Goal: Book appointment/travel/reservation

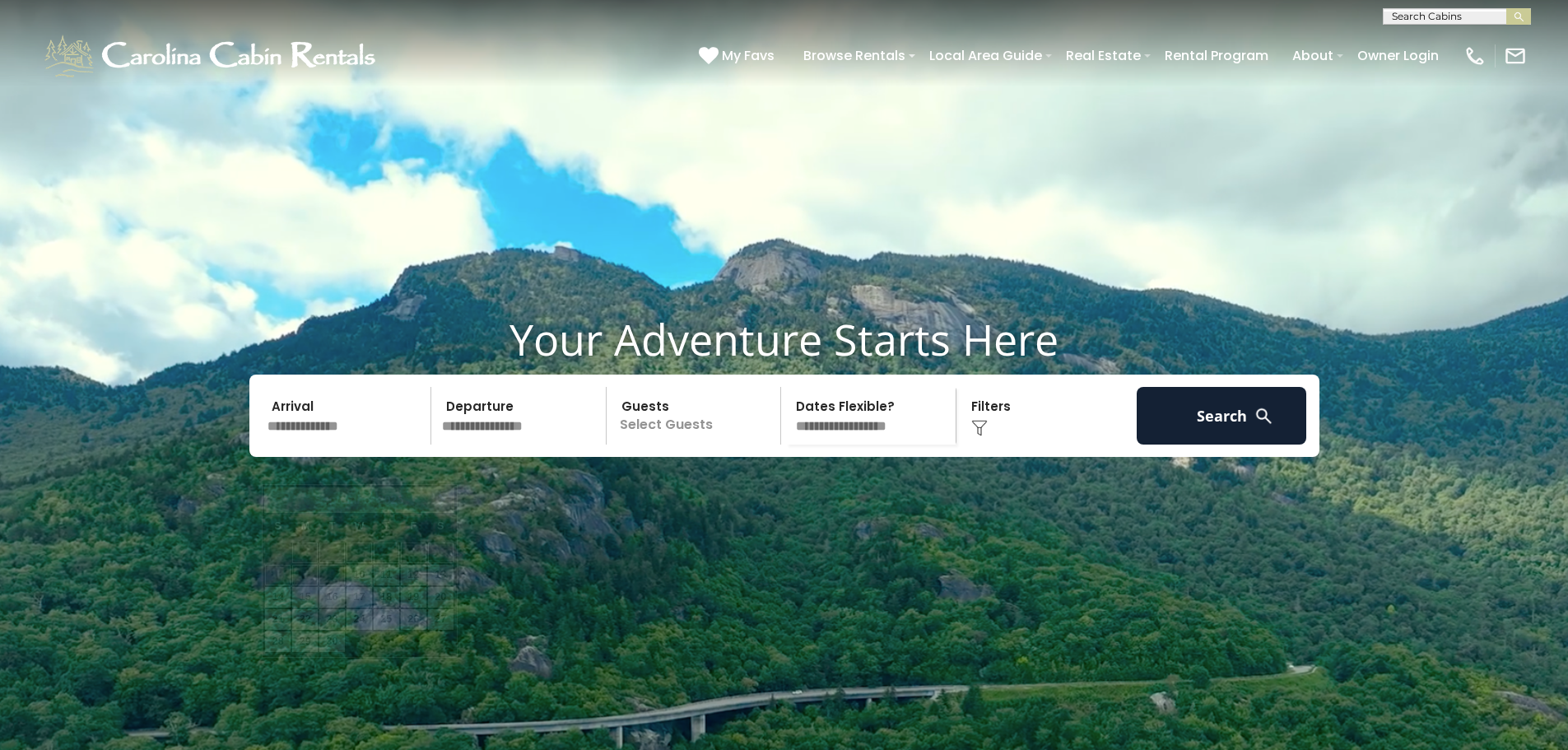
click at [349, 445] on input "text" at bounding box center [347, 416] width 170 height 58
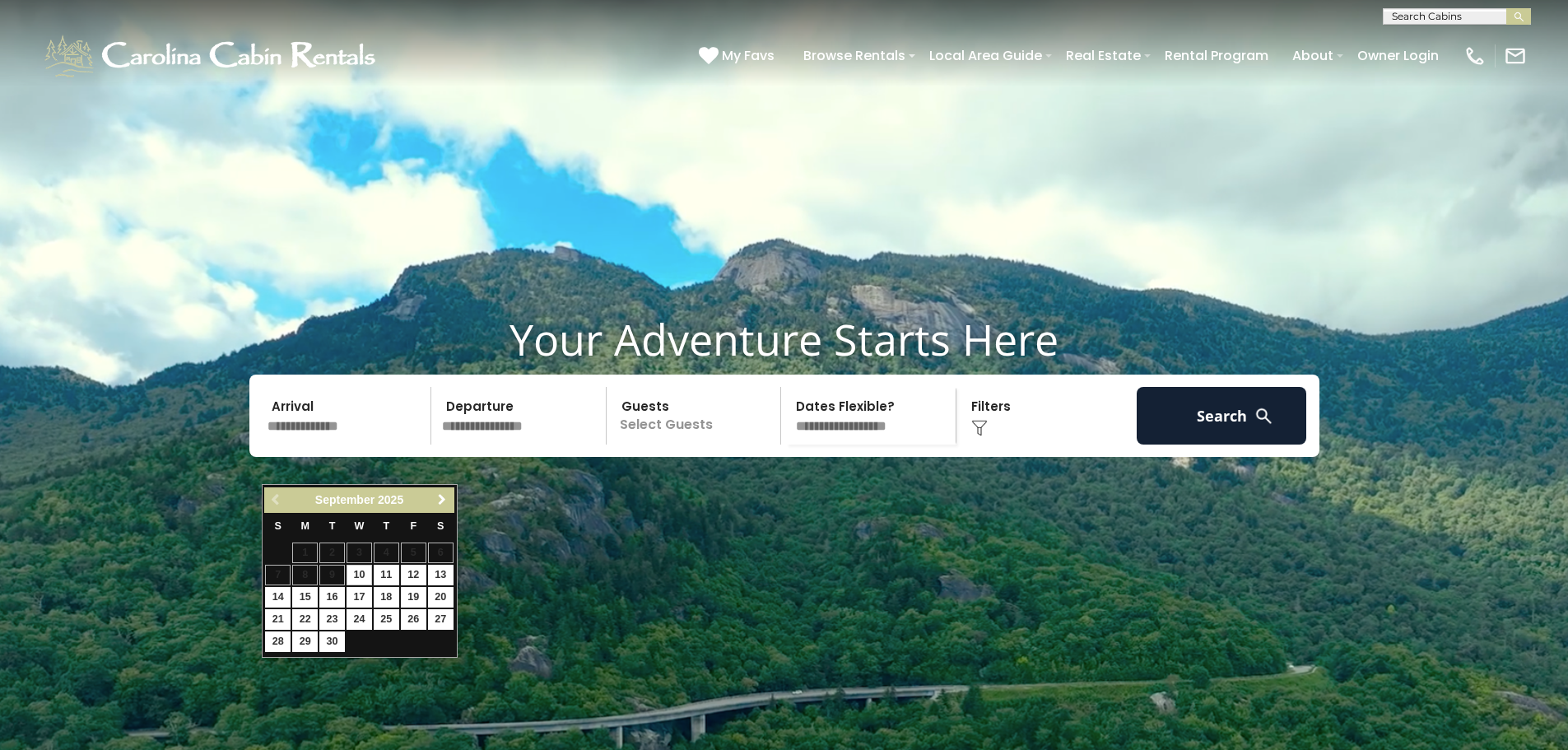
click at [437, 499] on span "Next" at bounding box center [442, 500] width 14 height 14
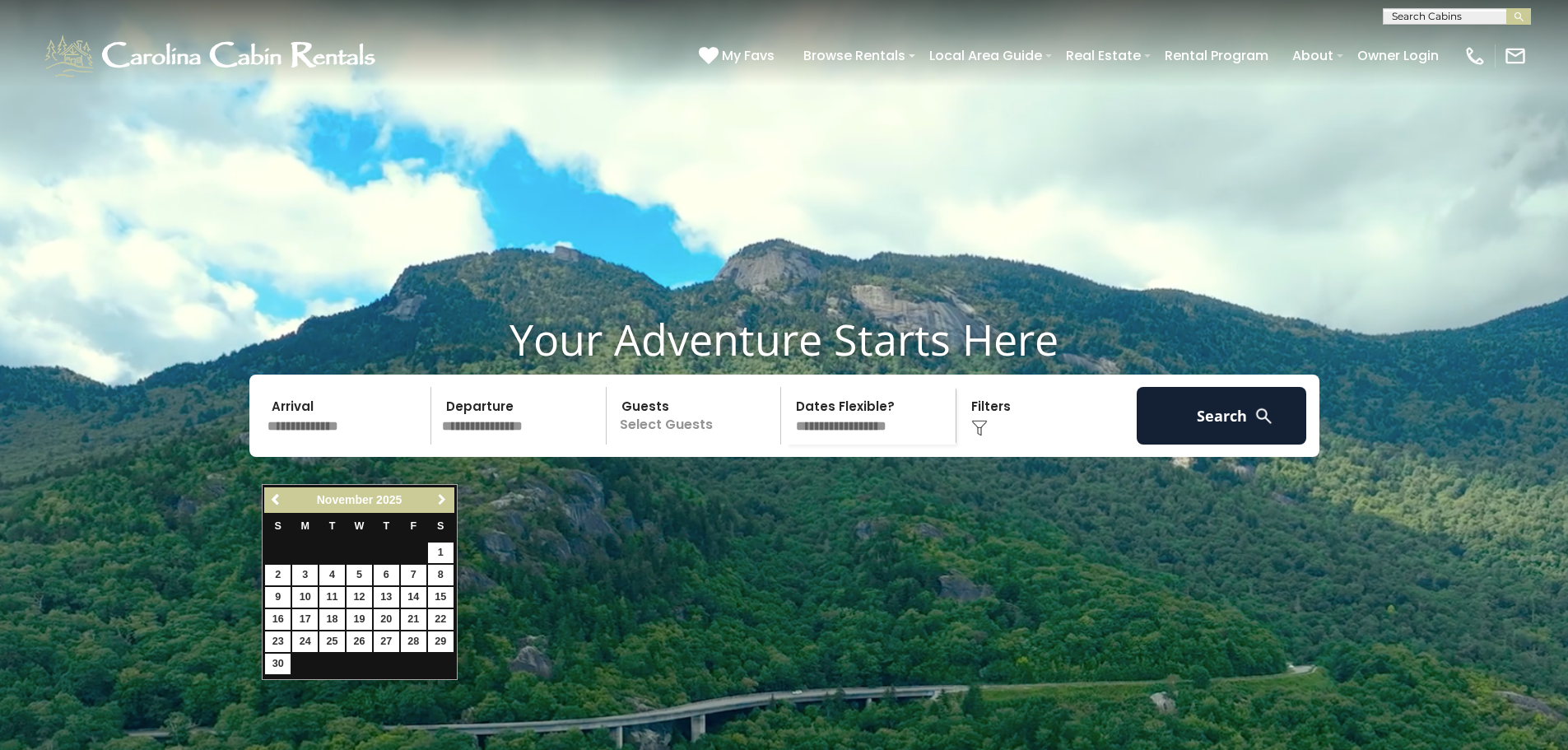
click at [437, 499] on span "Next" at bounding box center [442, 500] width 14 height 14
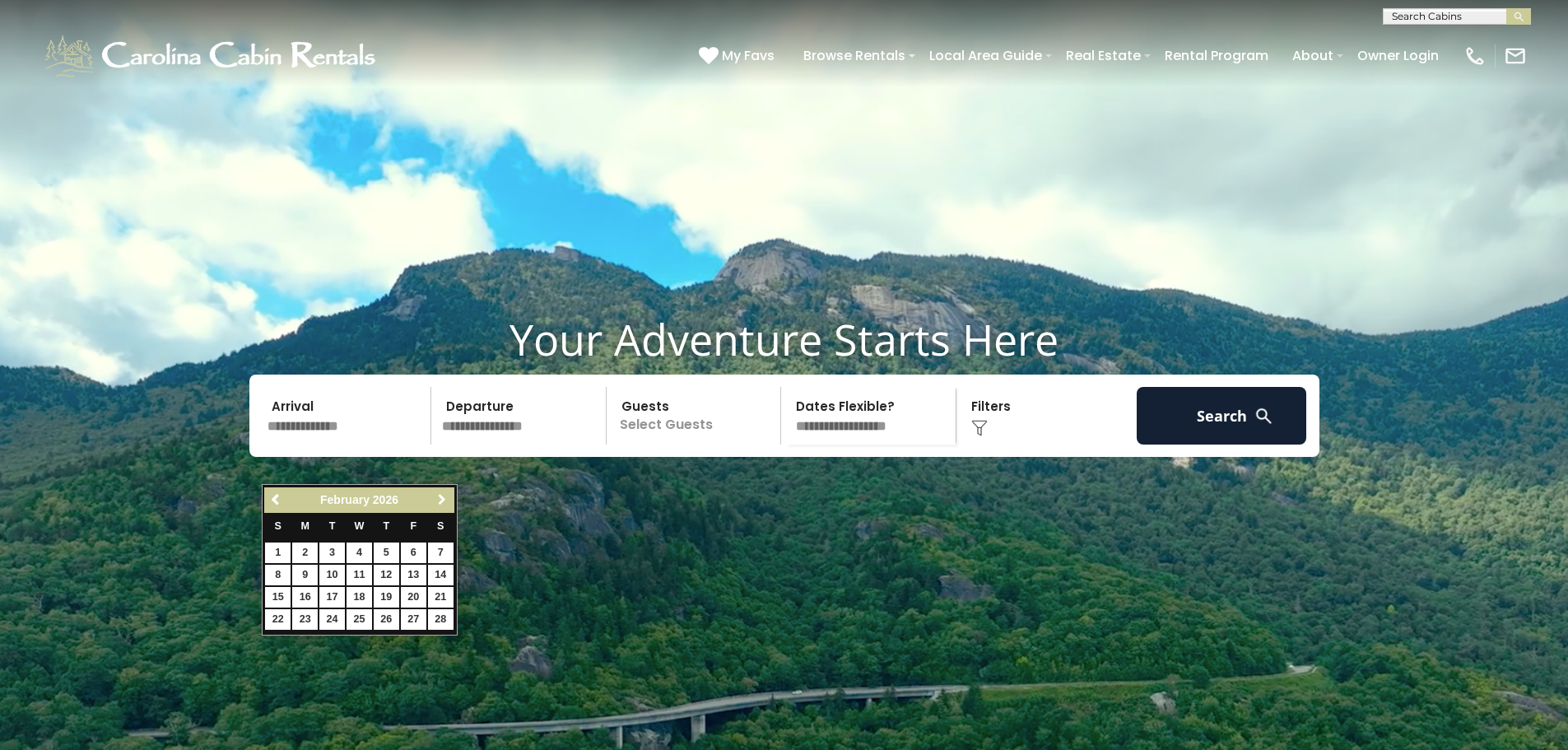
click at [437, 499] on span "Next" at bounding box center [442, 500] width 14 height 14
click at [443, 579] on link "11" at bounding box center [440, 574] width 25 height 21
type input "*******"
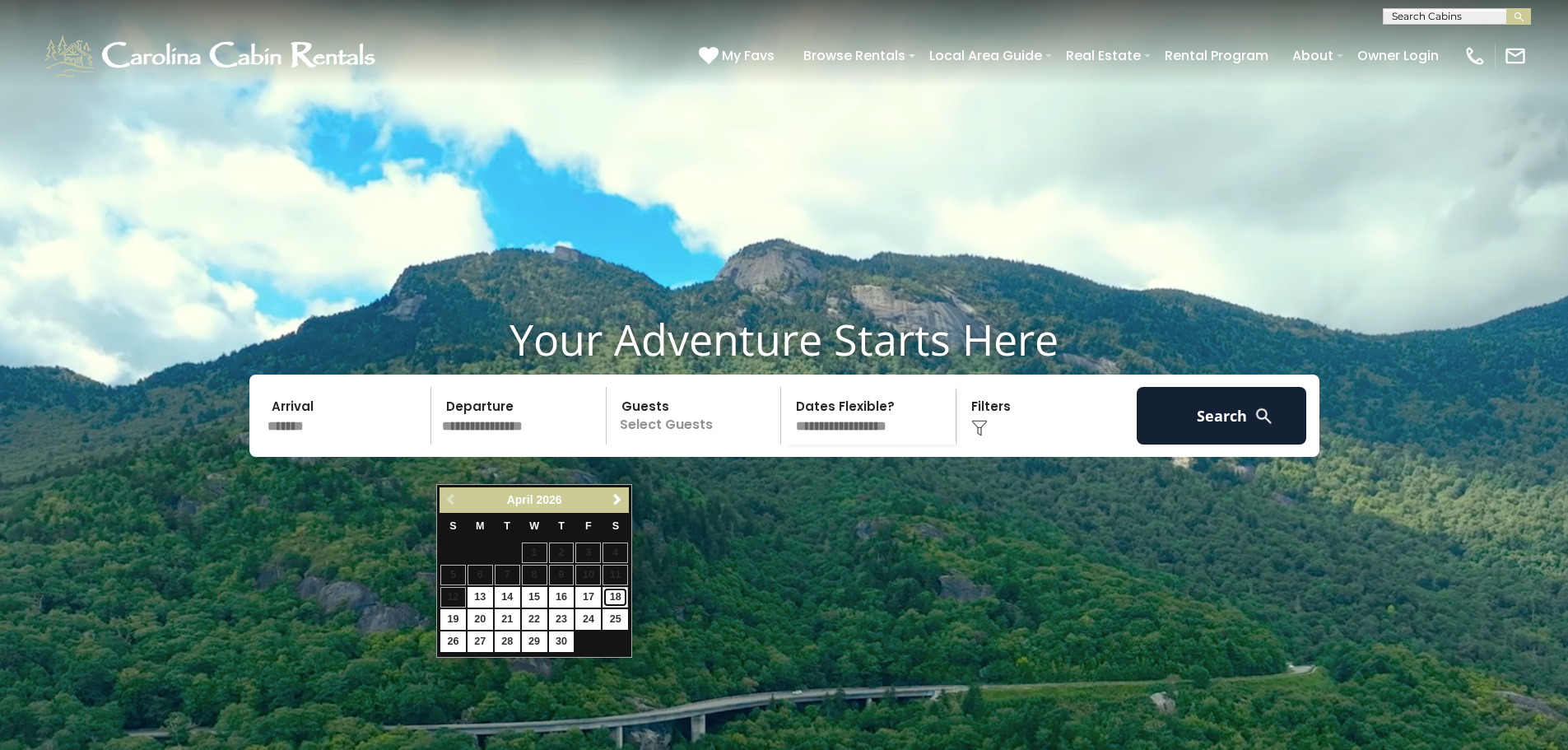
click at [613, 599] on link "18" at bounding box center [615, 597] width 25 height 21
type input "*******"
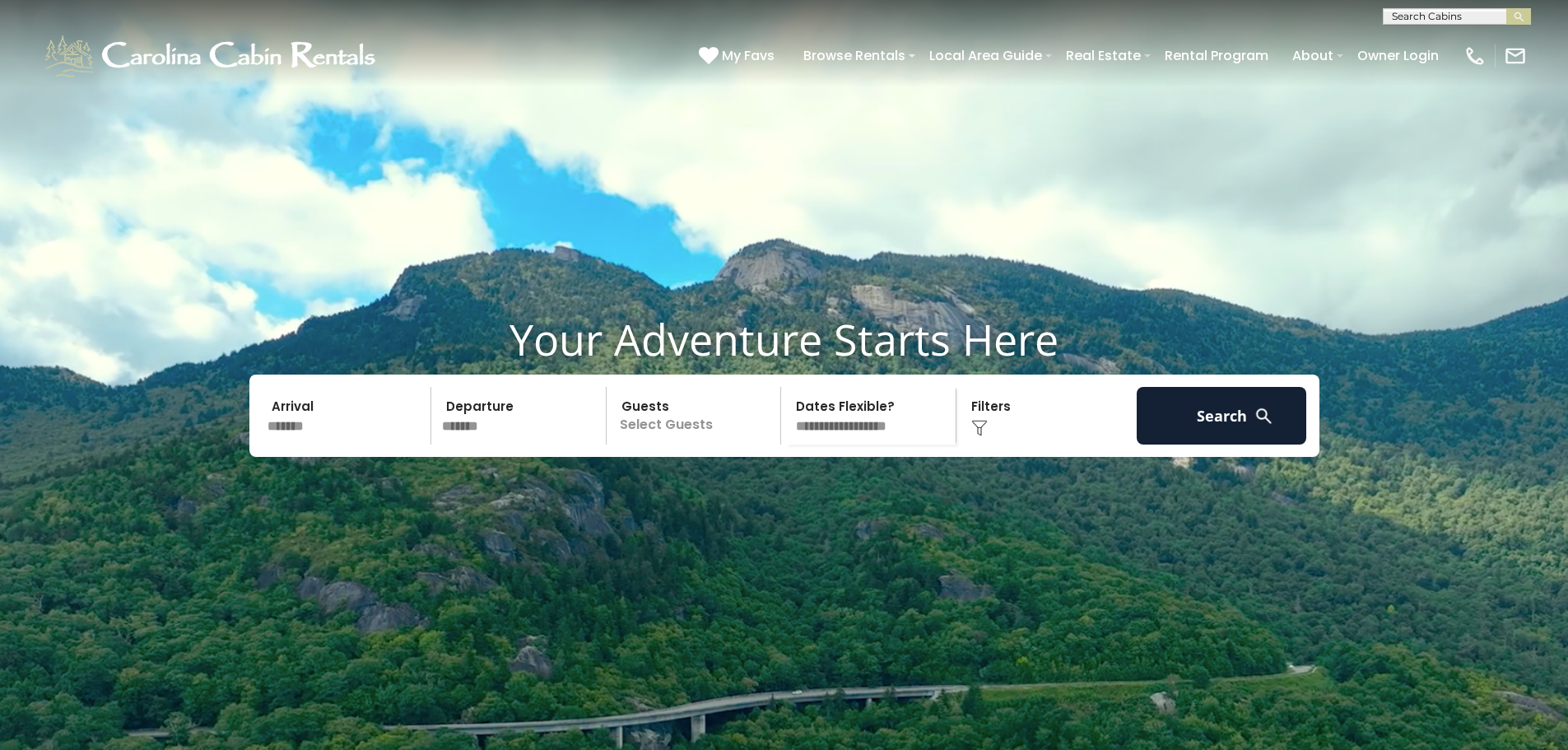
click at [989, 445] on div "Click to Choose" at bounding box center [1046, 416] width 170 height 58
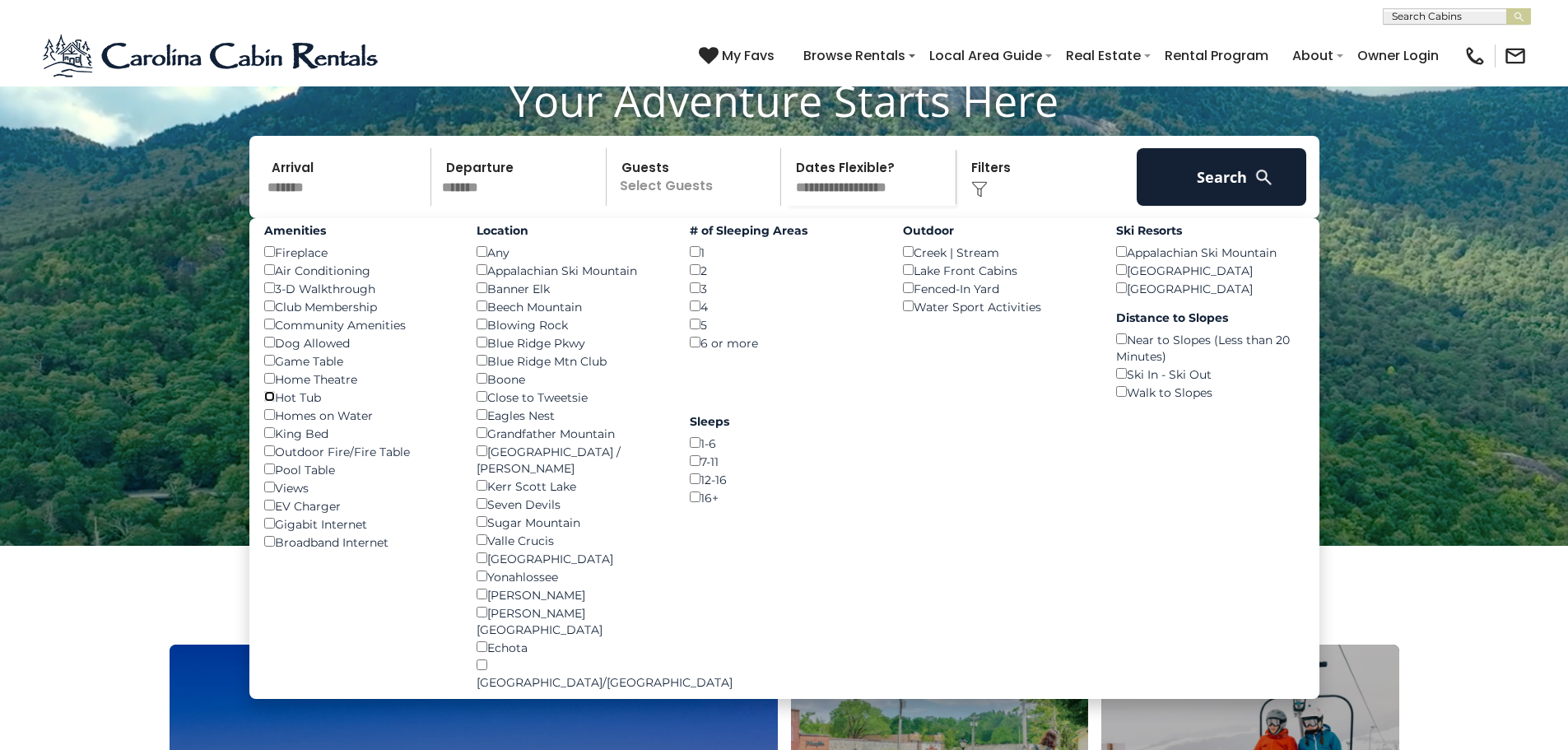
scroll to position [165, 0]
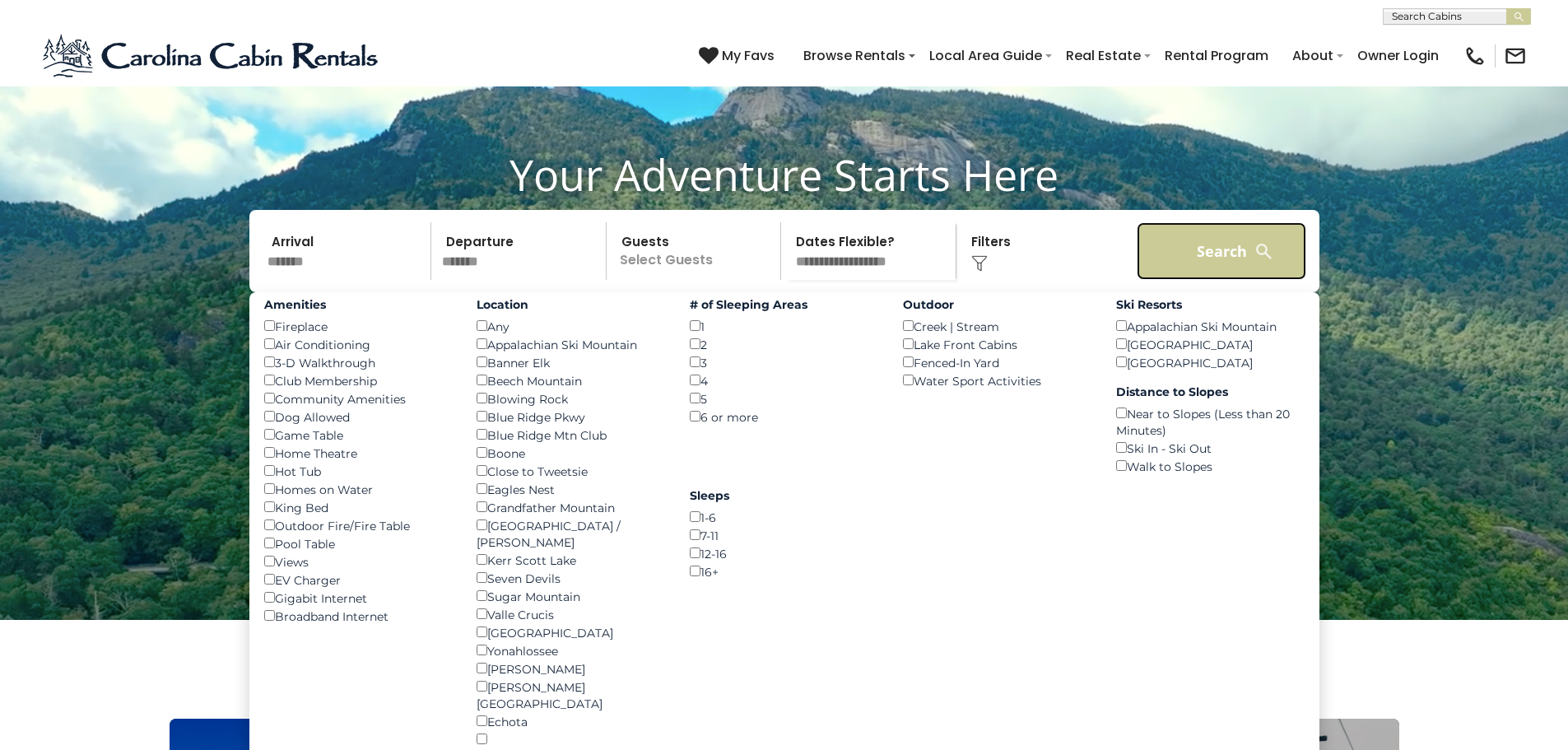
click at [1205, 280] on button "Search" at bounding box center [1221, 251] width 170 height 58
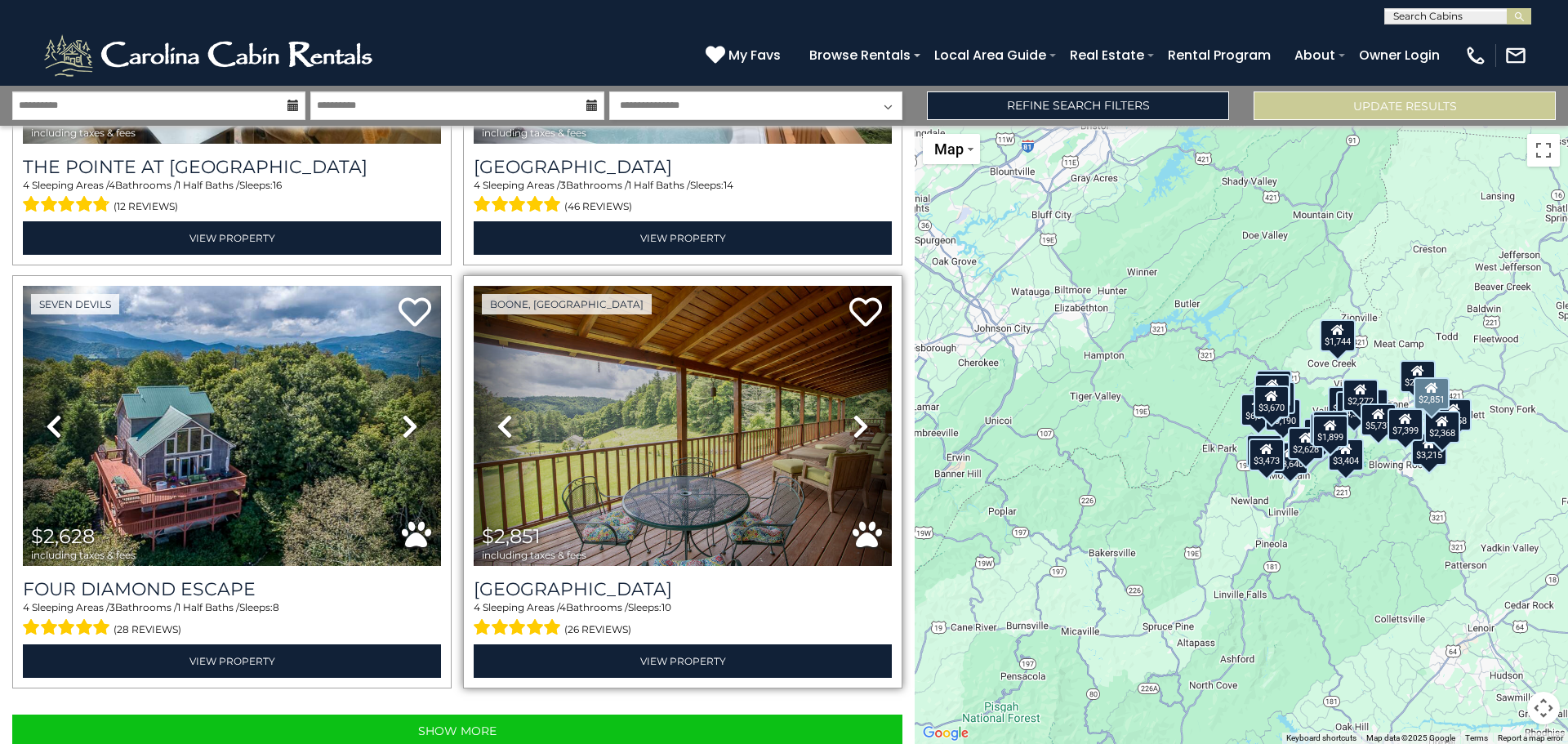
scroll to position [5822, 0]
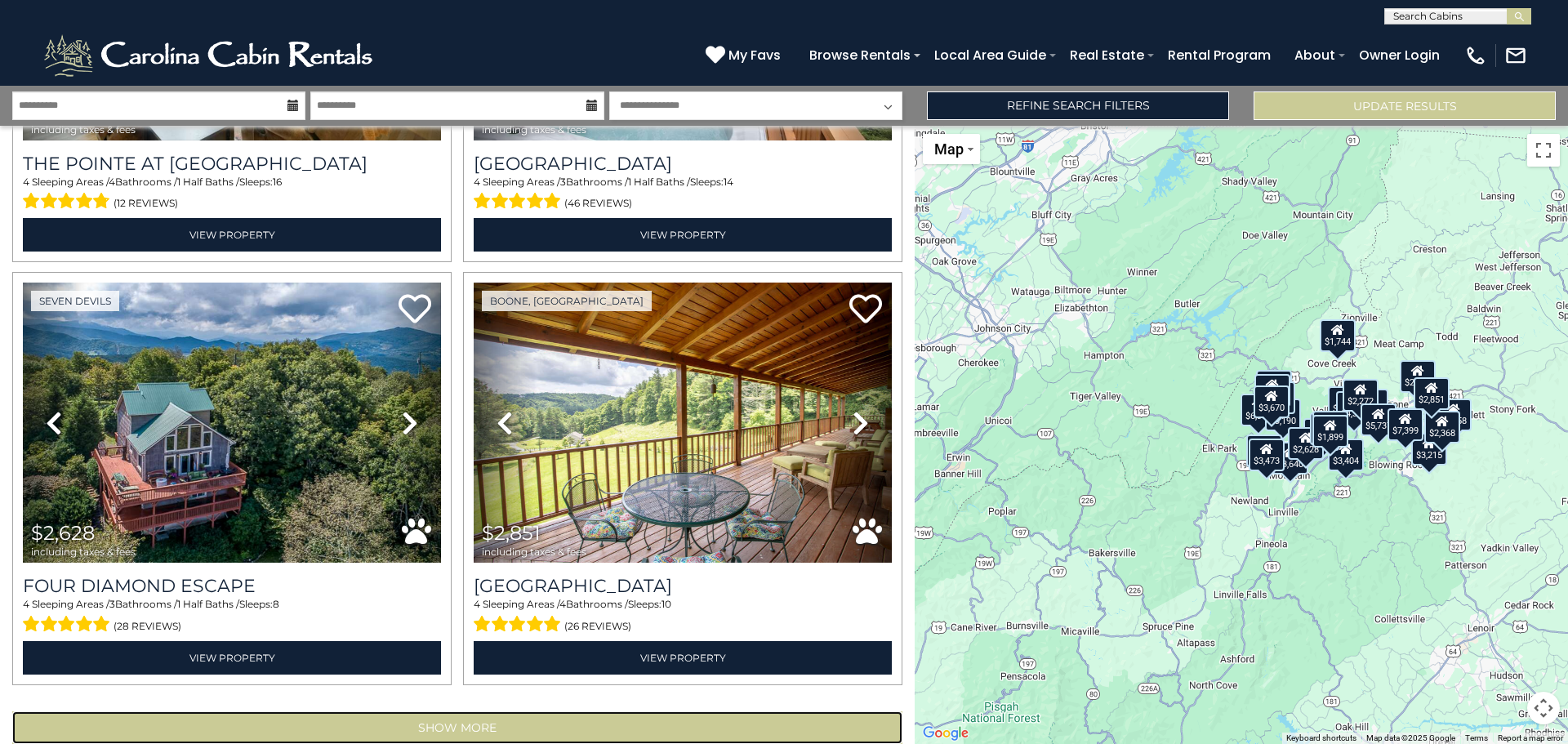
click at [560, 711] on button "Show More" at bounding box center [457, 727] width 891 height 33
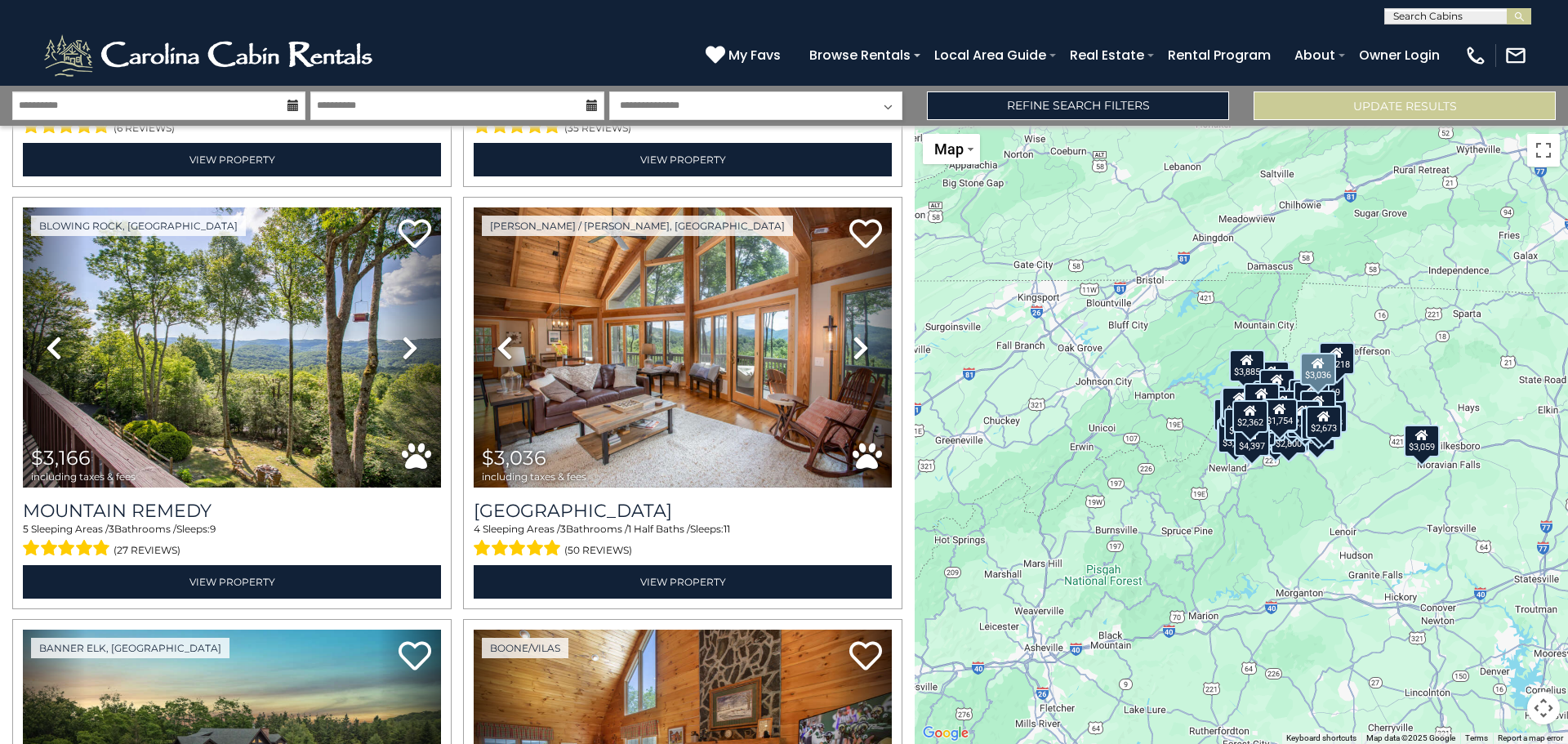
scroll to position [11210, 0]
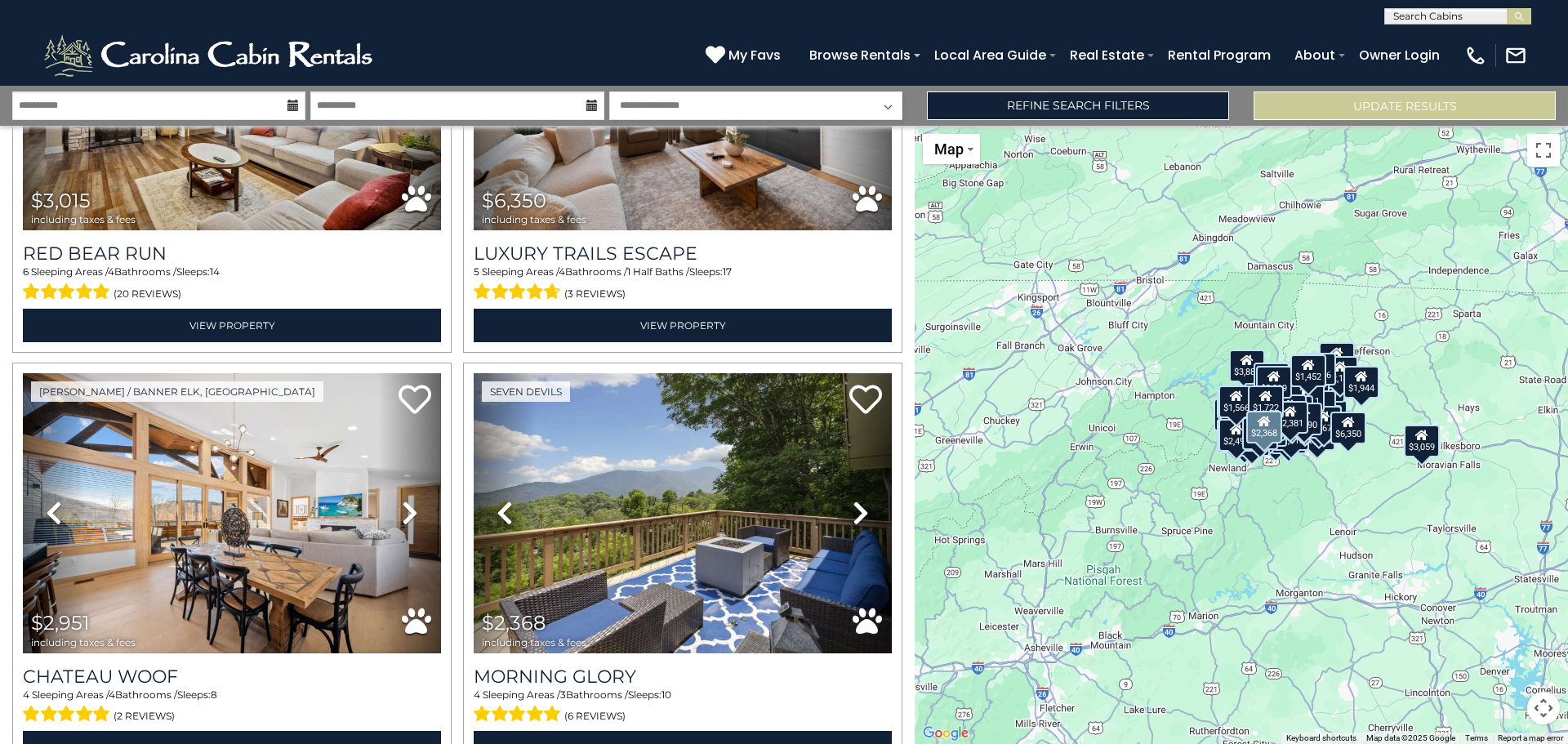
scroll to position [18412, 0]
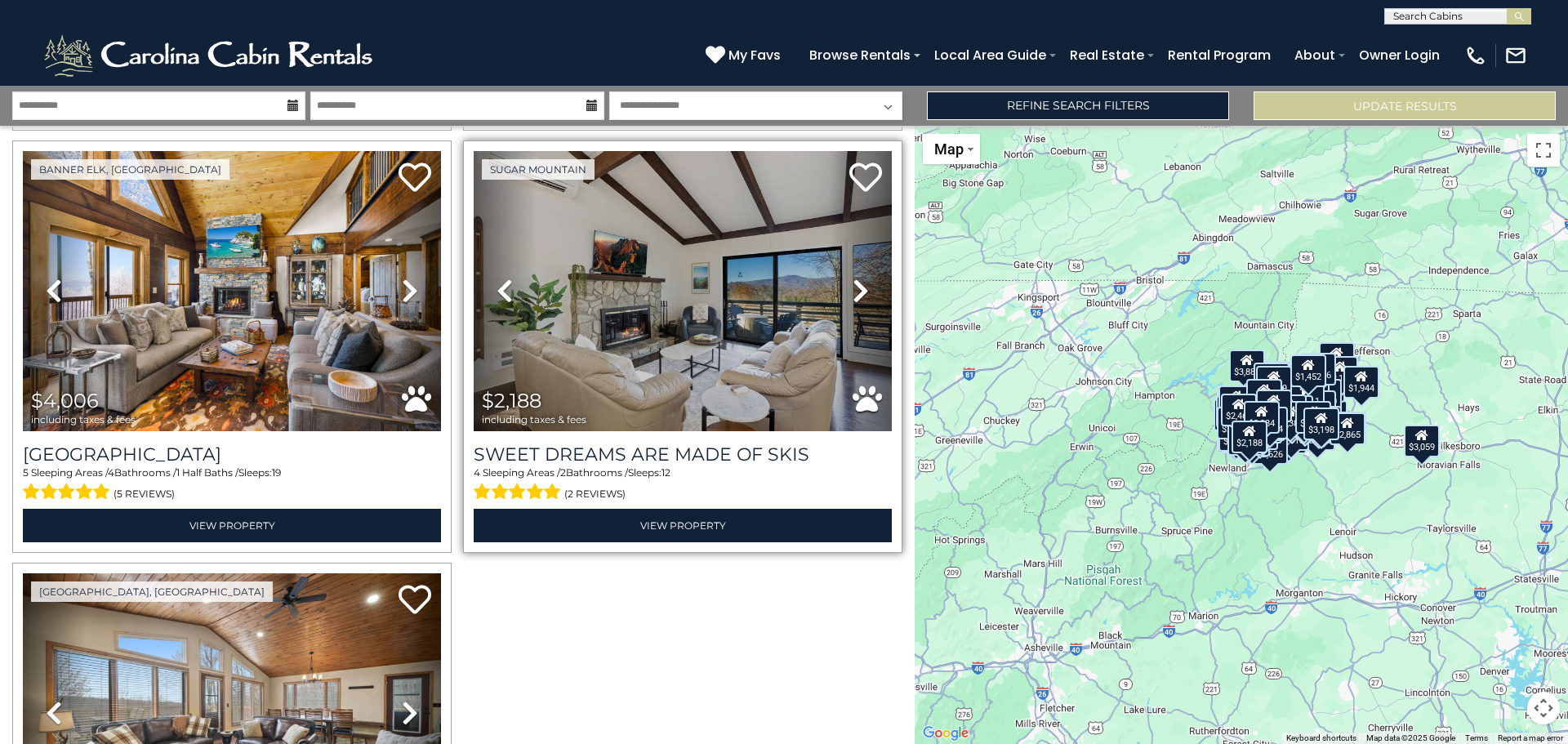
scroll to position [23834, 0]
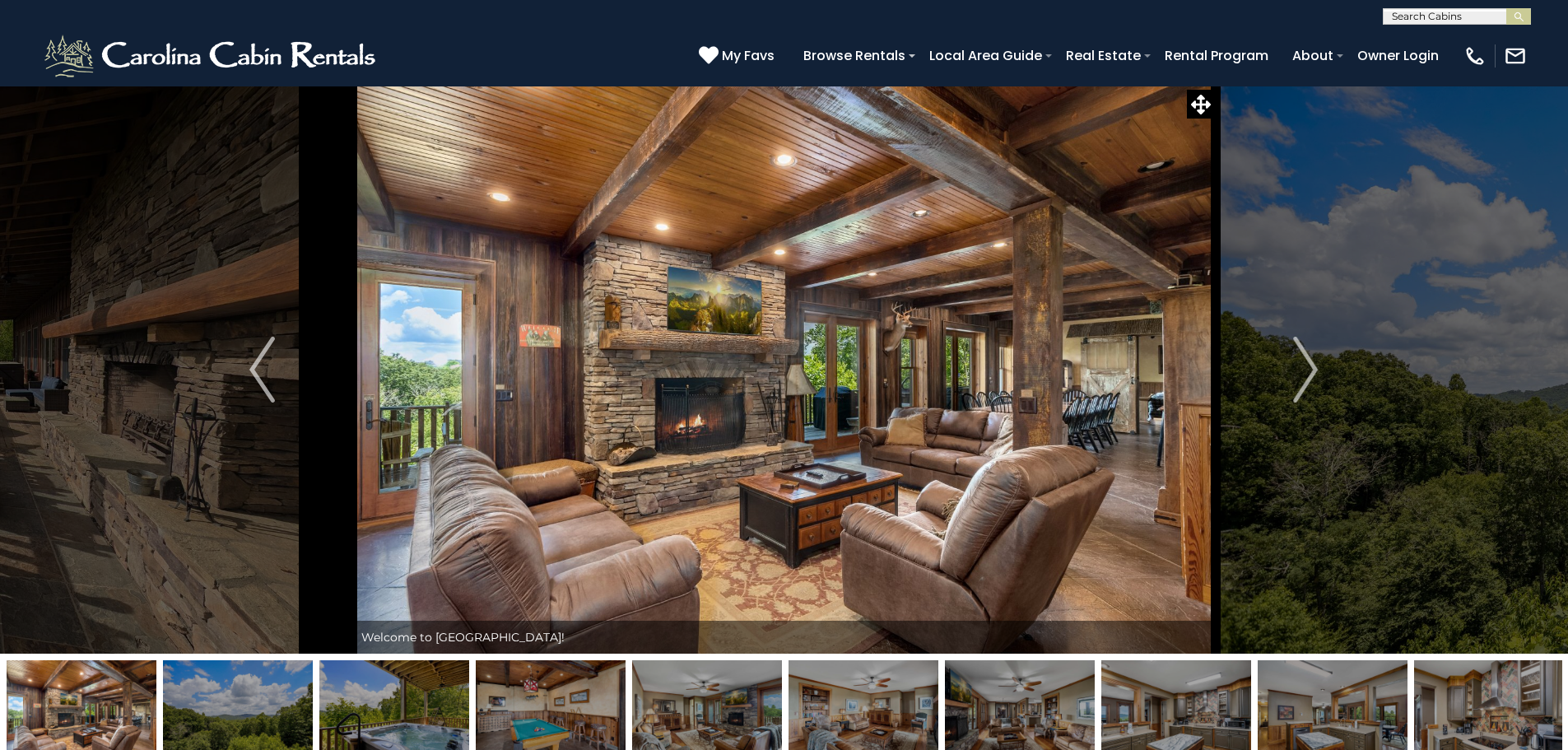
click at [858, 395] on img at bounding box center [784, 369] width 862 height 568
click at [1298, 370] on img "Next" at bounding box center [1304, 369] width 24 height 66
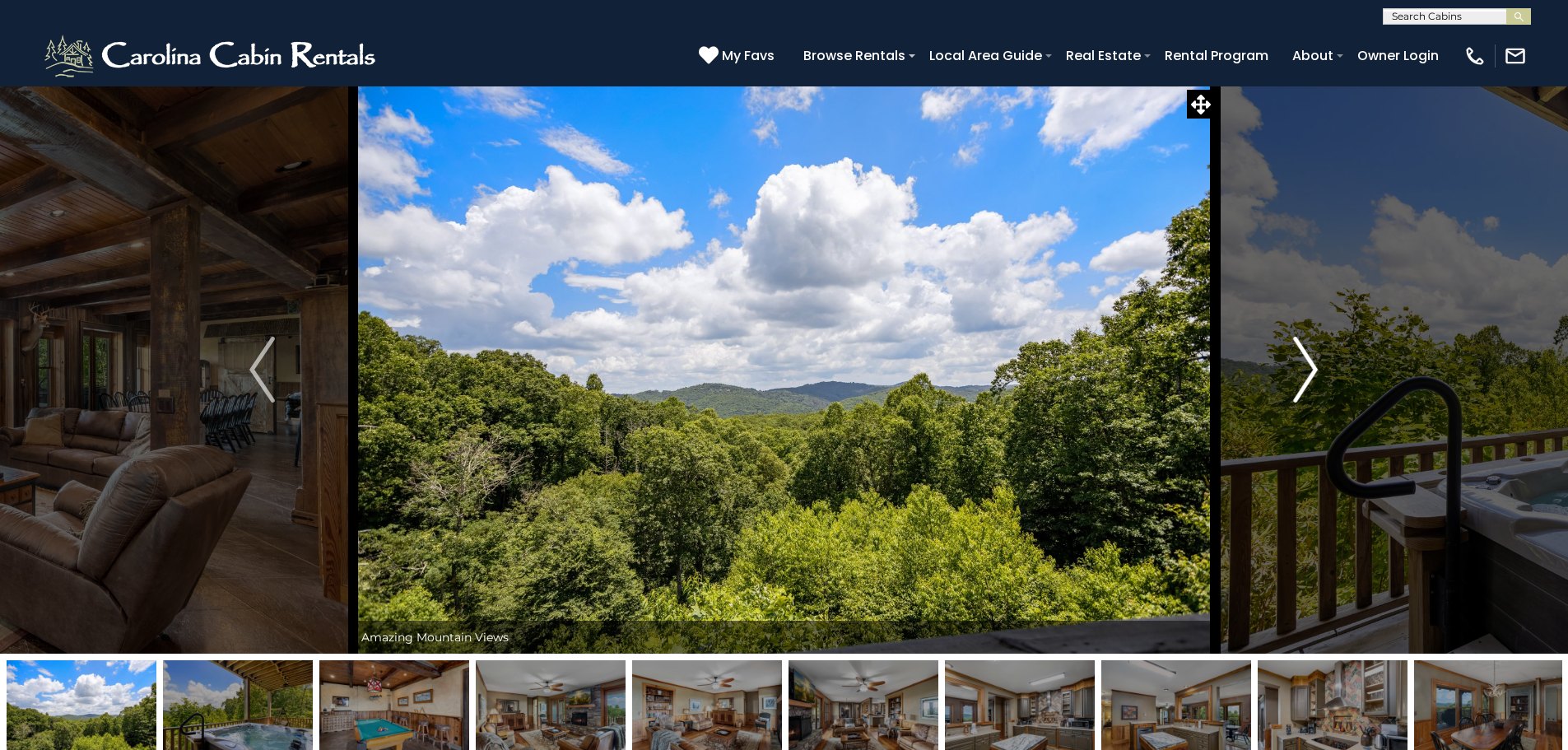
click at [1298, 370] on img "Next" at bounding box center [1304, 369] width 24 height 66
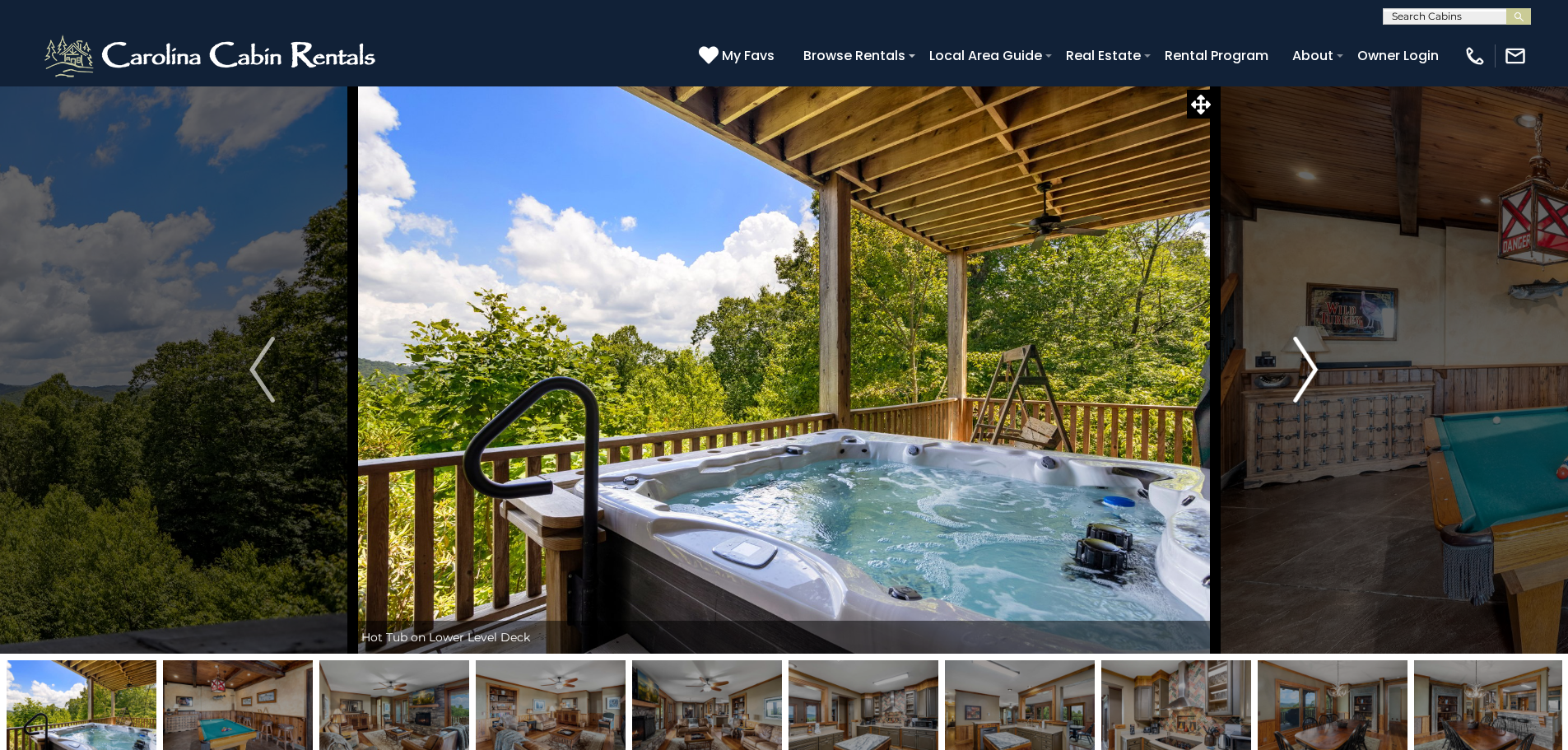
click at [1298, 370] on img "Next" at bounding box center [1304, 369] width 24 height 66
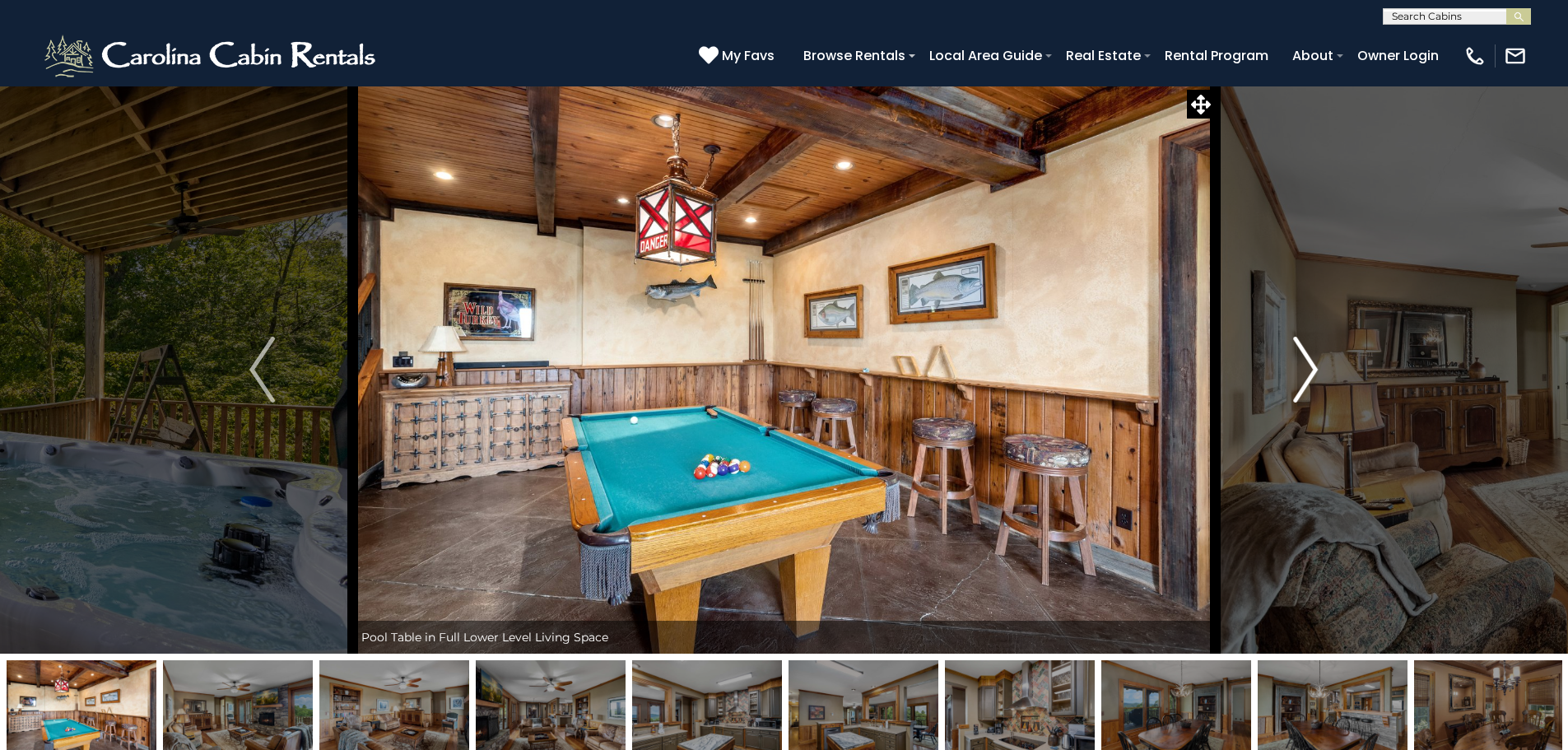
click at [1298, 370] on img "Next" at bounding box center [1304, 369] width 24 height 66
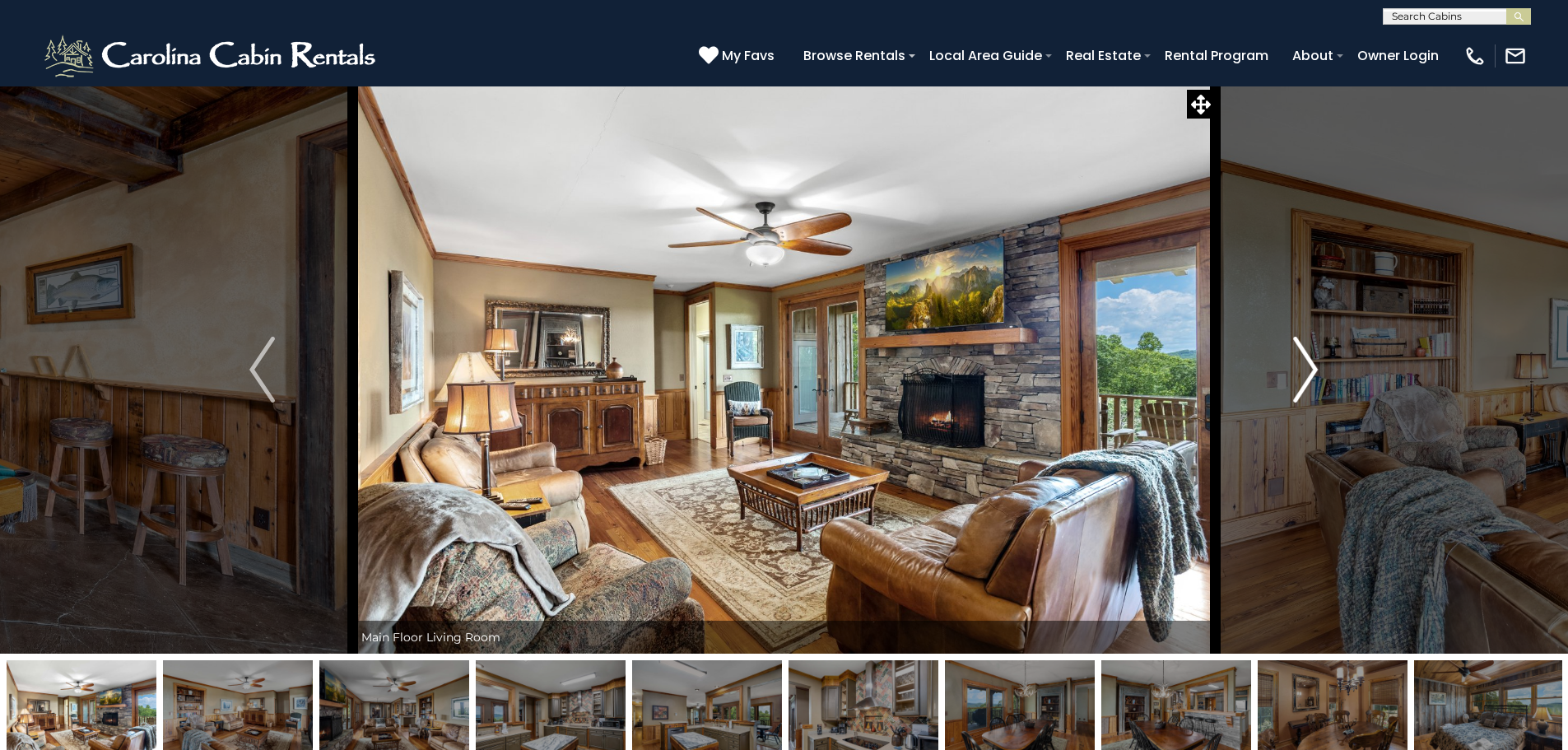
click at [1298, 370] on img "Next" at bounding box center [1304, 369] width 24 height 66
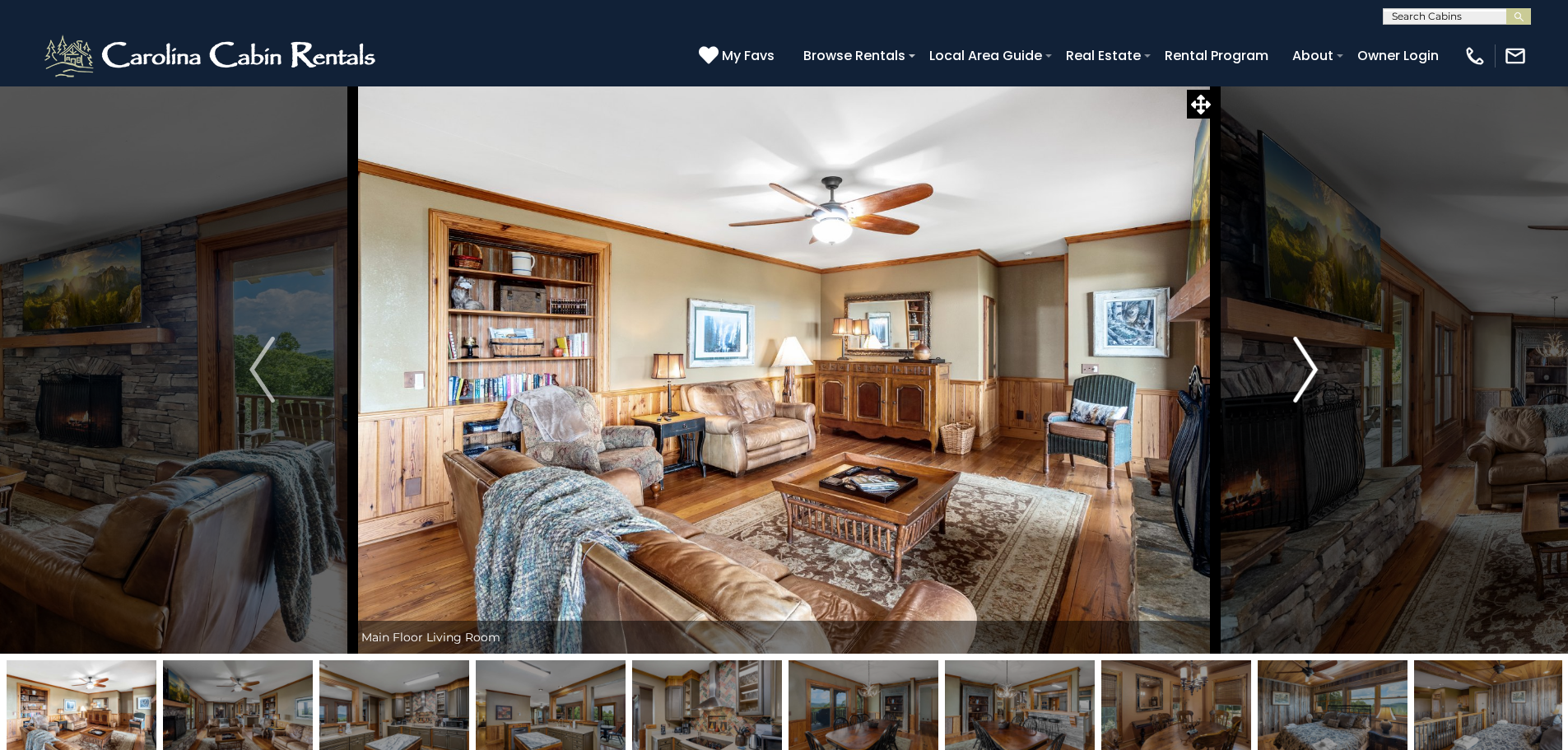
click at [1298, 370] on img "Next" at bounding box center [1304, 369] width 24 height 66
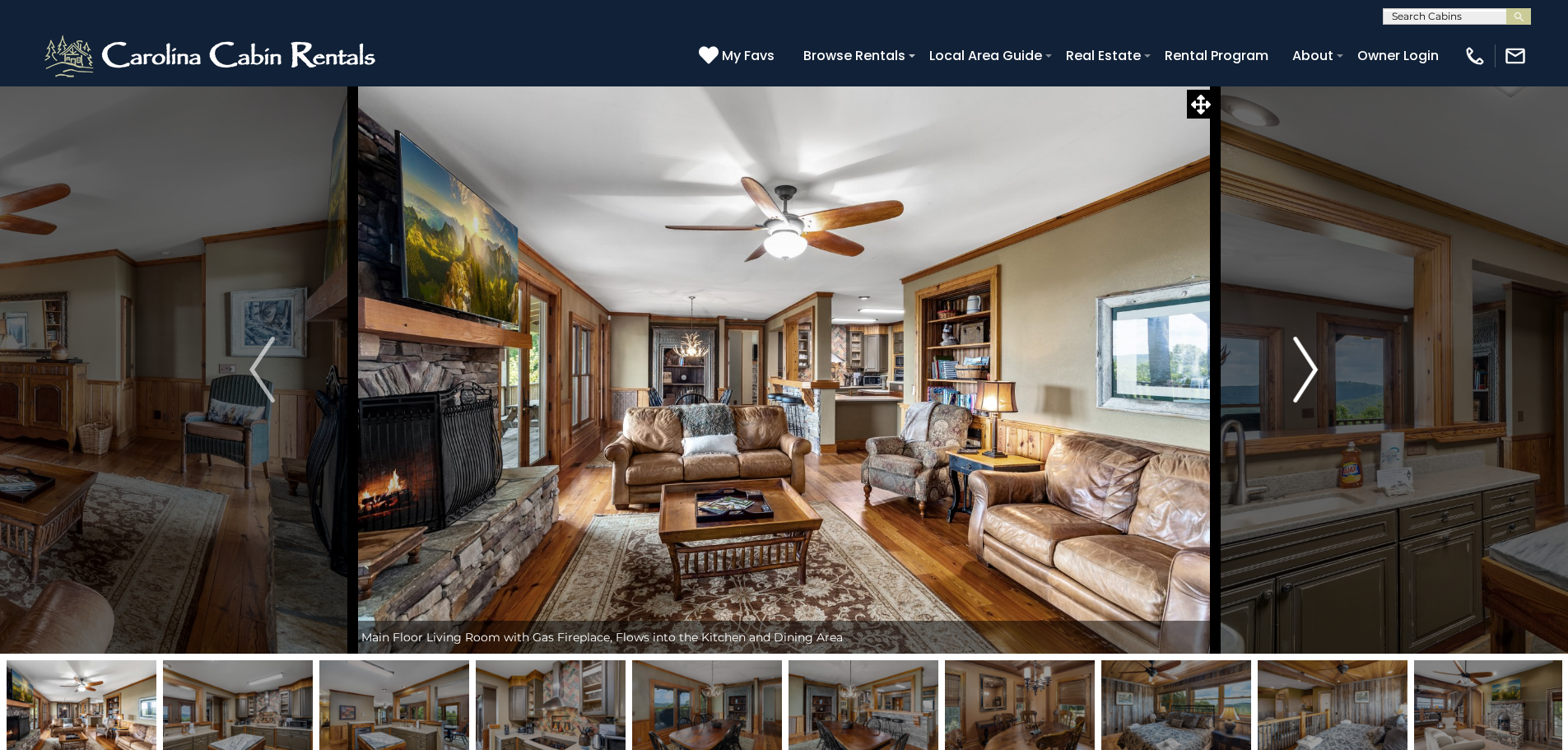
click at [1298, 370] on img "Next" at bounding box center [1304, 369] width 24 height 66
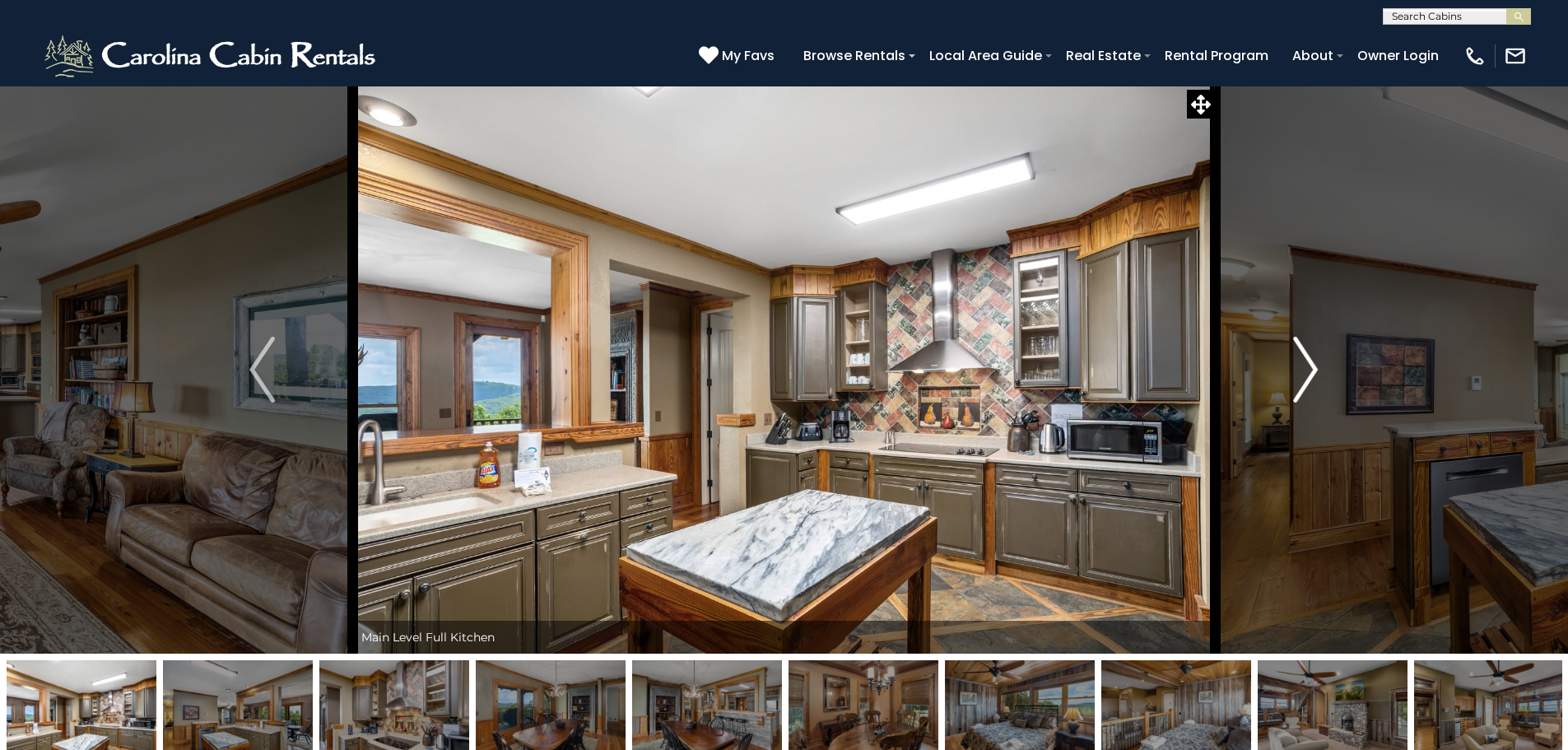
click at [1298, 370] on img "Next" at bounding box center [1304, 369] width 24 height 66
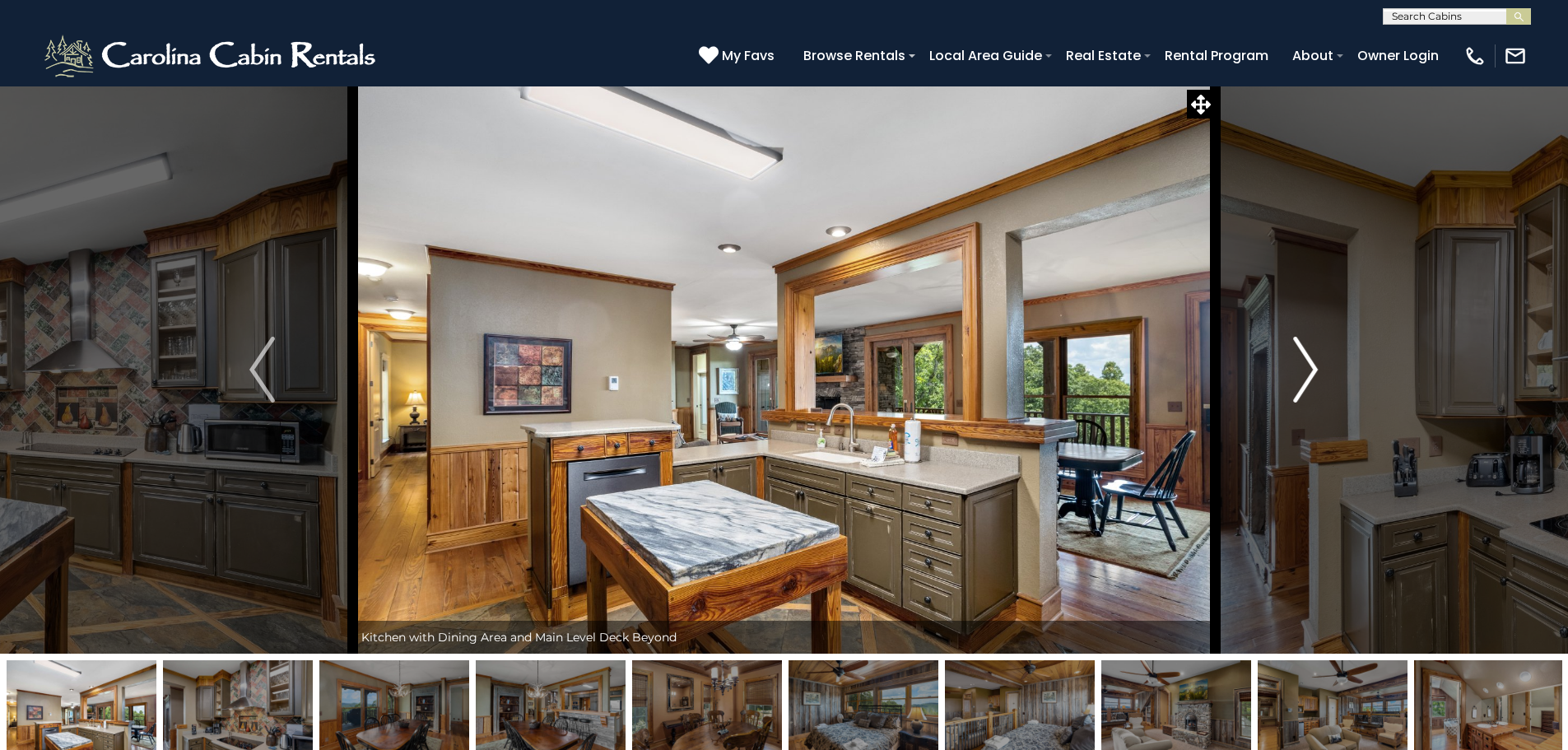
click at [1298, 370] on img "Next" at bounding box center [1304, 369] width 24 height 66
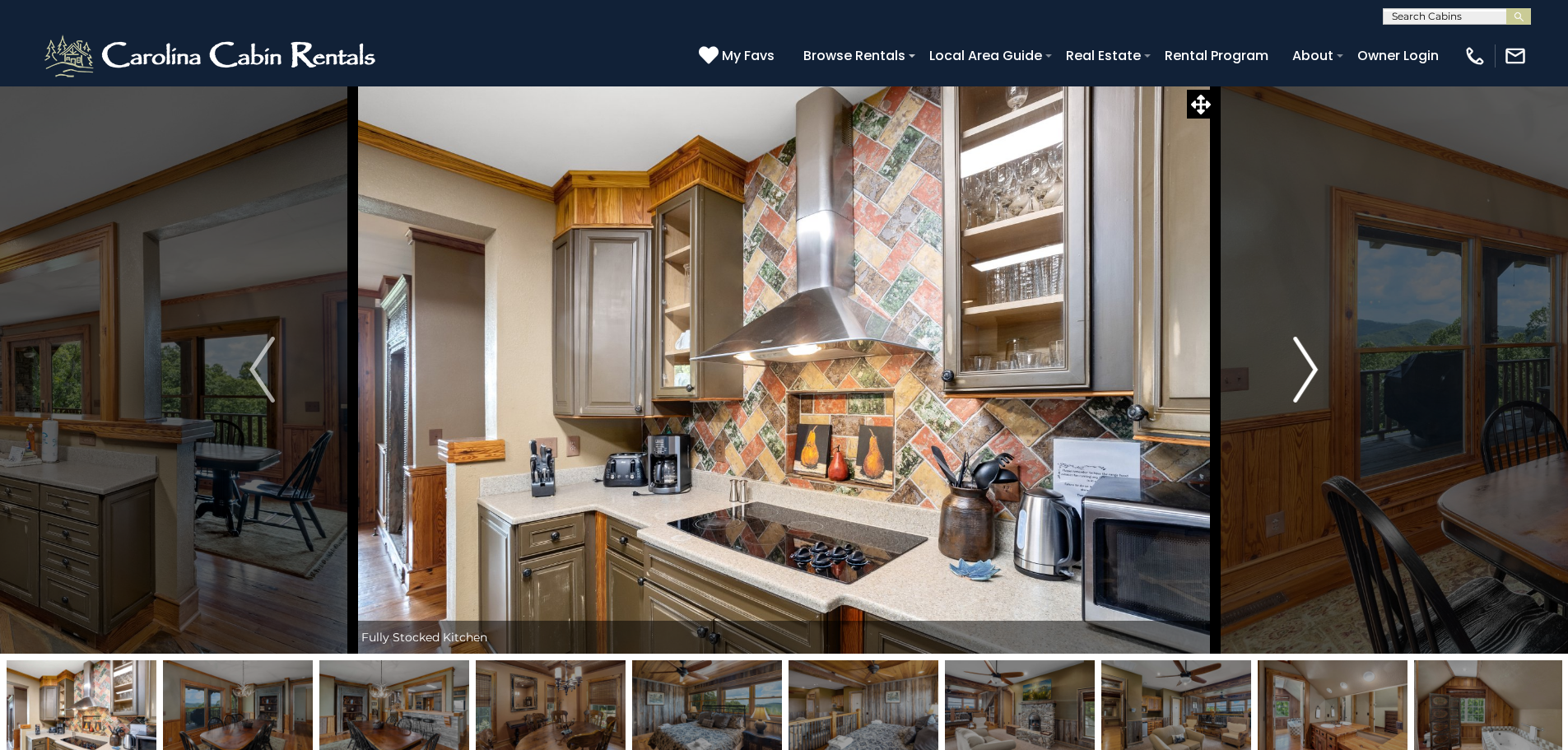
click at [1298, 370] on img "Next" at bounding box center [1304, 369] width 24 height 66
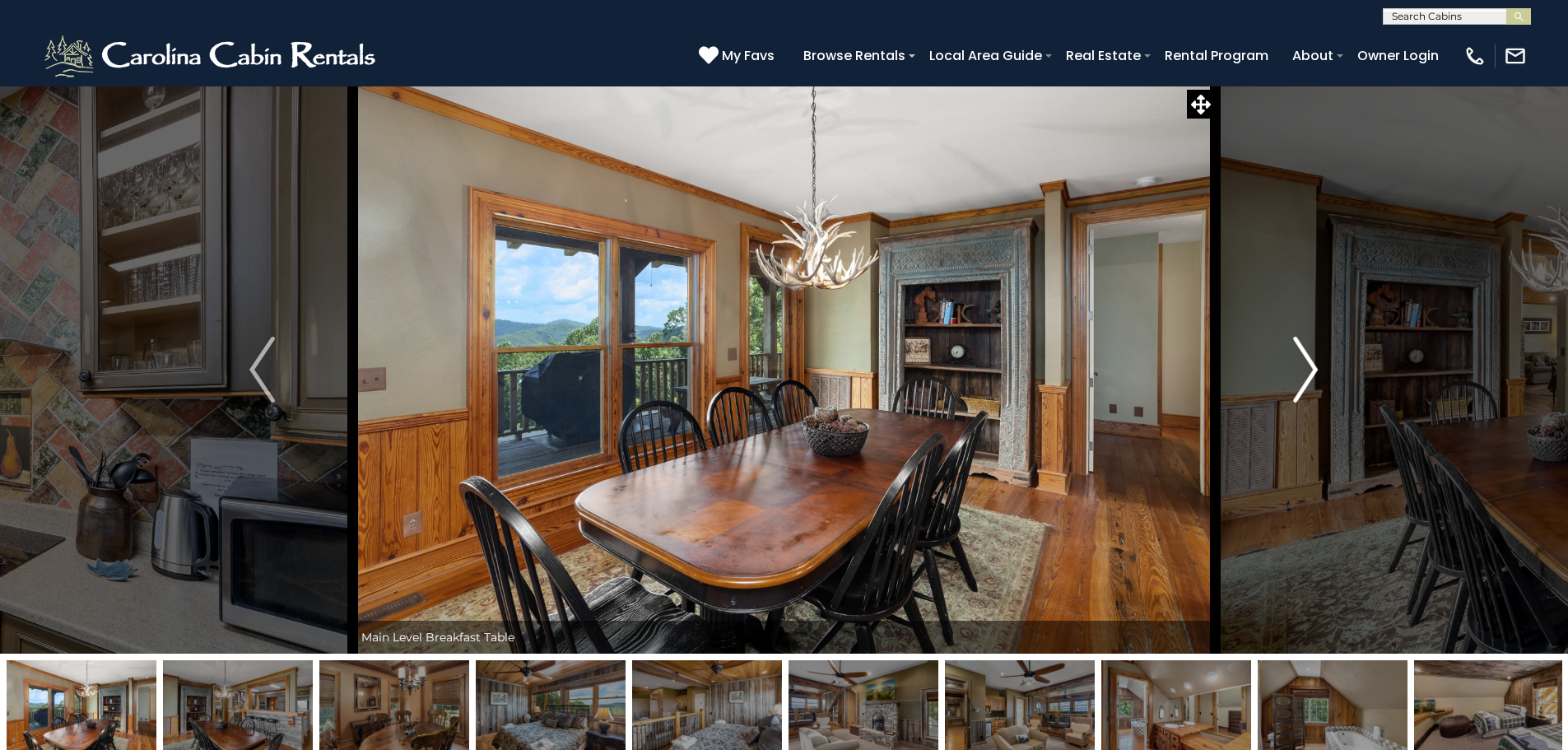
click at [1298, 370] on img "Next" at bounding box center [1304, 369] width 24 height 66
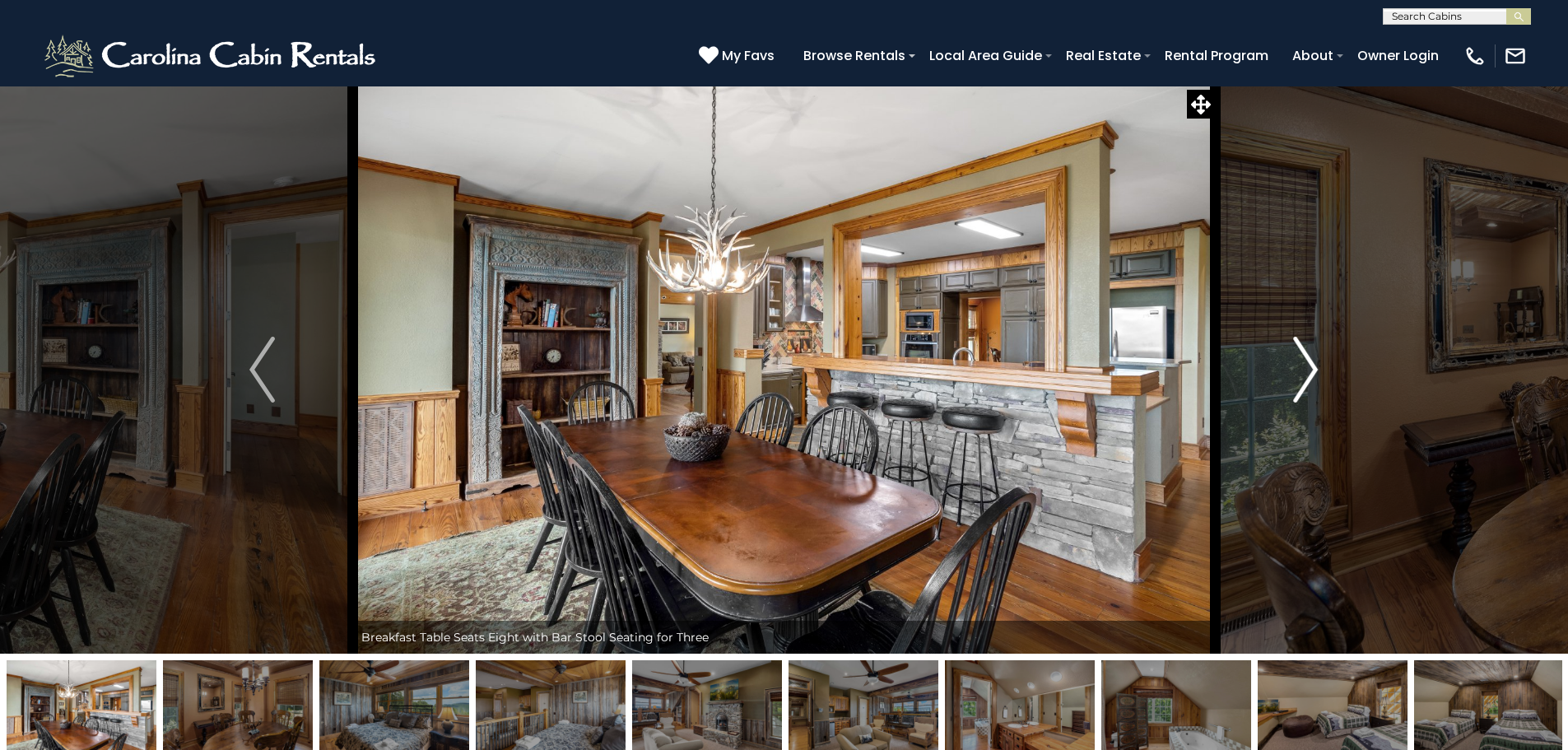
click at [1298, 370] on img "Next" at bounding box center [1304, 369] width 24 height 66
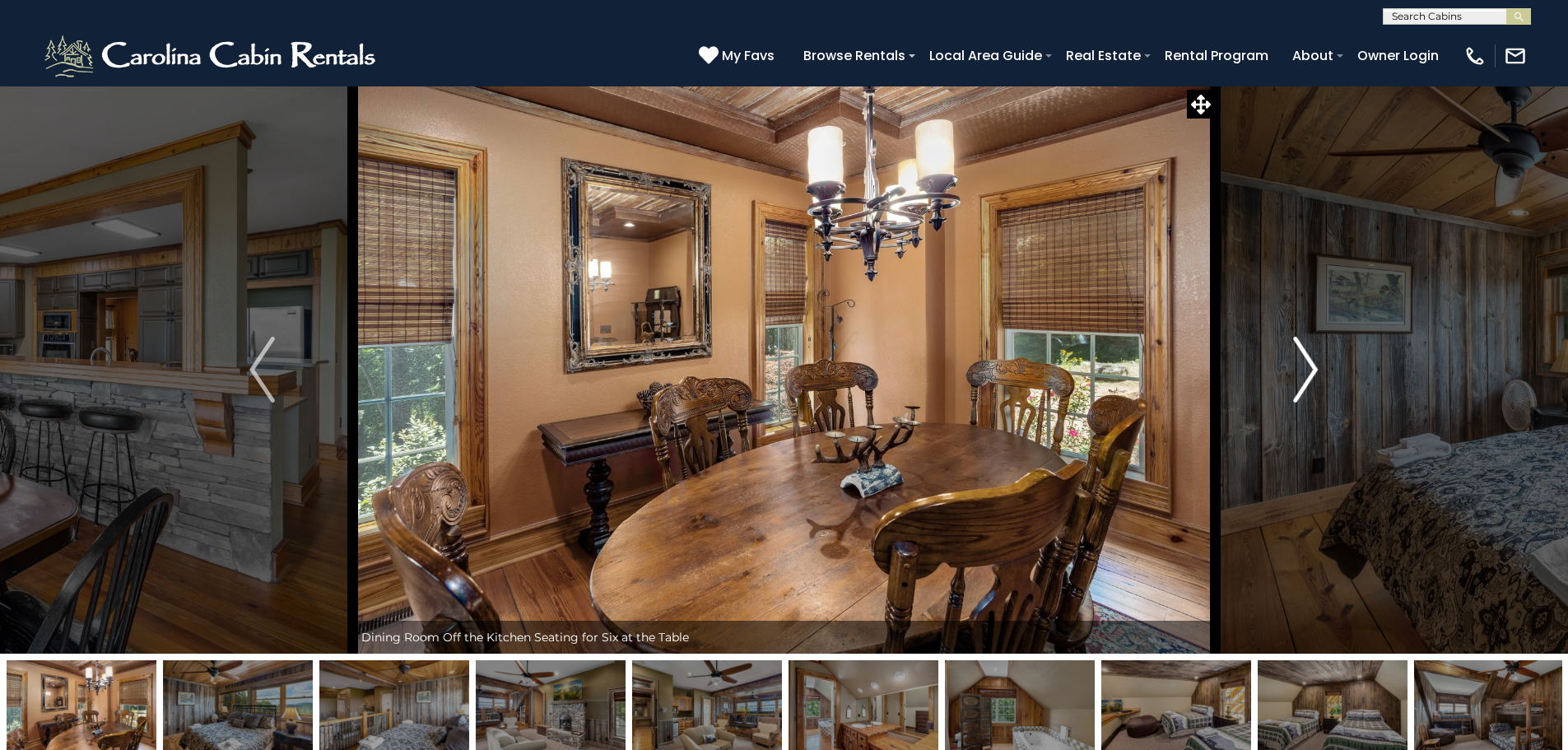
click at [1298, 370] on img "Next" at bounding box center [1304, 369] width 24 height 66
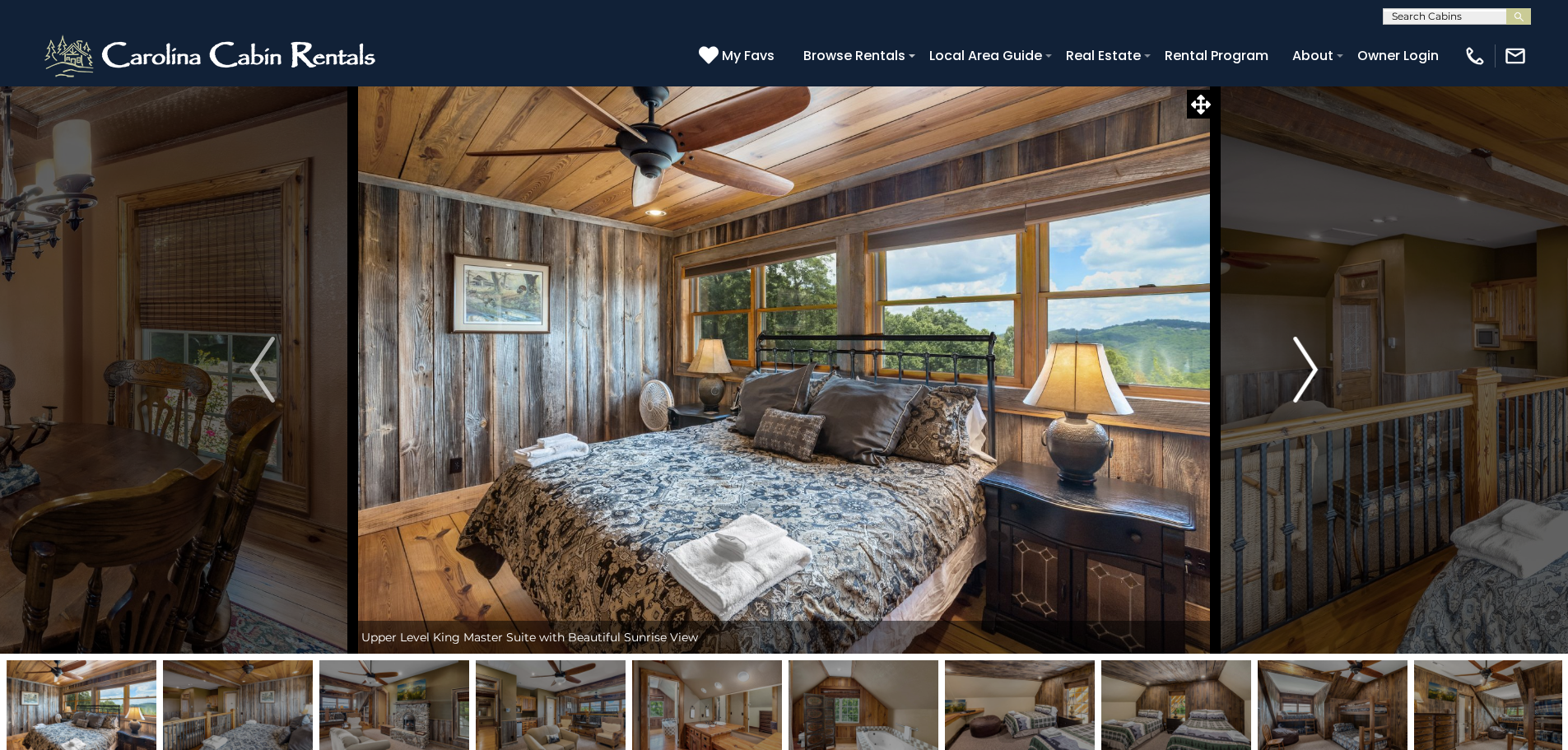
click at [1298, 370] on img "Next" at bounding box center [1304, 369] width 24 height 66
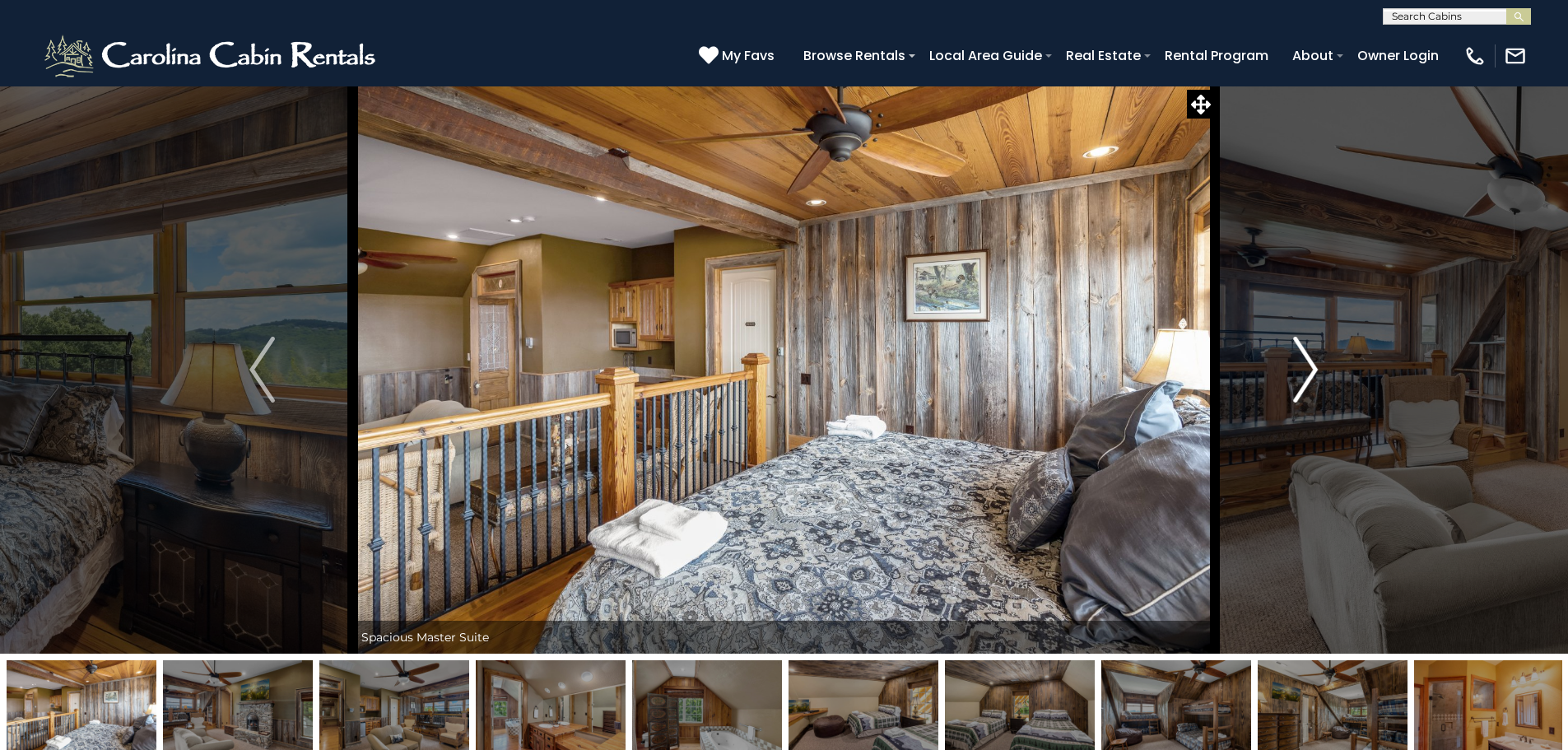
click at [1298, 370] on img "Next" at bounding box center [1304, 369] width 24 height 66
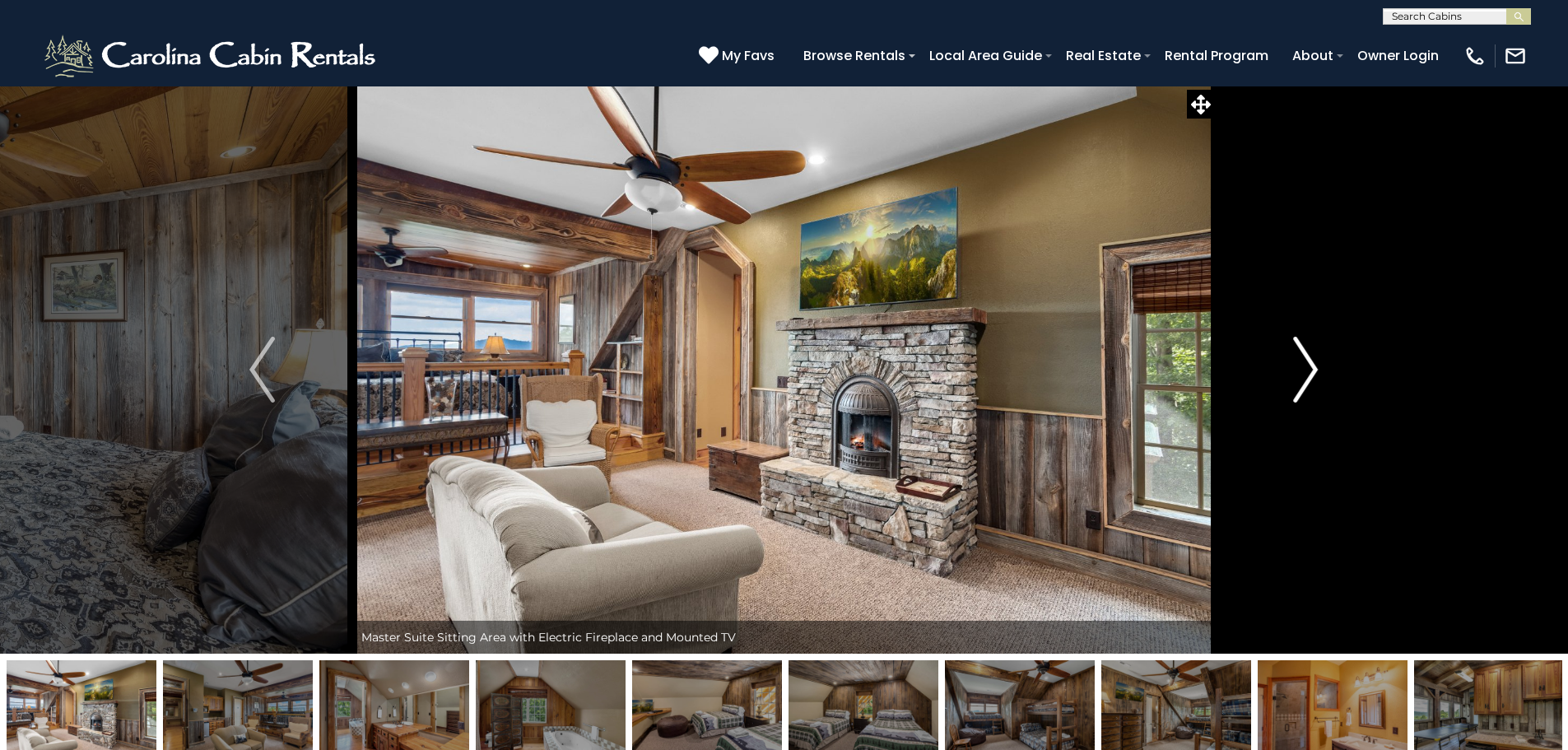
click at [1298, 370] on img "Next" at bounding box center [1304, 369] width 24 height 66
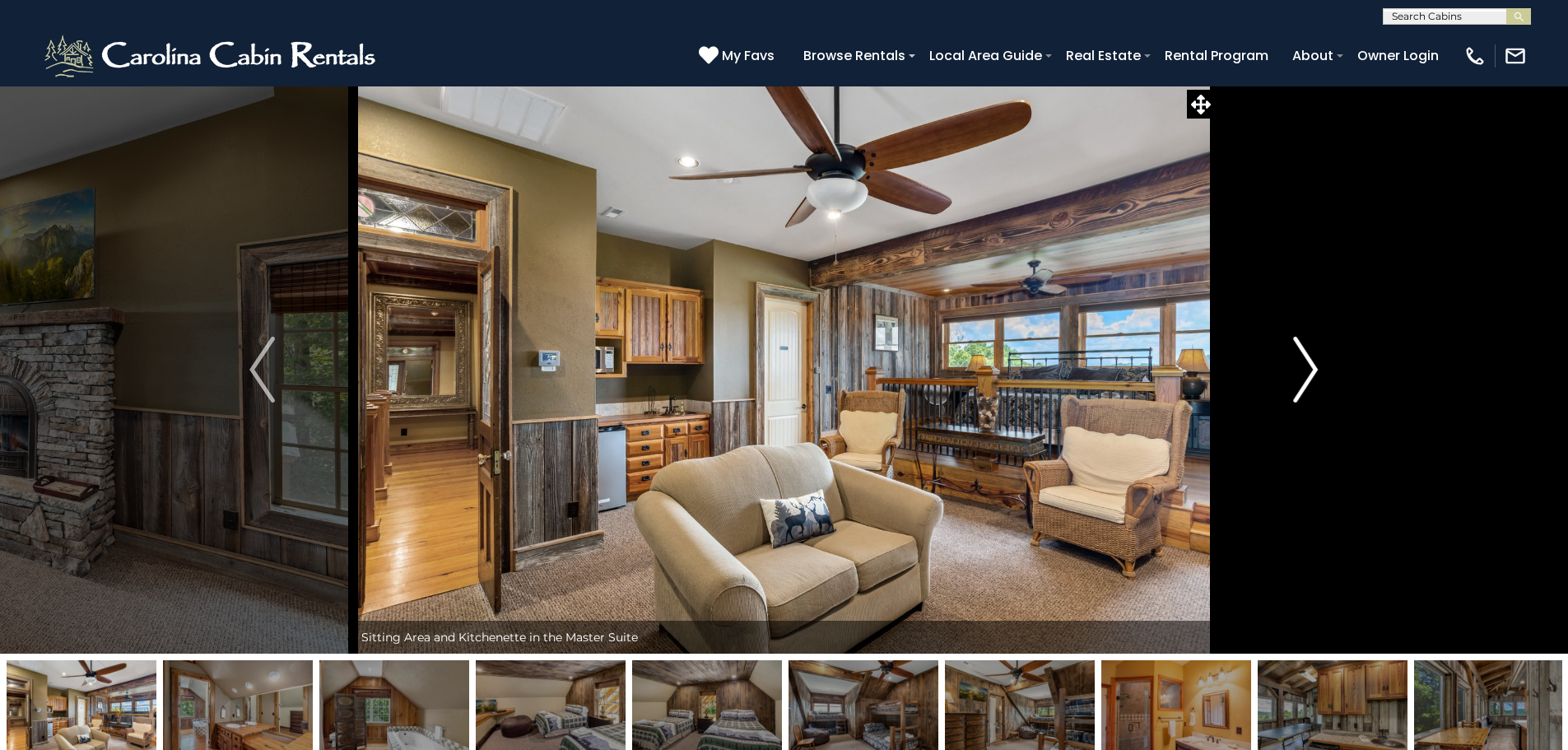
click at [1298, 370] on img "Next" at bounding box center [1304, 369] width 24 height 66
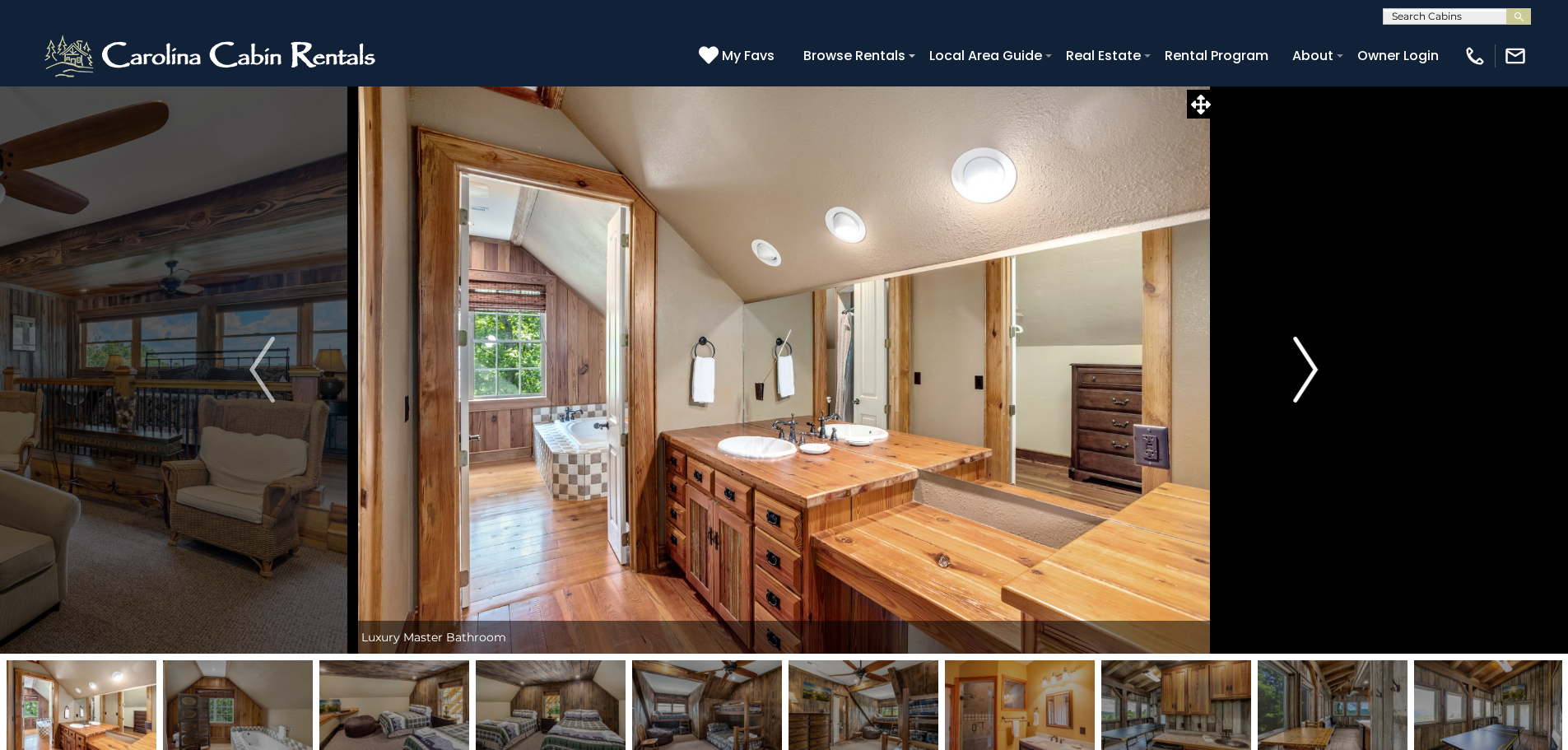
click at [1298, 370] on img "Next" at bounding box center [1304, 369] width 24 height 66
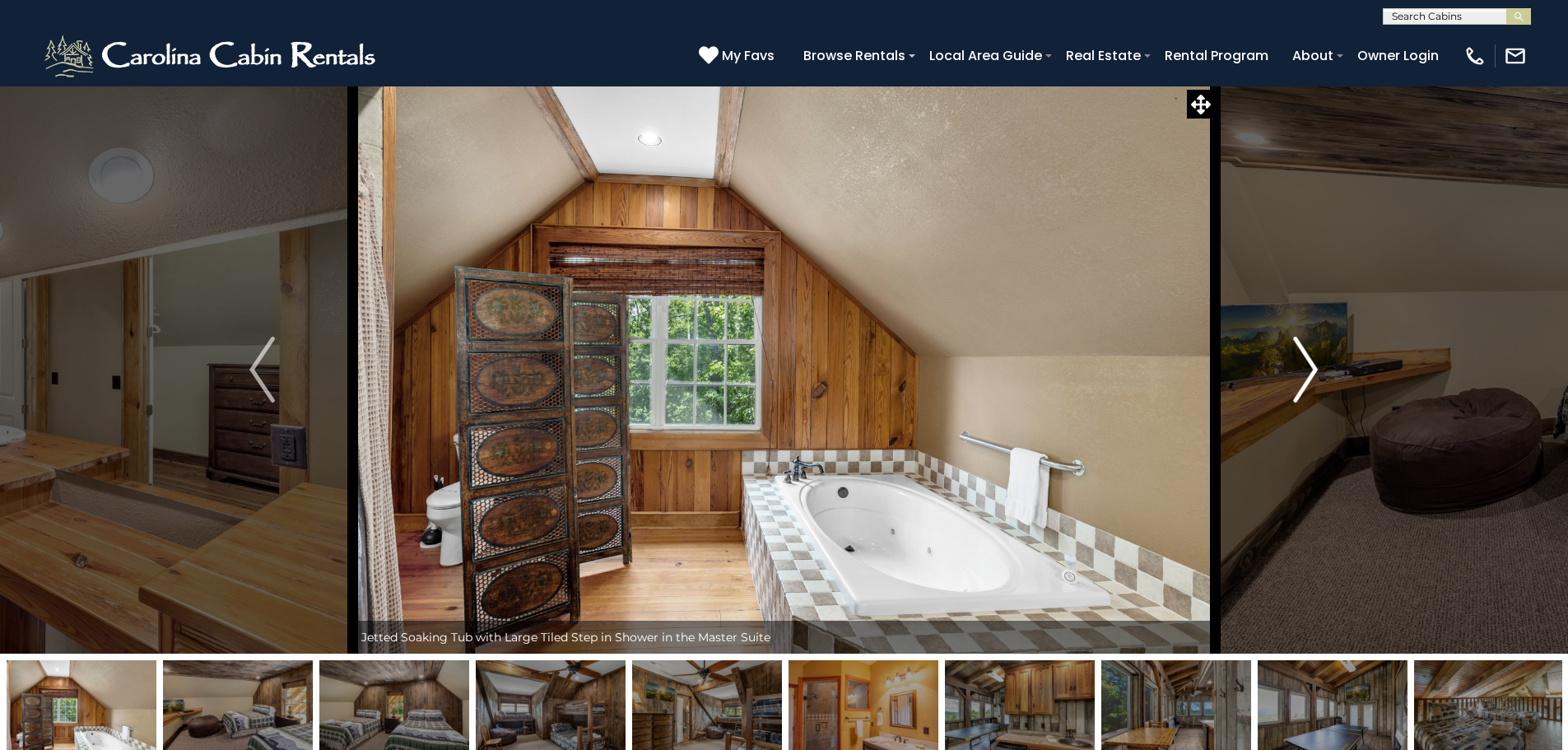
click at [1298, 370] on img "Next" at bounding box center [1304, 369] width 24 height 66
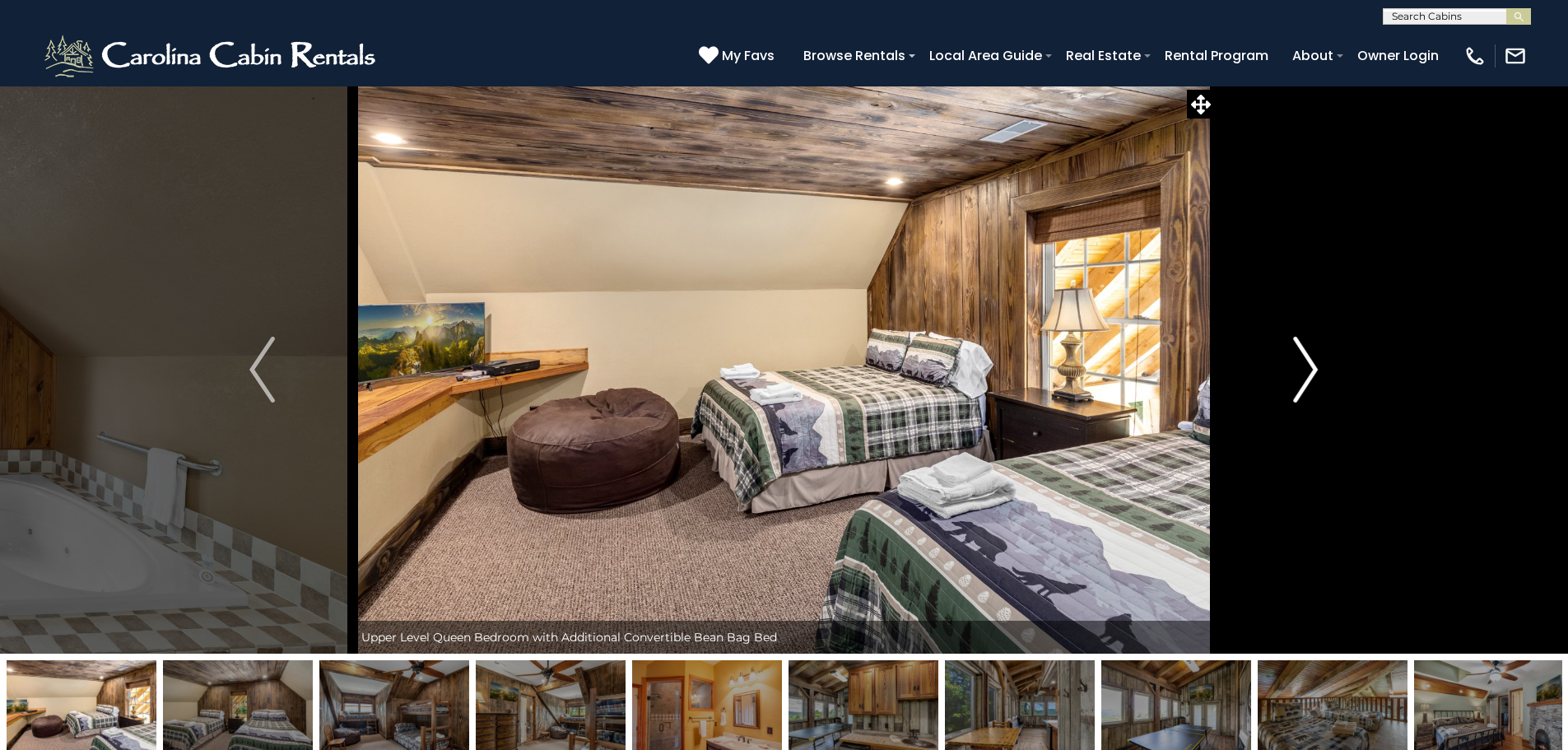
click at [1298, 370] on img "Next" at bounding box center [1304, 369] width 24 height 66
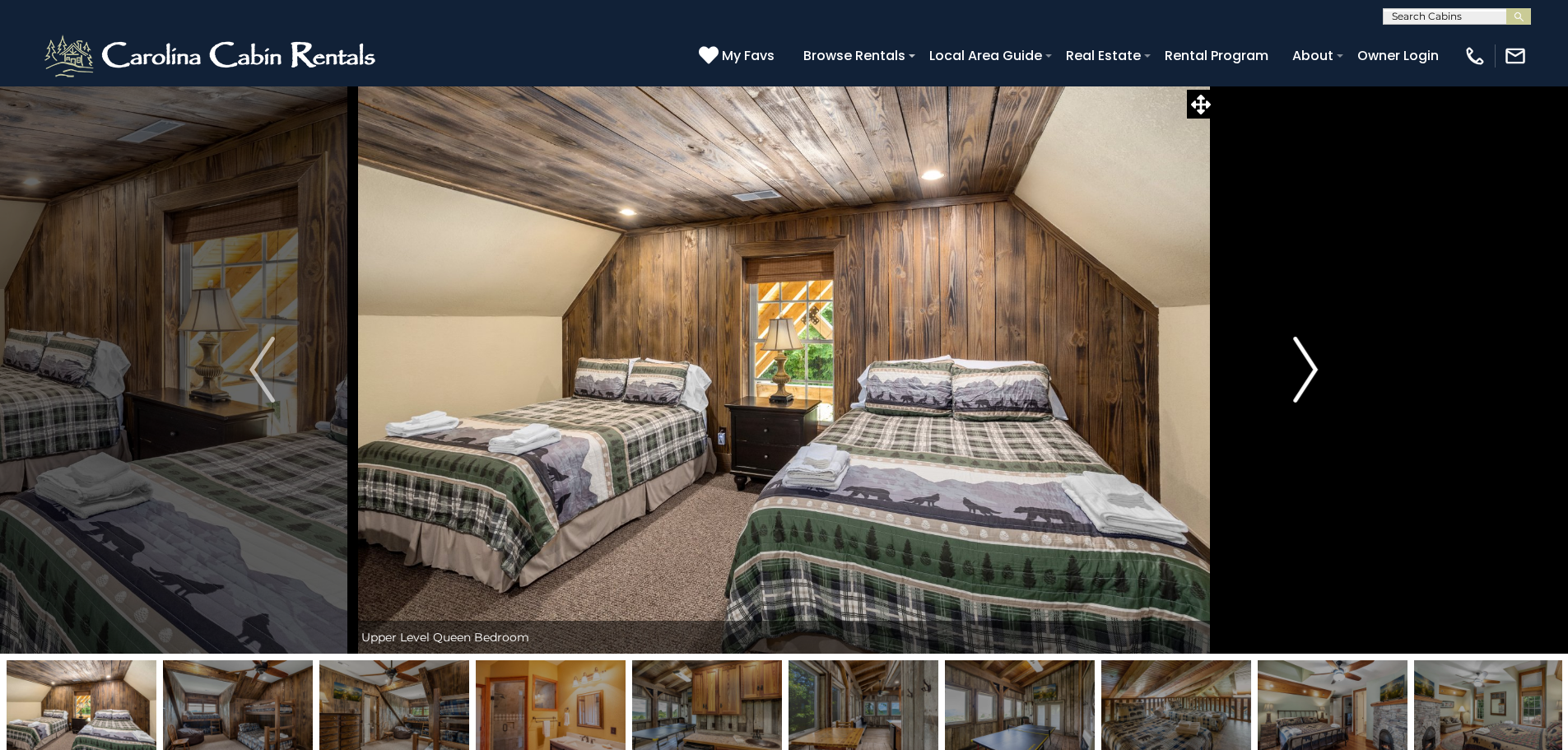
click at [1298, 370] on img "Next" at bounding box center [1304, 369] width 24 height 66
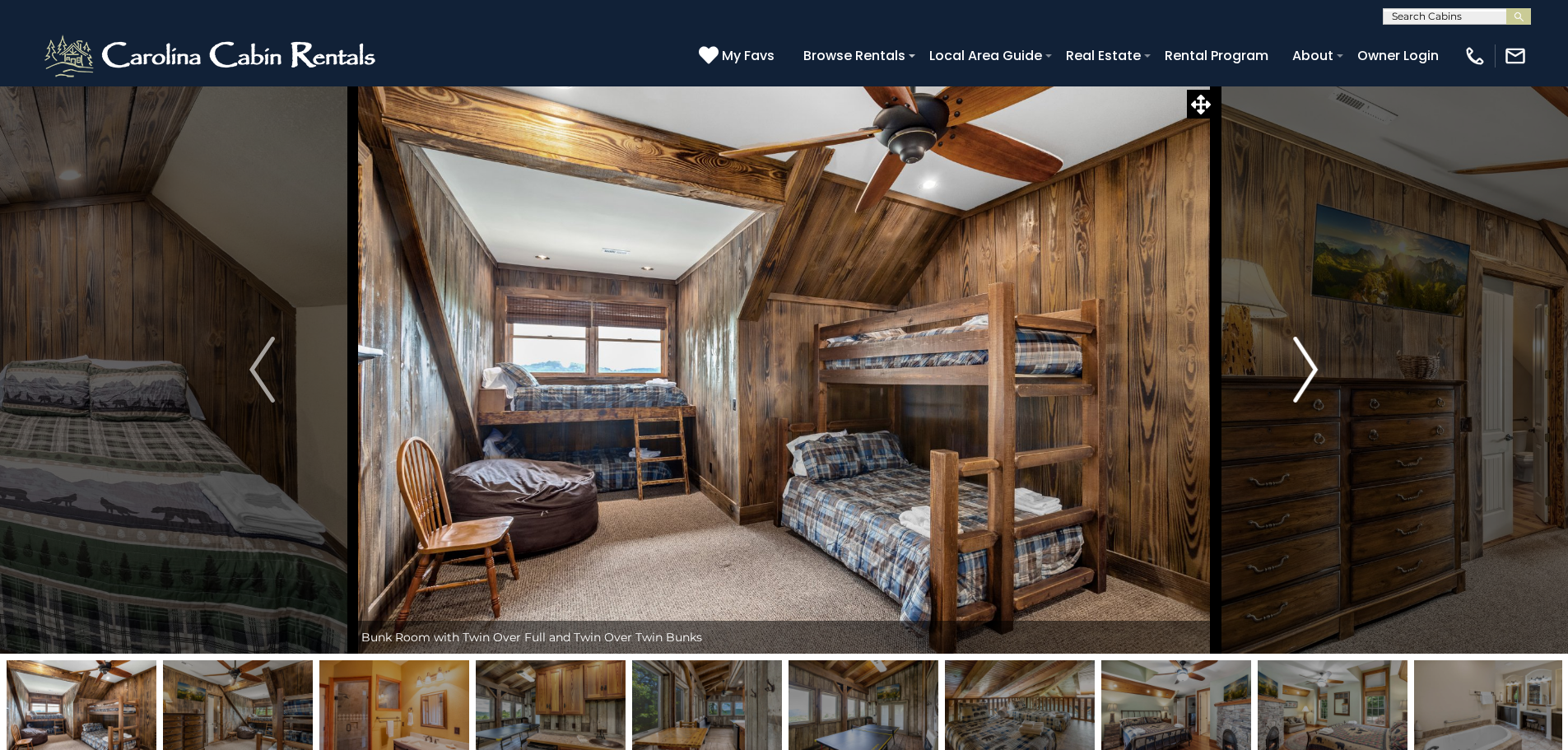
click at [1298, 370] on img "Next" at bounding box center [1304, 369] width 24 height 66
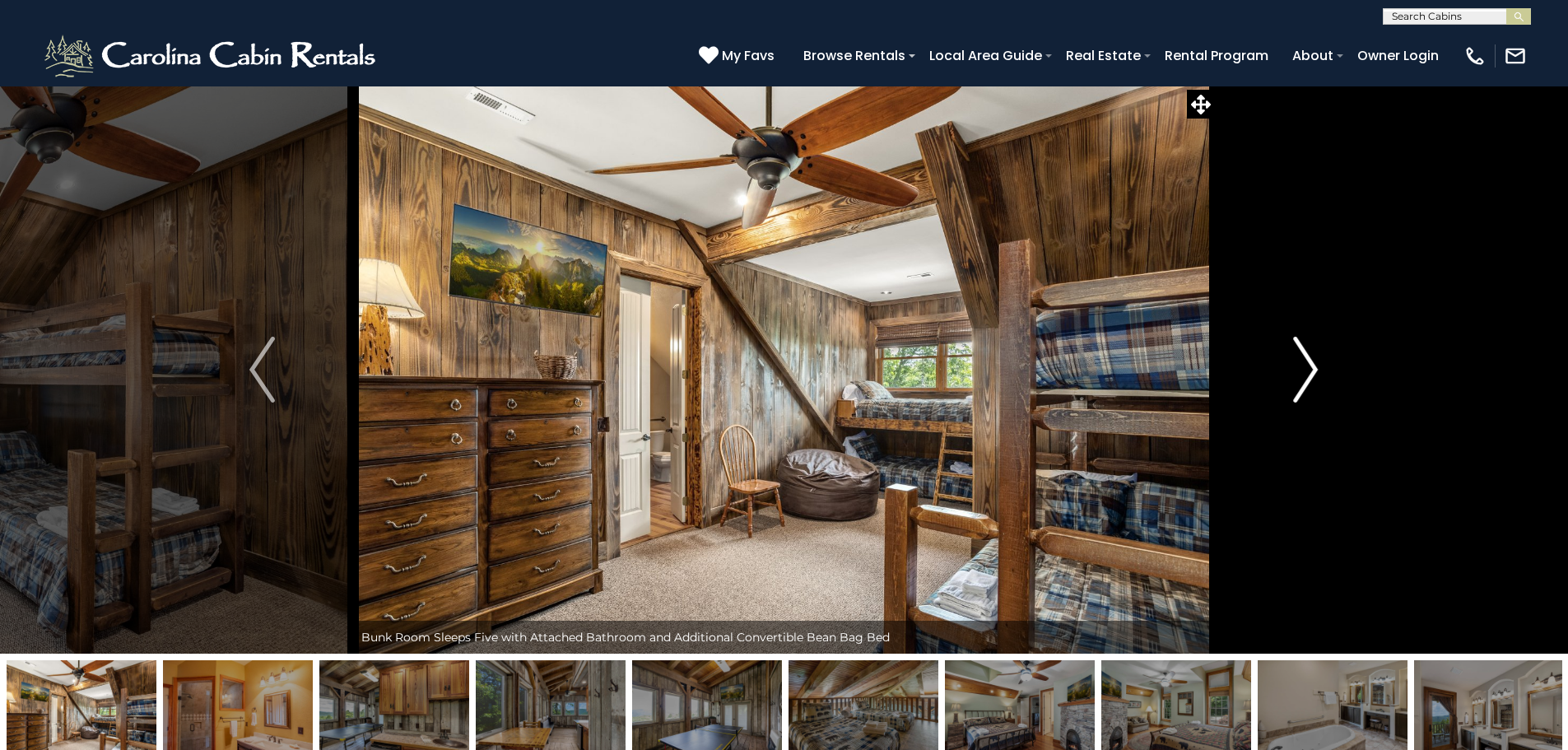
click at [1298, 370] on img "Next" at bounding box center [1304, 369] width 24 height 66
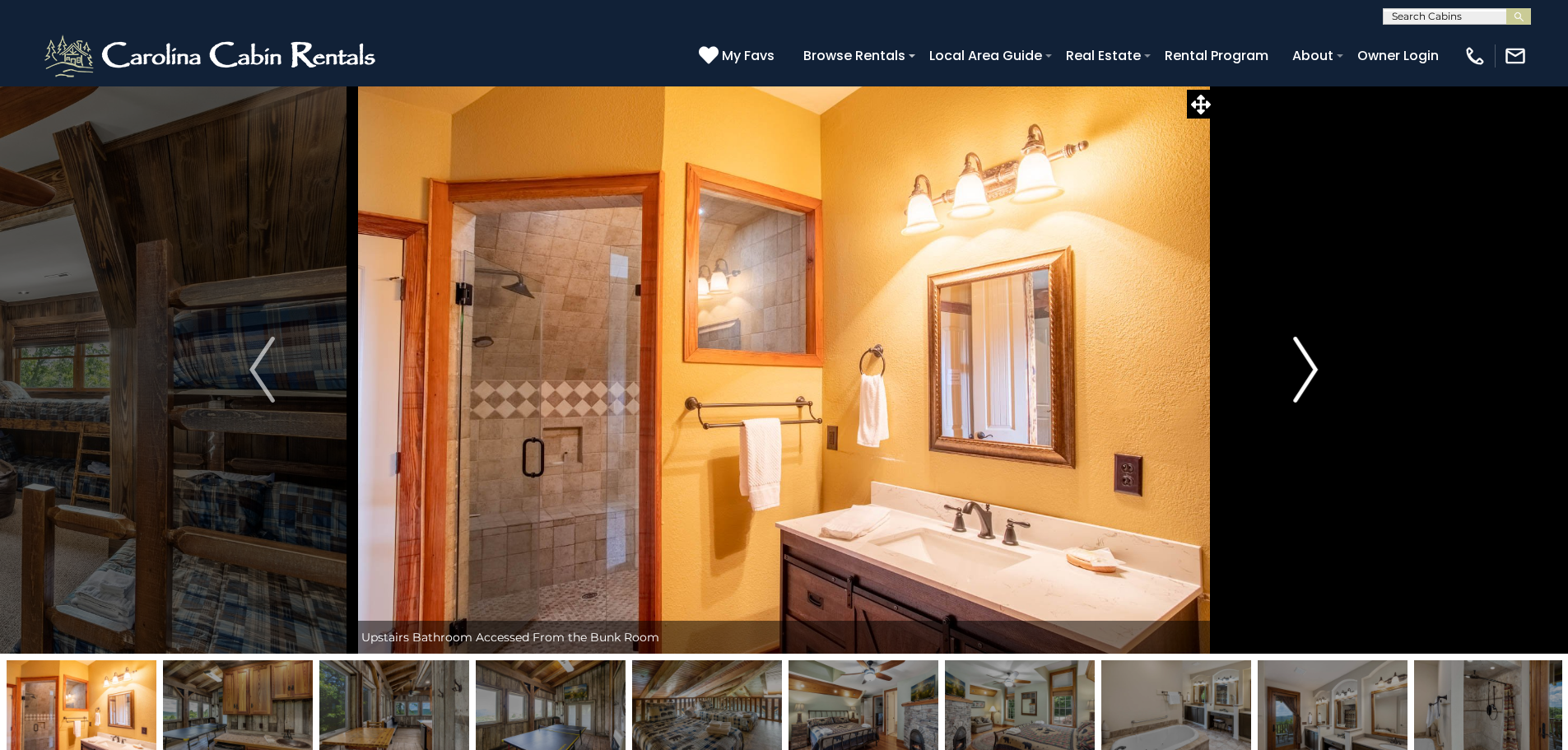
click at [1298, 370] on img "Next" at bounding box center [1304, 369] width 24 height 66
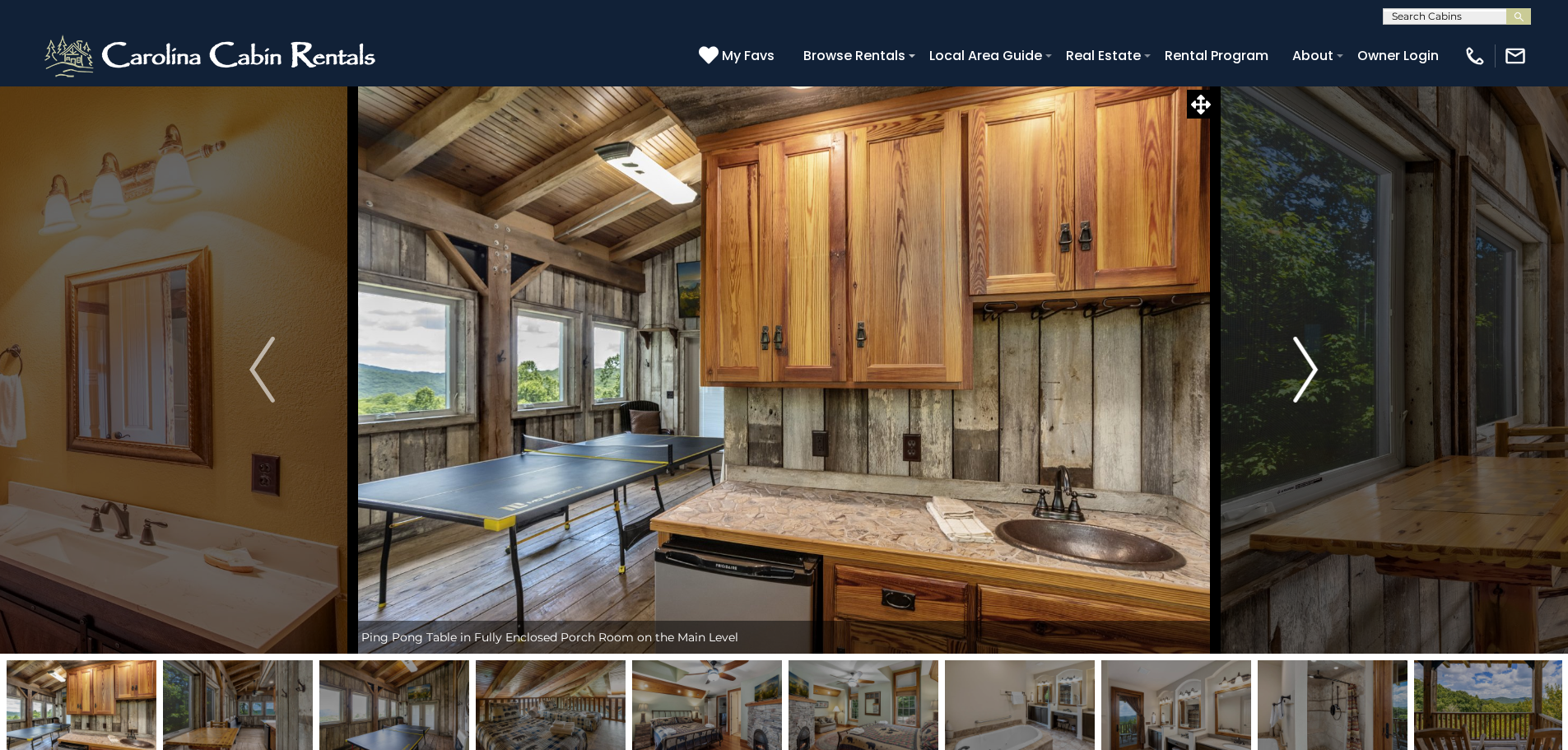
click at [1298, 370] on img "Next" at bounding box center [1304, 369] width 24 height 66
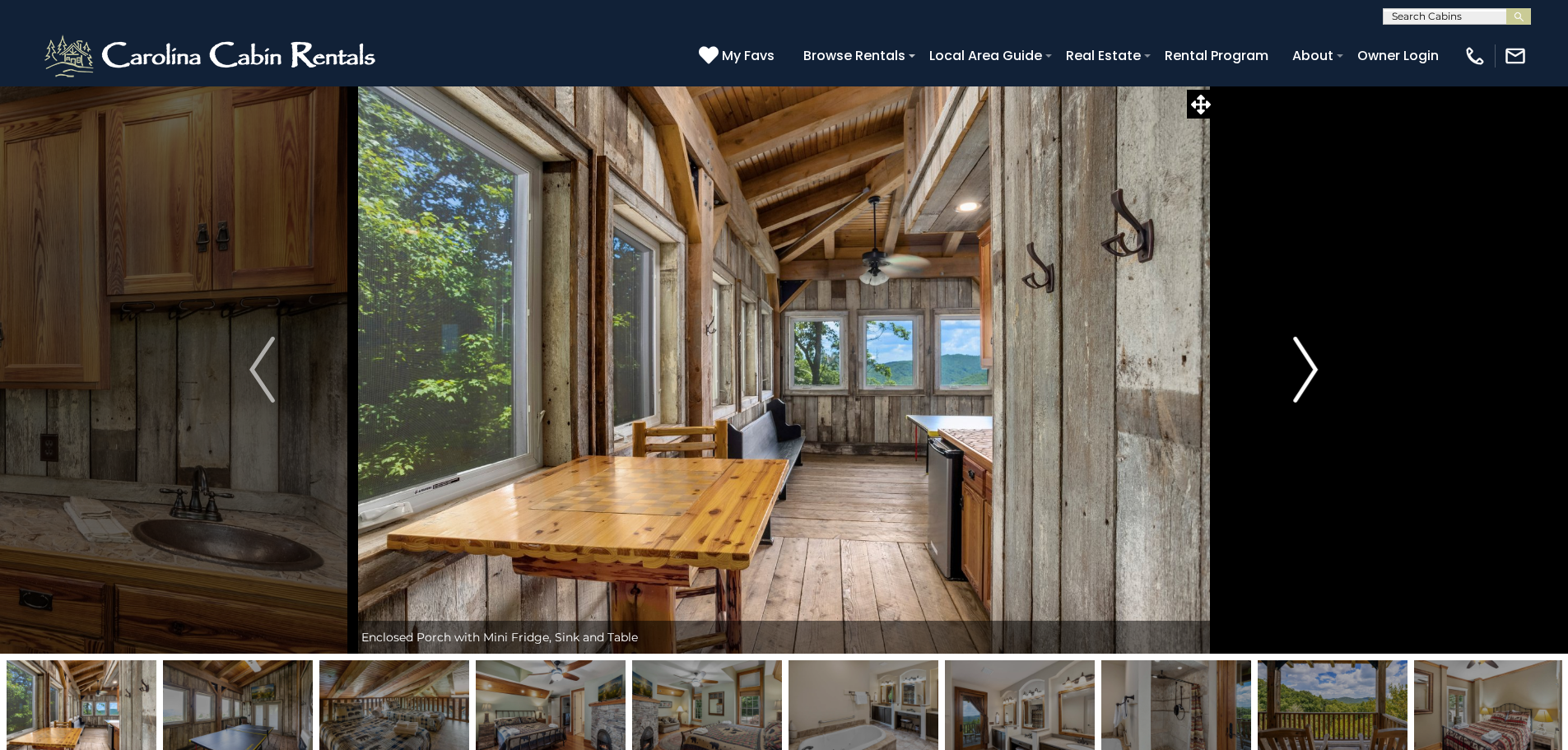
click at [1298, 370] on img "Next" at bounding box center [1304, 369] width 24 height 66
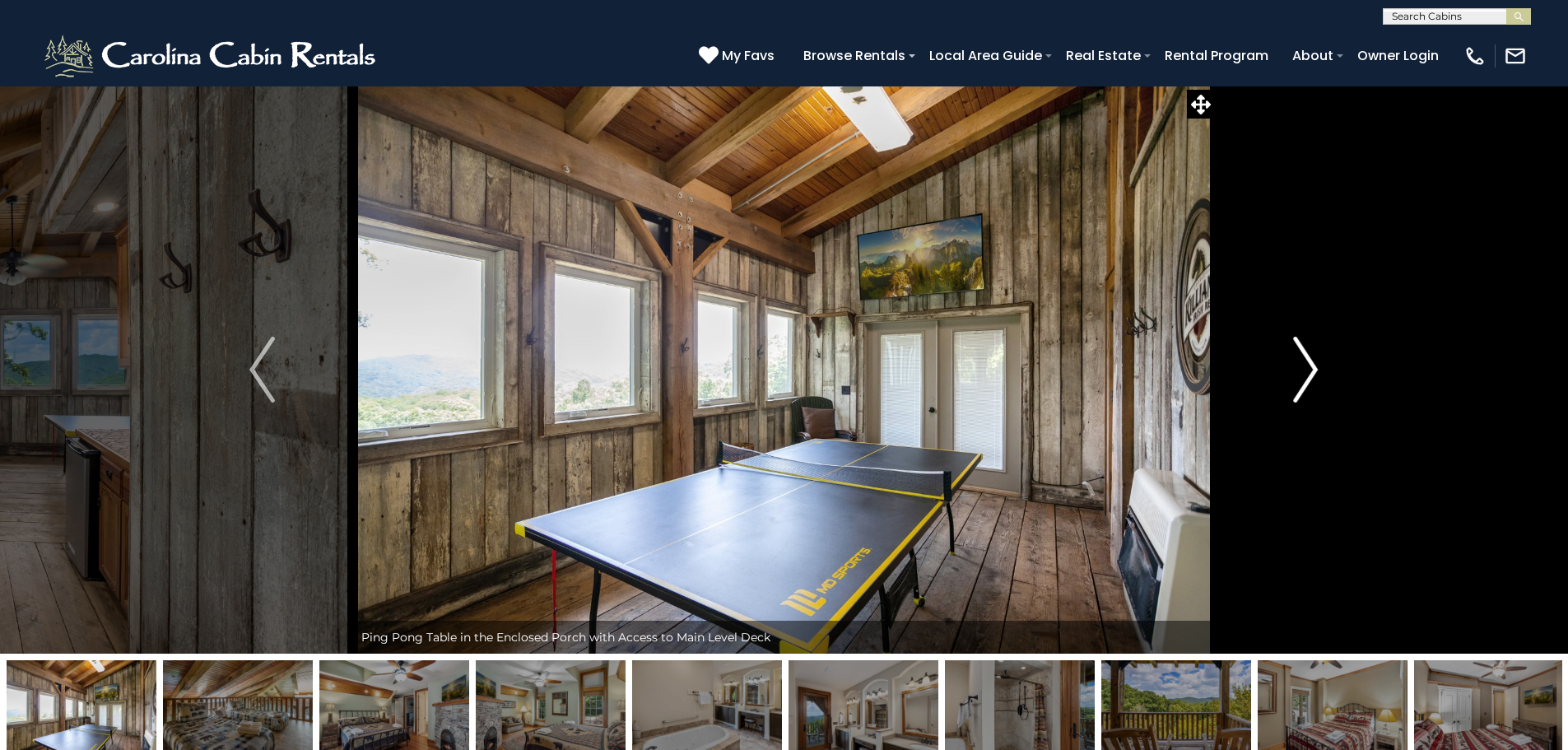
click at [1298, 370] on img "Next" at bounding box center [1304, 369] width 24 height 66
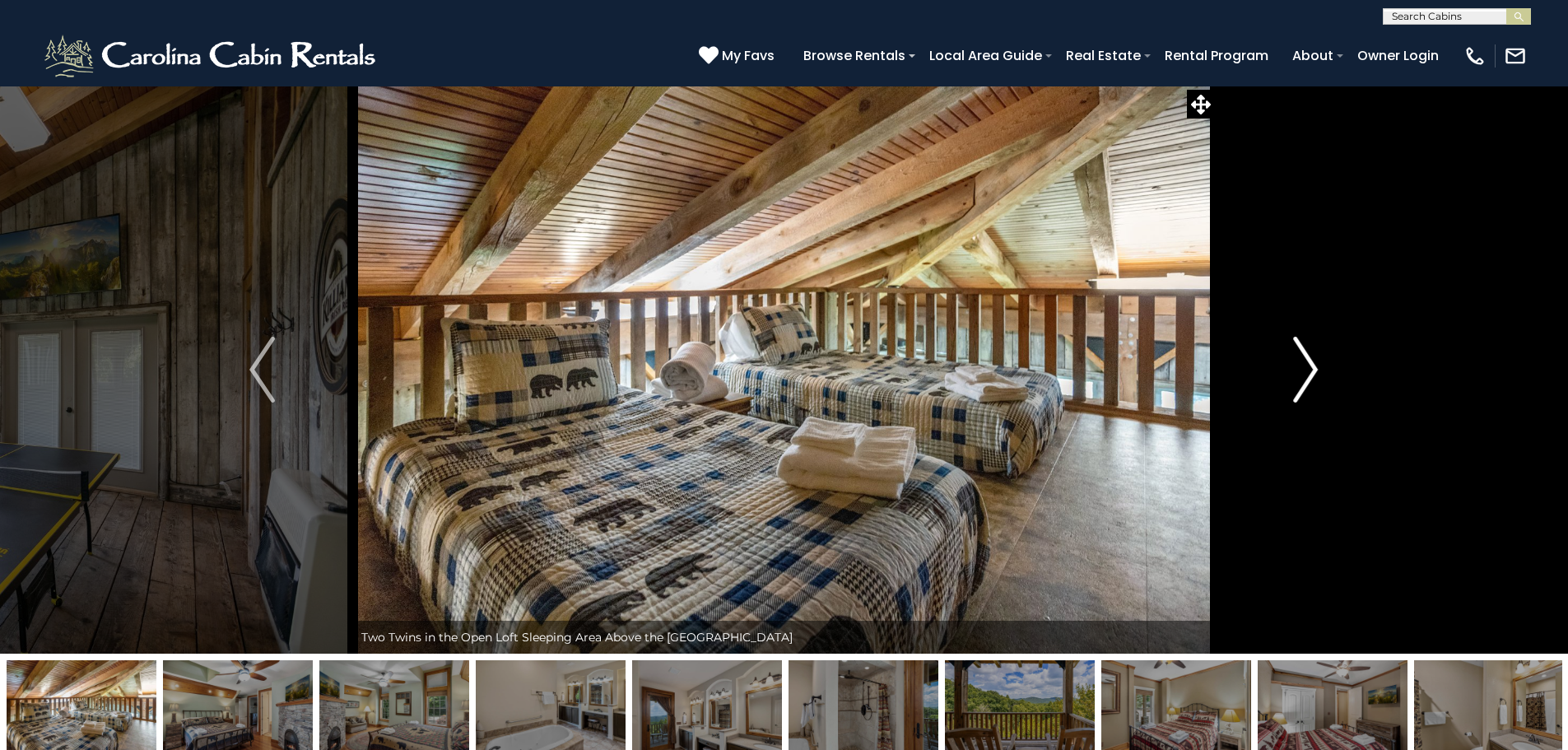
click at [1298, 370] on img "Next" at bounding box center [1304, 369] width 24 height 66
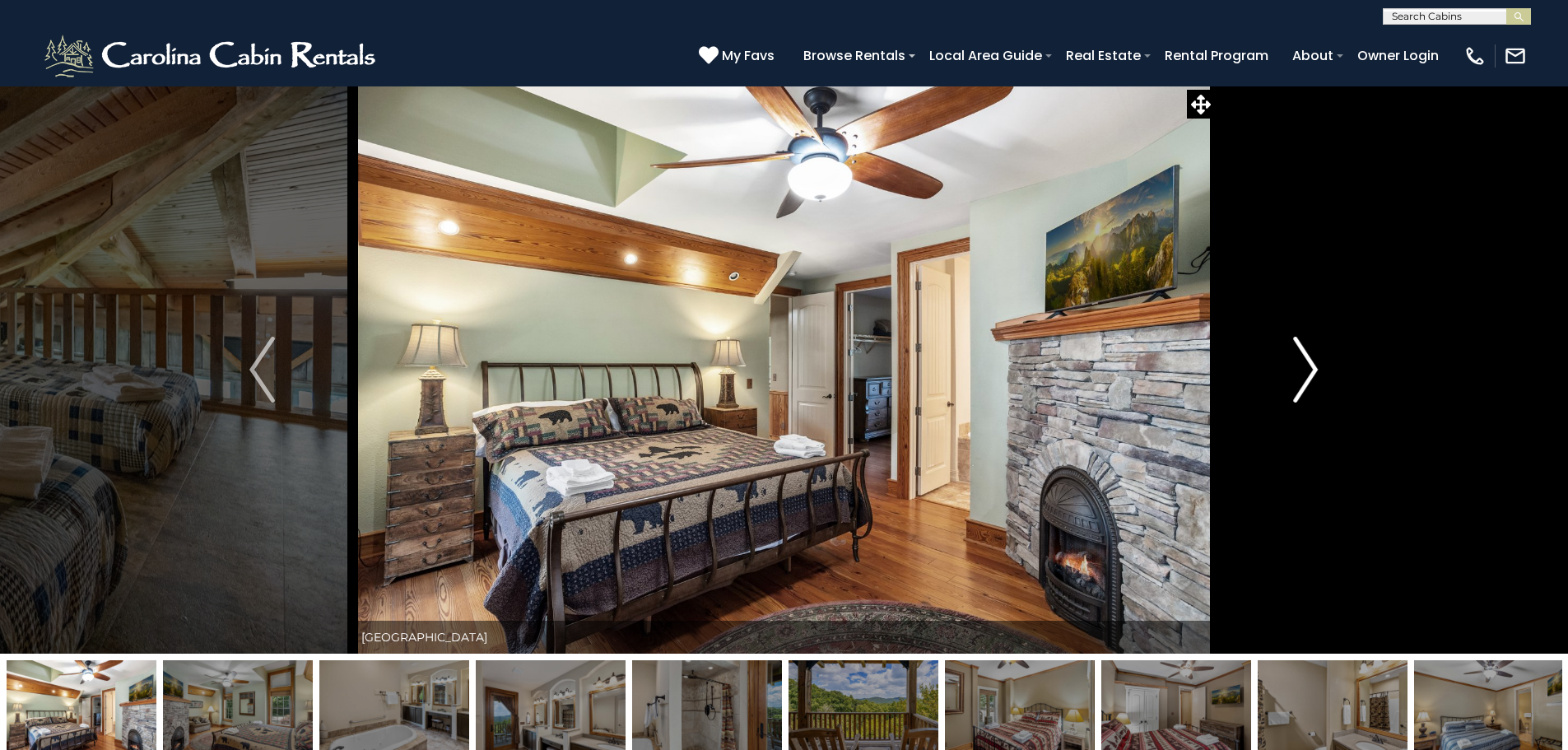
click at [1298, 370] on img "Next" at bounding box center [1304, 369] width 24 height 66
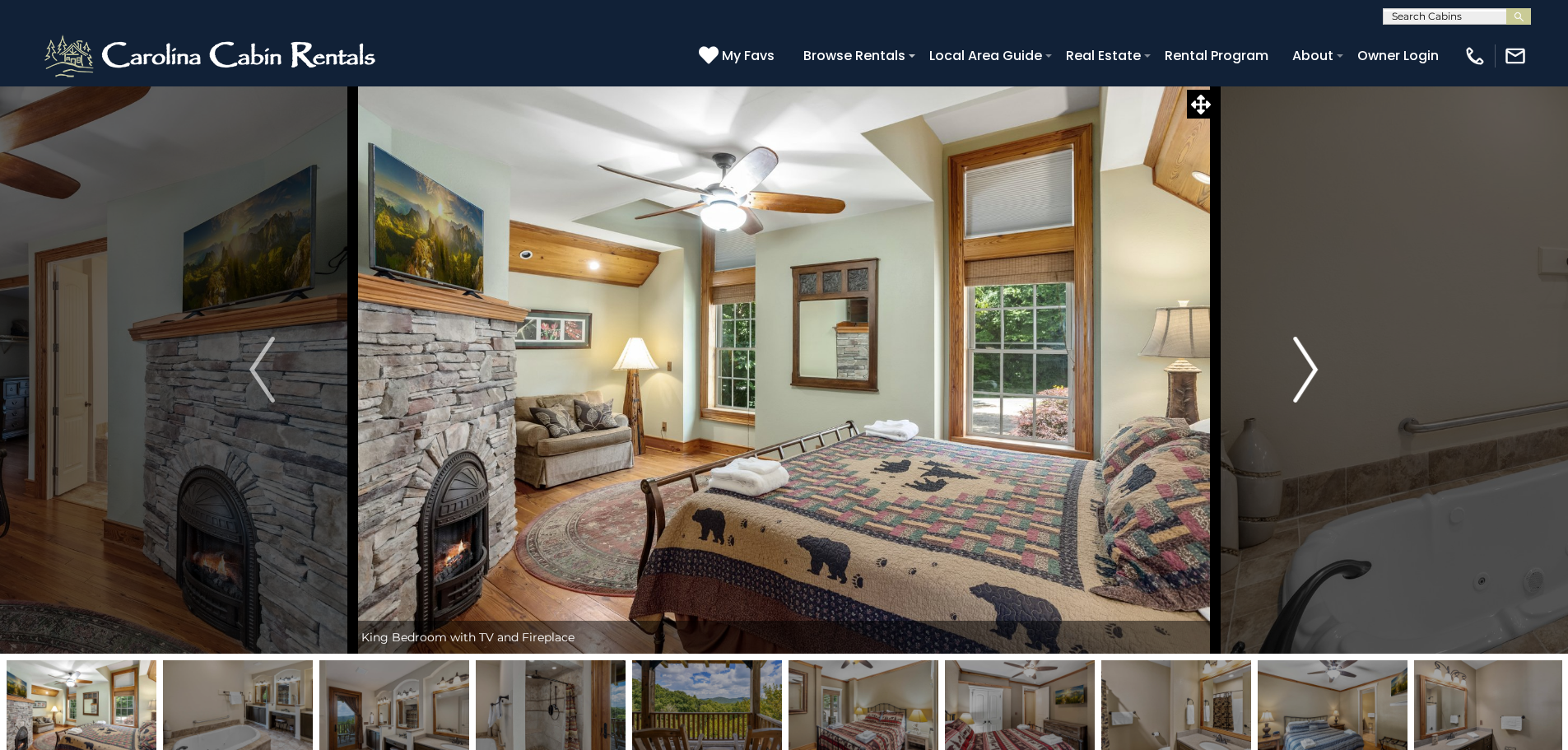
click at [1298, 370] on img "Next" at bounding box center [1304, 369] width 24 height 66
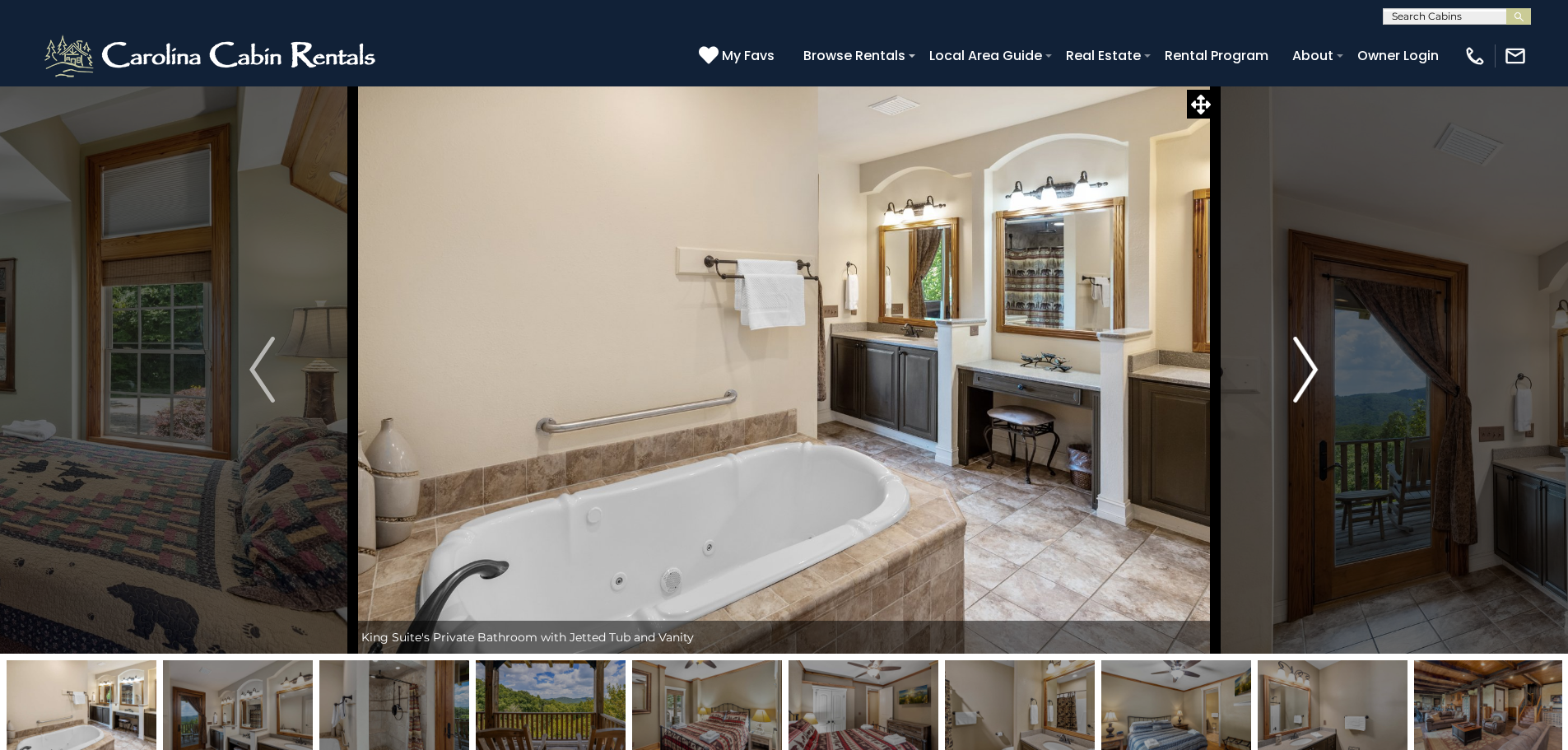
click at [1298, 370] on img "Next" at bounding box center [1304, 369] width 24 height 66
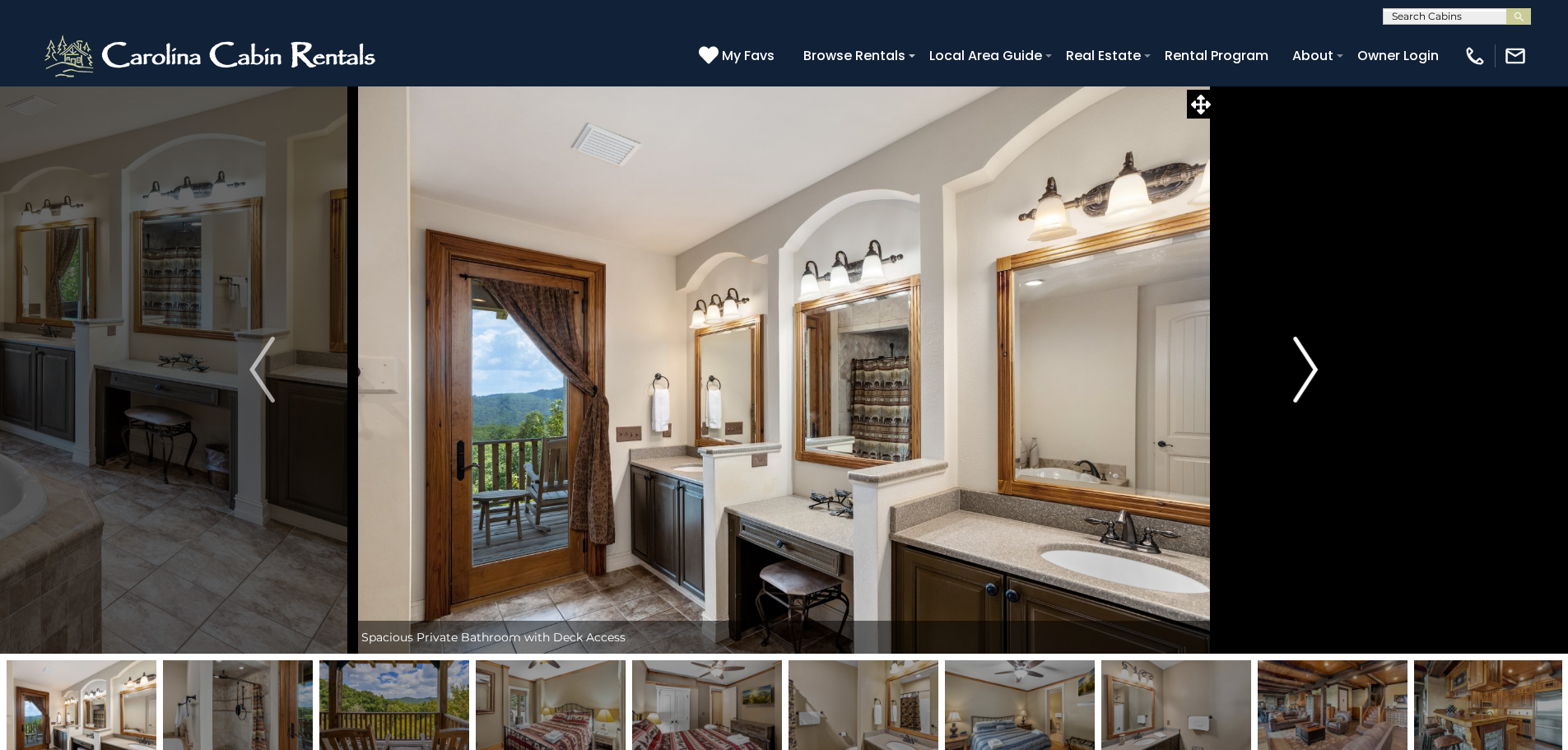
click at [1298, 370] on img "Next" at bounding box center [1304, 369] width 24 height 66
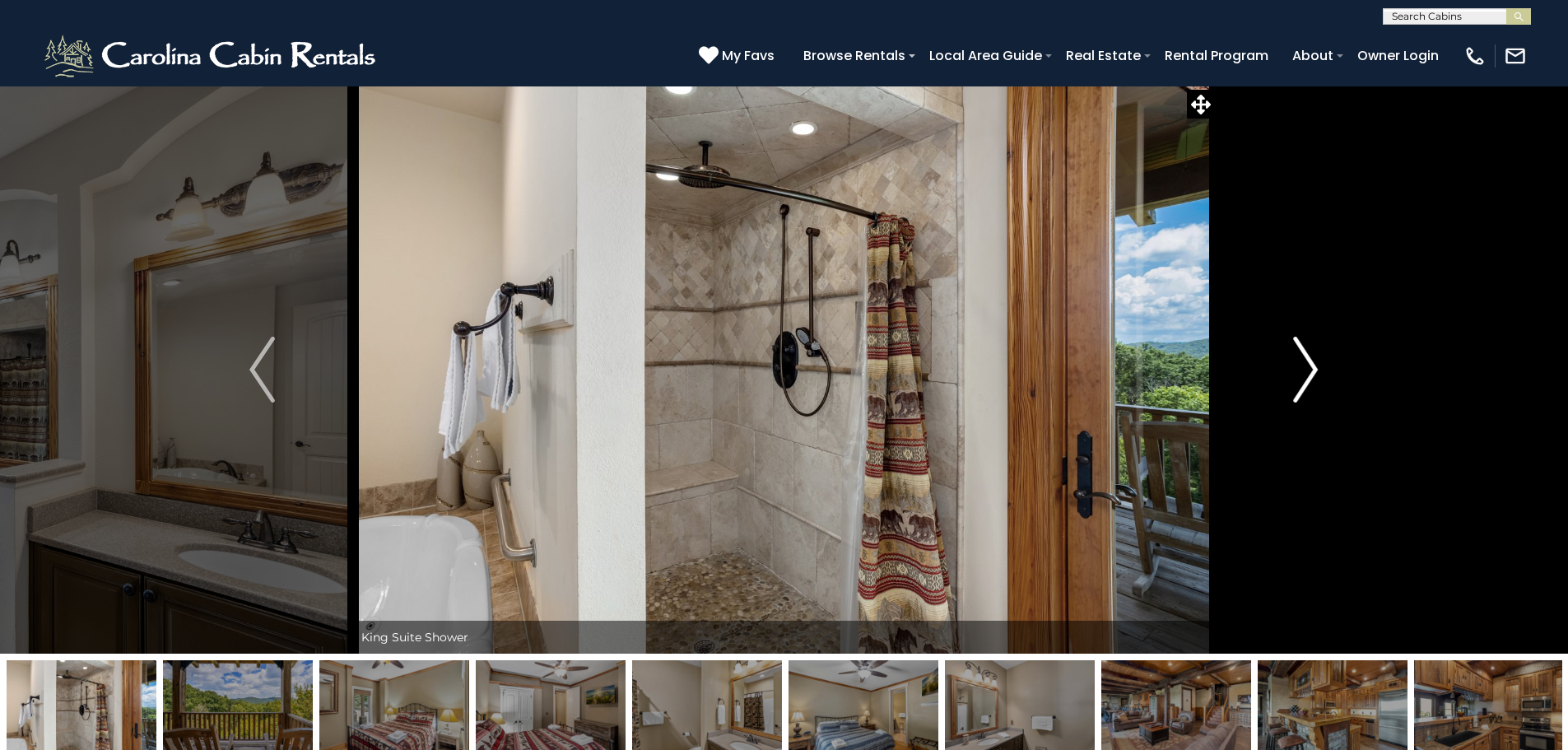
click at [1298, 370] on img "Next" at bounding box center [1304, 369] width 24 height 66
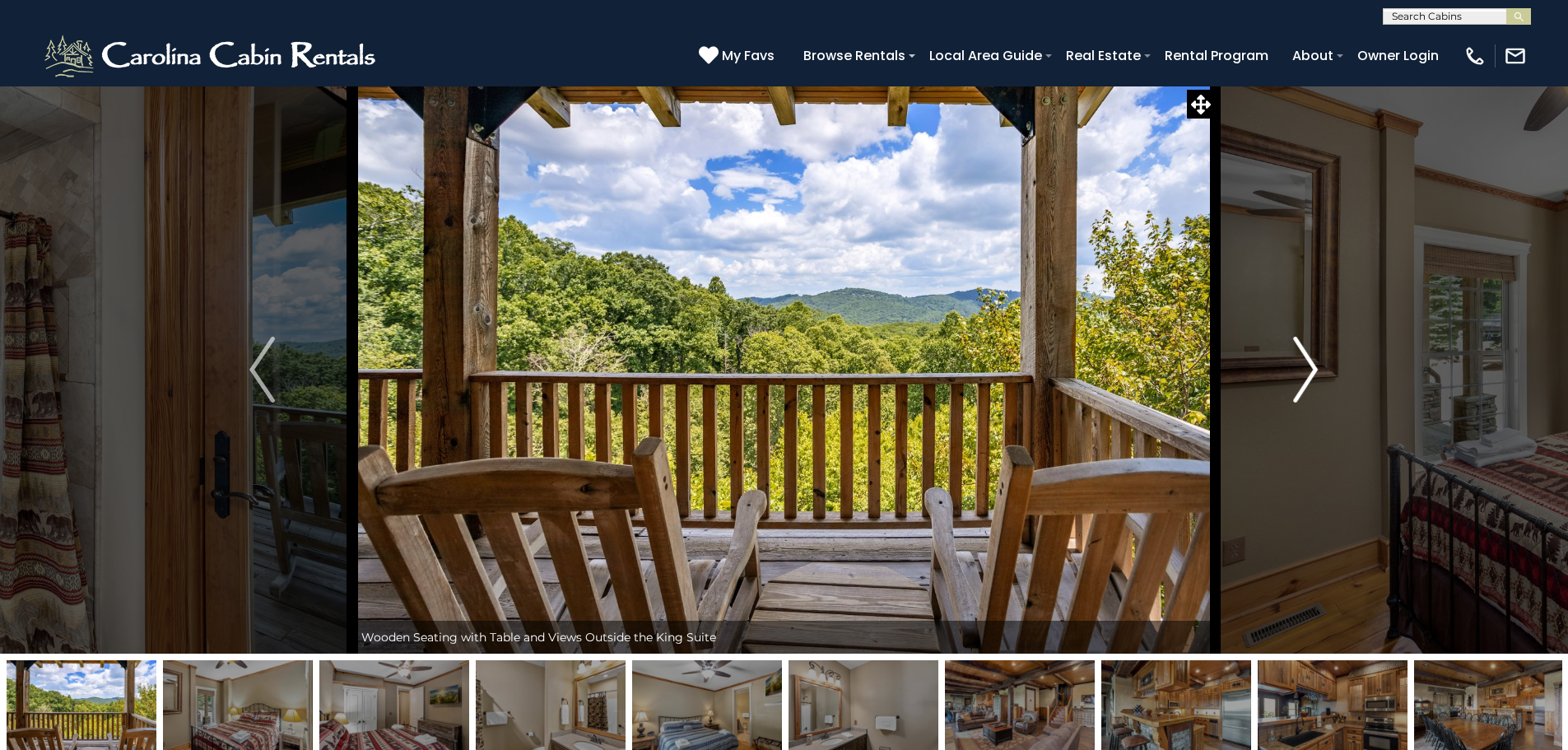
click at [1298, 370] on img "Next" at bounding box center [1304, 369] width 24 height 66
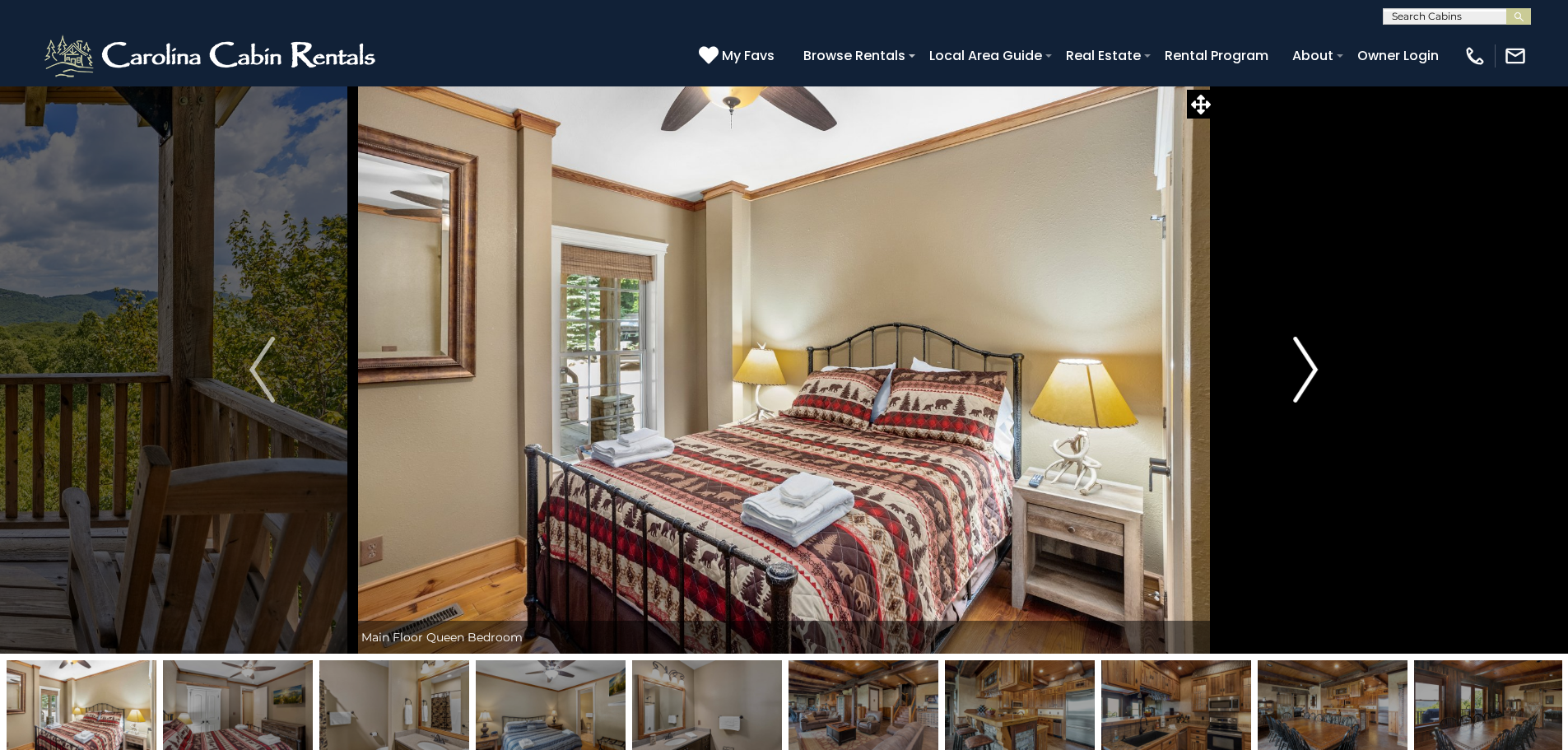
click at [1298, 370] on img "Next" at bounding box center [1304, 369] width 24 height 66
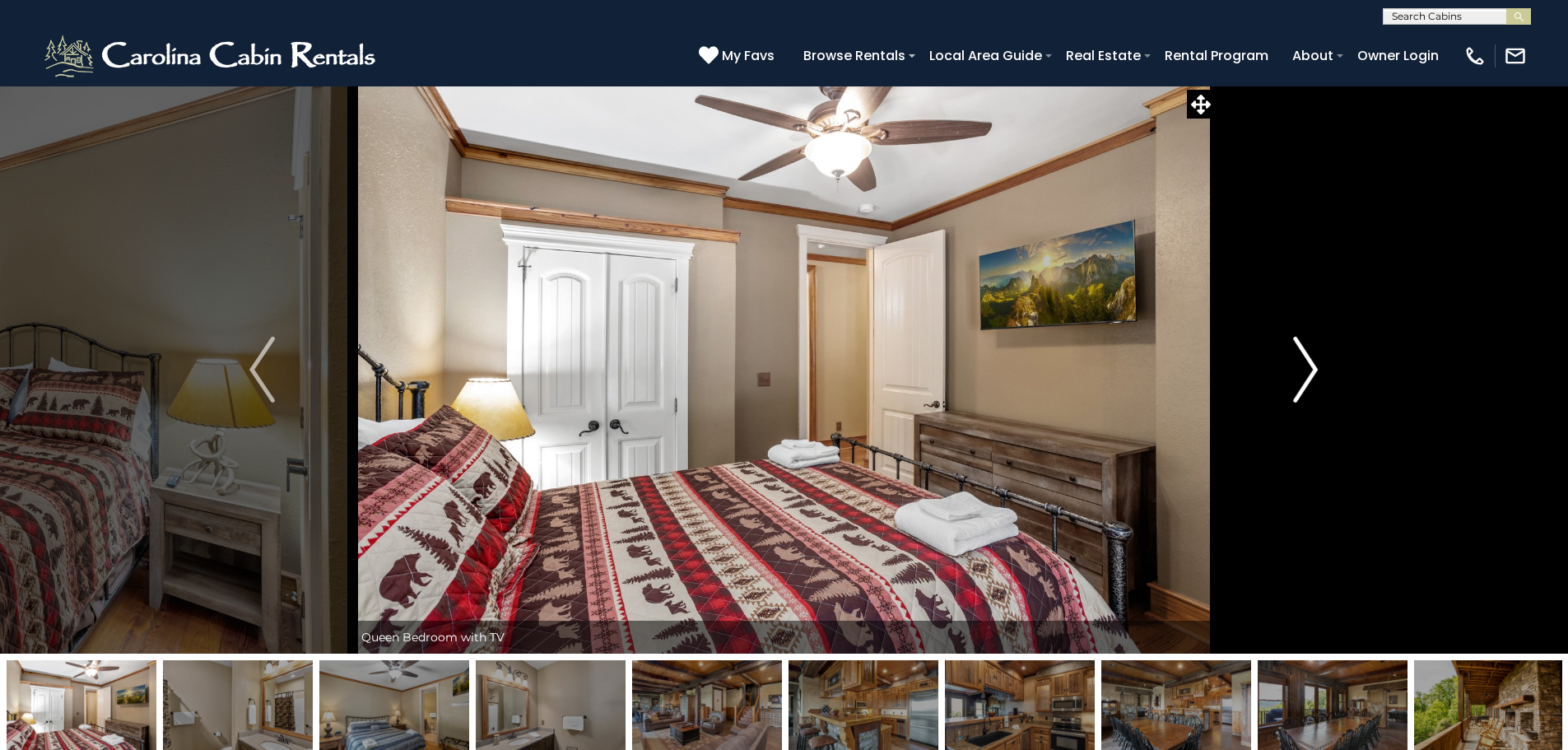
click at [1298, 370] on img "Next" at bounding box center [1304, 369] width 24 height 66
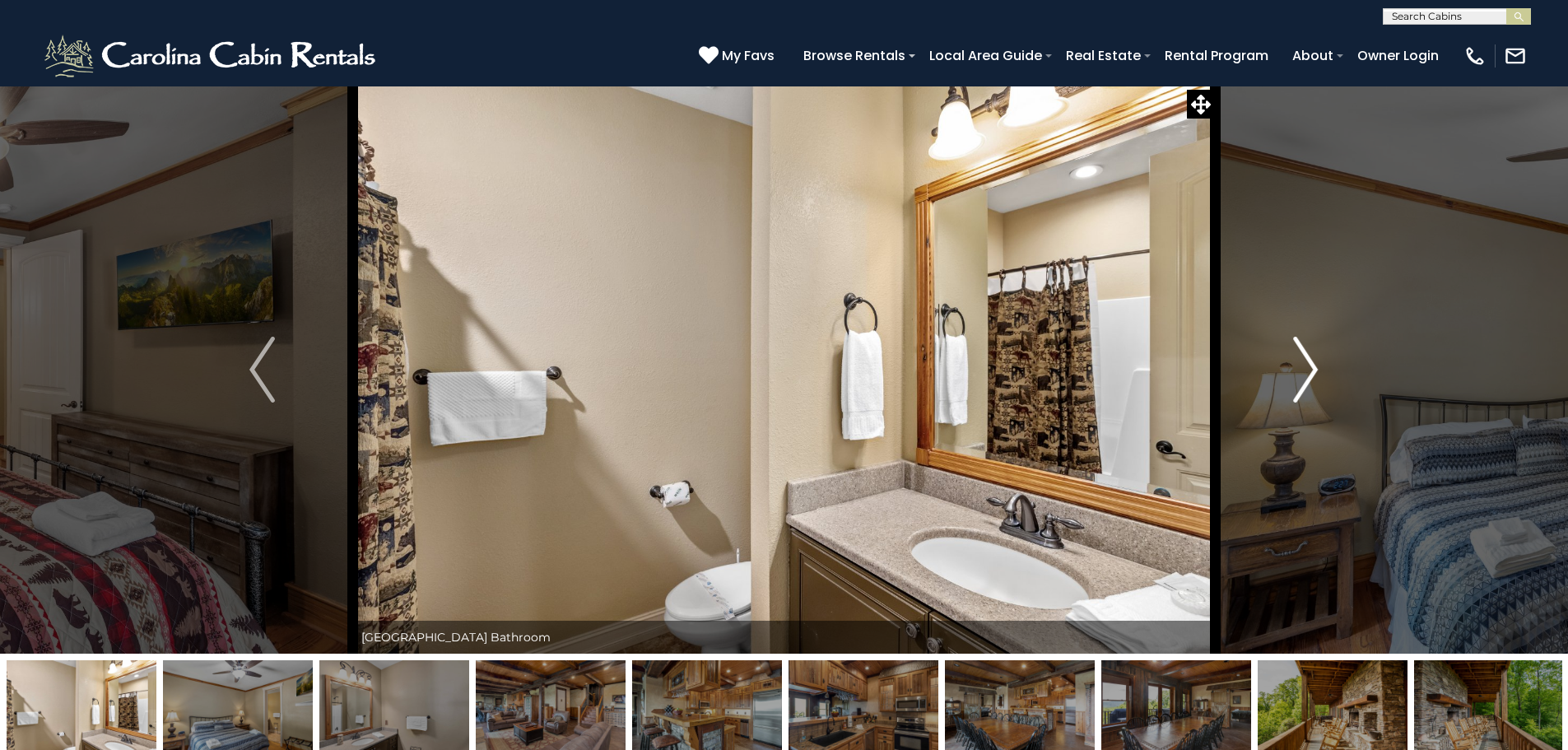
click at [1298, 370] on img "Next" at bounding box center [1304, 369] width 24 height 66
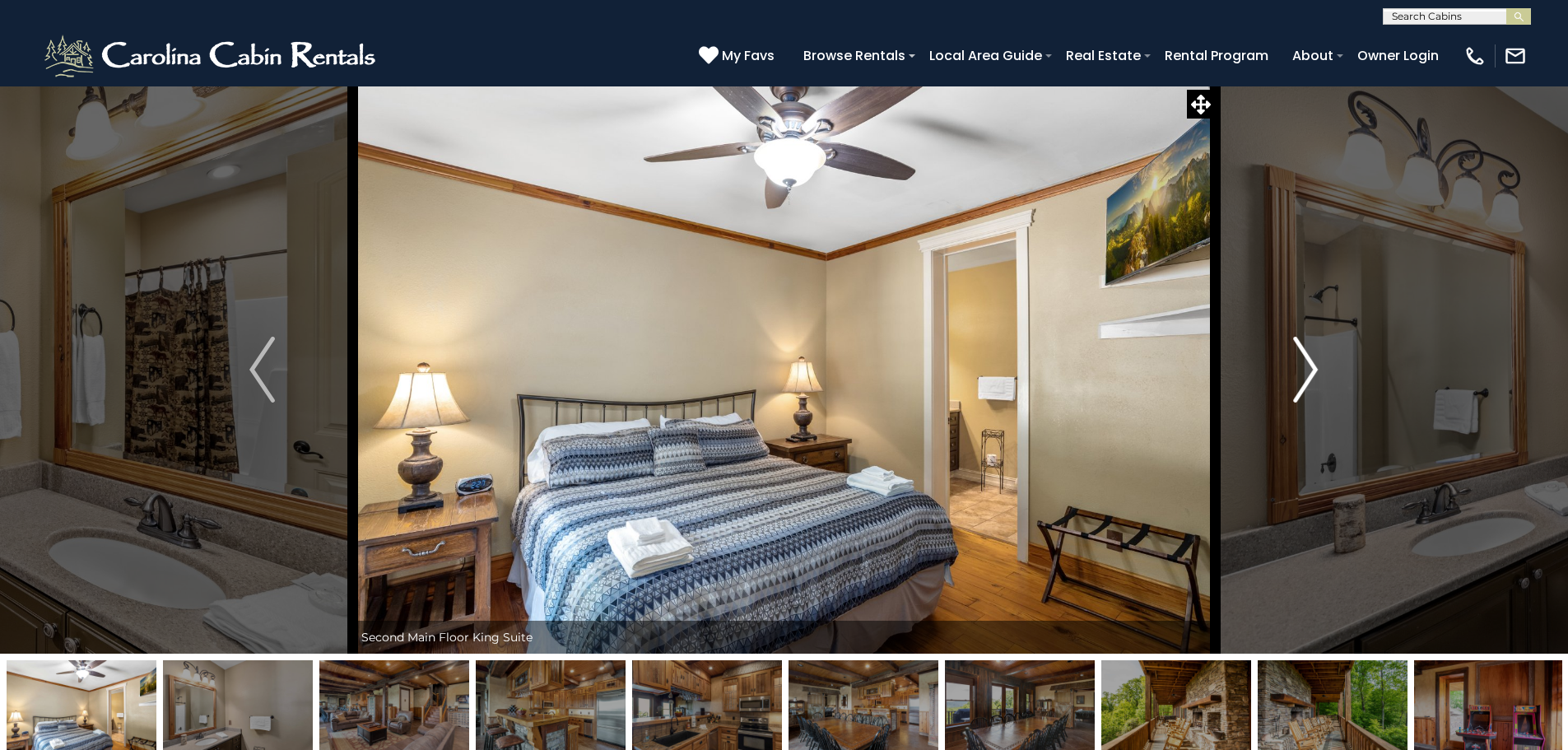
click at [1298, 370] on img "Next" at bounding box center [1304, 369] width 24 height 66
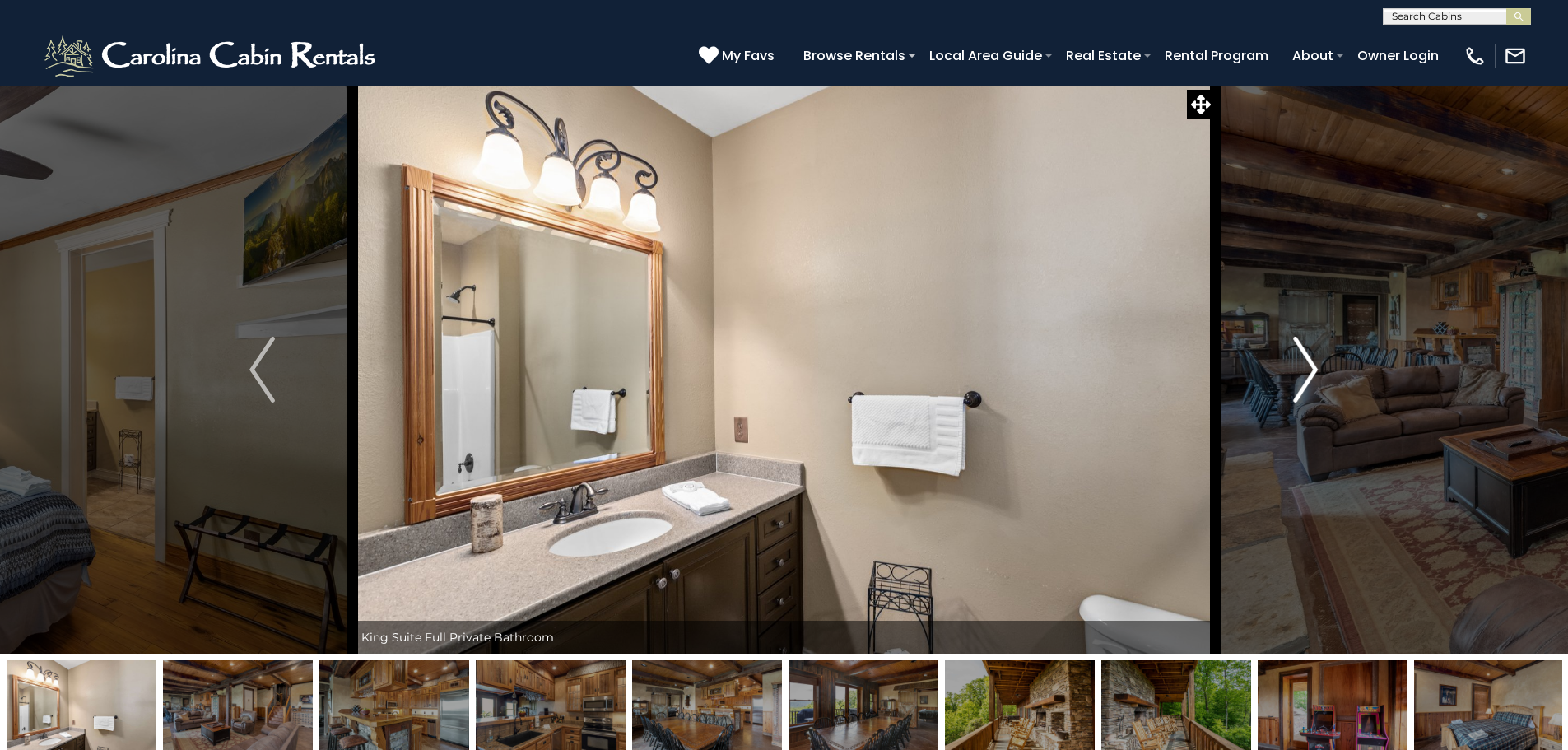
click at [1298, 370] on img "Next" at bounding box center [1304, 369] width 24 height 66
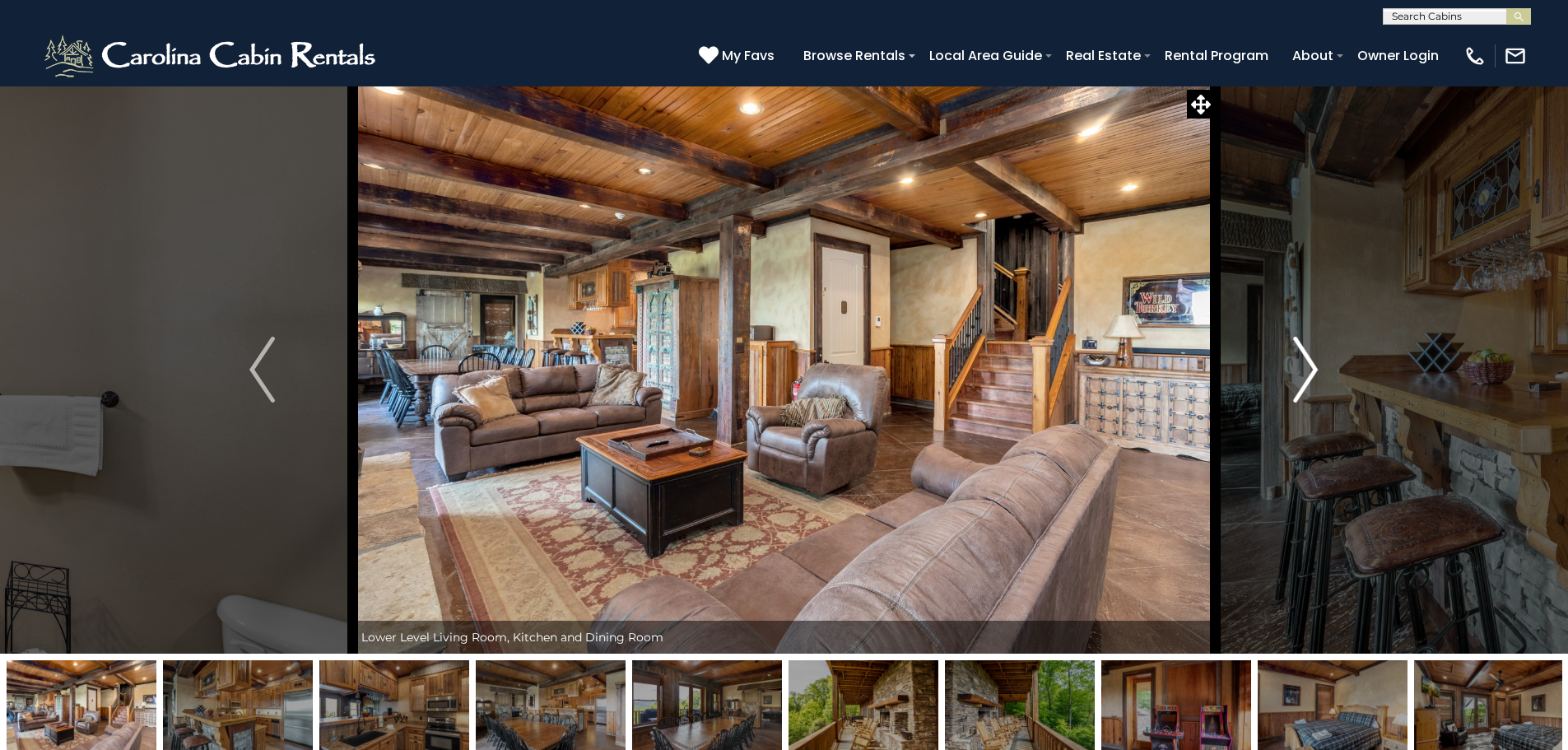
click at [1298, 370] on img "Next" at bounding box center [1304, 369] width 24 height 66
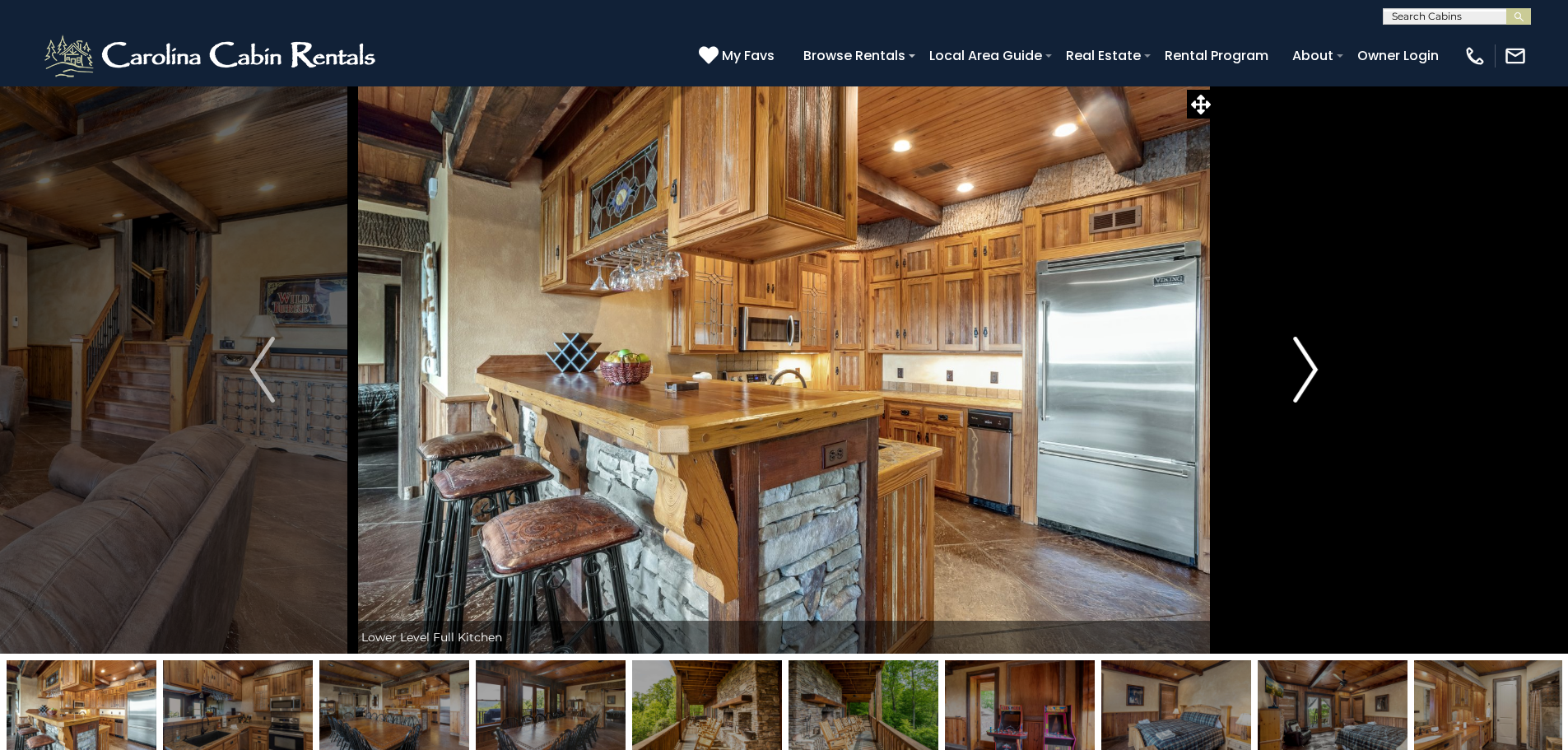
click at [1298, 370] on img "Next" at bounding box center [1304, 369] width 24 height 66
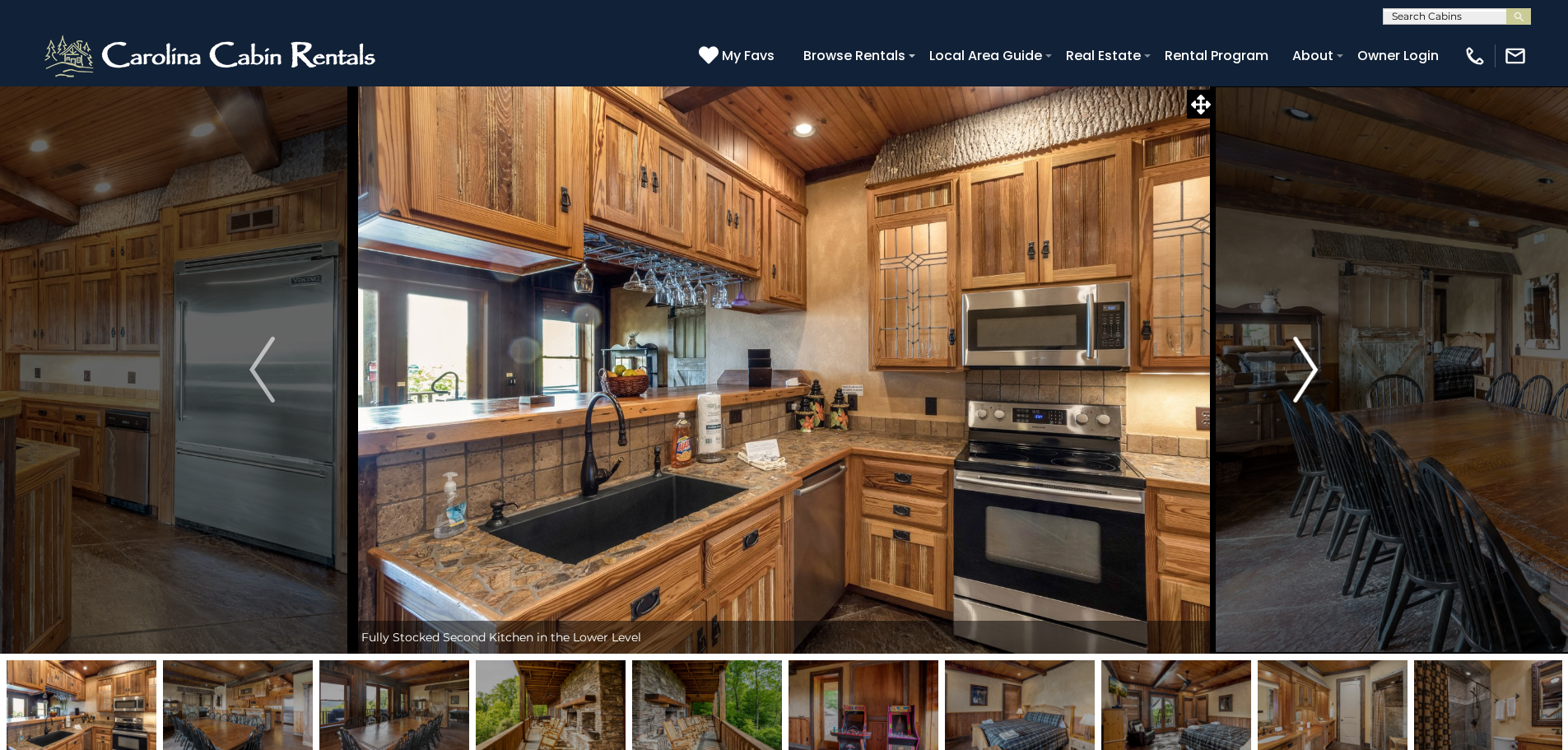
click at [1298, 370] on img "Next" at bounding box center [1304, 369] width 24 height 66
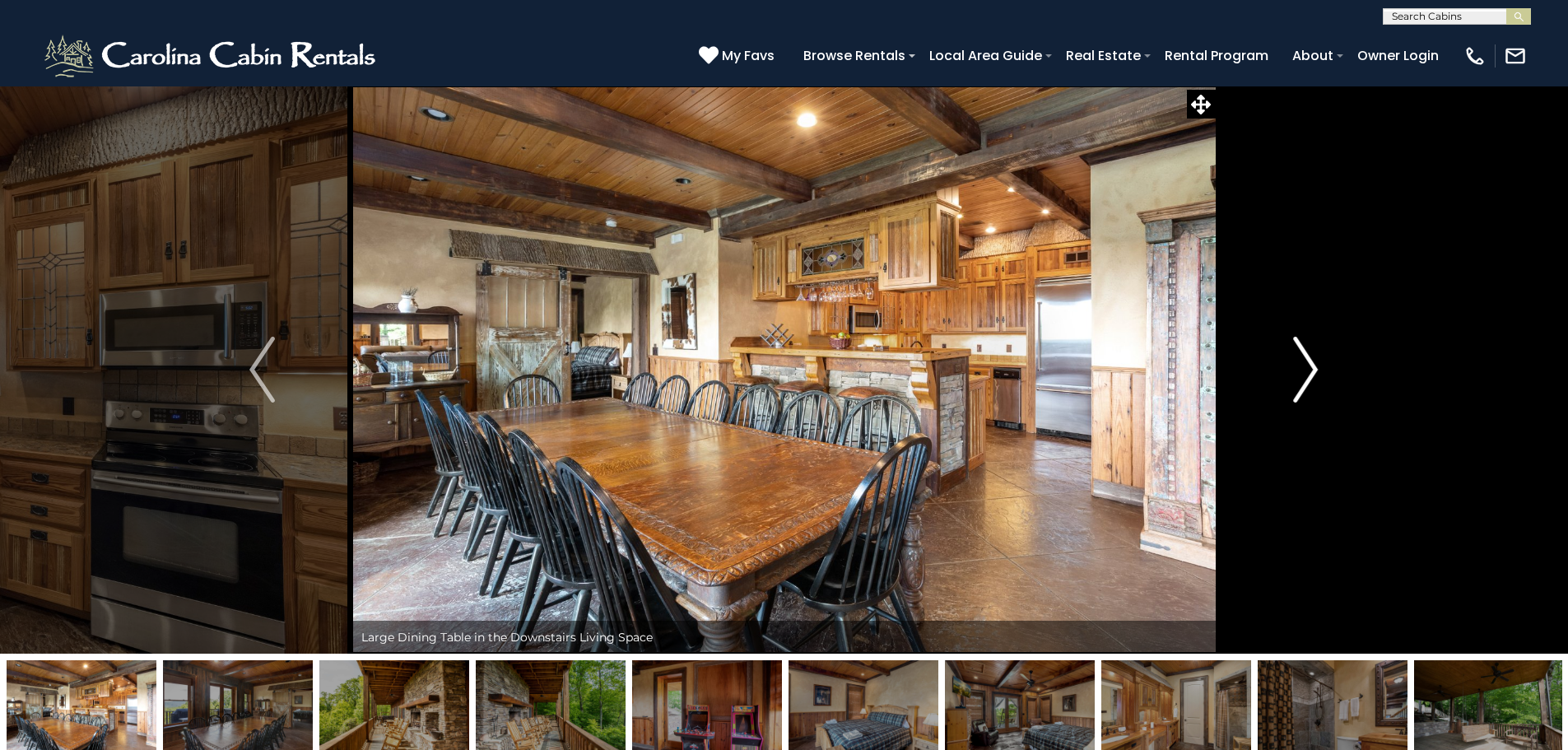
click at [1298, 370] on img "Next" at bounding box center [1304, 369] width 24 height 66
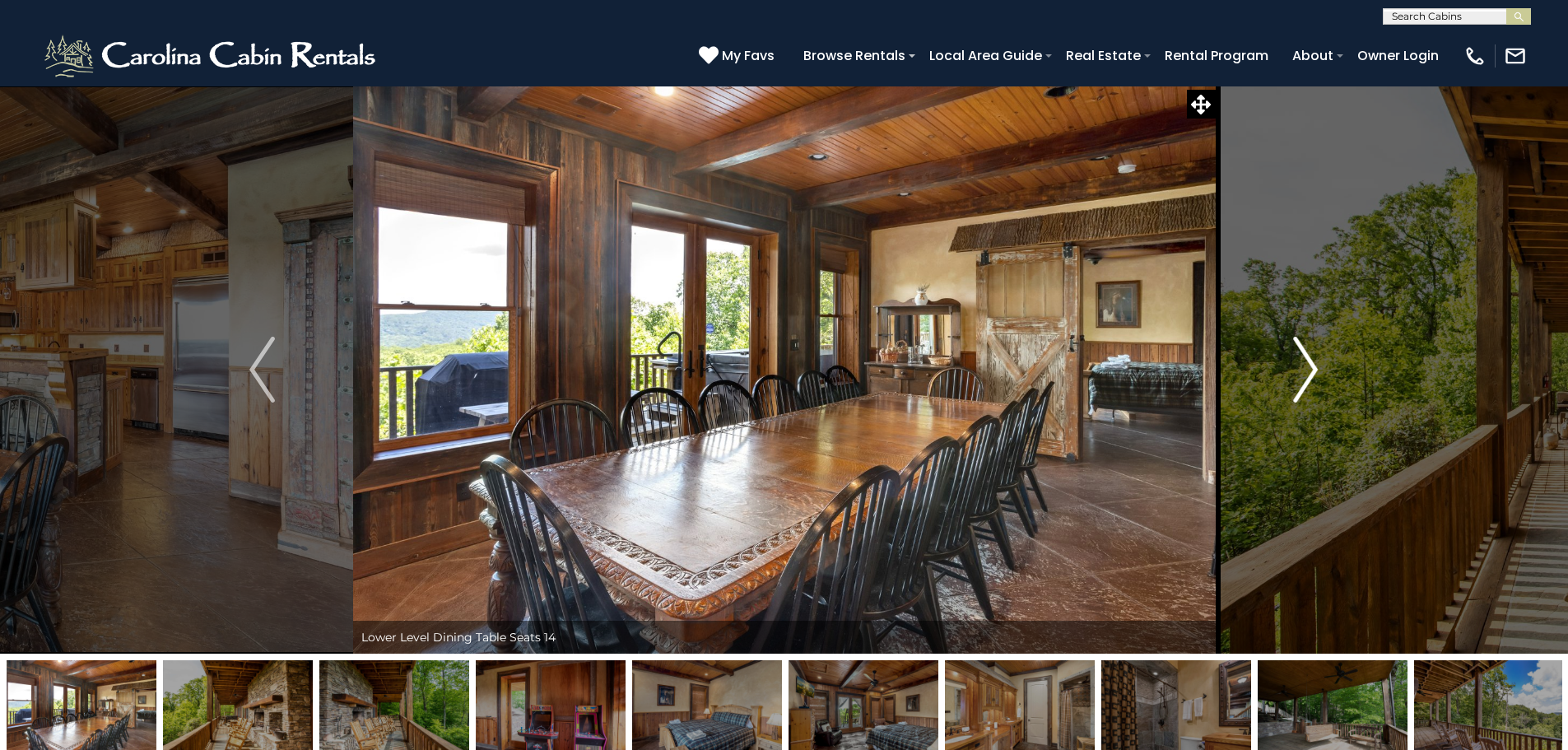
click at [1298, 370] on img "Next" at bounding box center [1304, 369] width 24 height 66
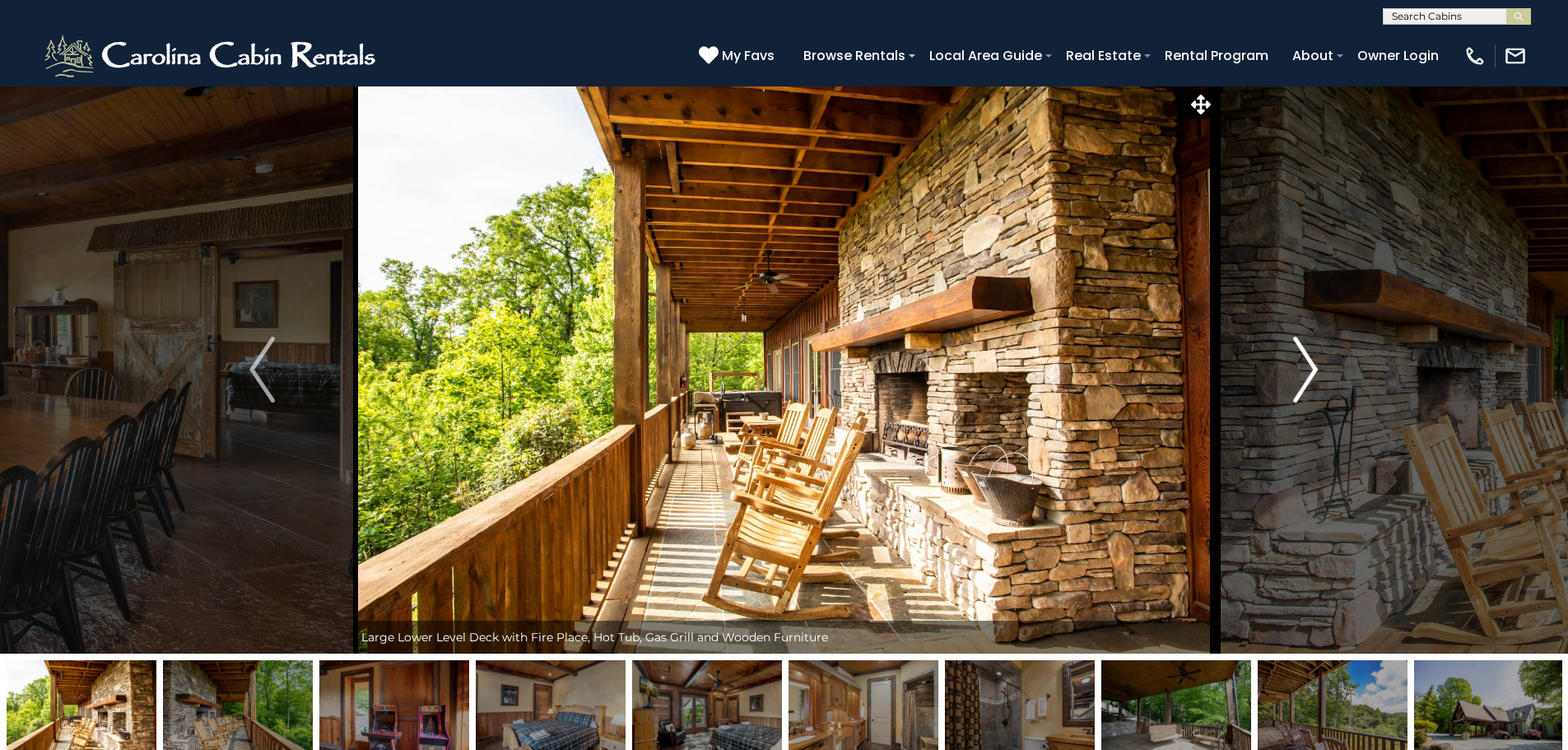
click at [1298, 370] on img "Next" at bounding box center [1304, 369] width 24 height 66
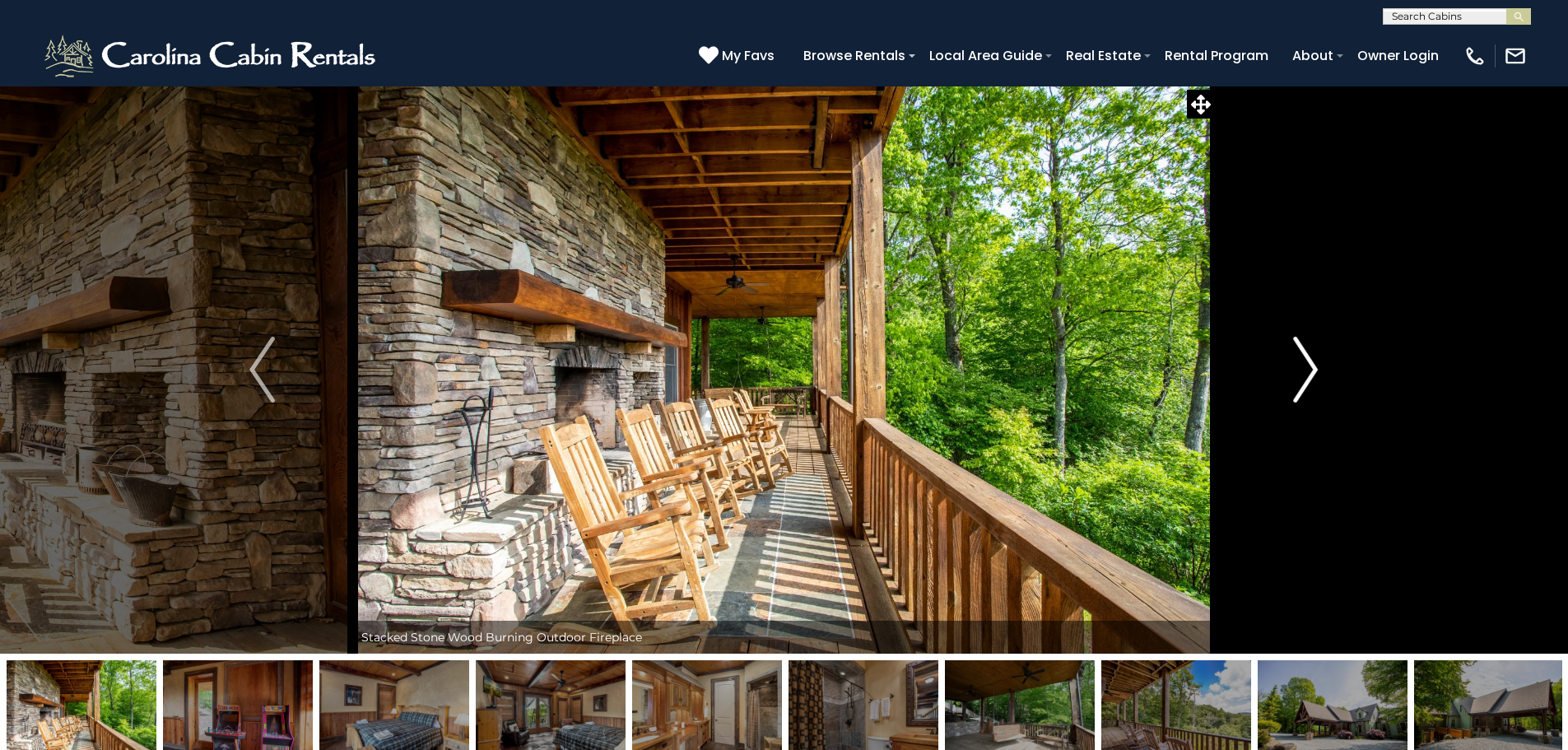
click at [1298, 370] on img "Next" at bounding box center [1304, 369] width 24 height 66
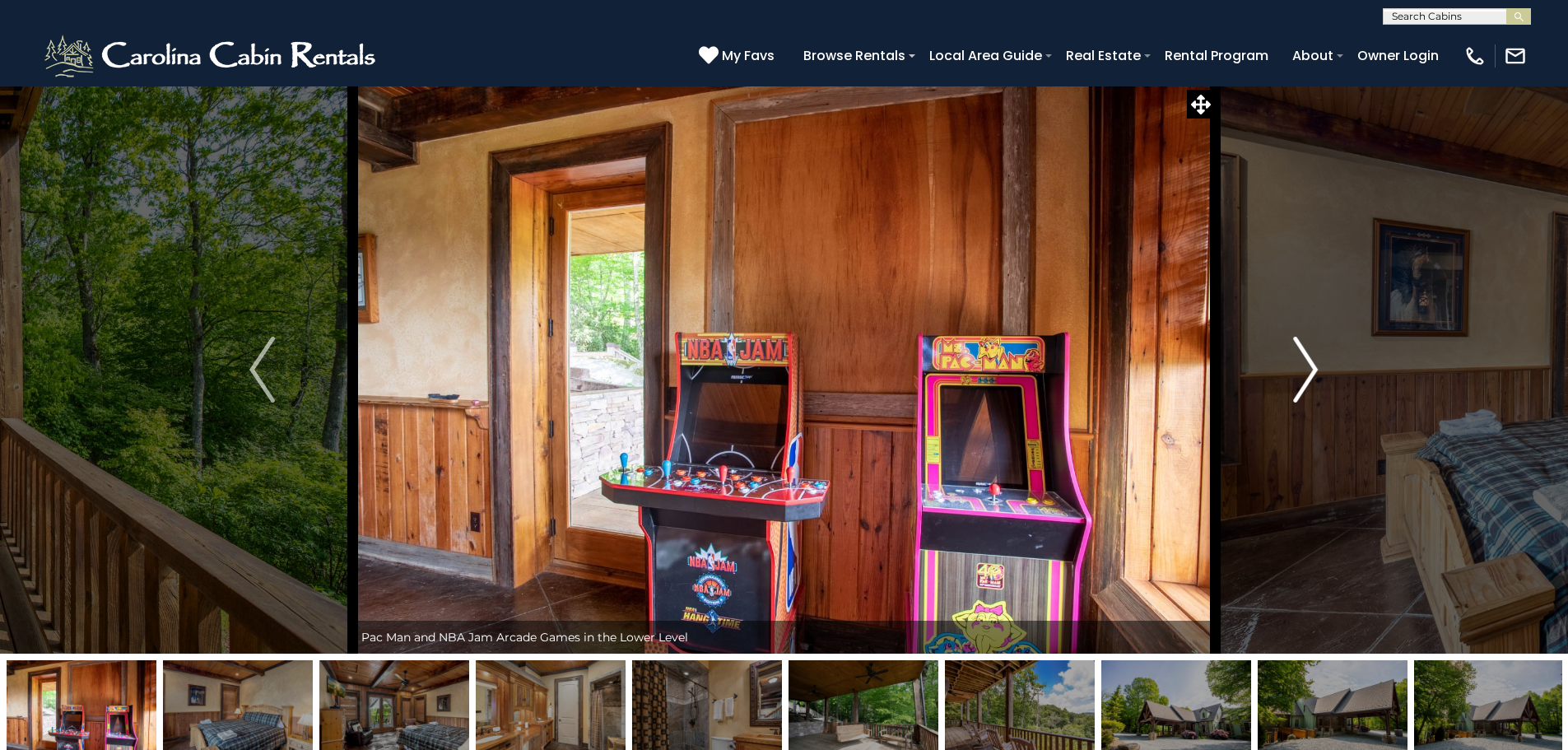
click at [1298, 370] on img "Next" at bounding box center [1304, 369] width 24 height 66
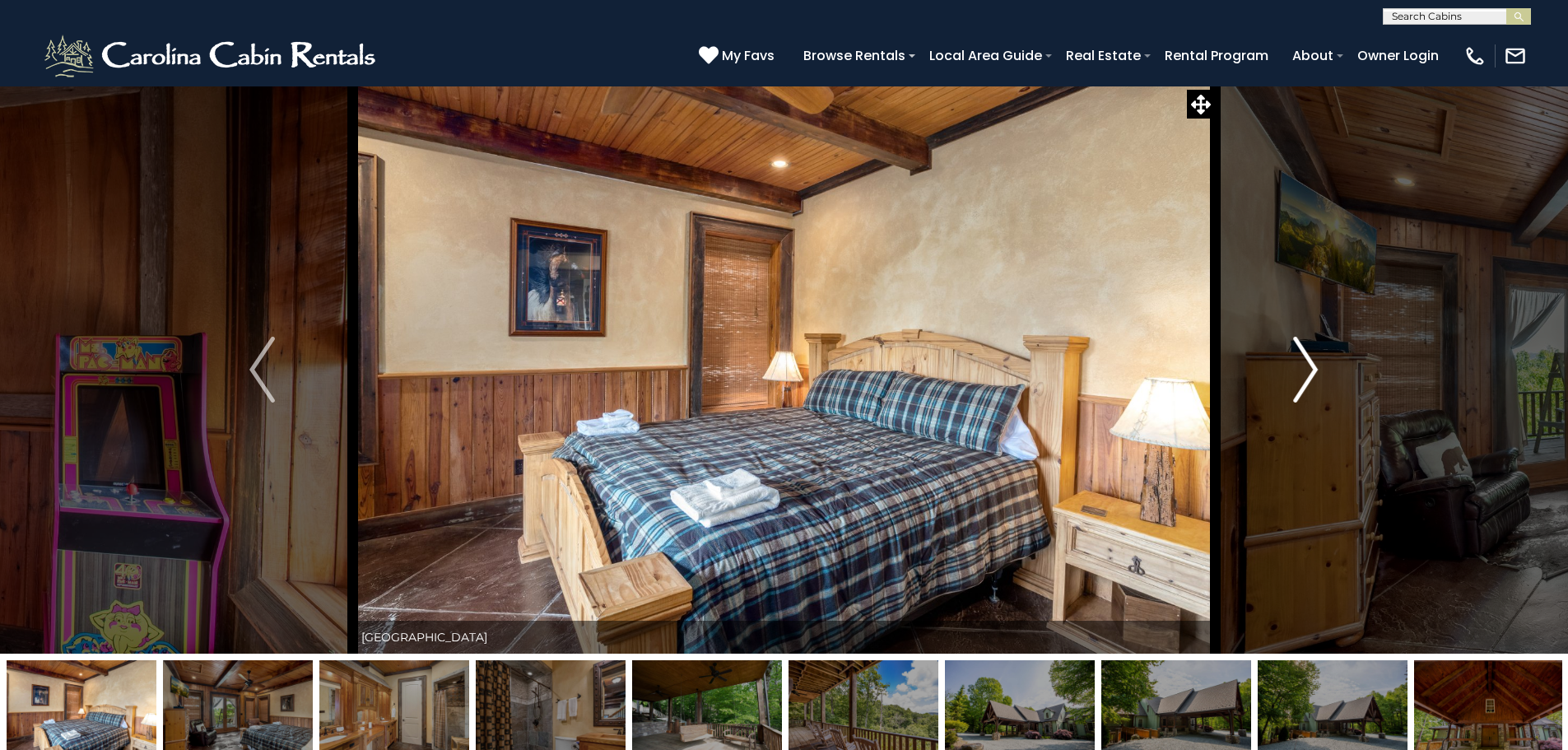
click at [1298, 370] on img "Next" at bounding box center [1304, 369] width 24 height 66
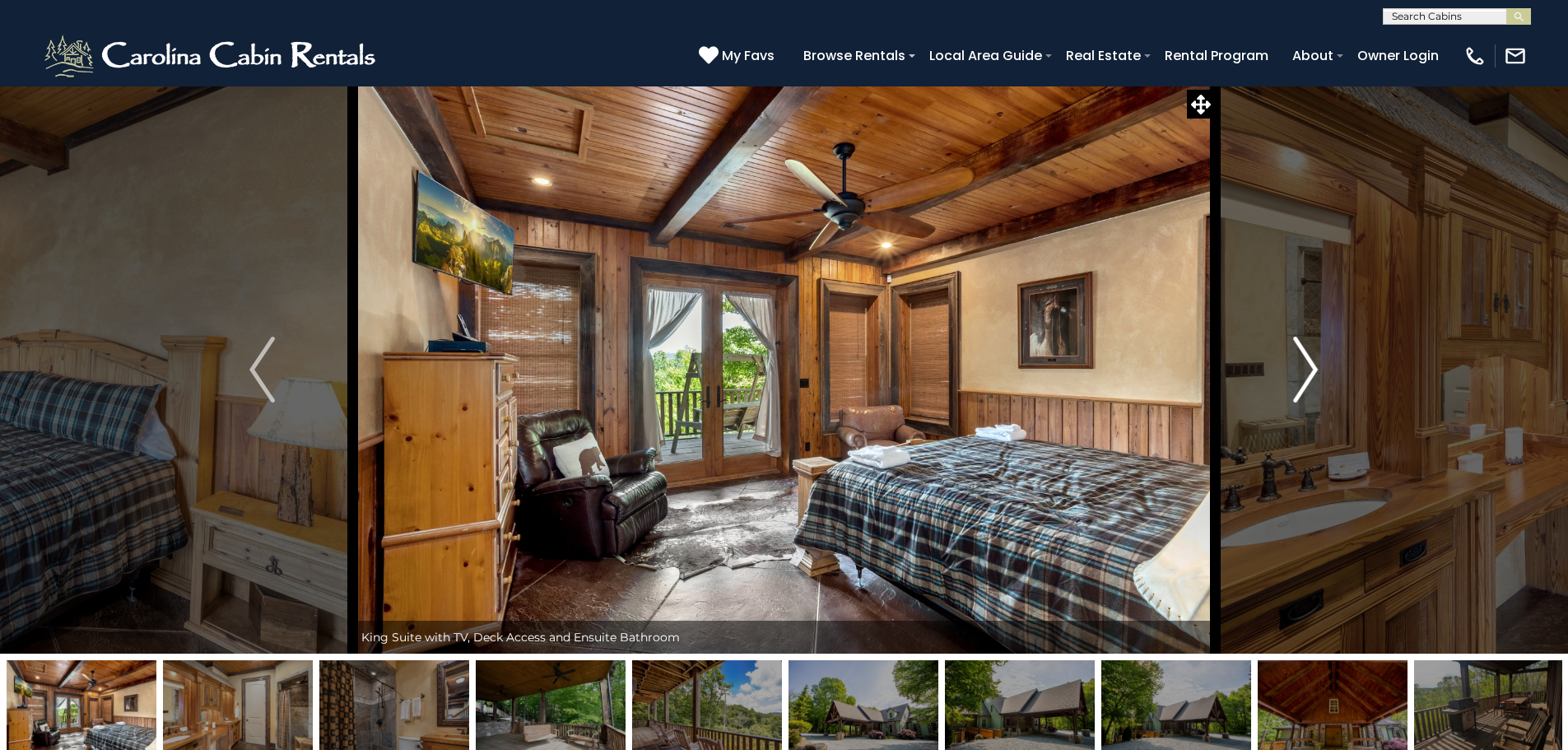
click at [1298, 370] on img "Next" at bounding box center [1304, 369] width 24 height 66
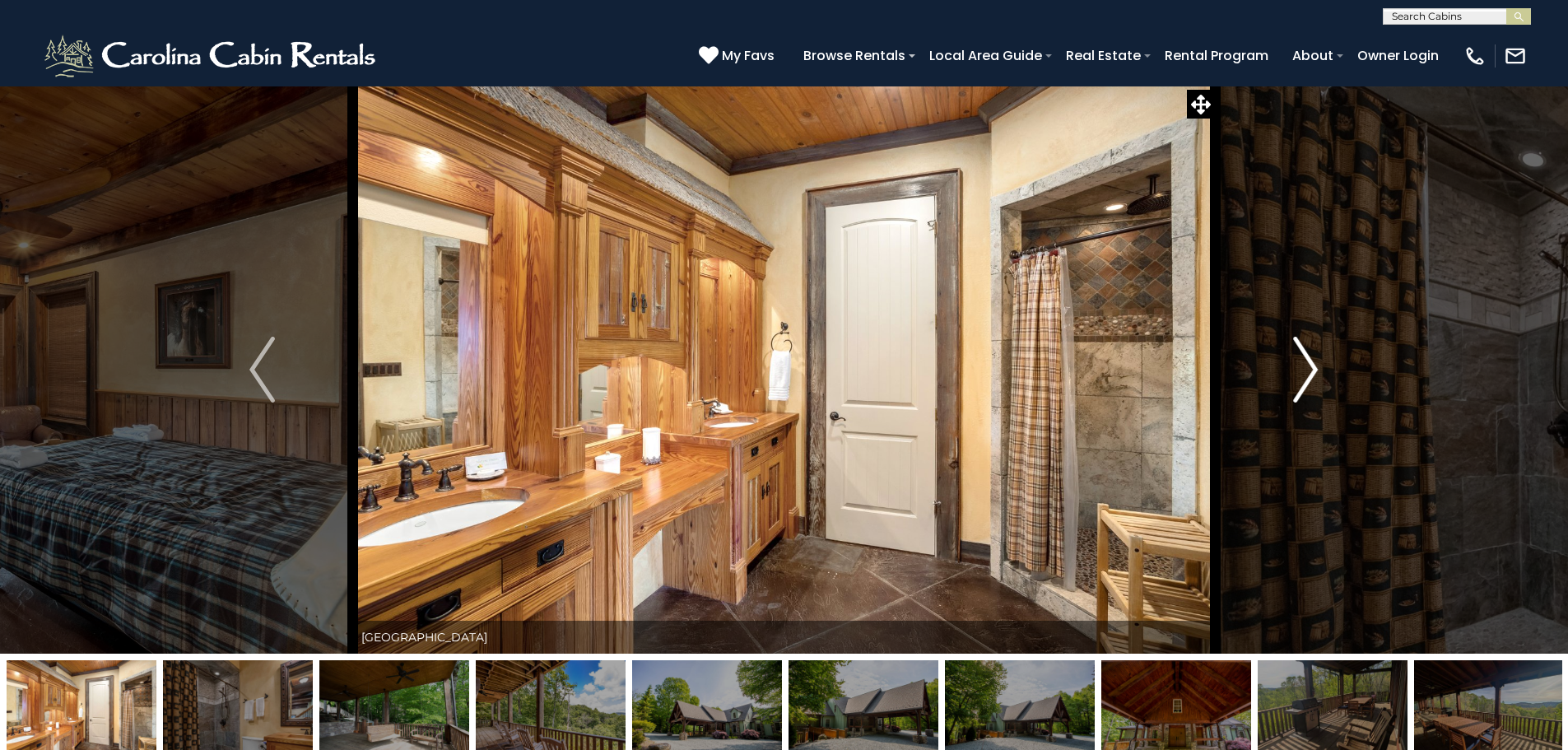
click at [1298, 370] on img "Next" at bounding box center [1304, 369] width 24 height 66
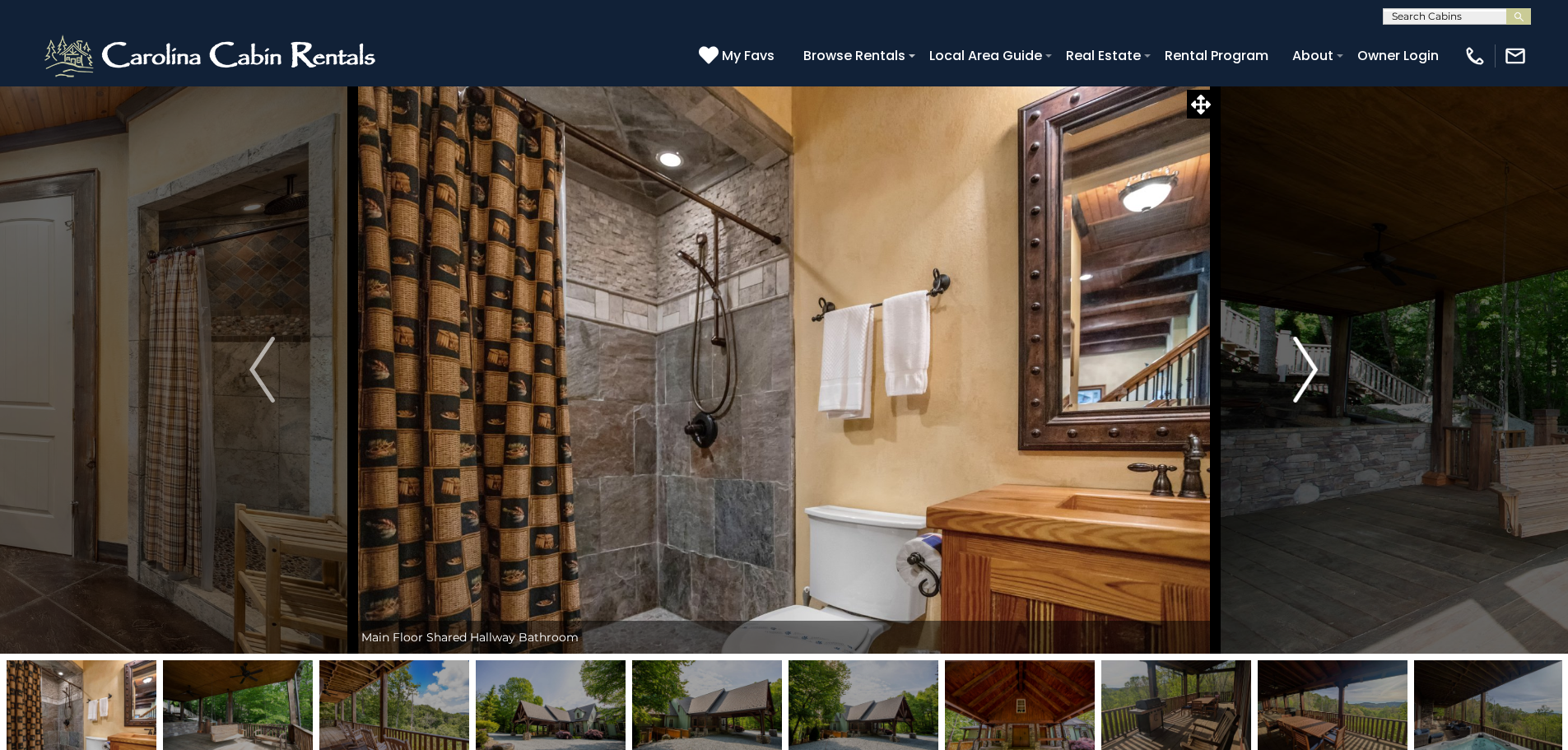
click at [1298, 370] on img "Next" at bounding box center [1304, 369] width 24 height 66
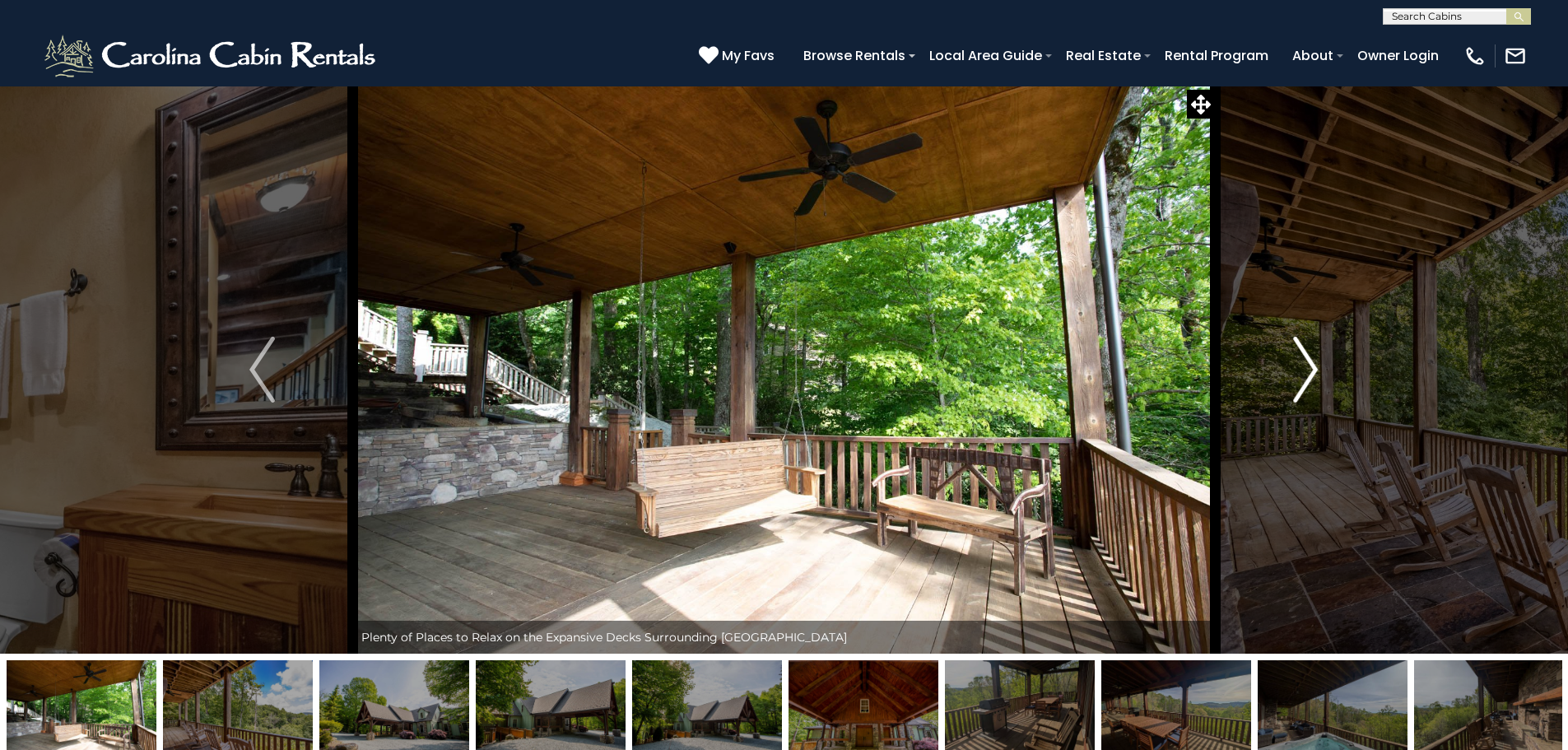
click at [1298, 370] on img "Next" at bounding box center [1304, 369] width 24 height 66
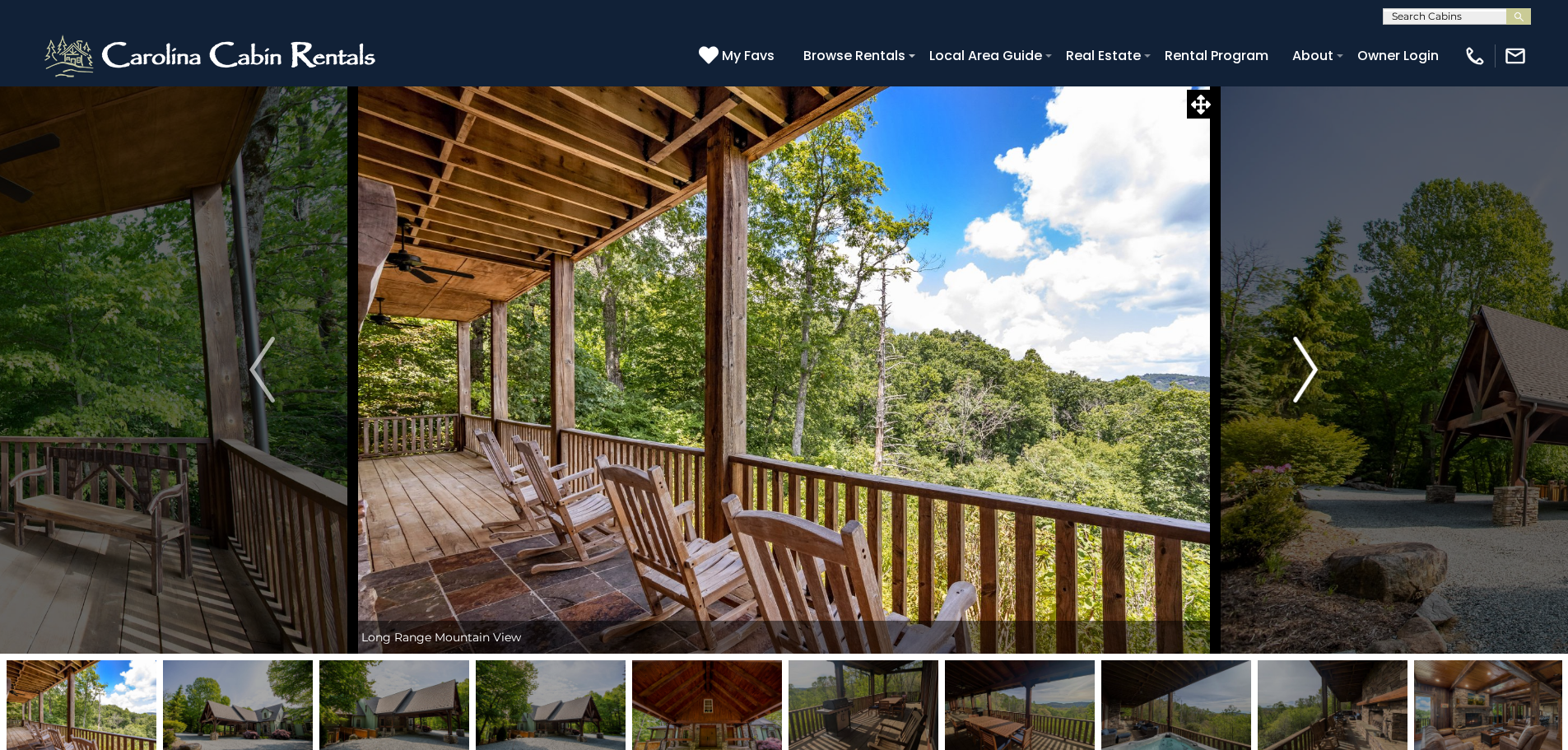
click at [1298, 370] on img "Next" at bounding box center [1304, 369] width 24 height 66
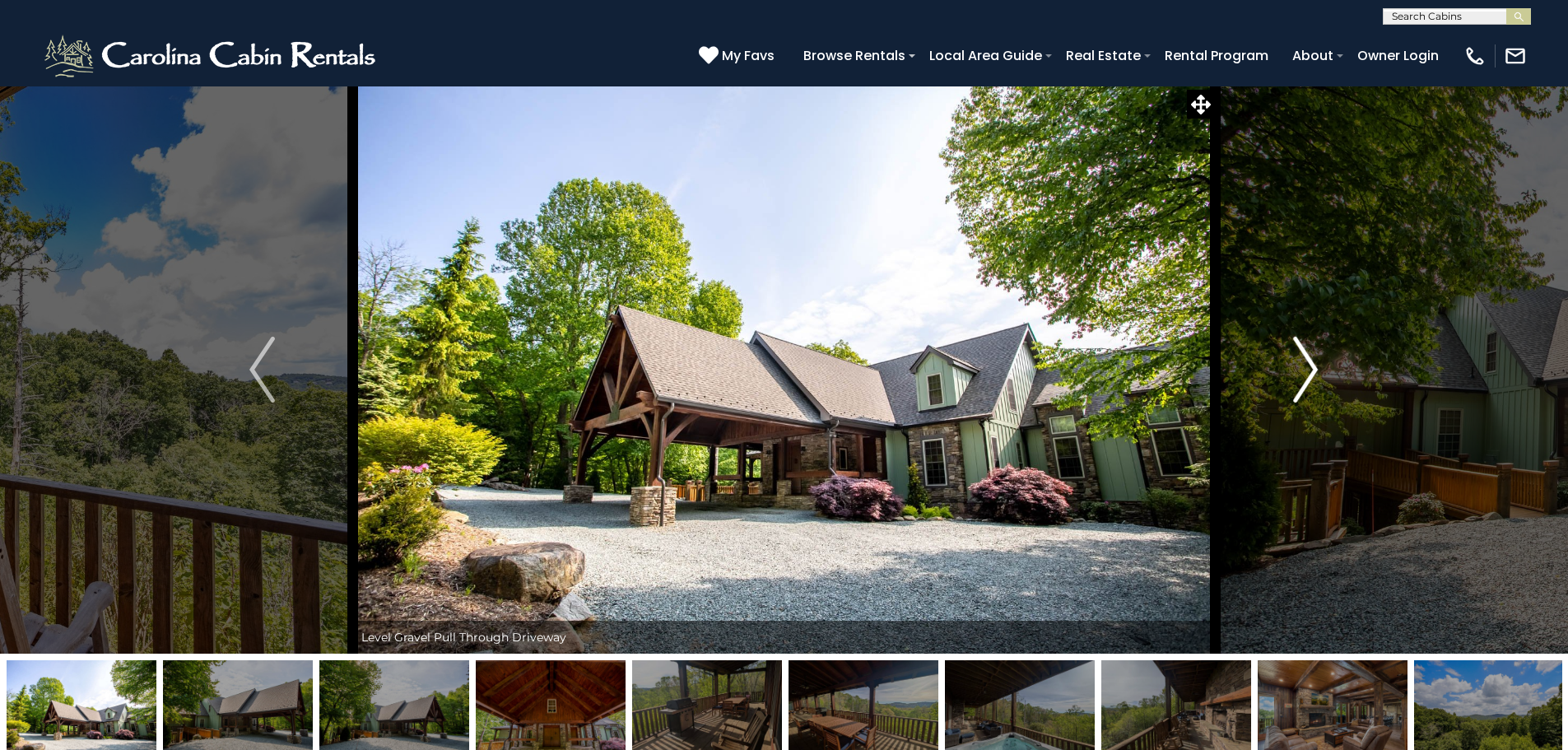
click at [1298, 370] on img "Next" at bounding box center [1304, 369] width 24 height 66
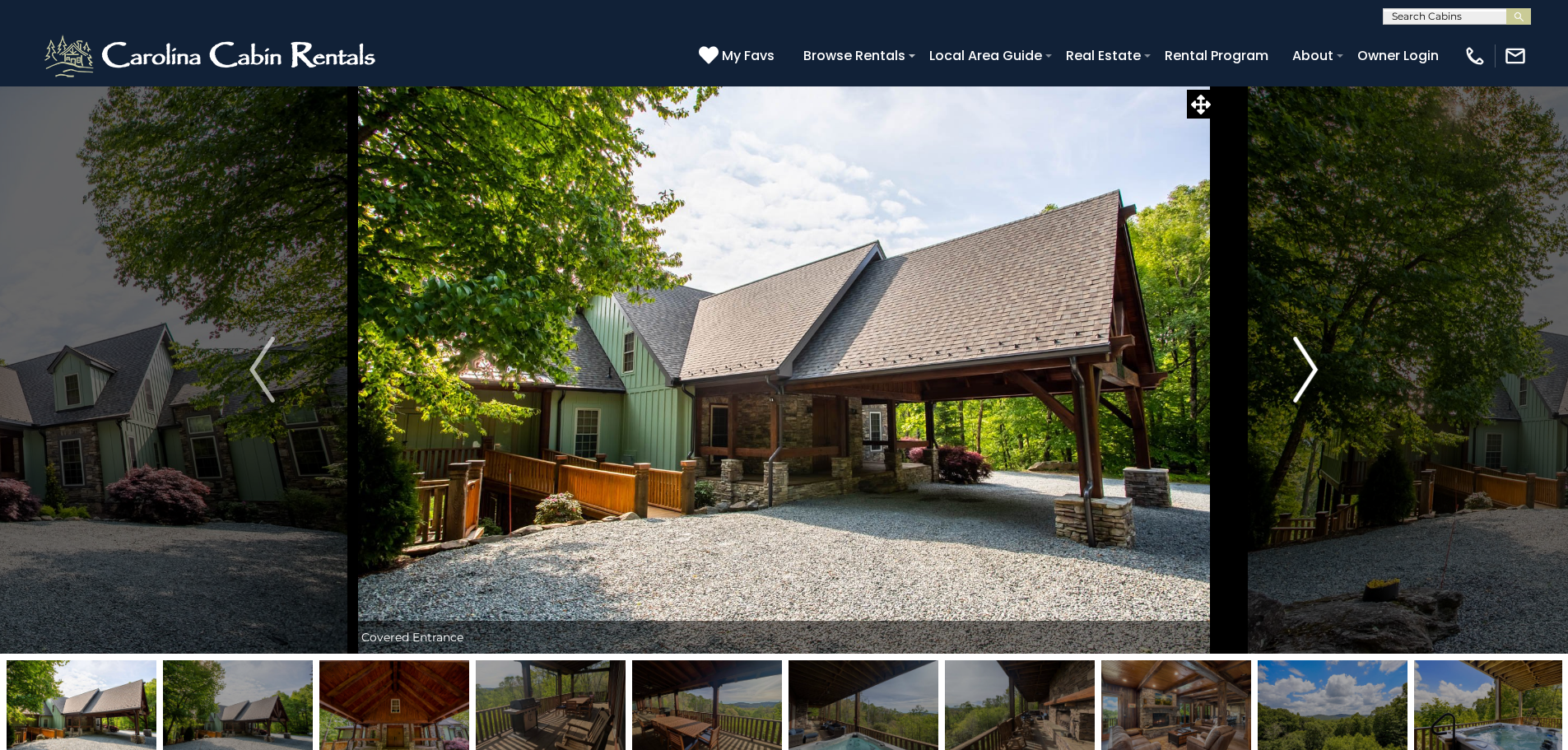
click at [1298, 370] on img "Next" at bounding box center [1304, 369] width 24 height 66
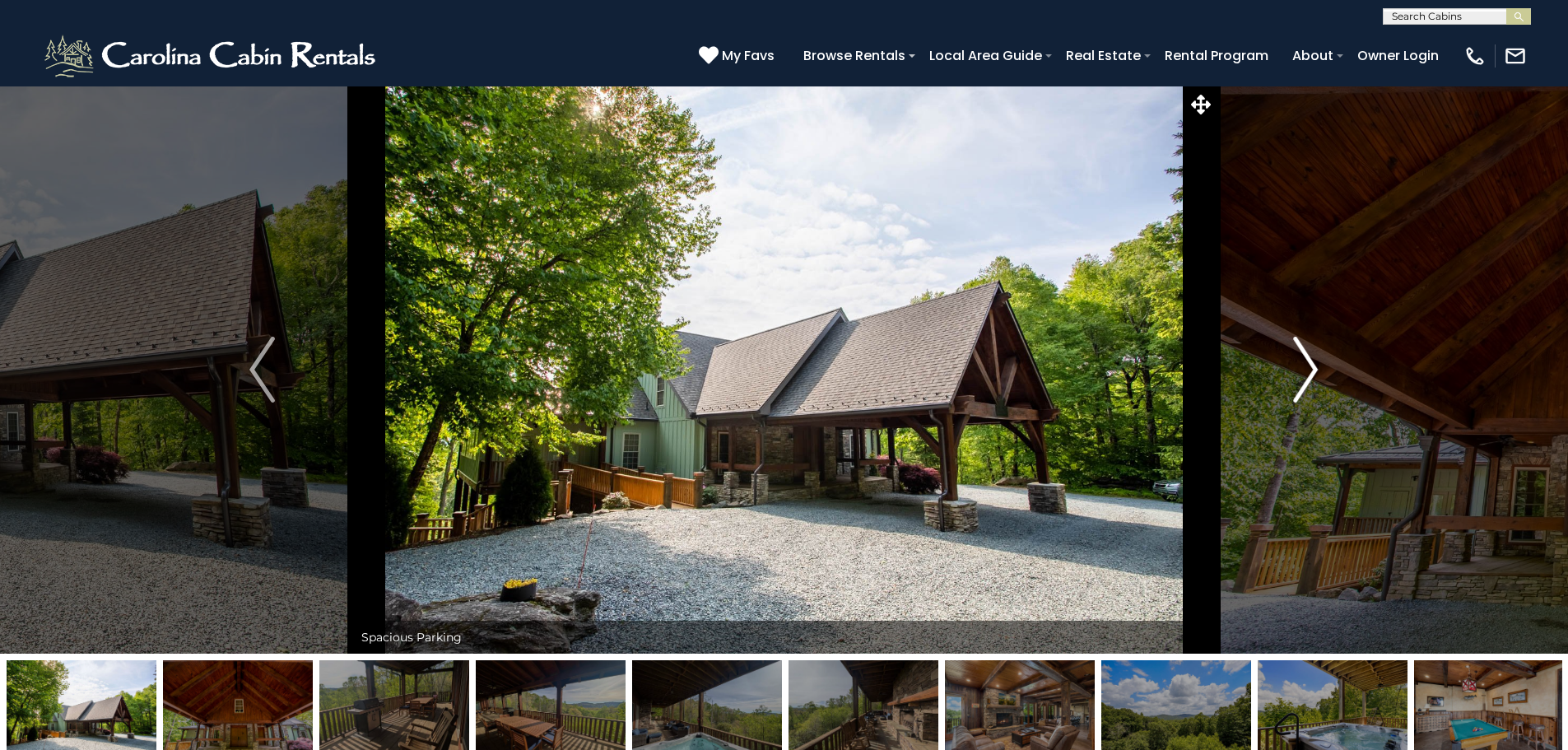
click at [1298, 370] on img "Next" at bounding box center [1304, 369] width 24 height 66
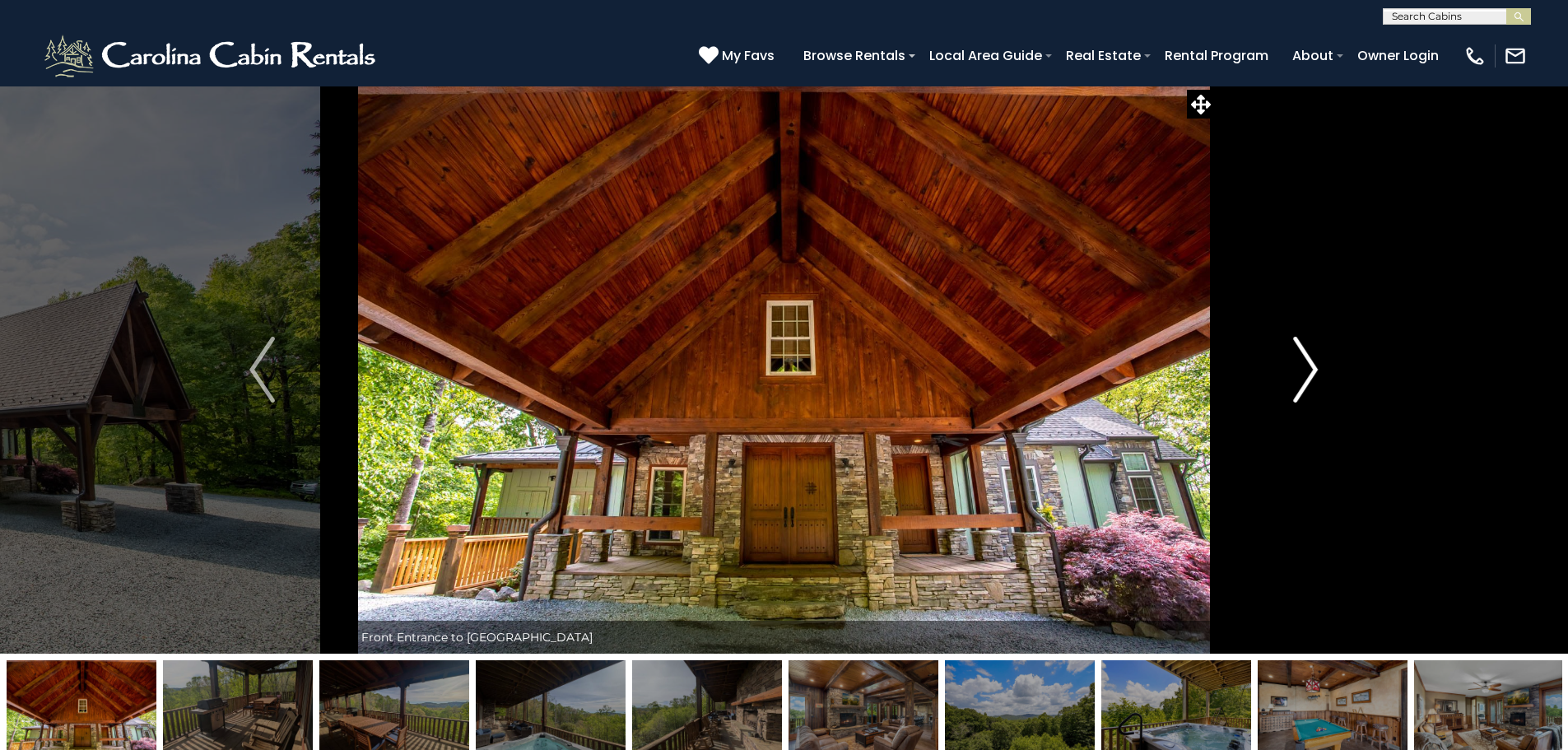
click at [1298, 370] on img "Next" at bounding box center [1304, 369] width 24 height 66
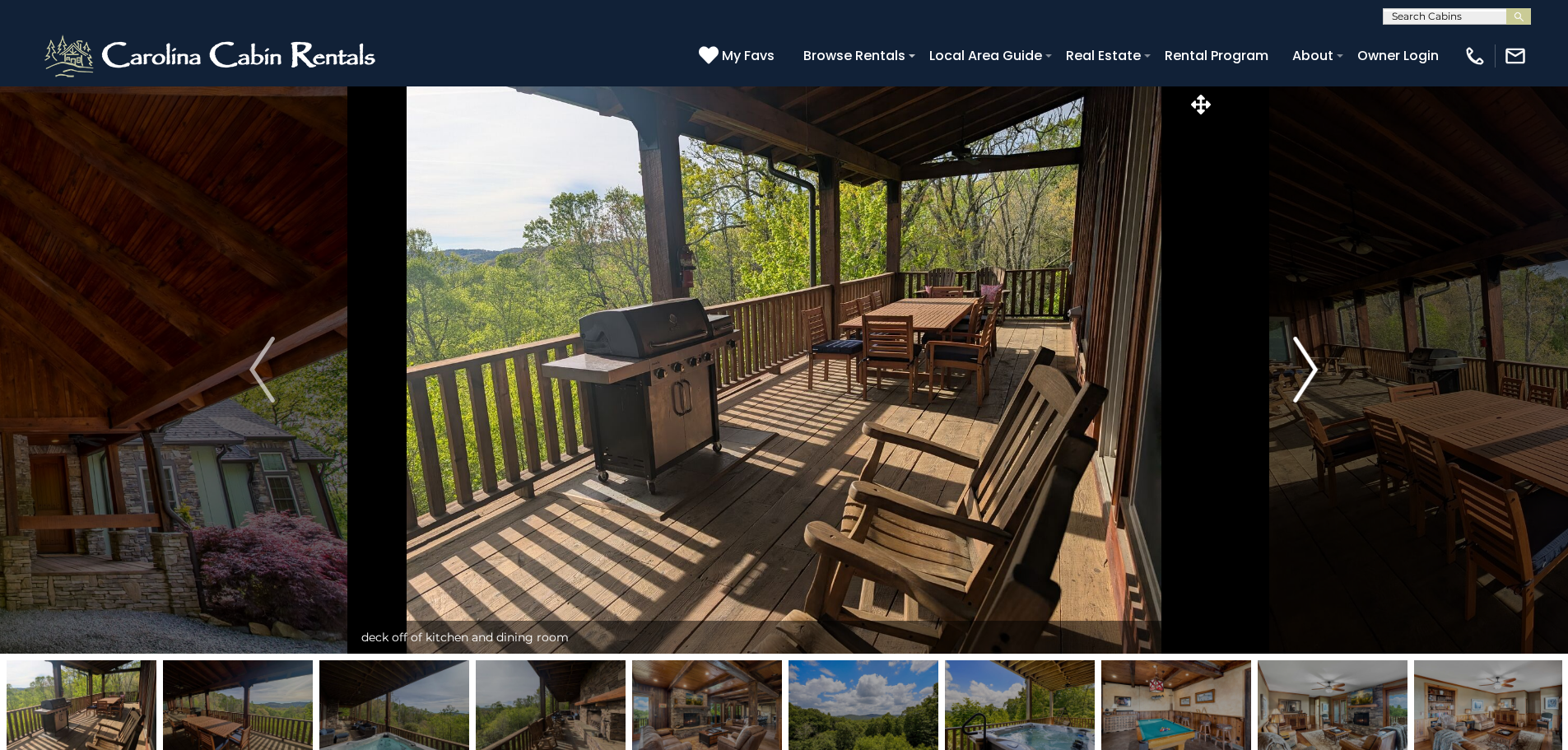
click at [1298, 370] on img "Next" at bounding box center [1304, 369] width 24 height 66
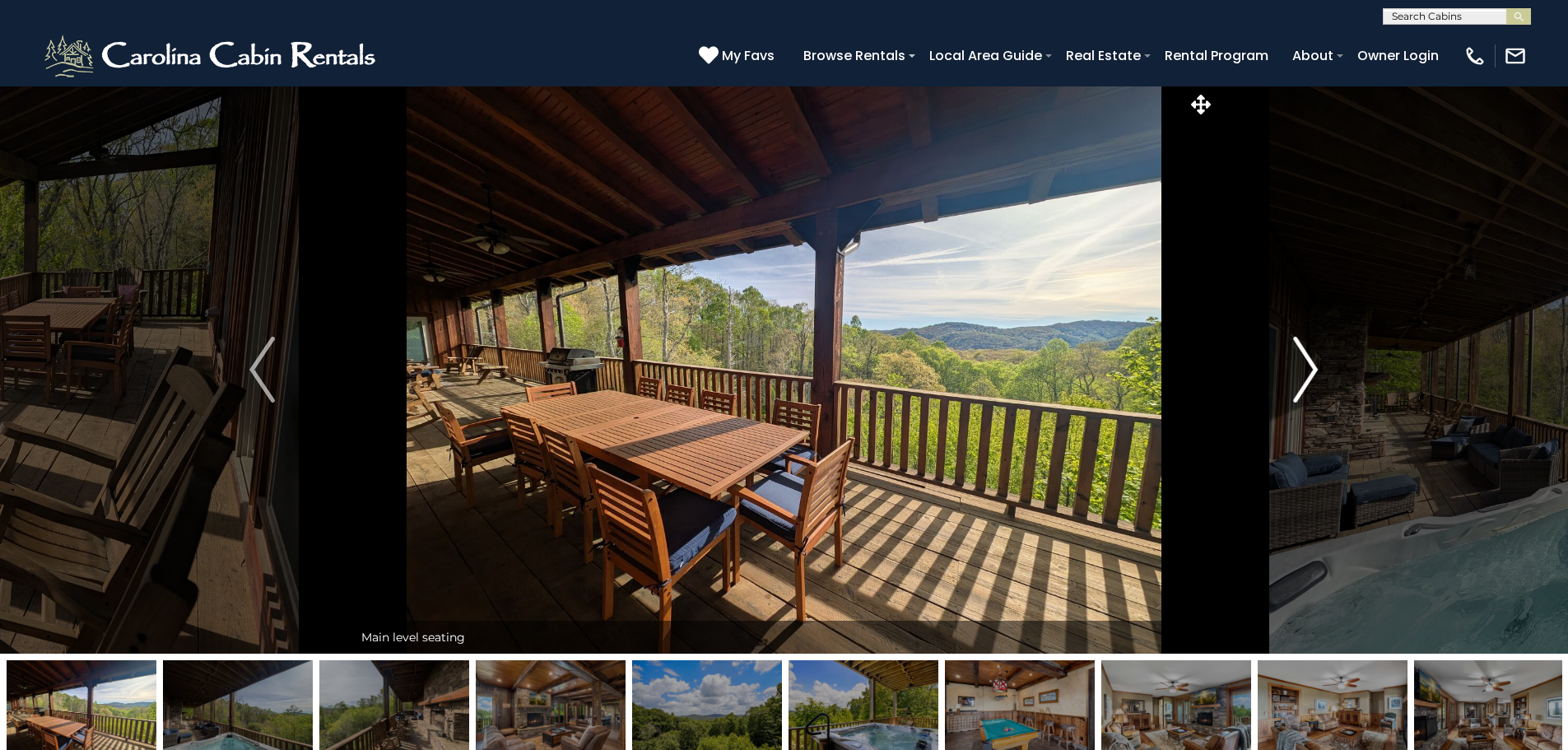
click at [1298, 370] on img "Next" at bounding box center [1304, 369] width 24 height 66
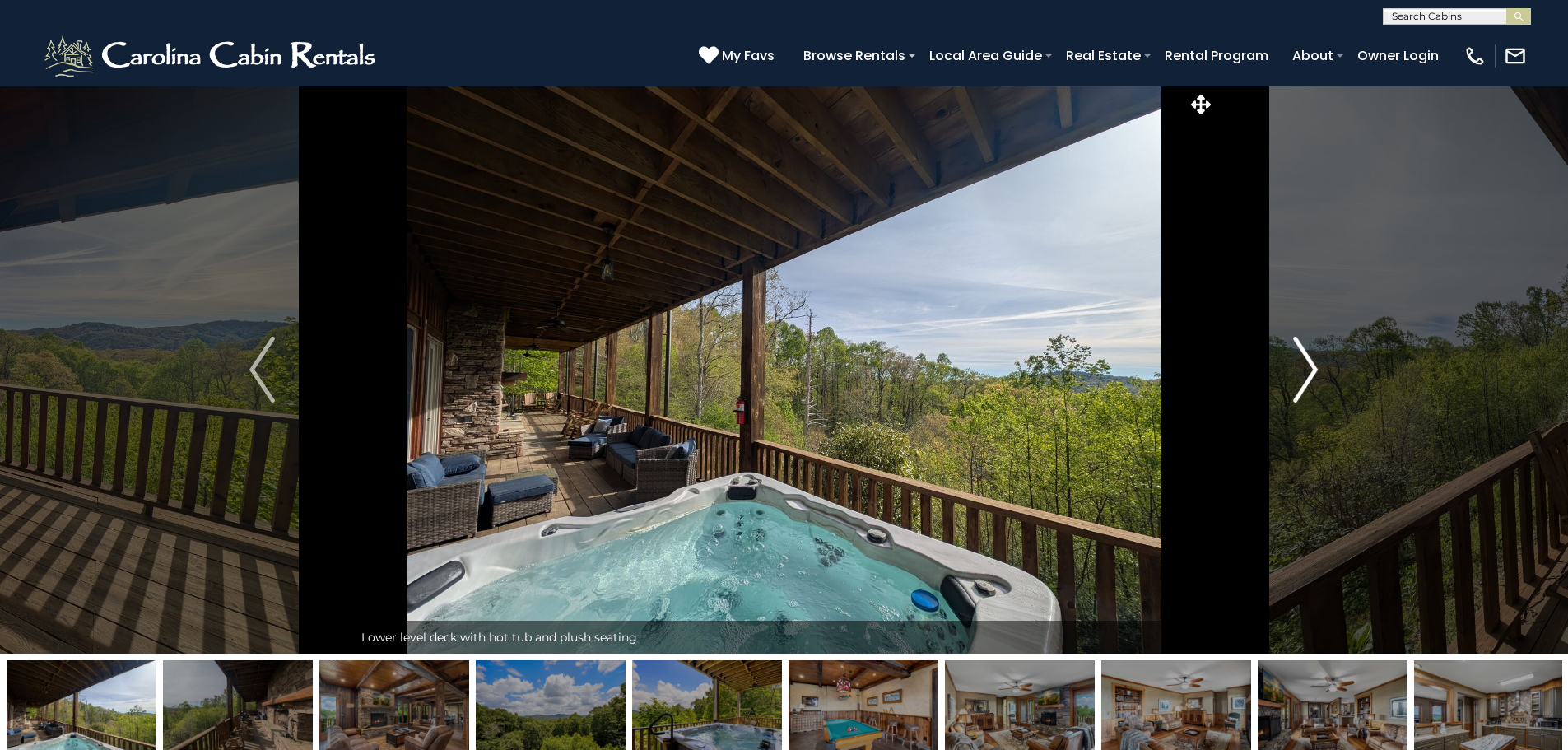
click at [1298, 370] on img "Next" at bounding box center [1304, 369] width 24 height 66
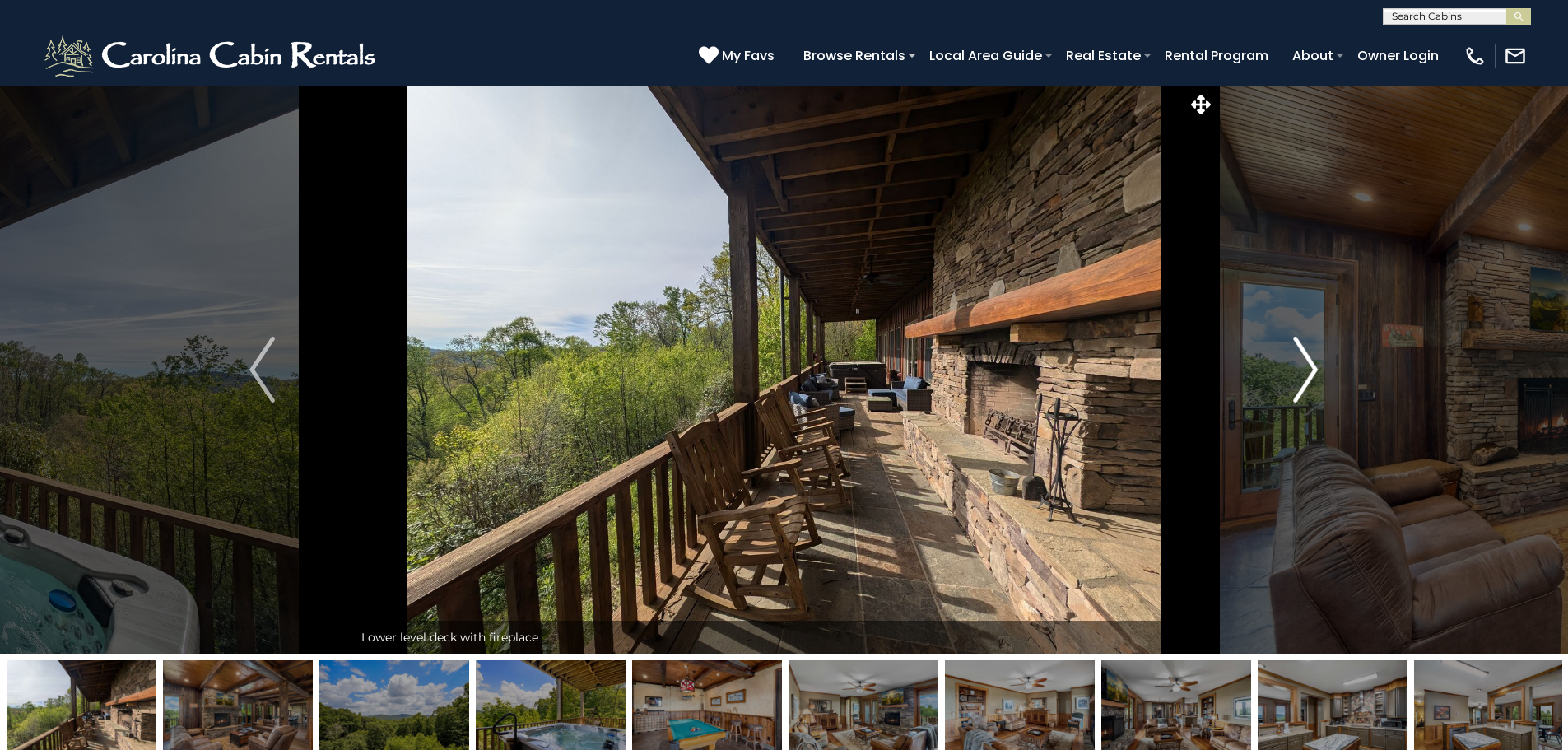
click at [1298, 370] on img "Next" at bounding box center [1304, 369] width 24 height 66
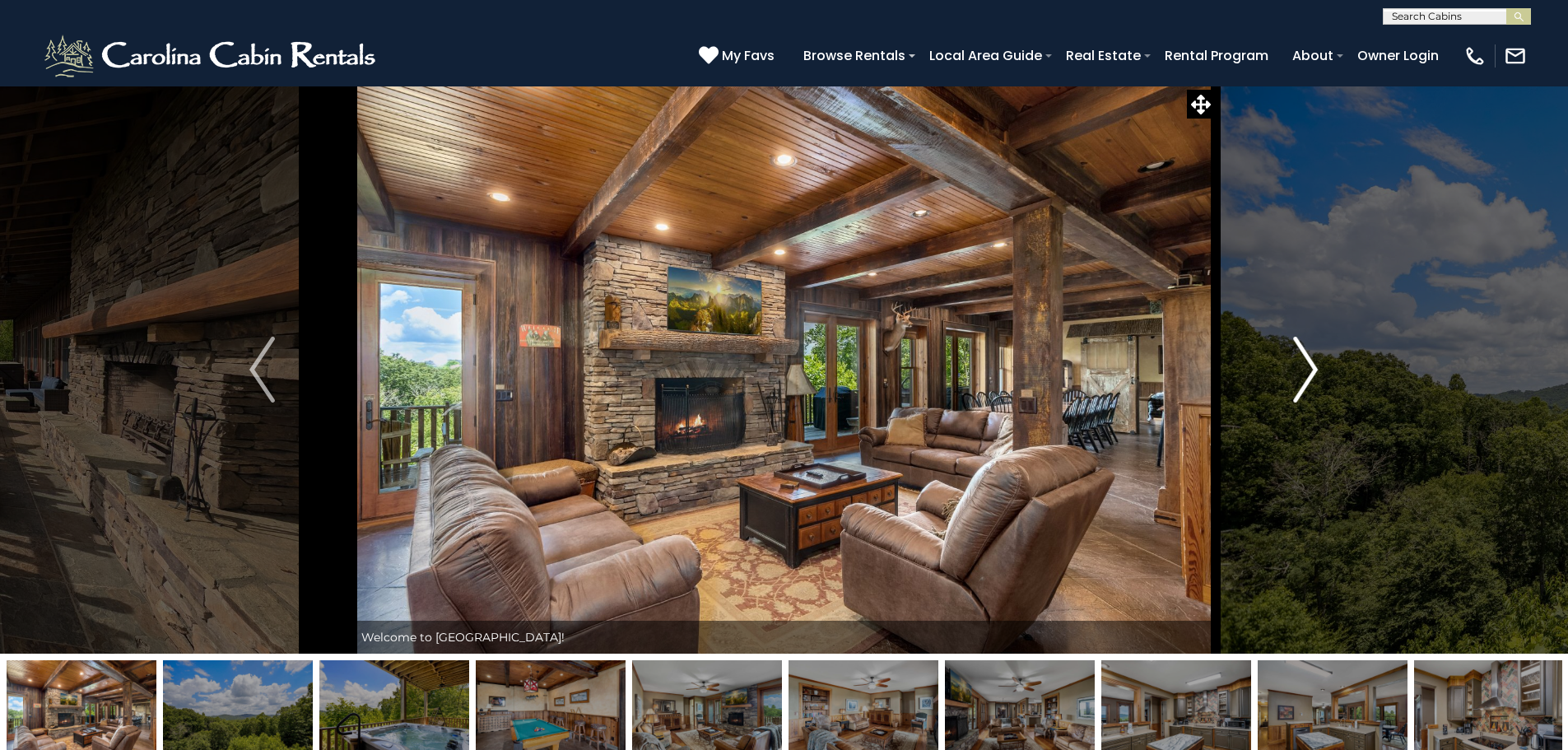
click at [1298, 370] on img "Next" at bounding box center [1304, 369] width 24 height 66
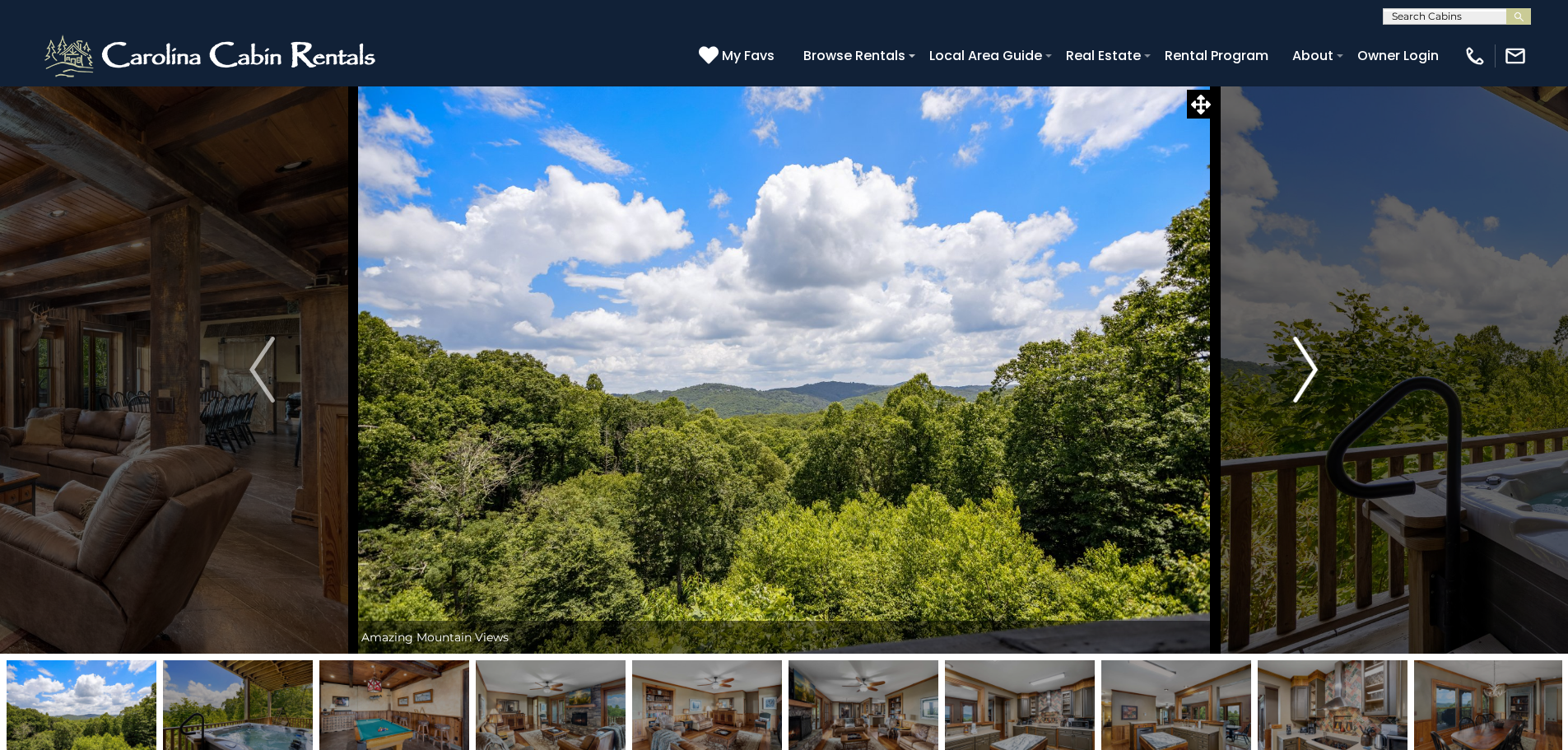
click at [1298, 370] on img "Next" at bounding box center [1304, 369] width 24 height 66
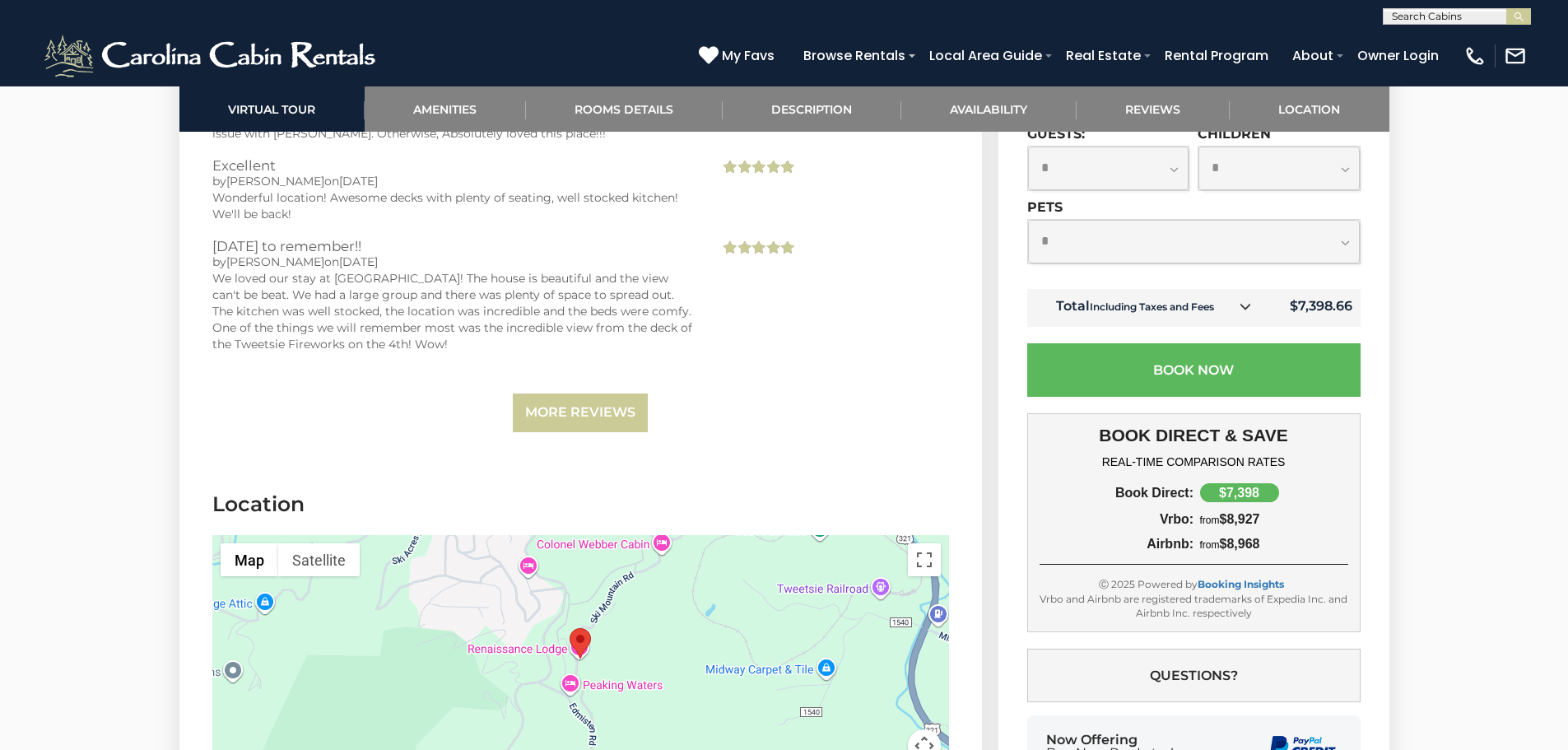
scroll to position [5598, 0]
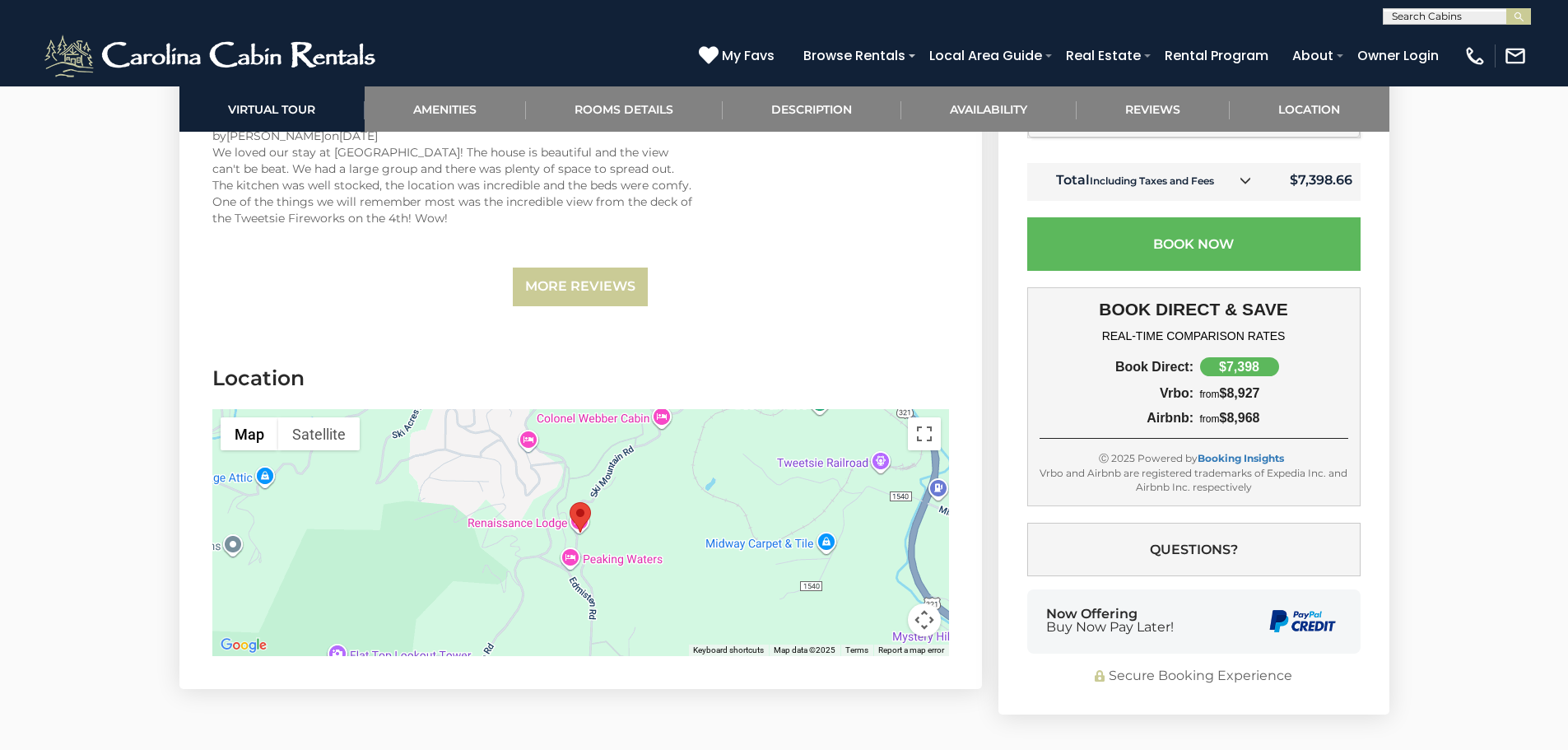
click at [929, 607] on button "Map camera controls" at bounding box center [924, 619] width 33 height 33
click at [891, 605] on button "Zoom out" at bounding box center [883, 619] width 33 height 33
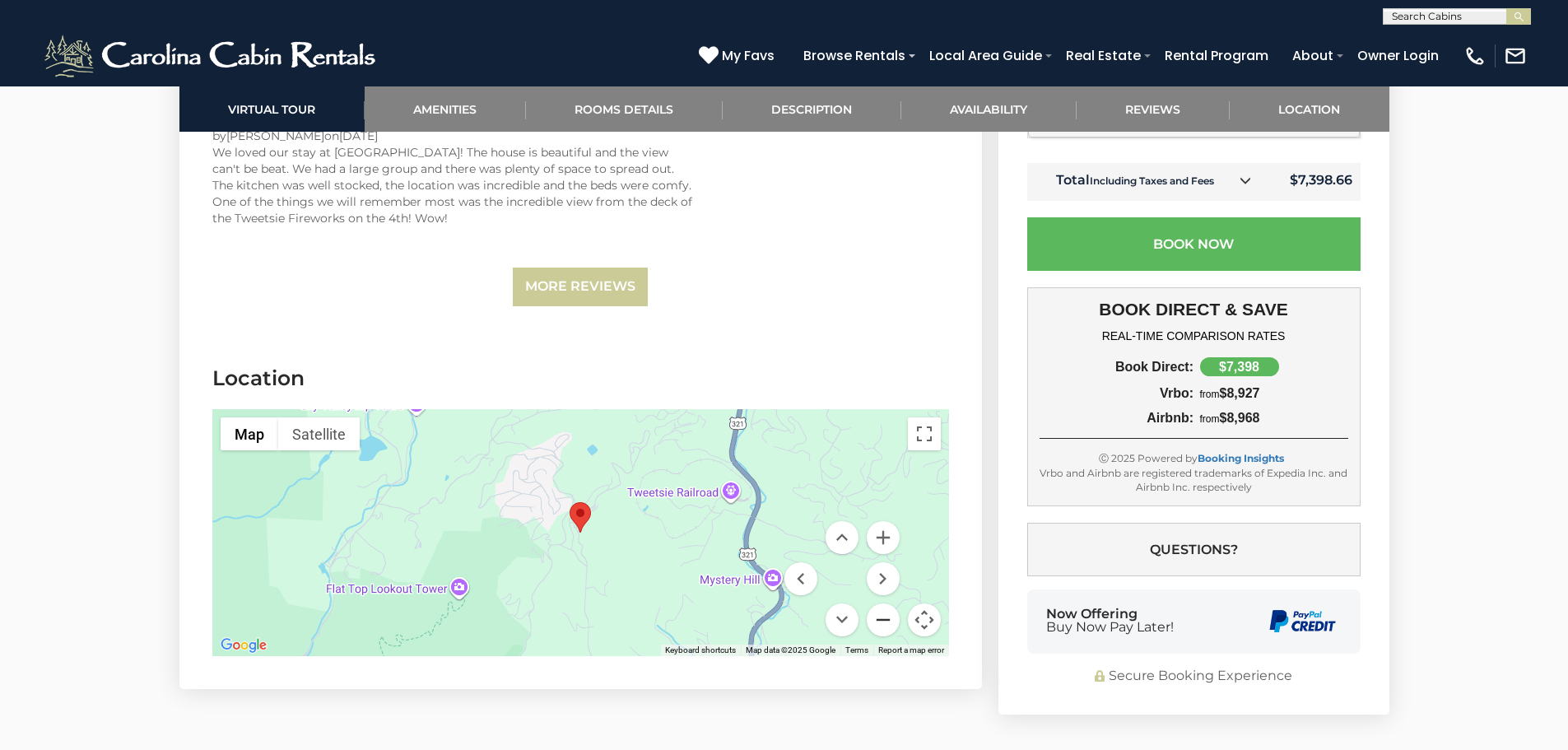
click at [891, 605] on button "Zoom out" at bounding box center [883, 619] width 33 height 33
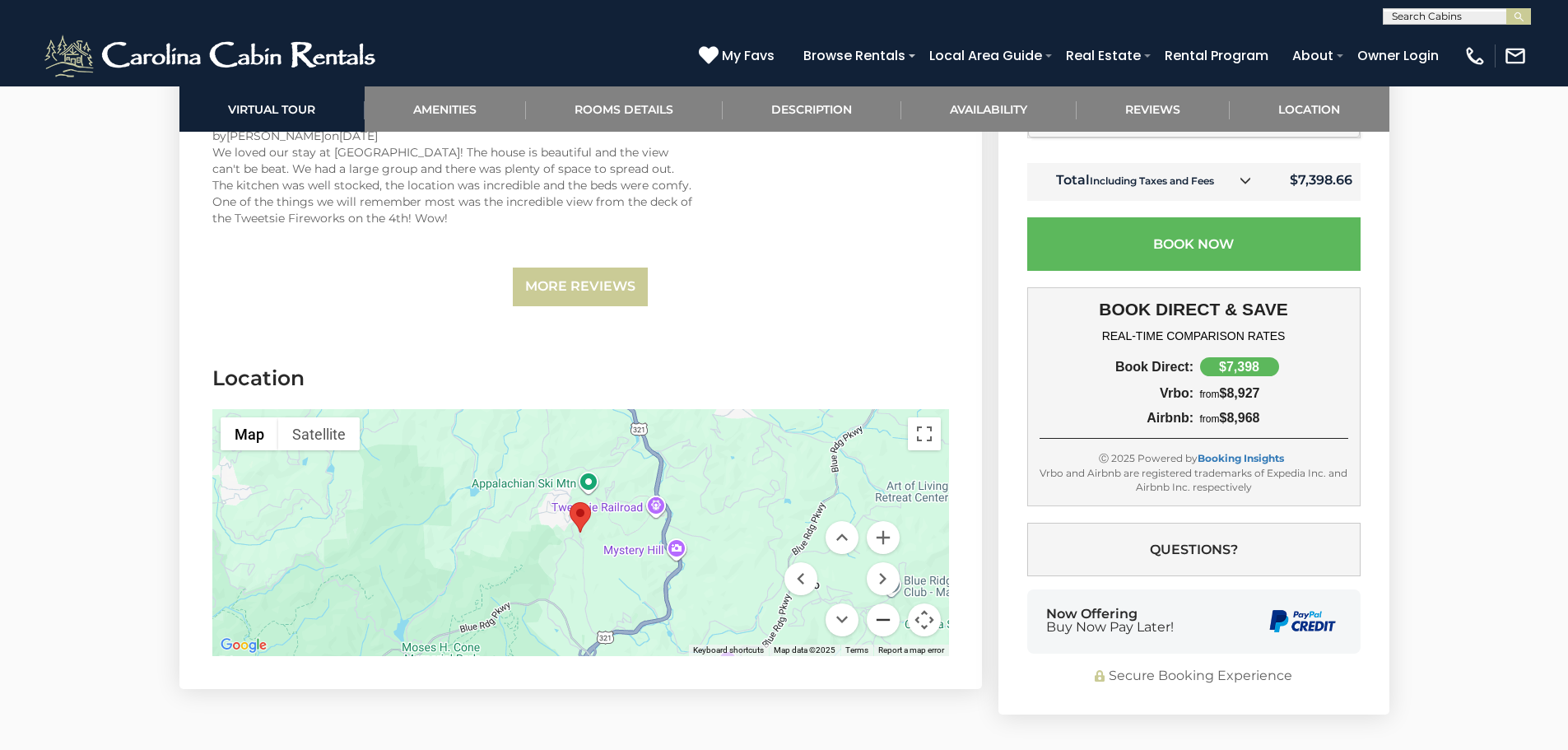
click at [891, 605] on button "Zoom out" at bounding box center [883, 619] width 33 height 33
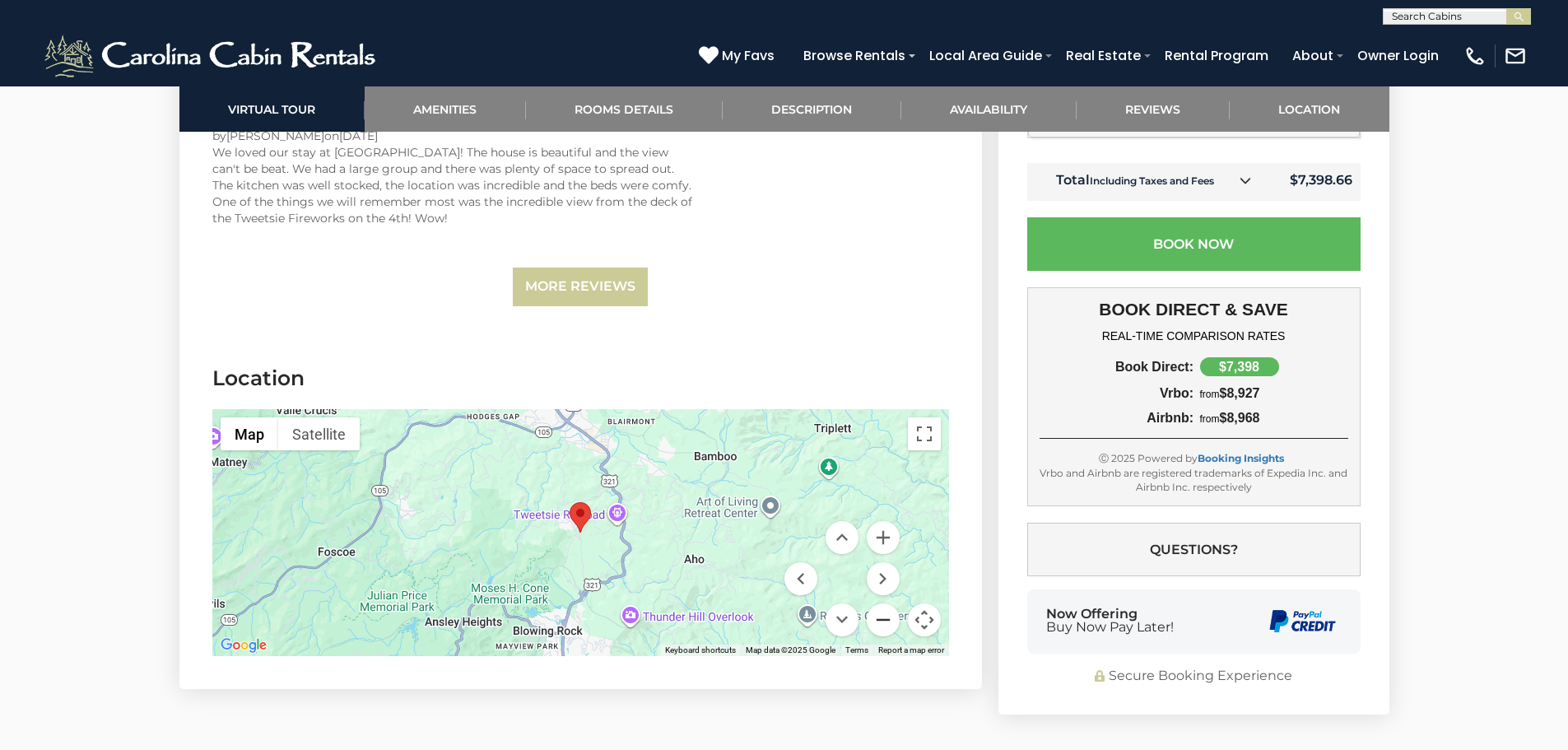
click at [891, 605] on button "Zoom out" at bounding box center [883, 619] width 33 height 33
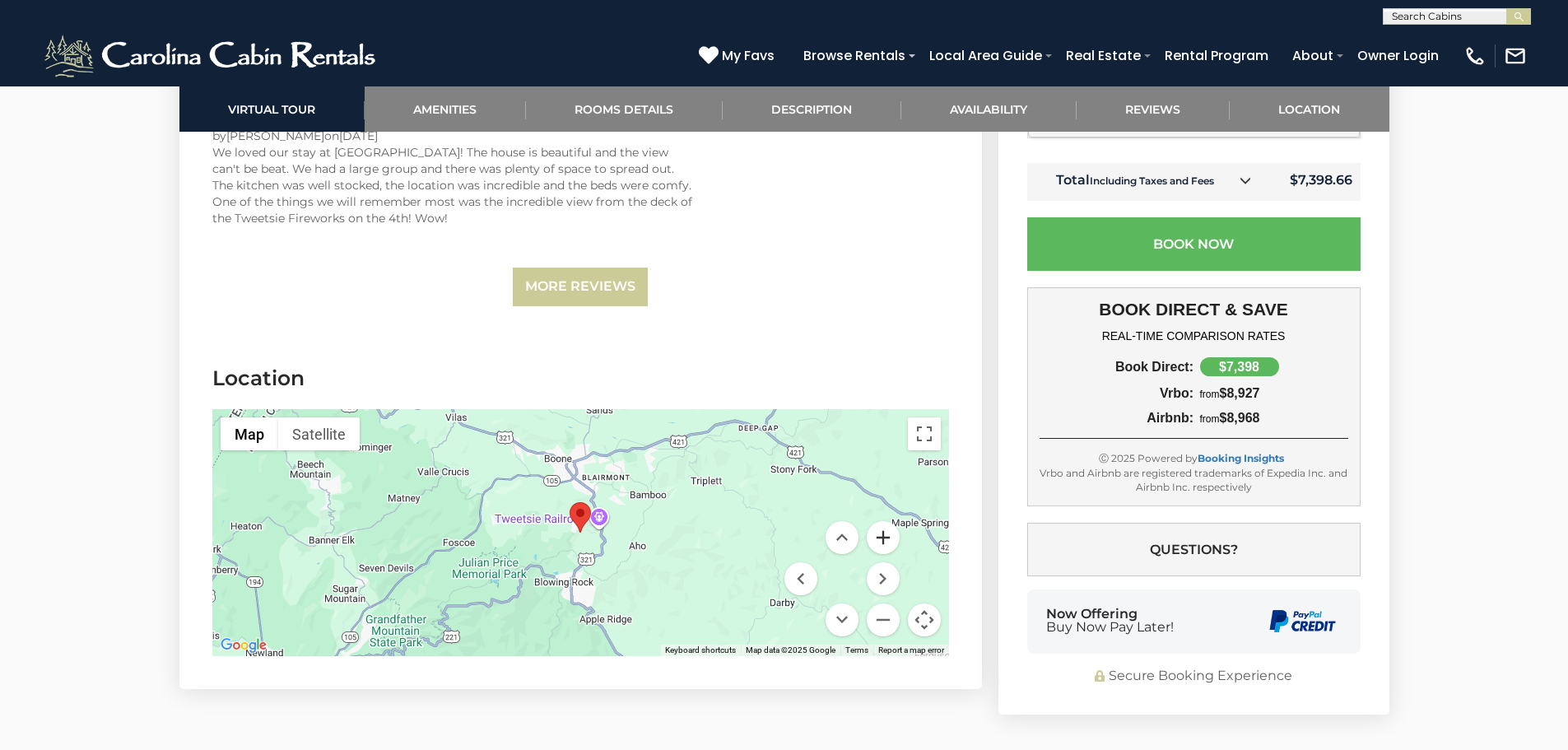
click at [888, 521] on button "Zoom in" at bounding box center [883, 538] width 33 height 33
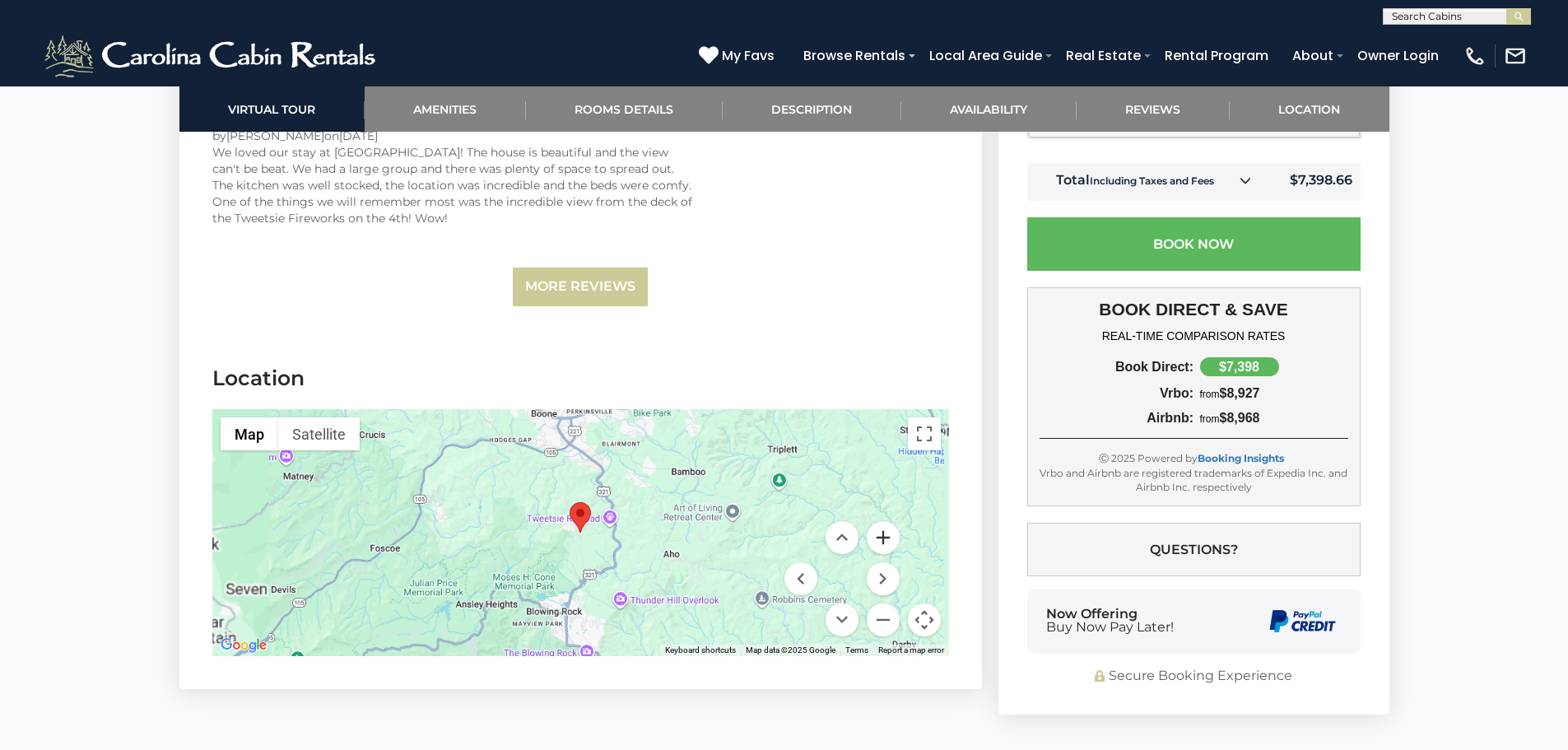
click at [888, 521] on button "Zoom in" at bounding box center [883, 538] width 33 height 33
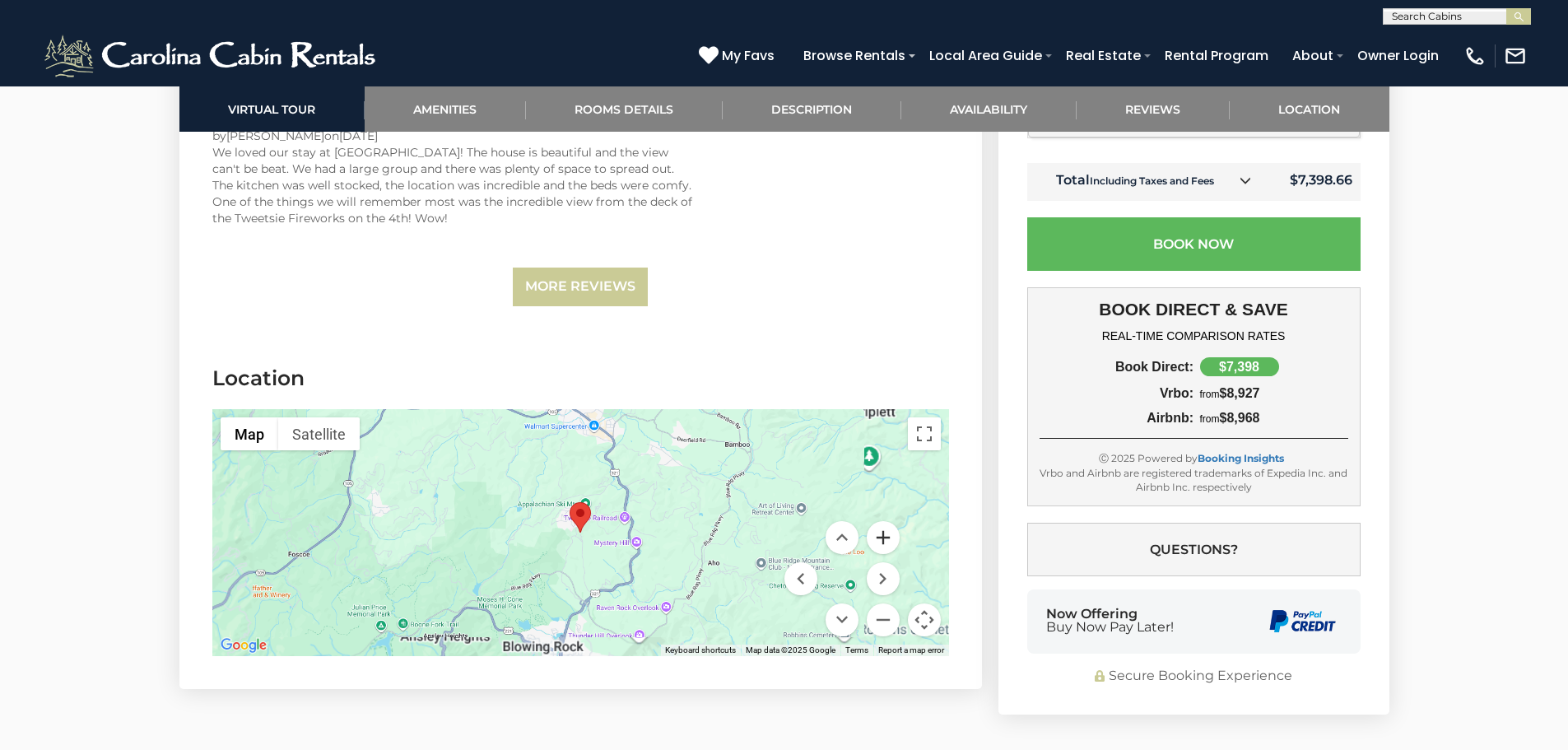
click at [888, 521] on button "Zoom in" at bounding box center [883, 538] width 33 height 33
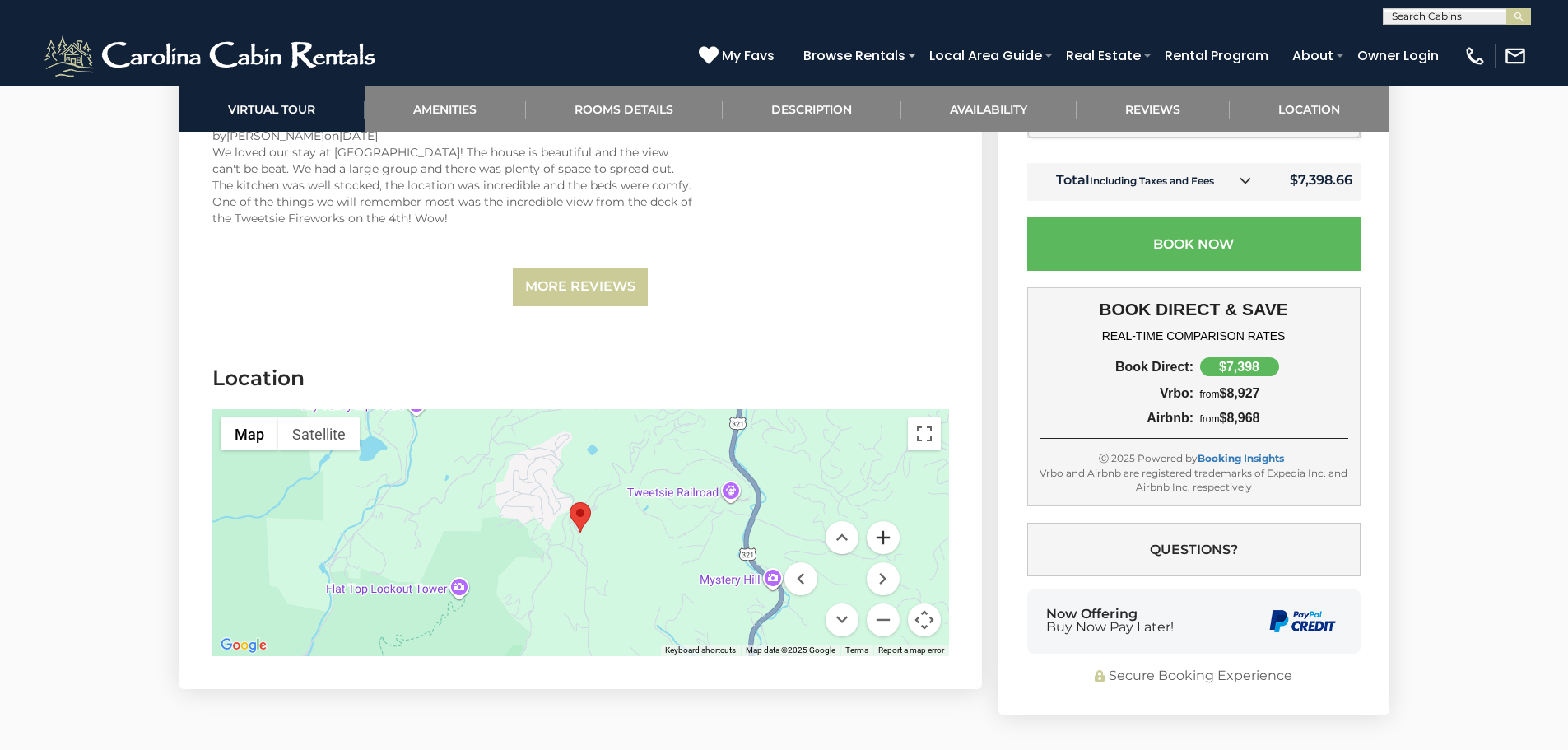
click at [888, 521] on button "Zoom in" at bounding box center [883, 538] width 33 height 33
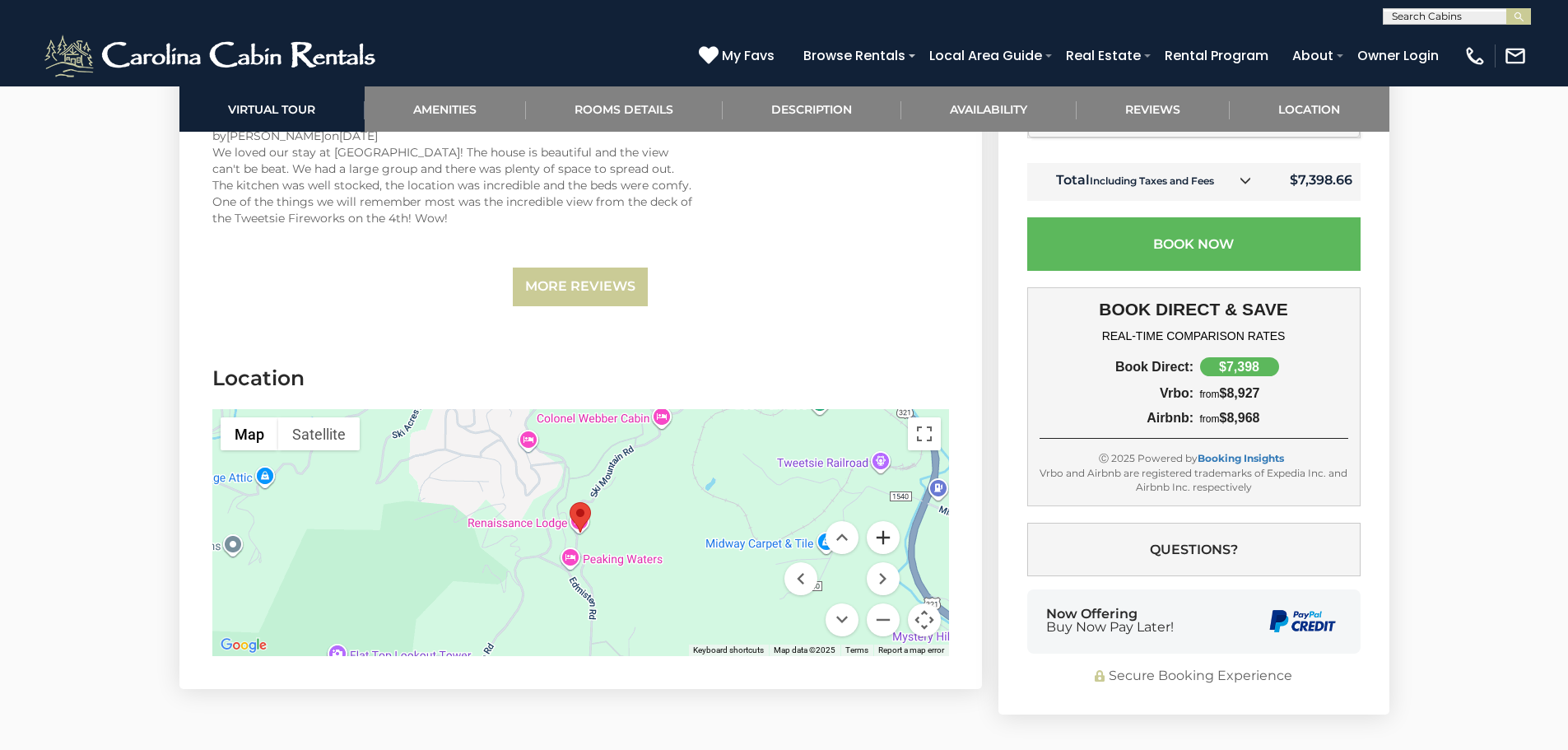
click at [888, 521] on button "Zoom in" at bounding box center [883, 538] width 33 height 33
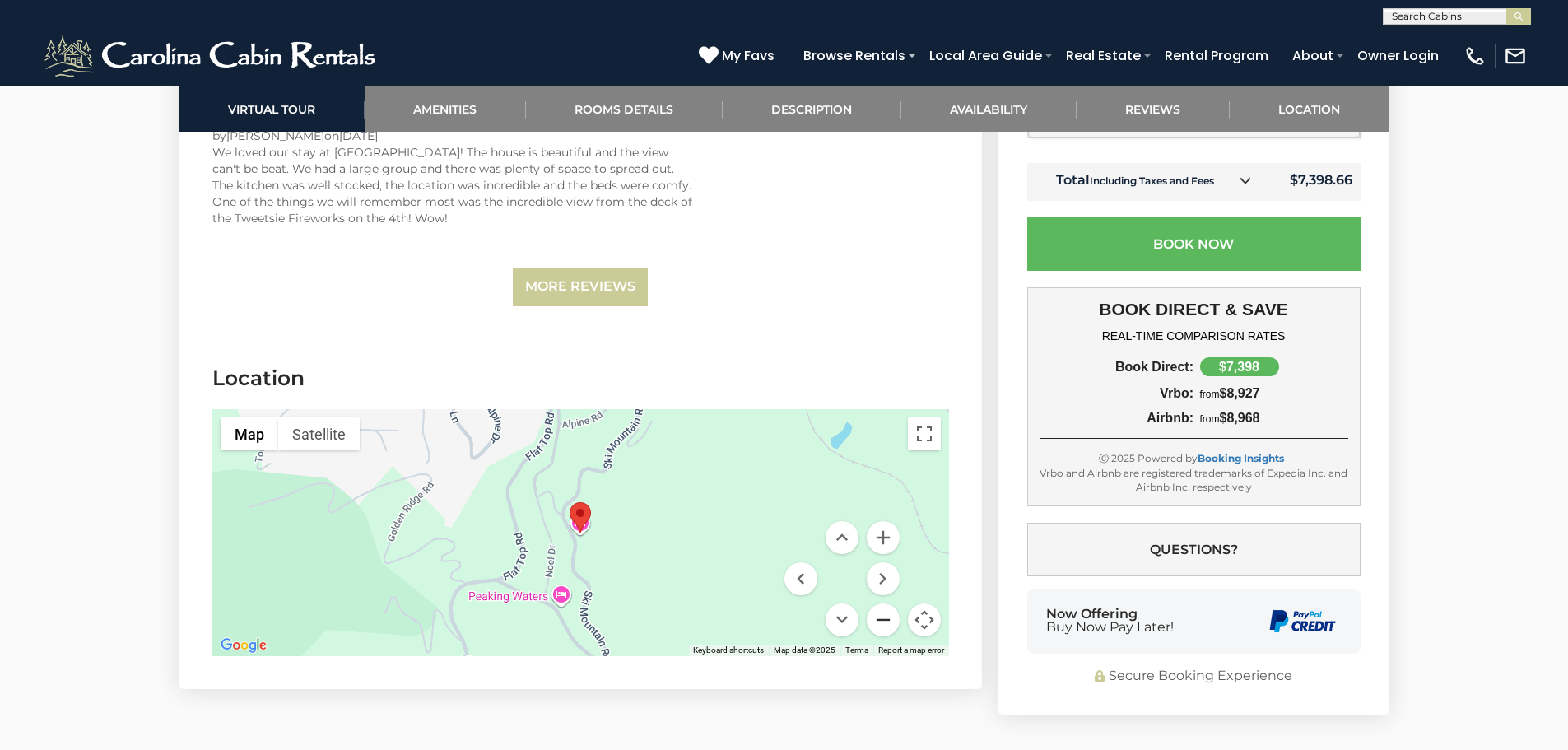
click at [883, 603] on button "Zoom out" at bounding box center [883, 619] width 33 height 33
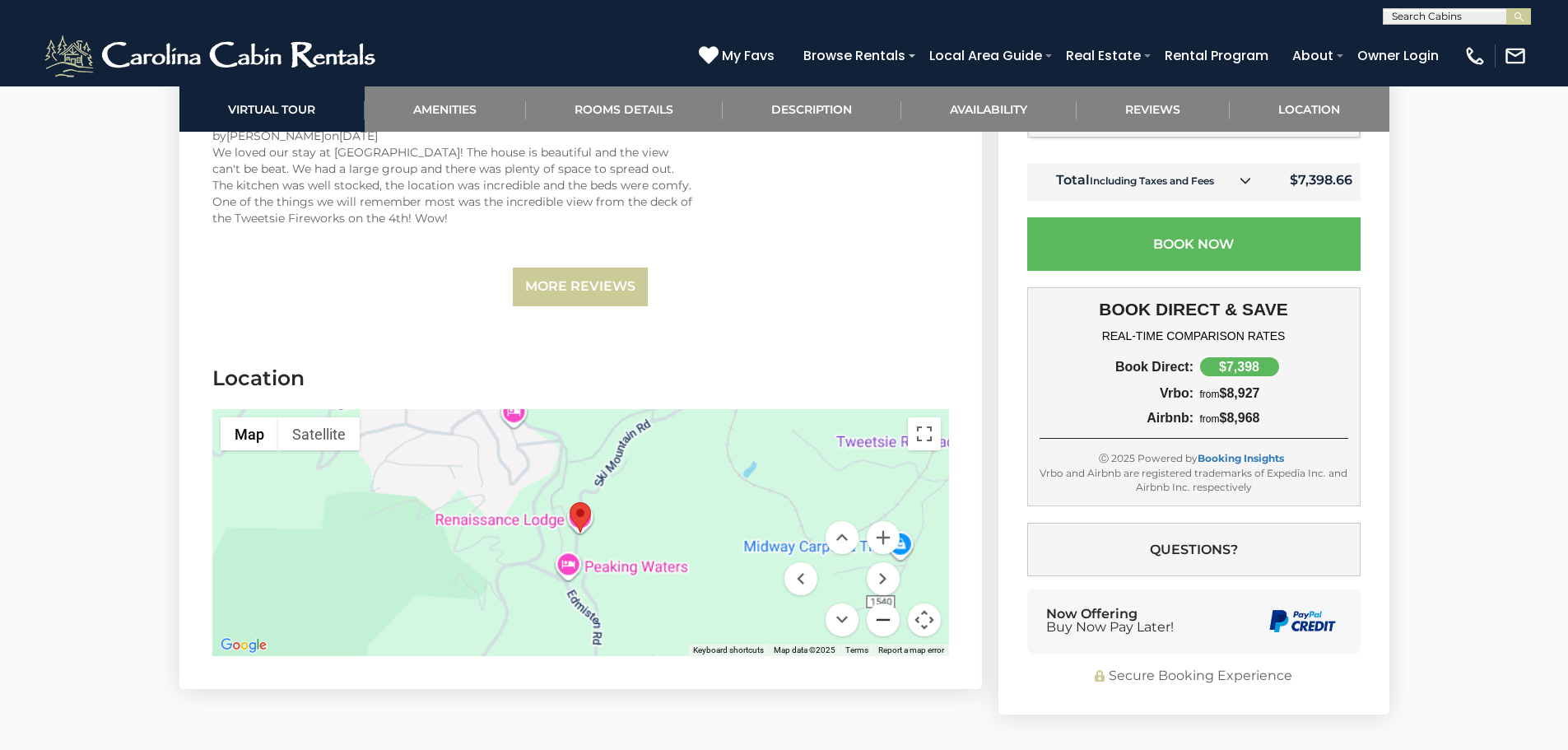
click at [883, 603] on button "Zoom out" at bounding box center [883, 619] width 33 height 33
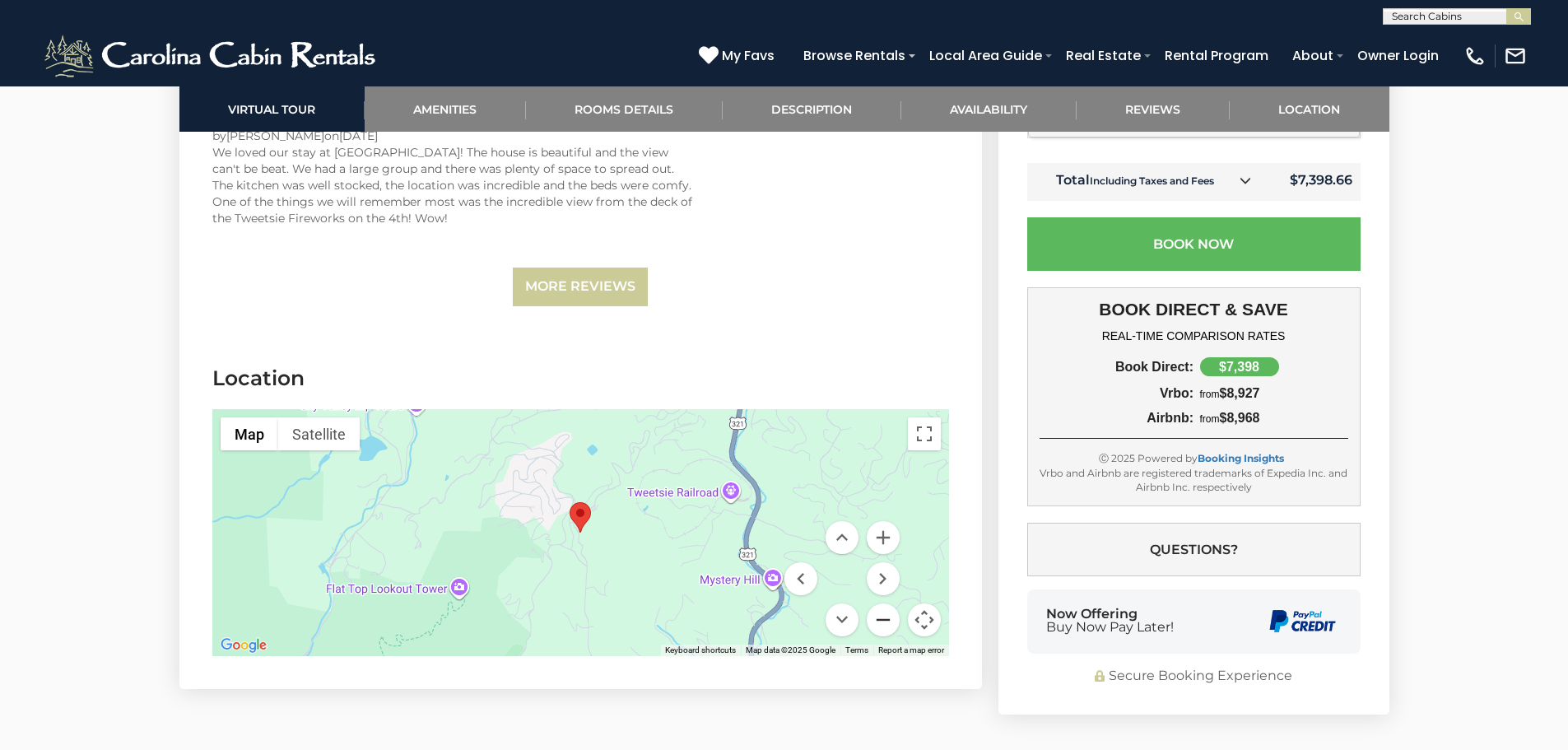
click at [883, 603] on button "Zoom out" at bounding box center [883, 619] width 33 height 33
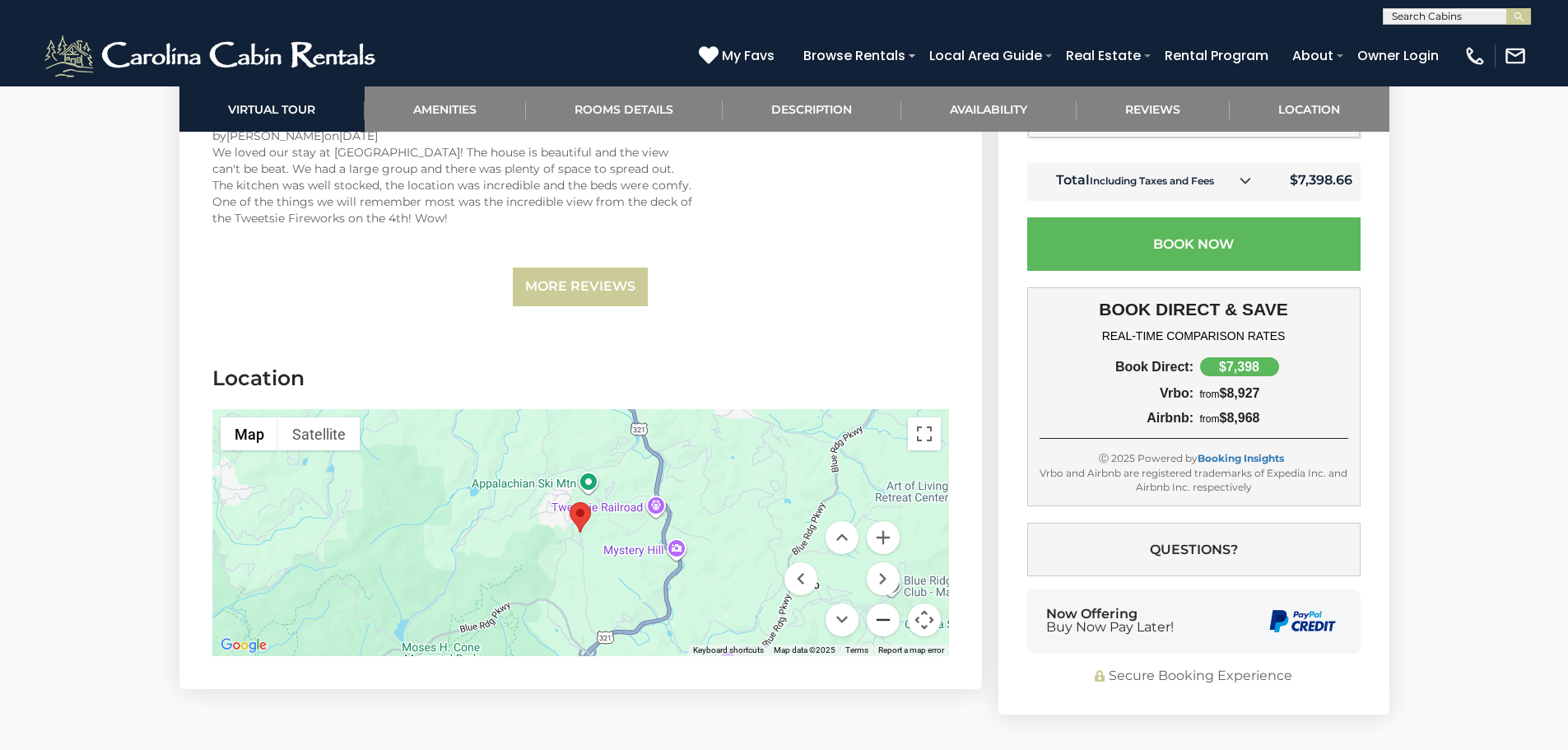
click at [883, 603] on button "Zoom out" at bounding box center [883, 619] width 33 height 33
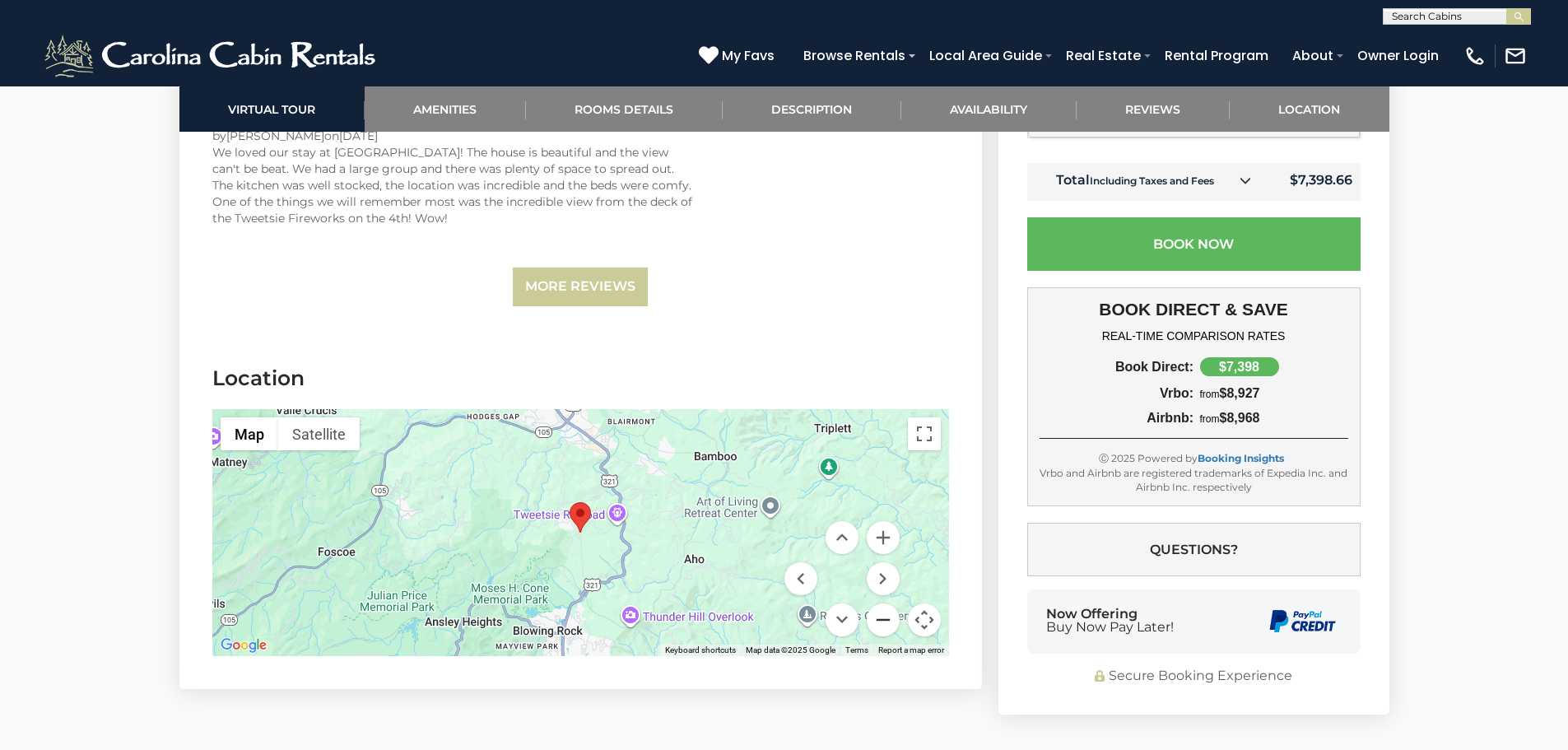
click at [883, 603] on button "Zoom out" at bounding box center [883, 619] width 33 height 33
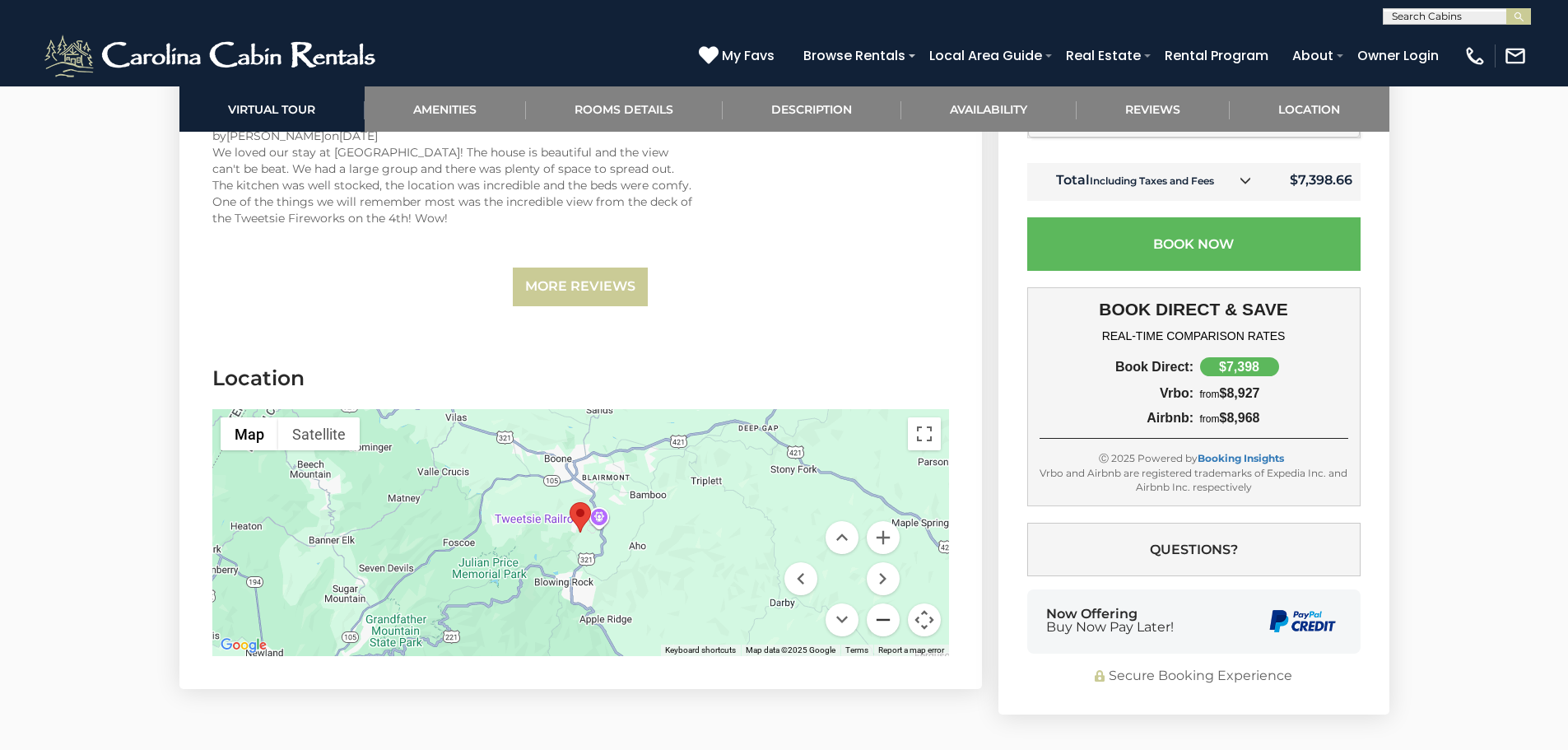
click at [883, 603] on button "Zoom out" at bounding box center [883, 619] width 33 height 33
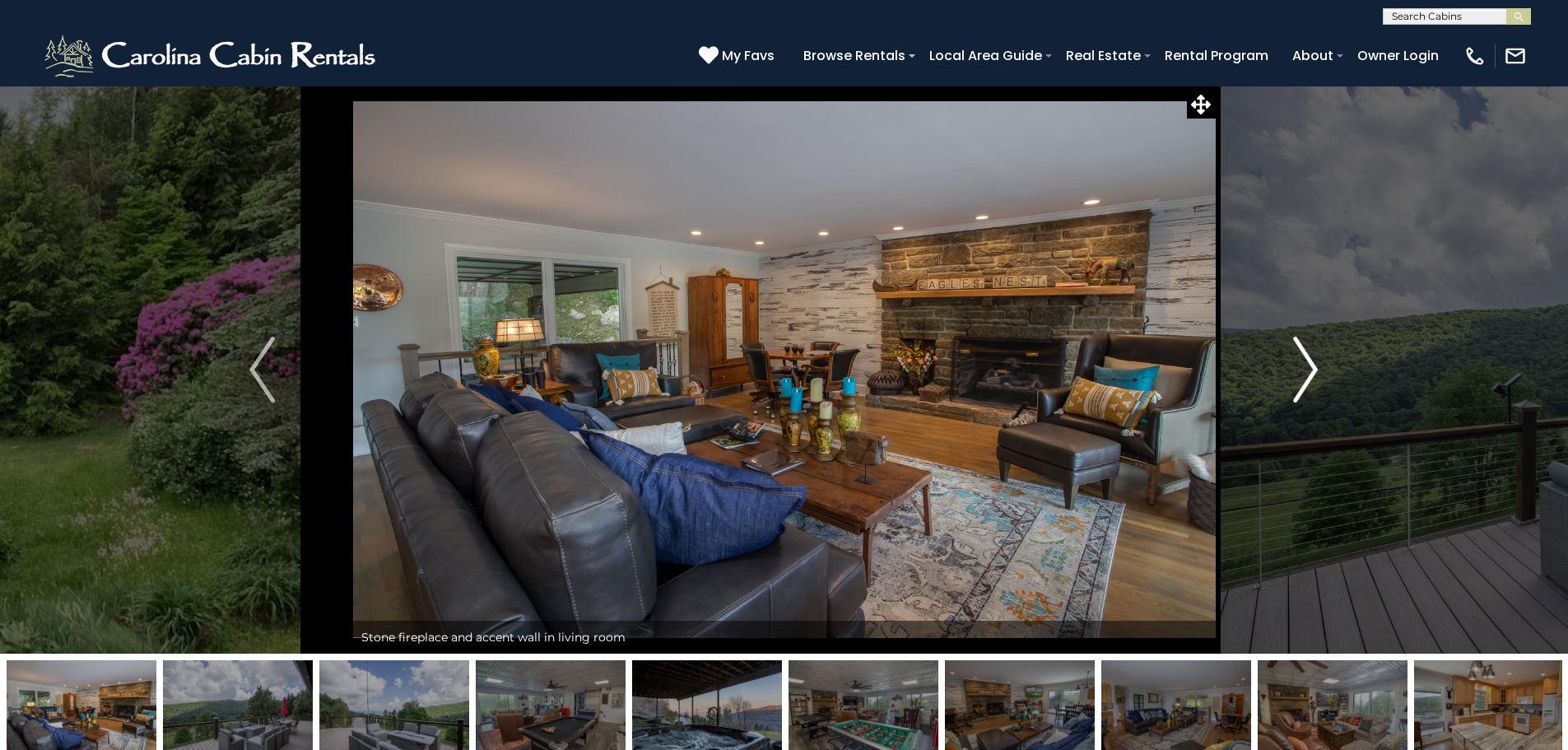
click at [1309, 368] on img "Next" at bounding box center [1304, 369] width 24 height 66
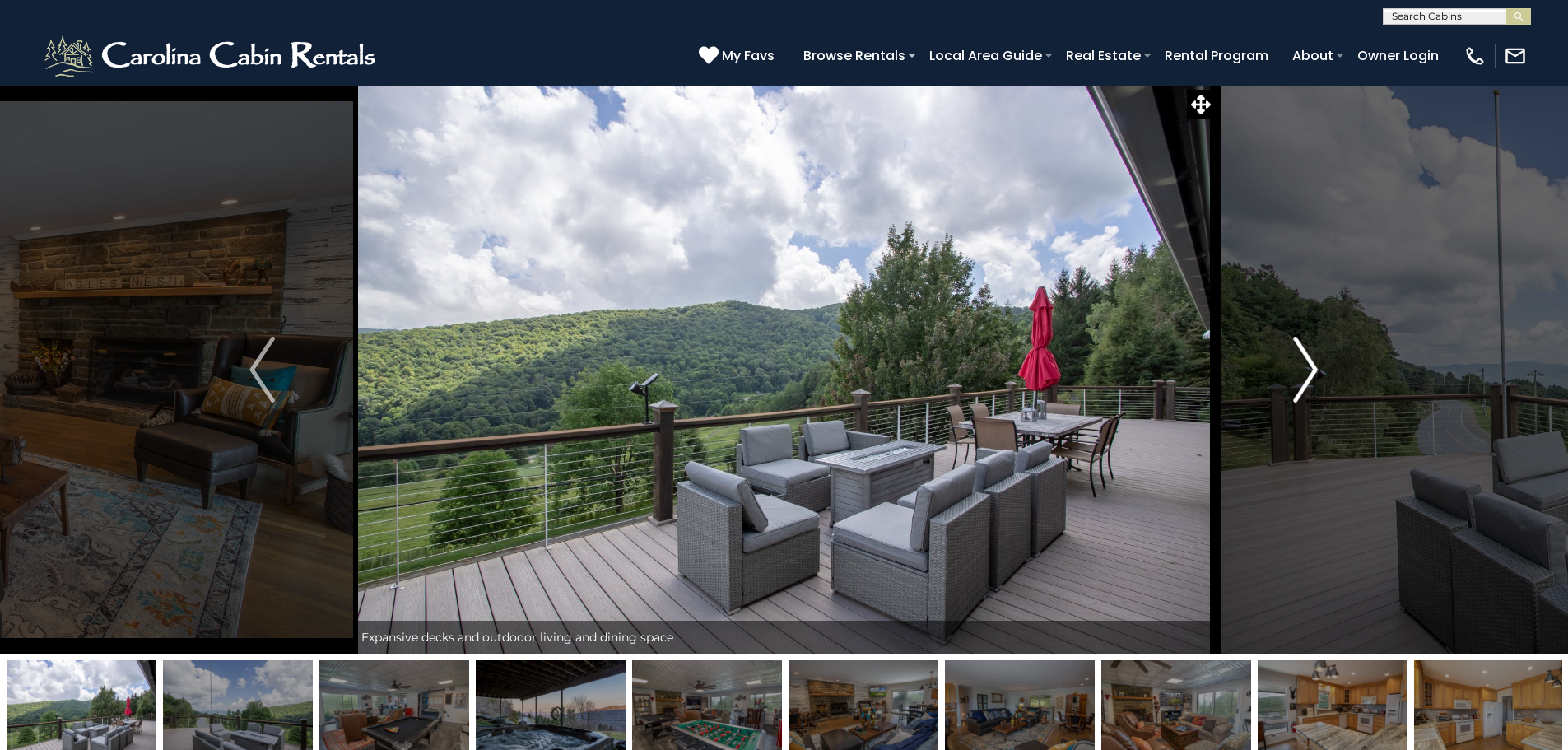
click at [1309, 368] on img "Next" at bounding box center [1304, 369] width 24 height 66
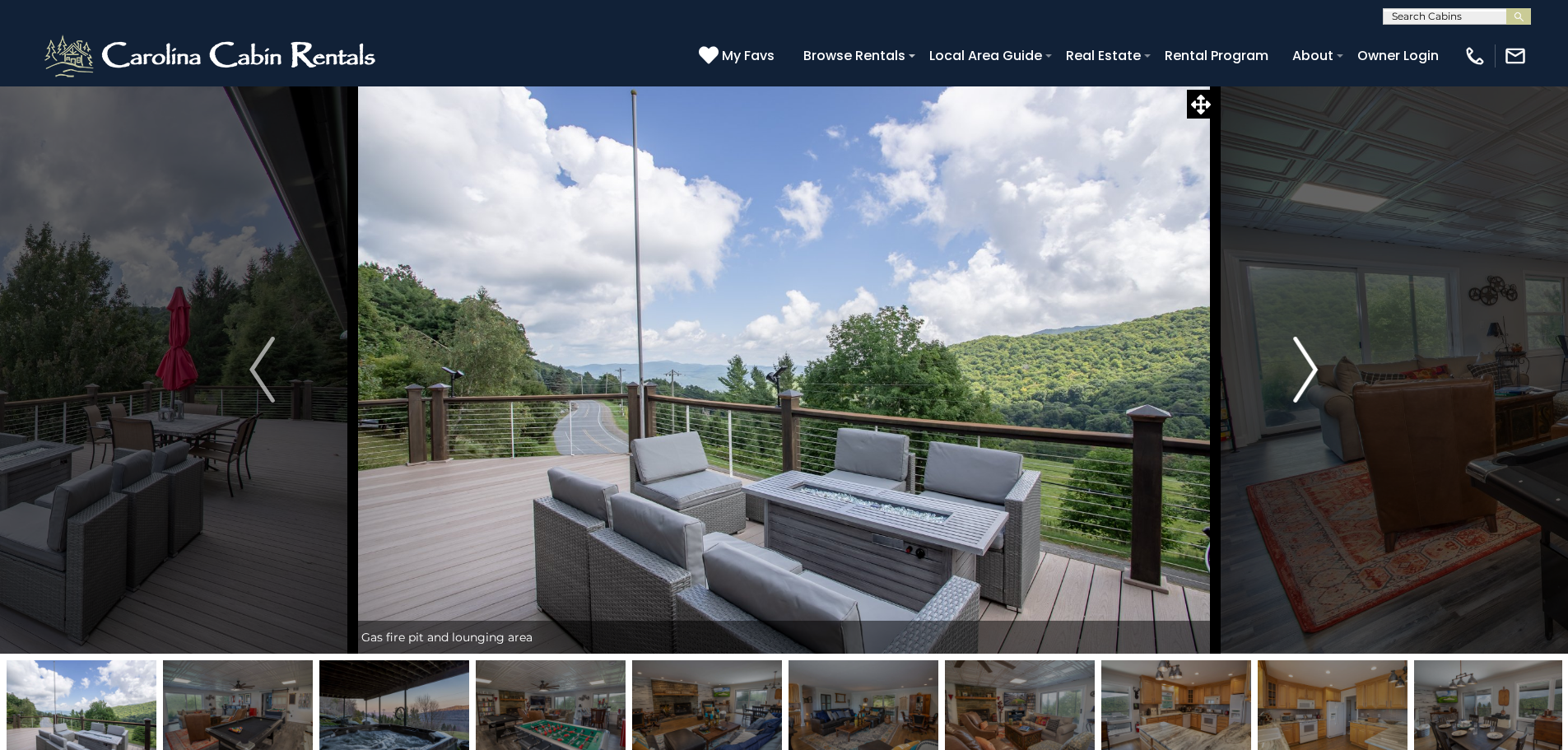
click at [1309, 368] on img "Next" at bounding box center [1304, 369] width 24 height 66
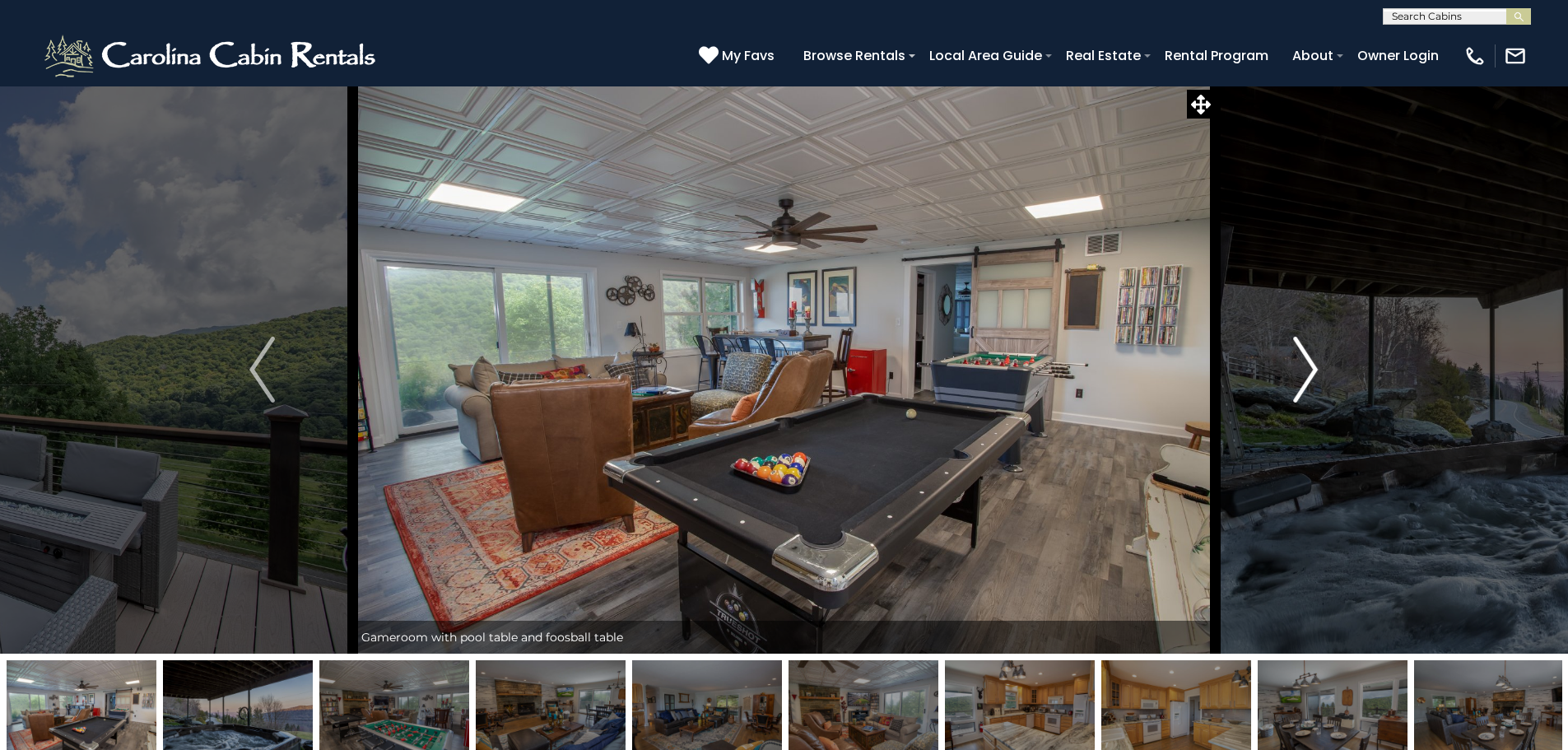
click at [1309, 368] on img "Next" at bounding box center [1304, 369] width 24 height 66
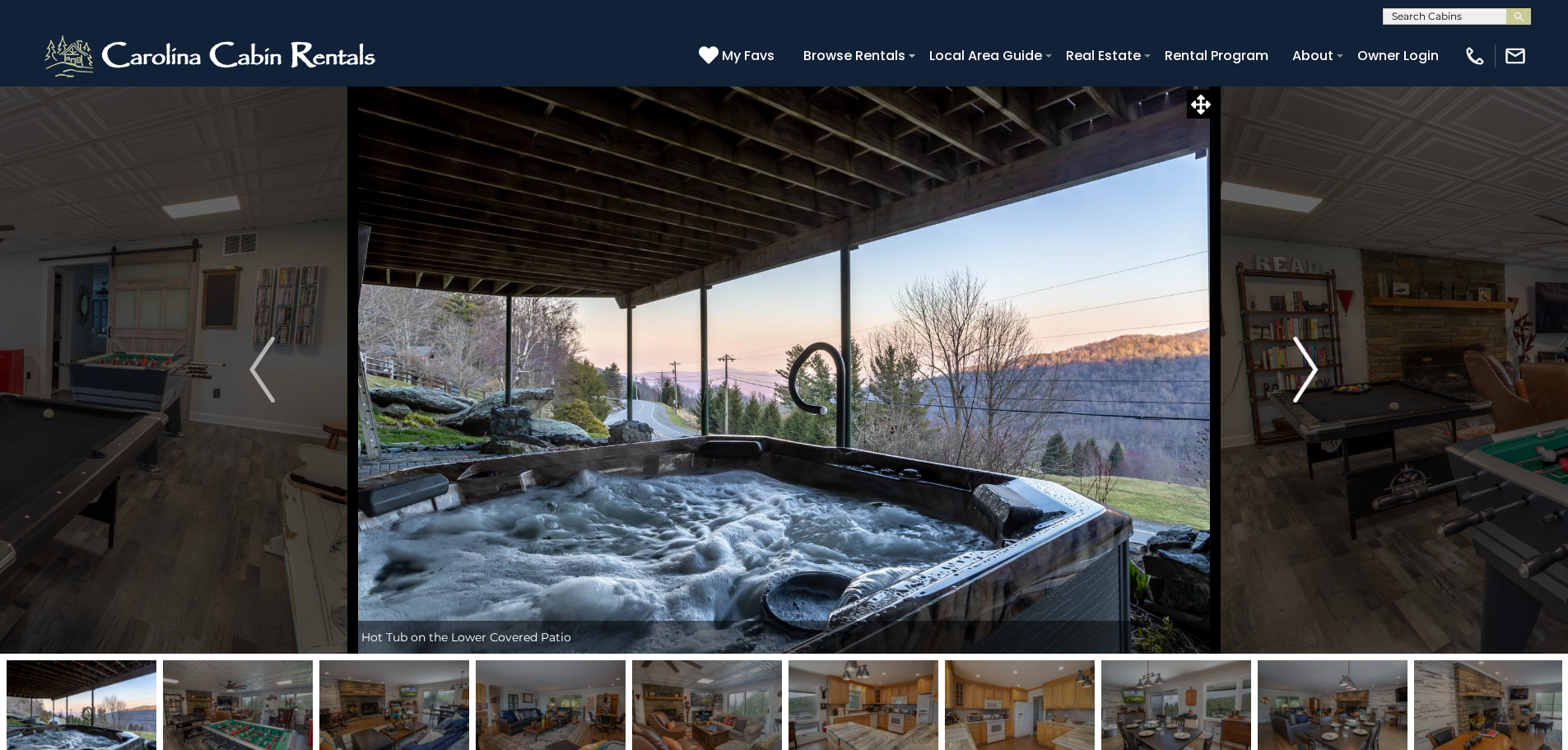
click at [1309, 368] on img "Next" at bounding box center [1304, 369] width 24 height 66
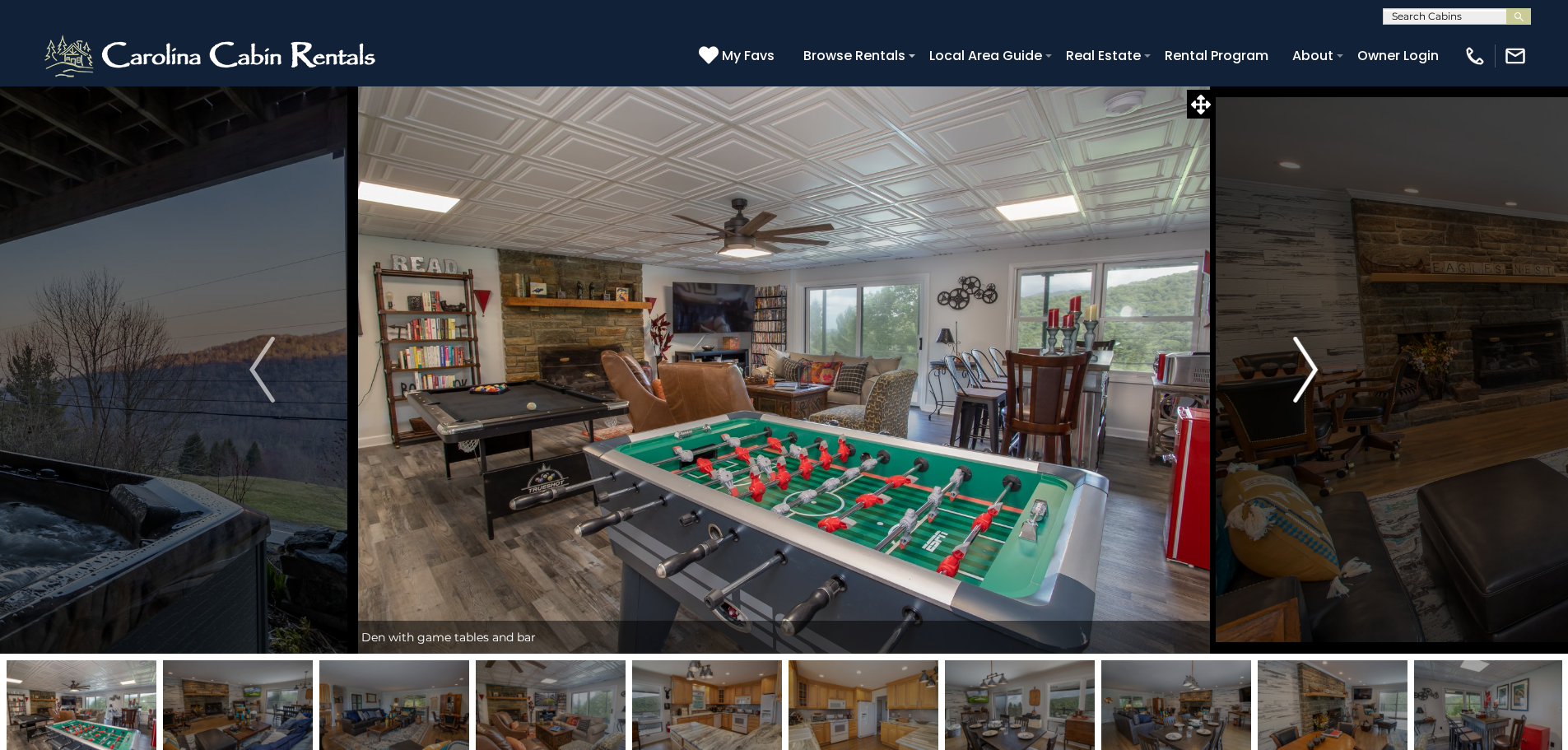
click at [1309, 368] on img "Next" at bounding box center [1304, 369] width 24 height 66
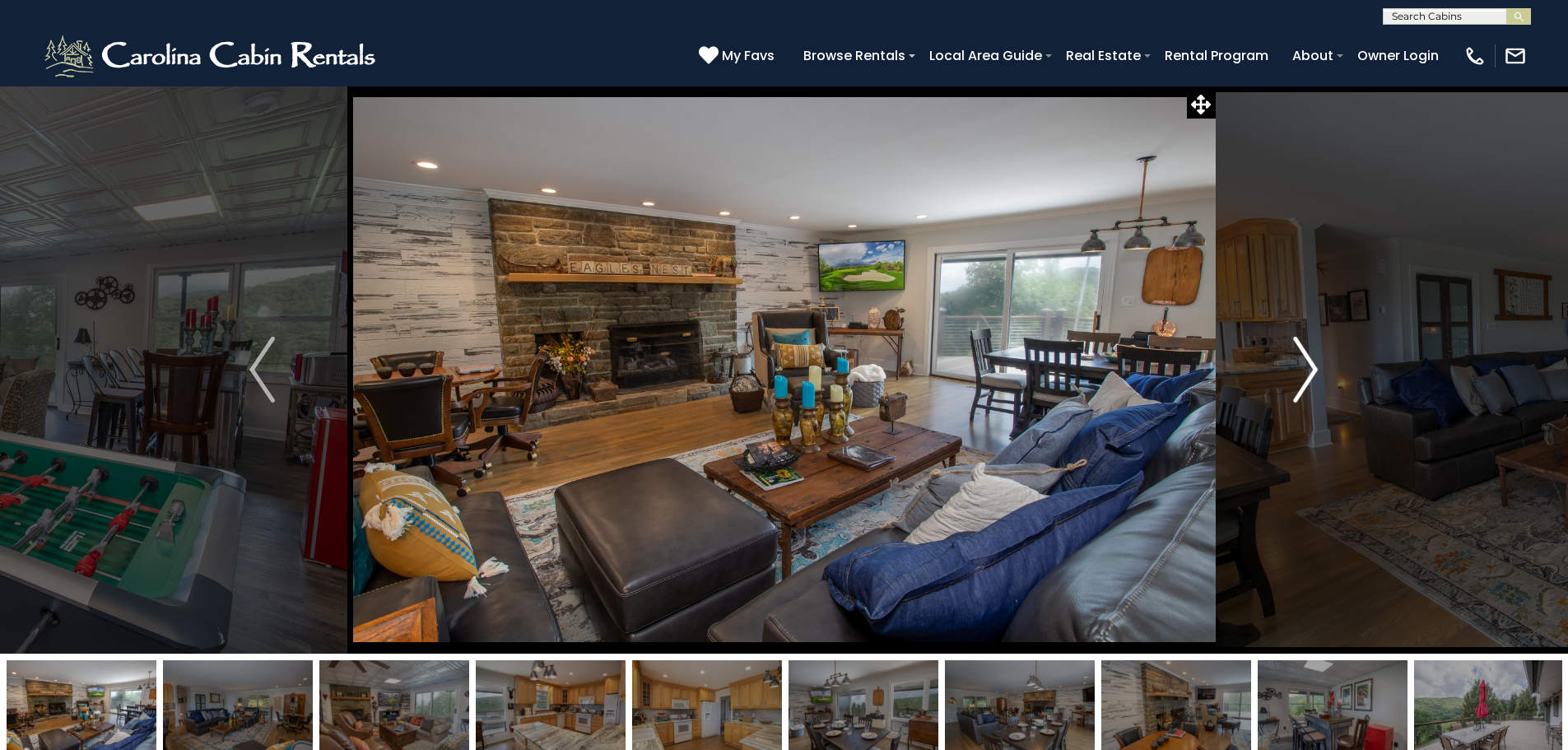
click at [1309, 368] on img "Next" at bounding box center [1304, 369] width 24 height 66
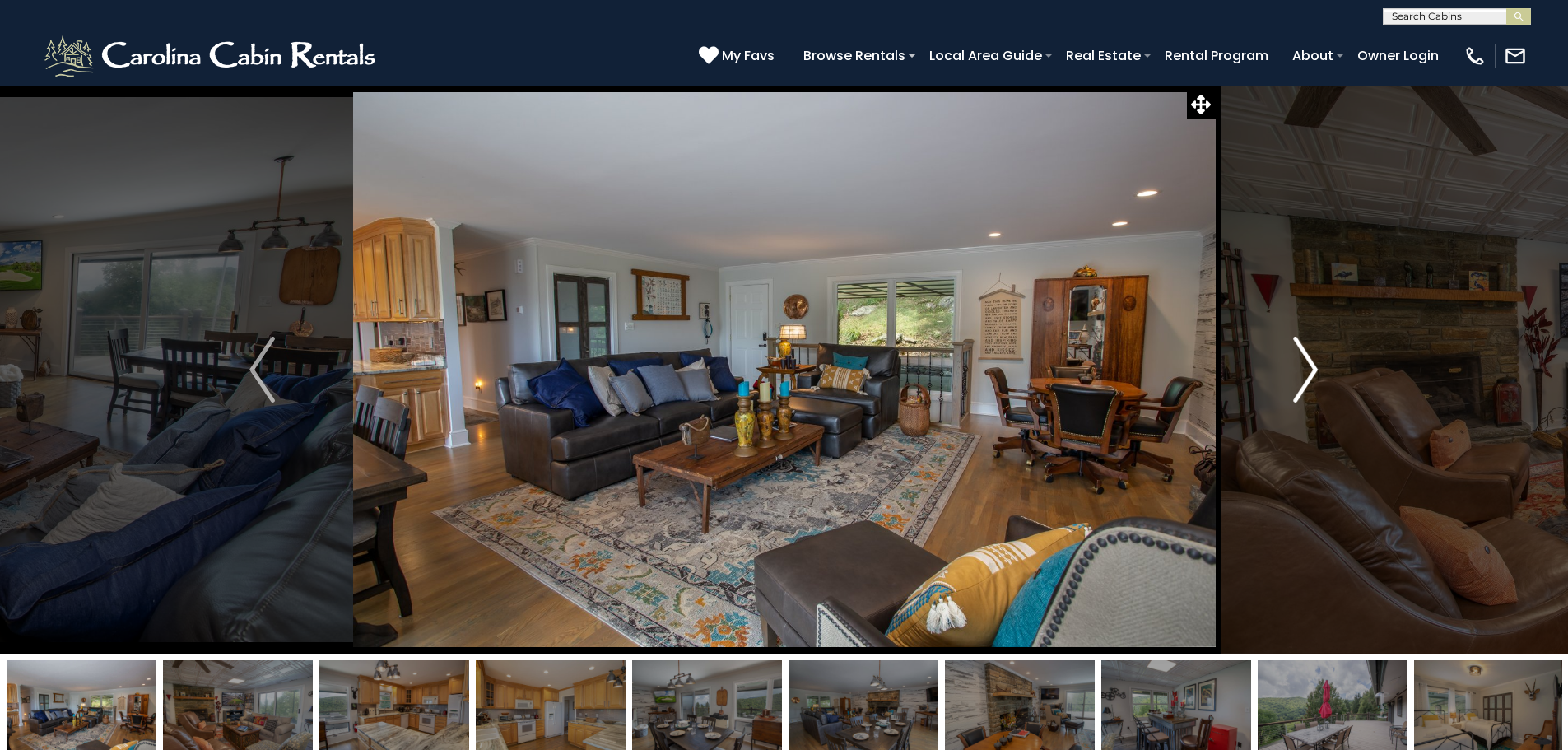
click at [1309, 368] on img "Next" at bounding box center [1304, 369] width 24 height 66
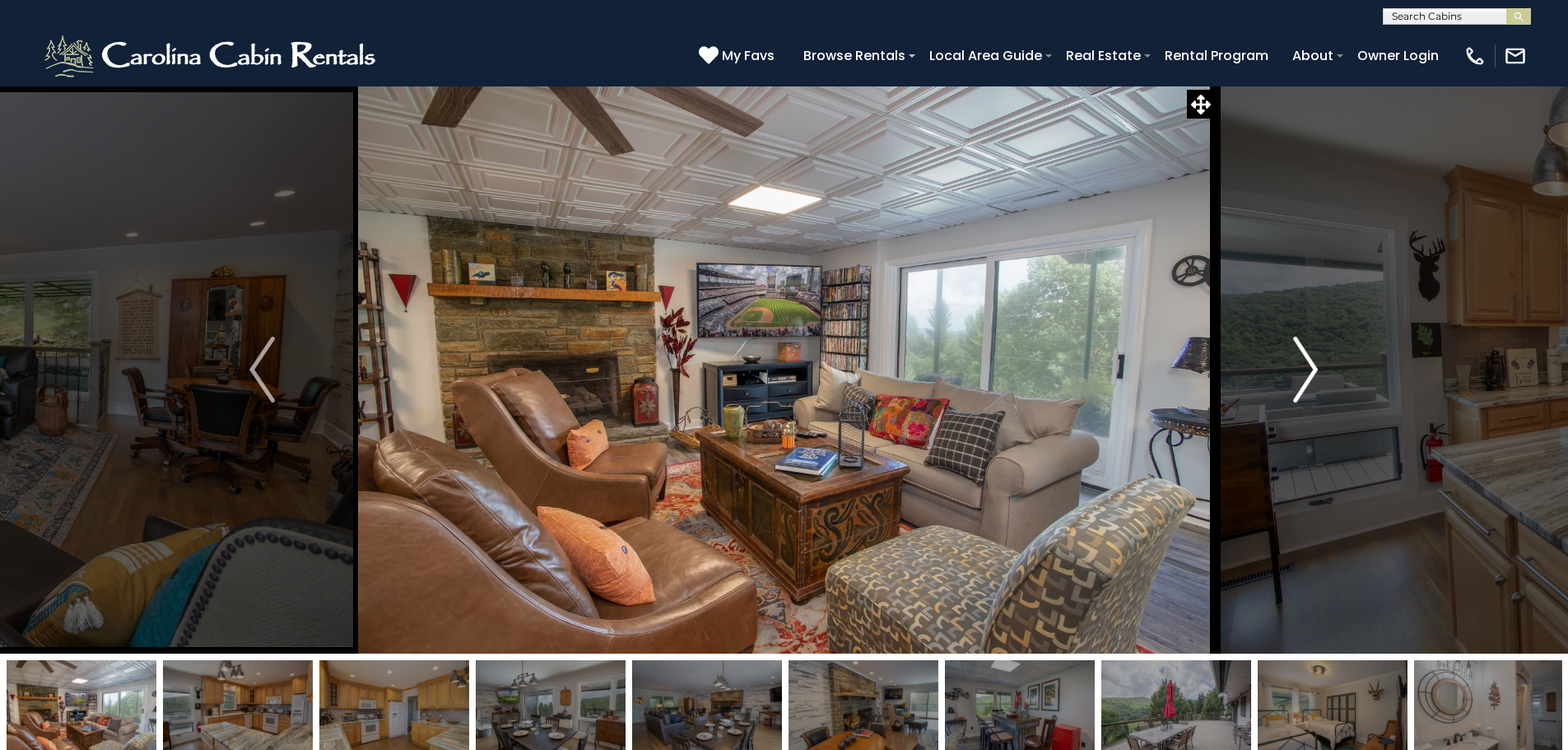
click at [1309, 368] on img "Next" at bounding box center [1304, 369] width 24 height 66
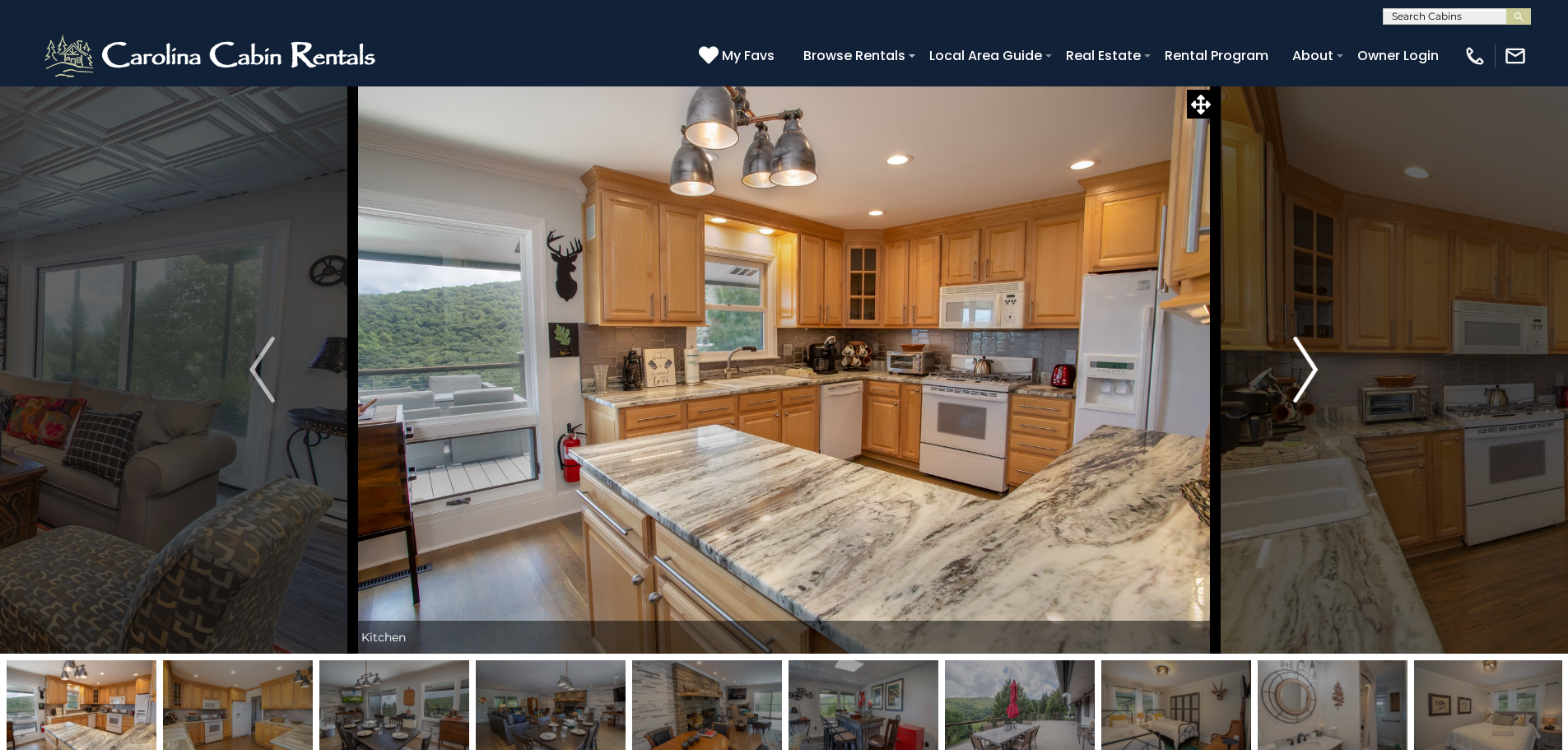
click at [1309, 368] on img "Next" at bounding box center [1304, 369] width 24 height 66
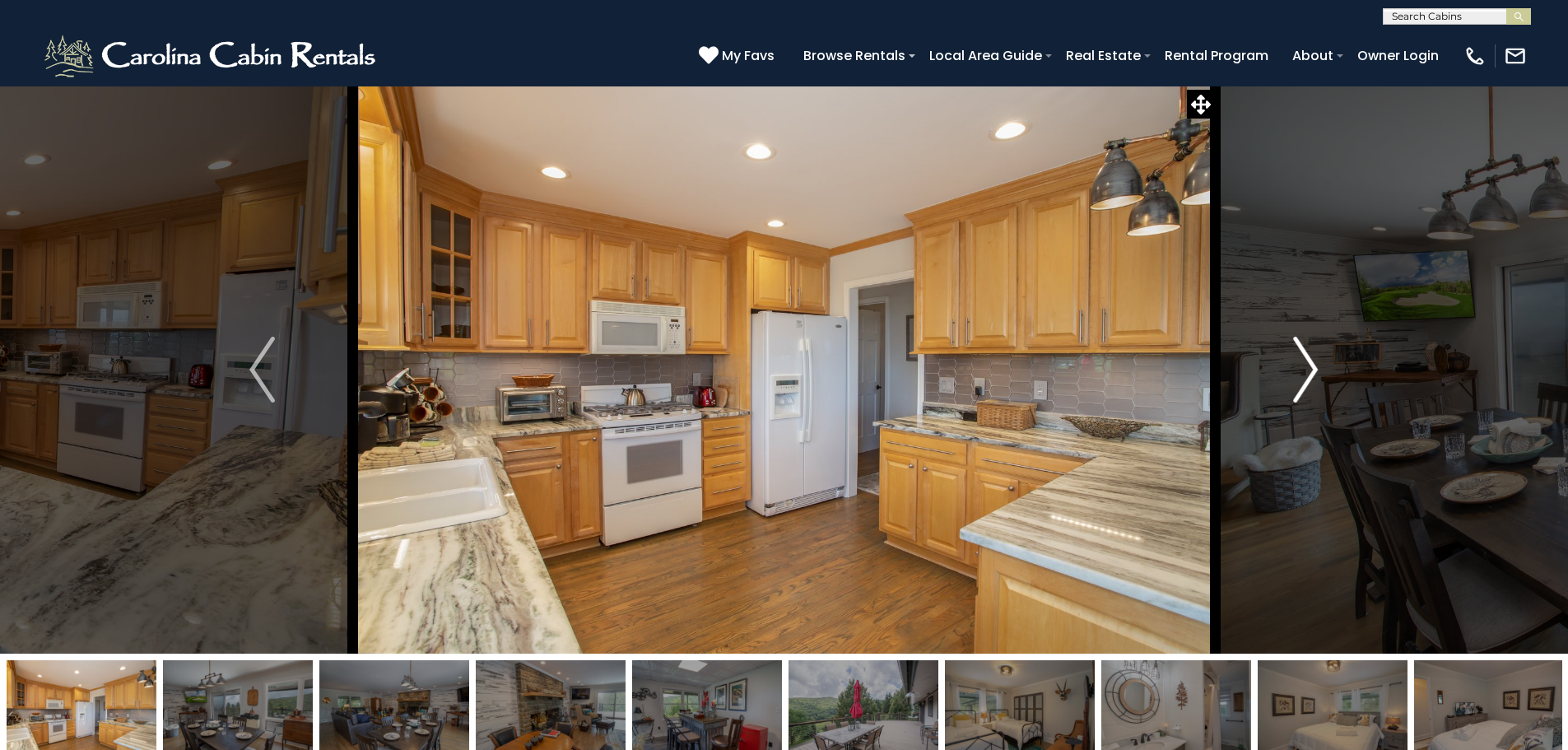
click at [1309, 368] on img "Next" at bounding box center [1304, 369] width 24 height 66
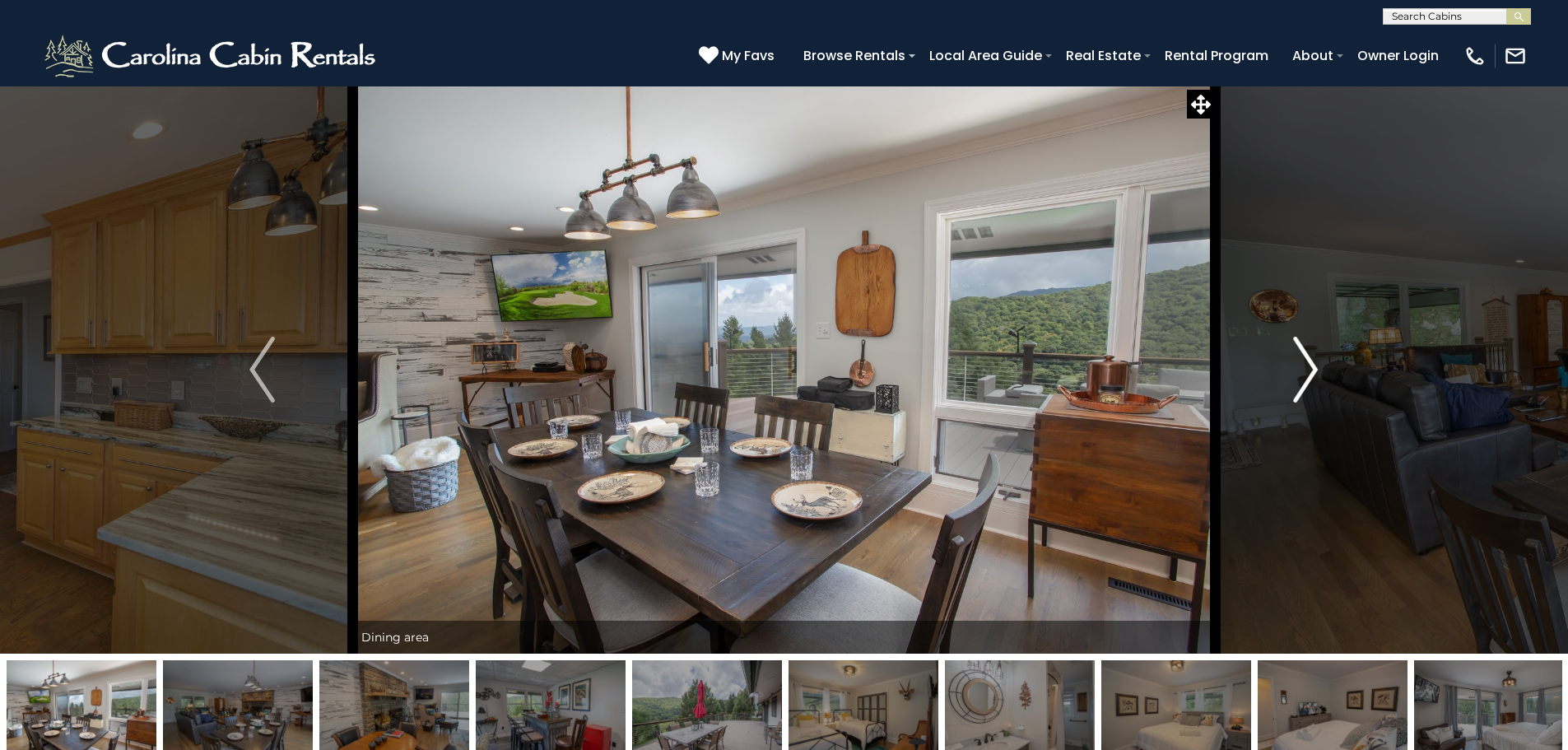
click at [1309, 368] on img "Next" at bounding box center [1304, 369] width 24 height 66
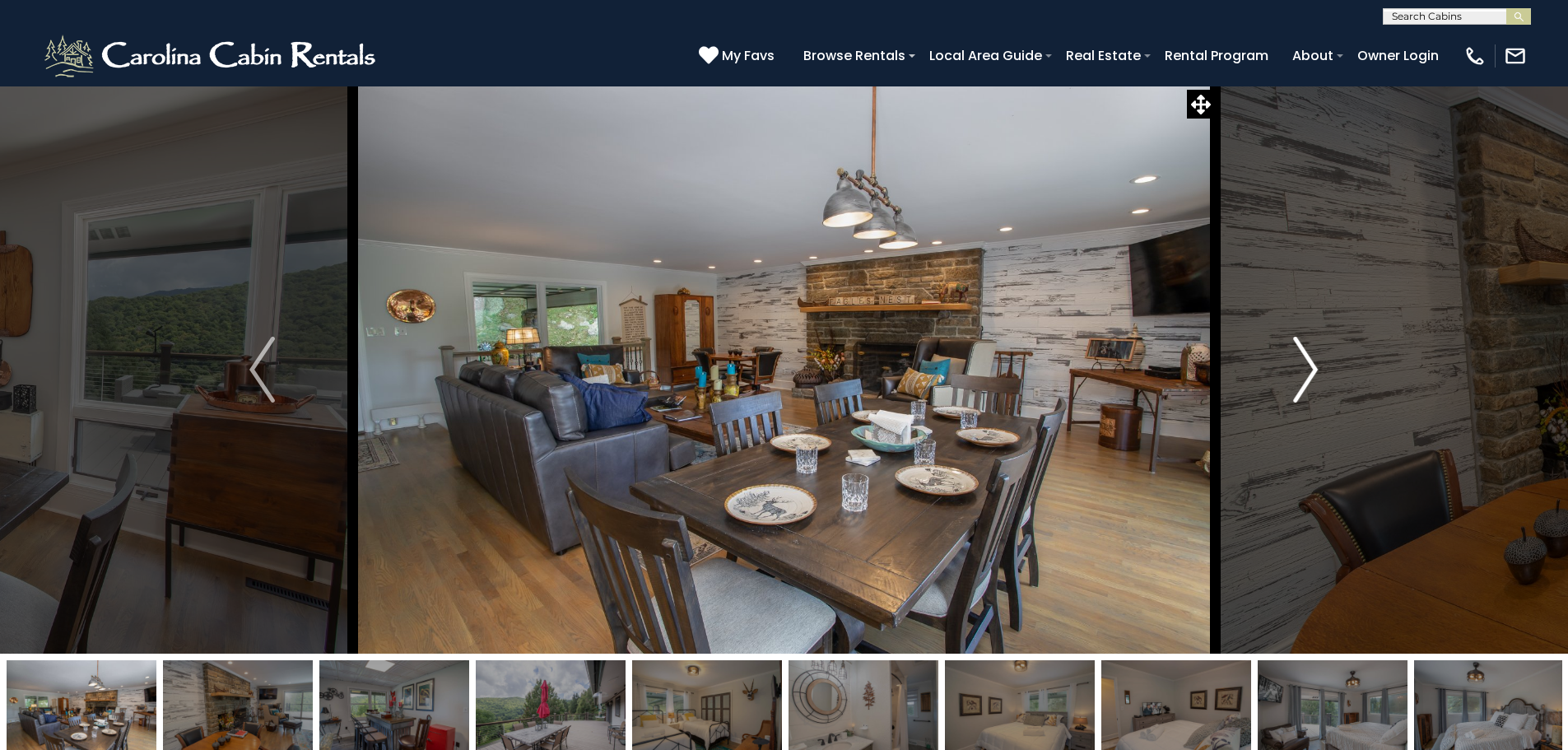
click at [1309, 368] on img "Next" at bounding box center [1304, 369] width 24 height 66
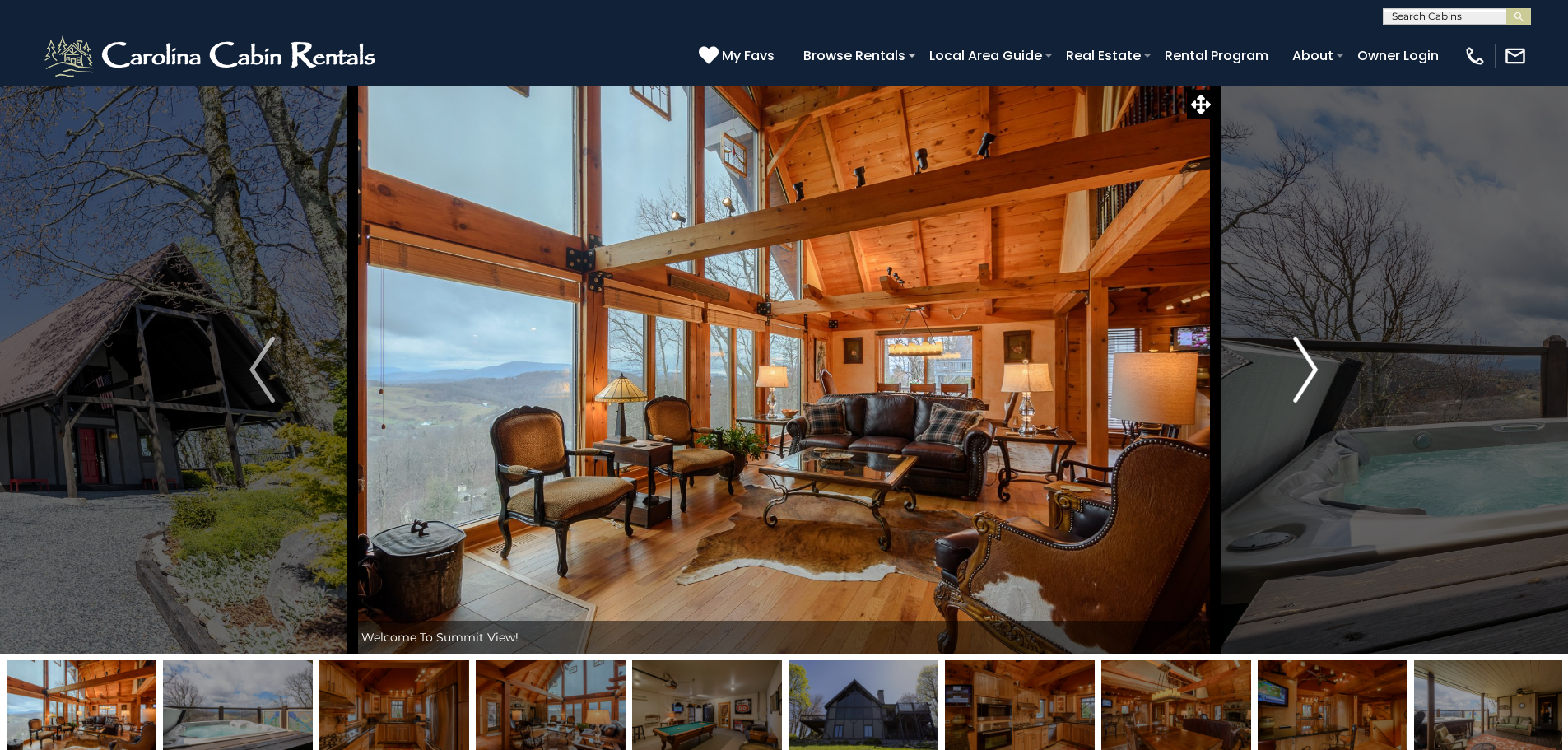
click at [1313, 378] on img "Next" at bounding box center [1304, 369] width 24 height 66
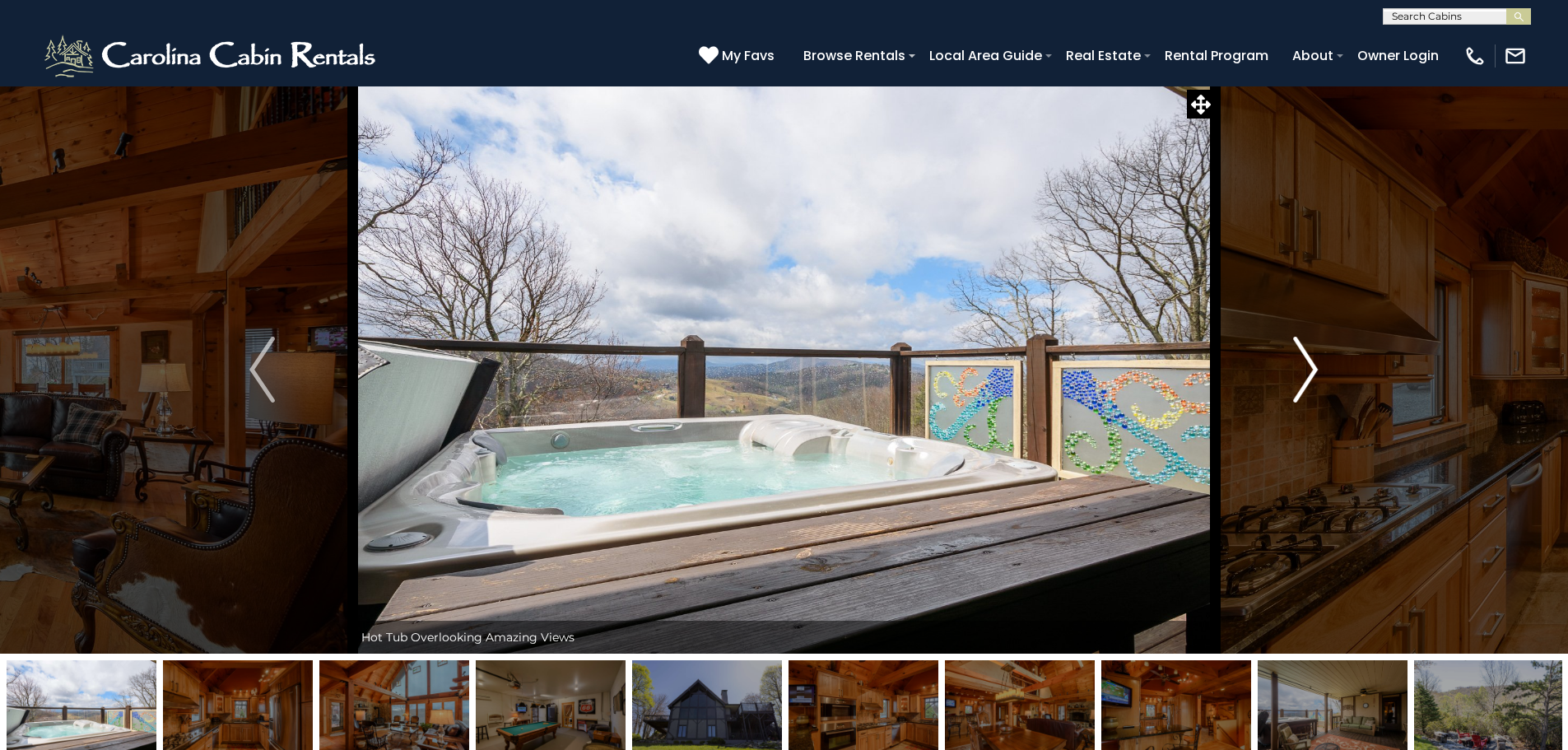
click at [1313, 378] on img "Next" at bounding box center [1304, 369] width 24 height 66
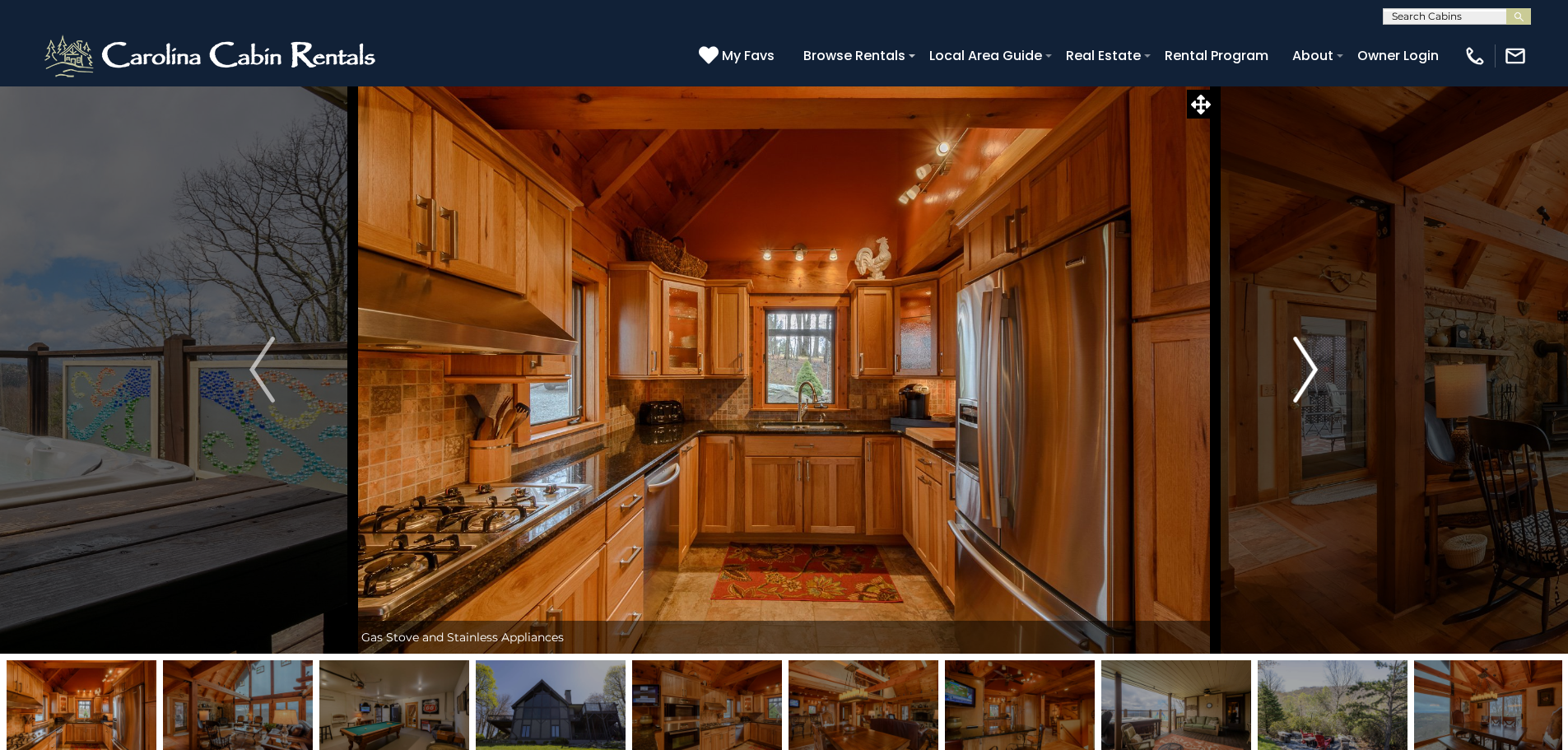
click at [1313, 378] on img "Next" at bounding box center [1304, 369] width 24 height 66
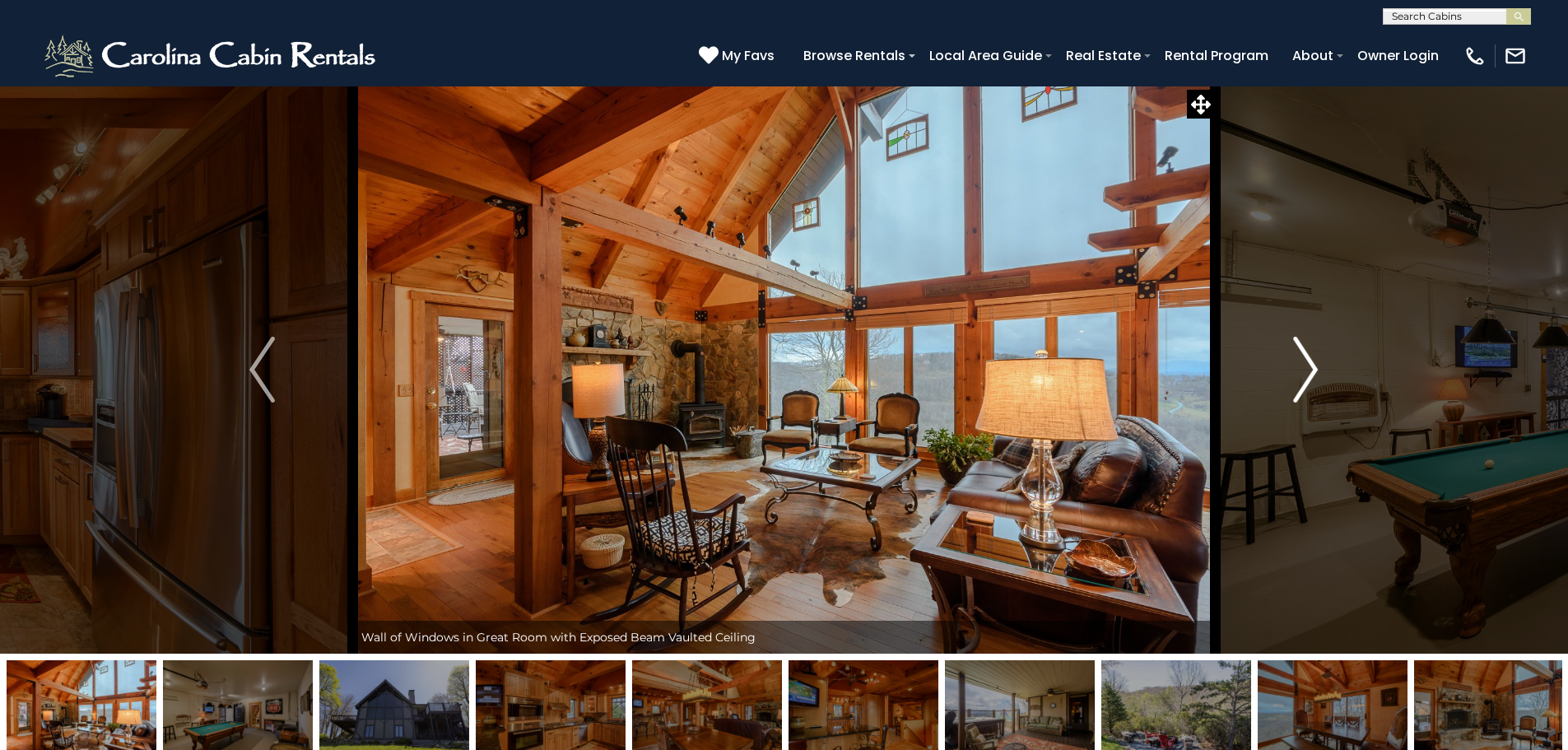
click at [1313, 378] on img "Next" at bounding box center [1304, 369] width 24 height 66
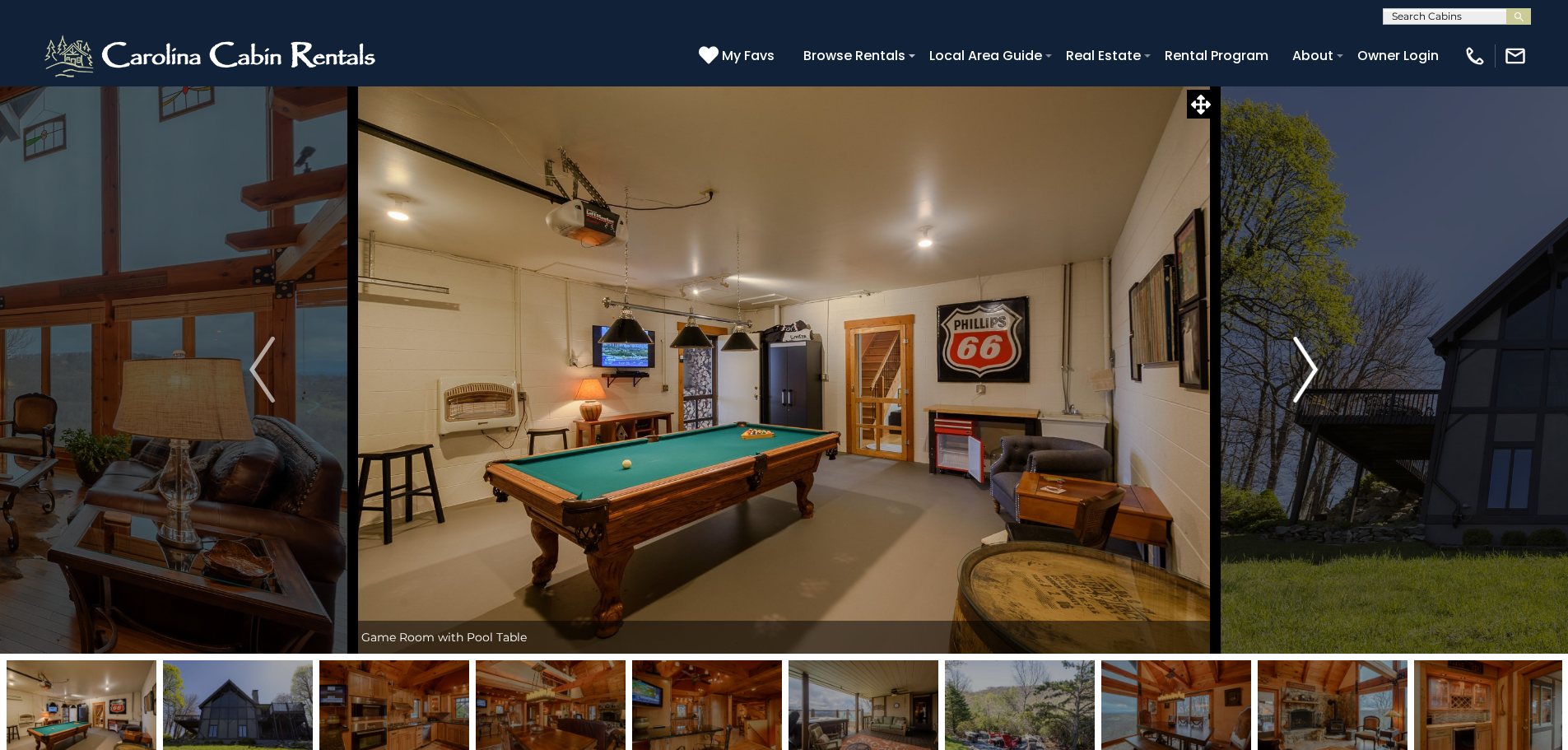
click at [1313, 378] on img "Next" at bounding box center [1304, 369] width 24 height 66
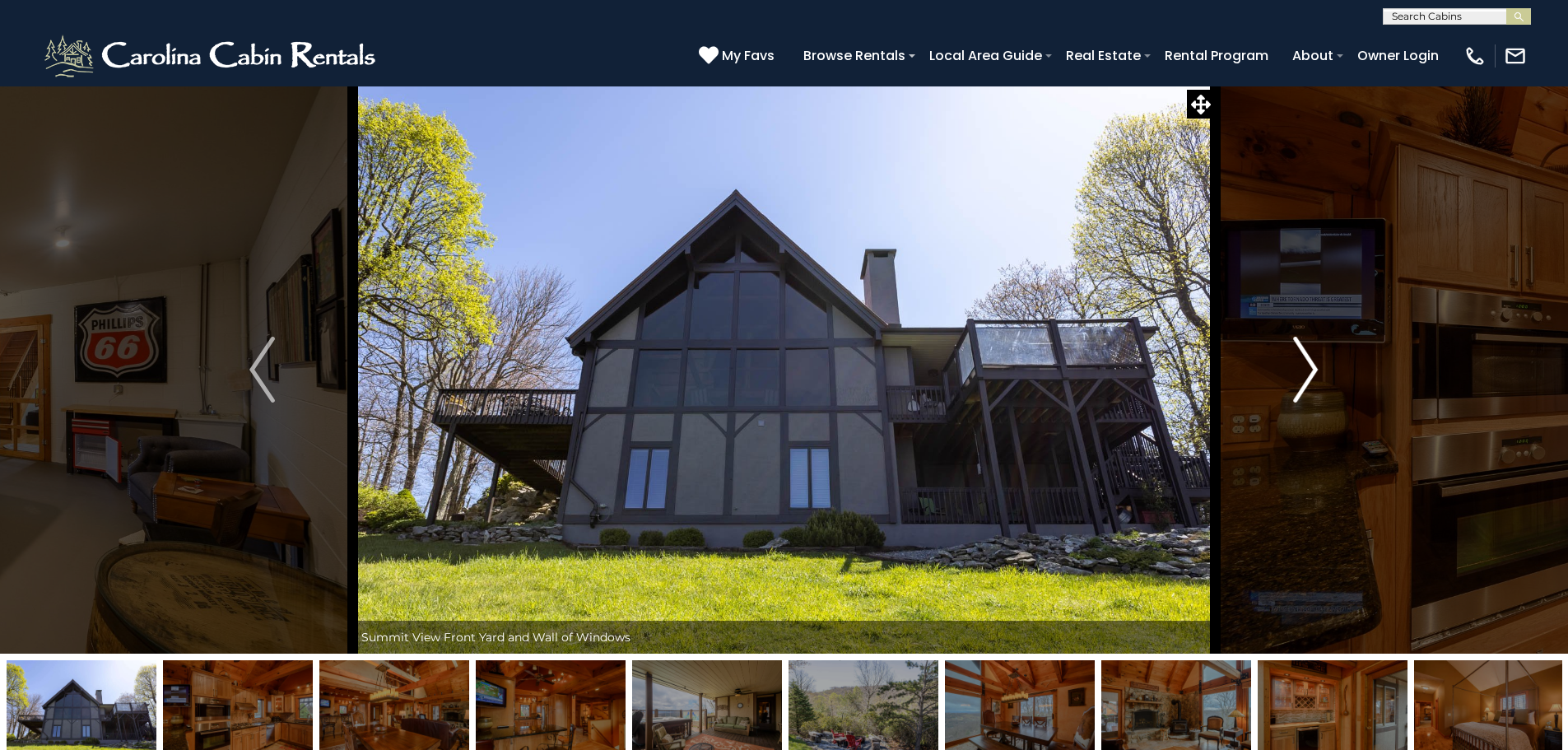
click at [1312, 378] on img "Next" at bounding box center [1304, 369] width 24 height 66
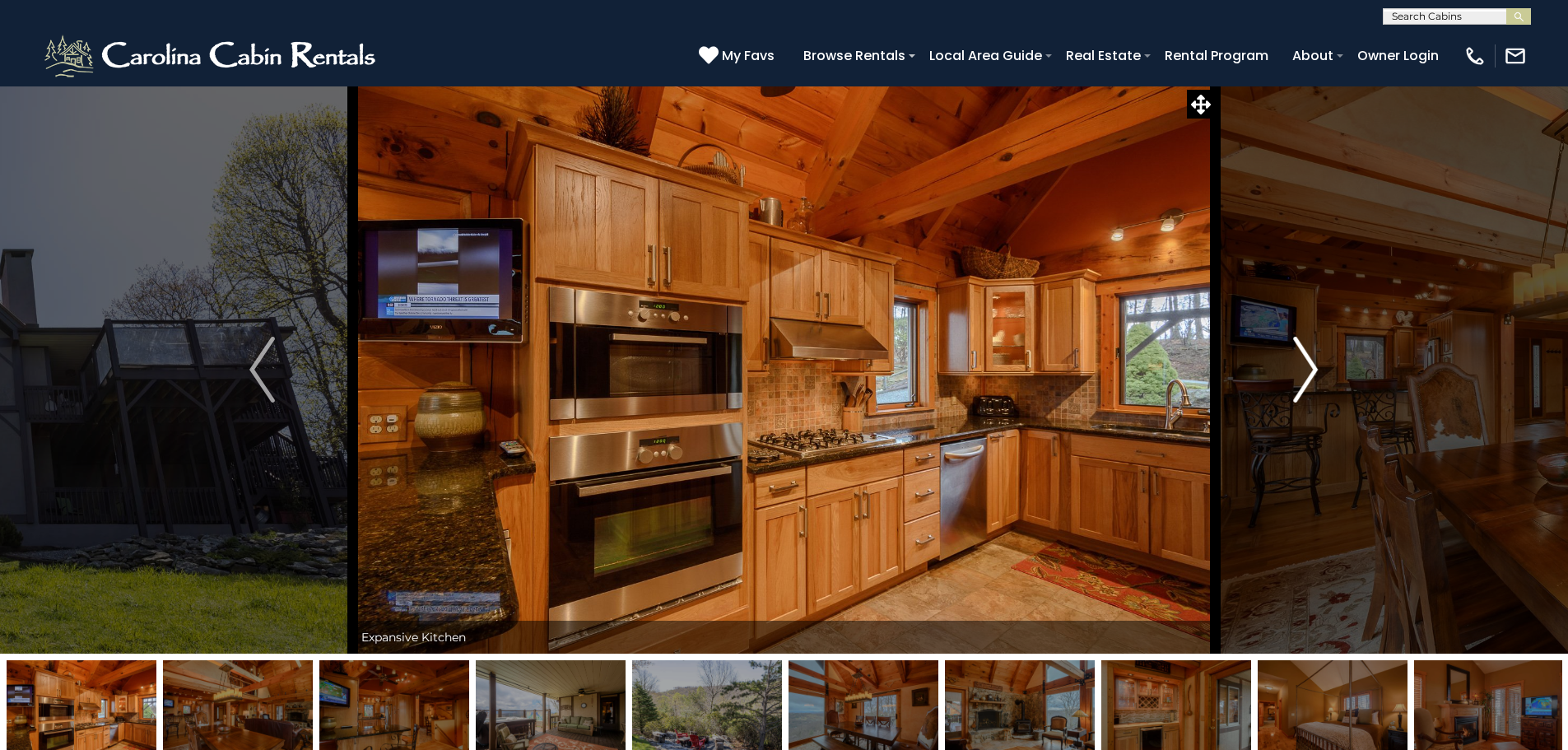
click at [1312, 378] on img "Next" at bounding box center [1304, 369] width 24 height 66
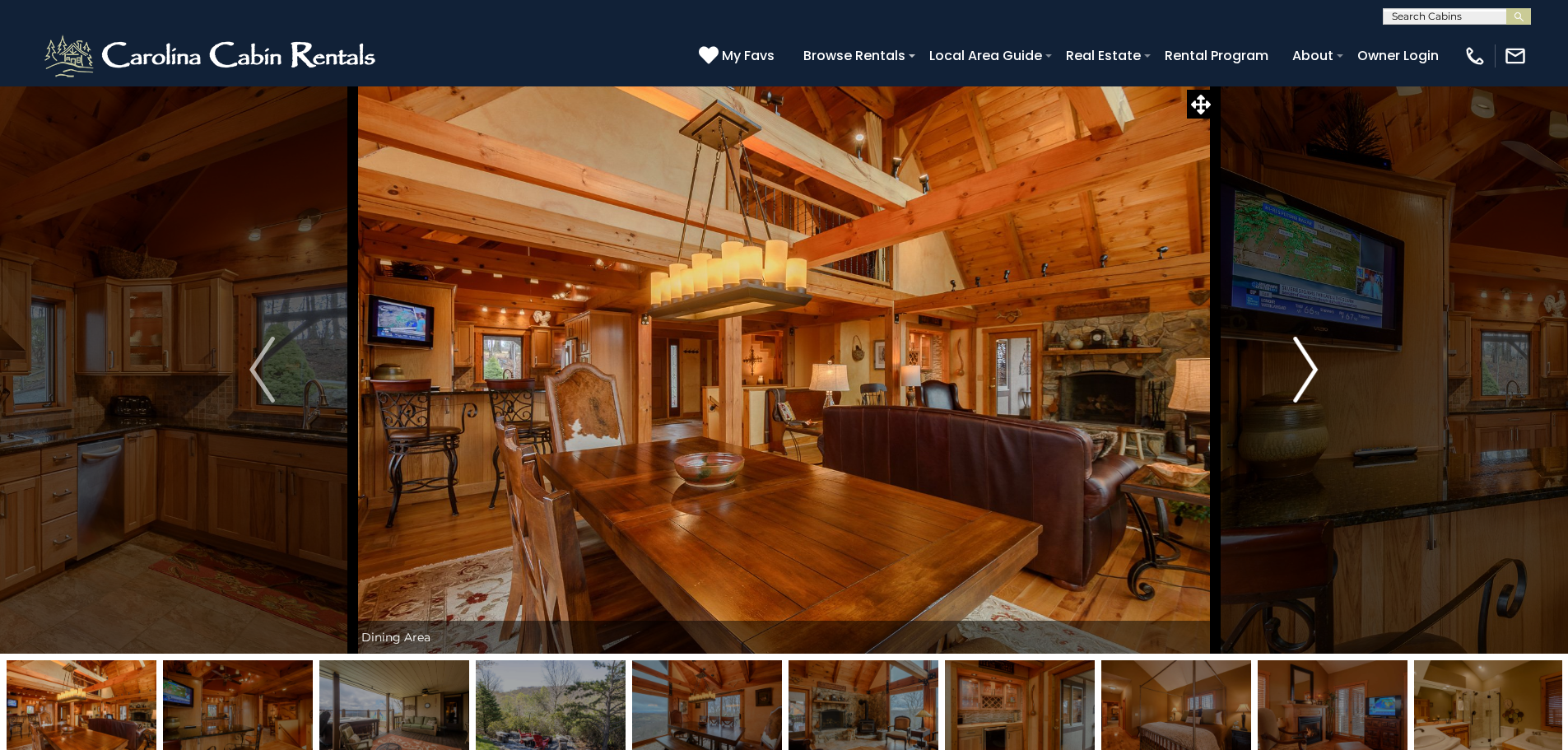
click at [1312, 378] on img "Next" at bounding box center [1304, 369] width 24 height 66
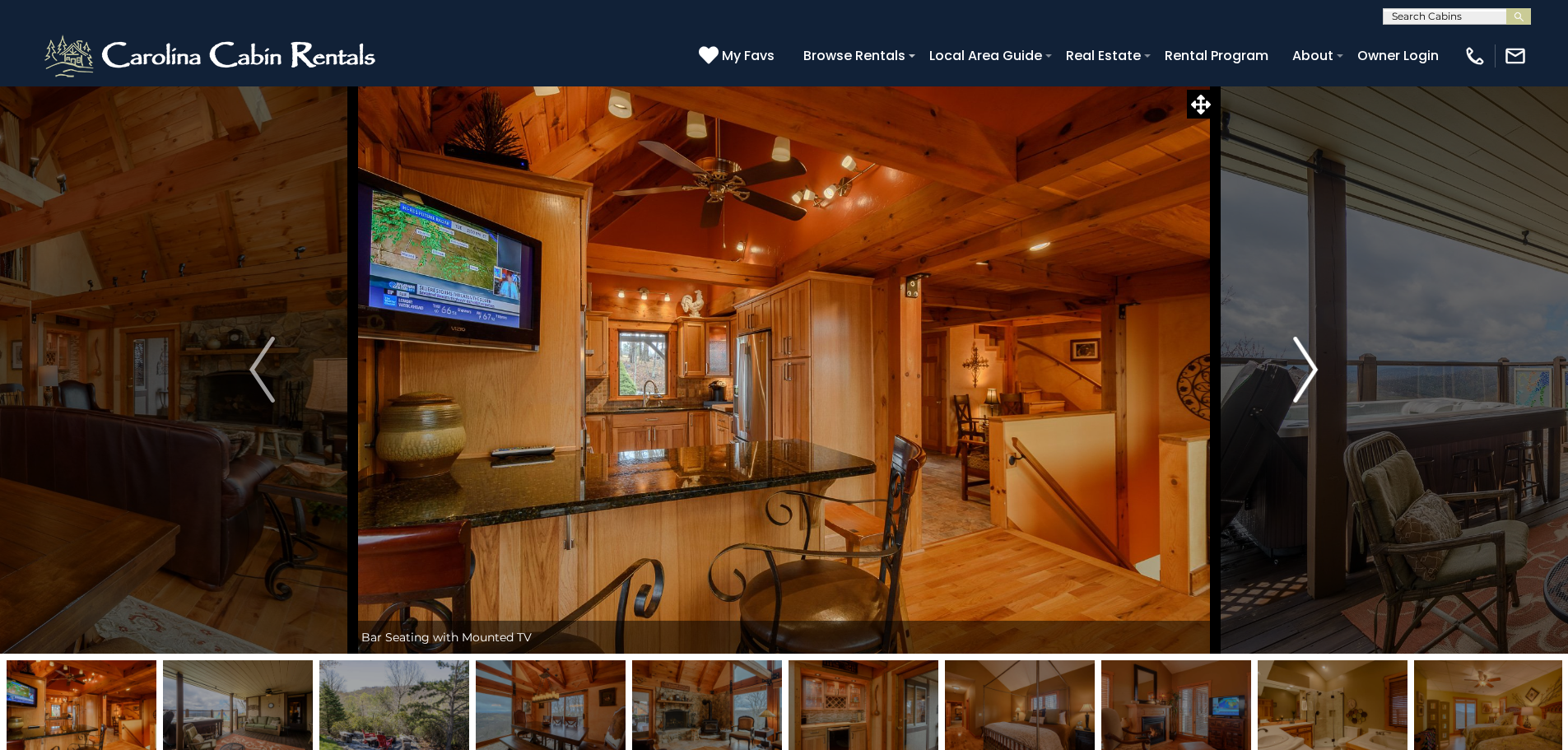
click at [1312, 378] on img "Next" at bounding box center [1304, 369] width 24 height 66
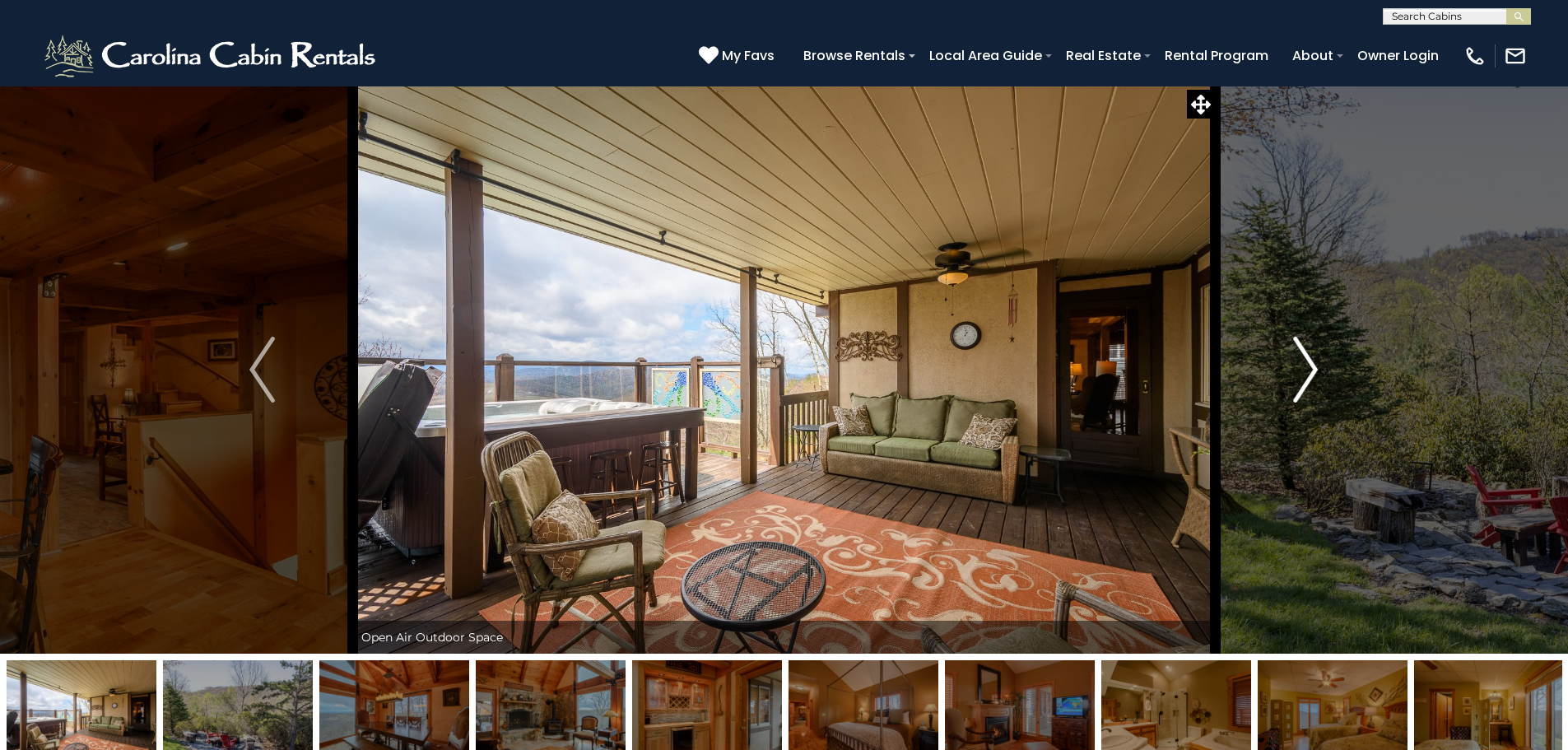
click at [1312, 378] on img "Next" at bounding box center [1304, 369] width 24 height 66
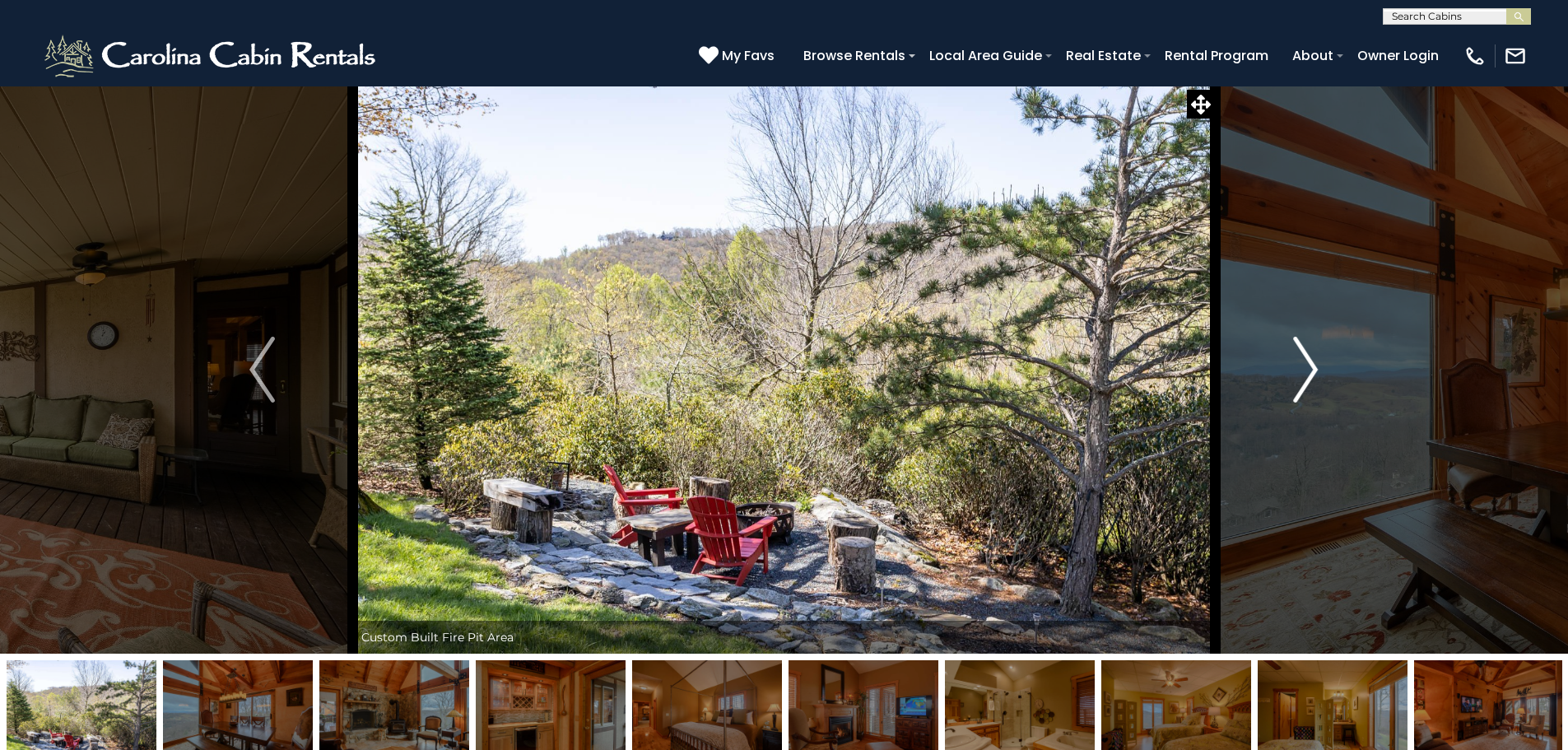
click at [1311, 378] on img "Next" at bounding box center [1304, 369] width 24 height 66
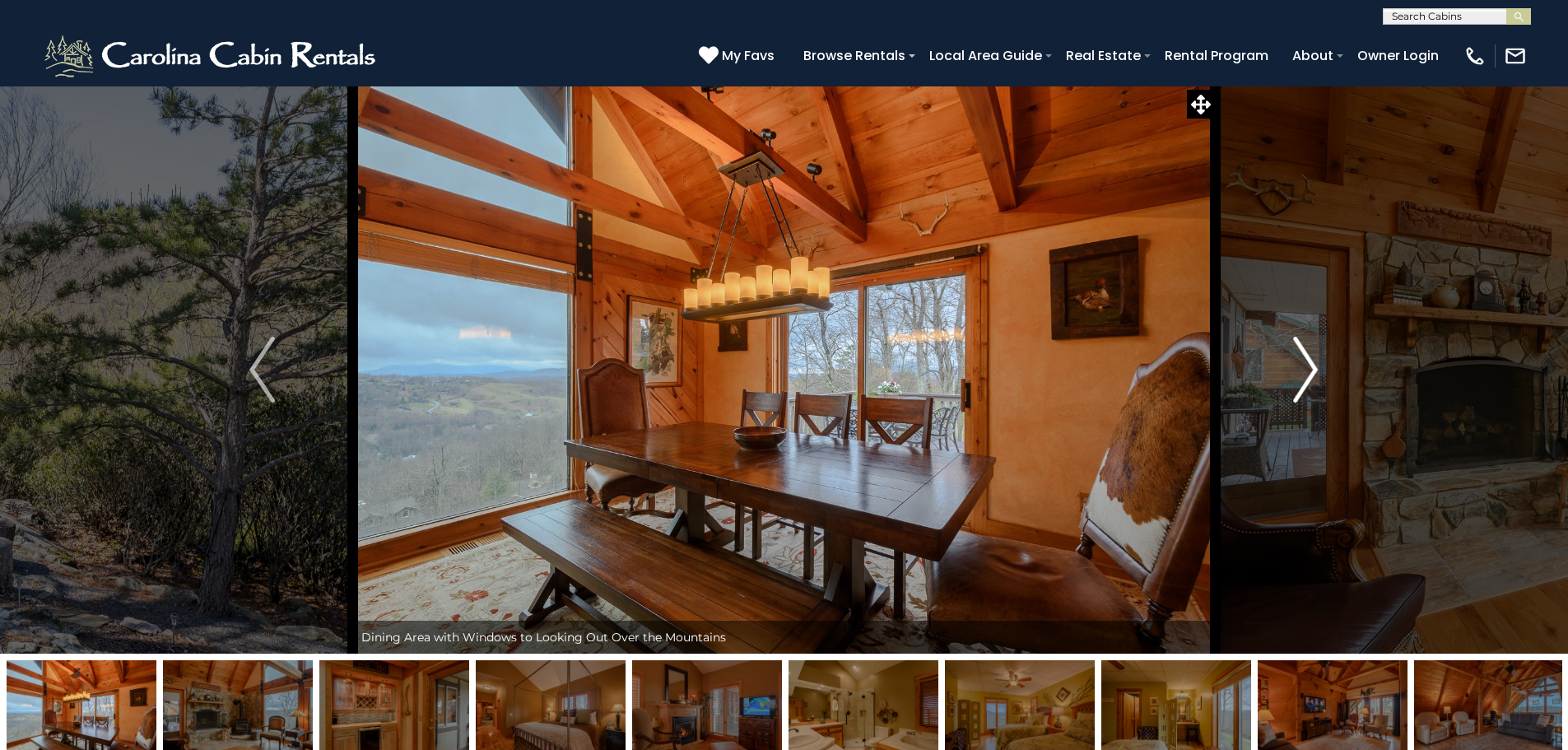
click at [1311, 378] on img "Next" at bounding box center [1304, 369] width 24 height 66
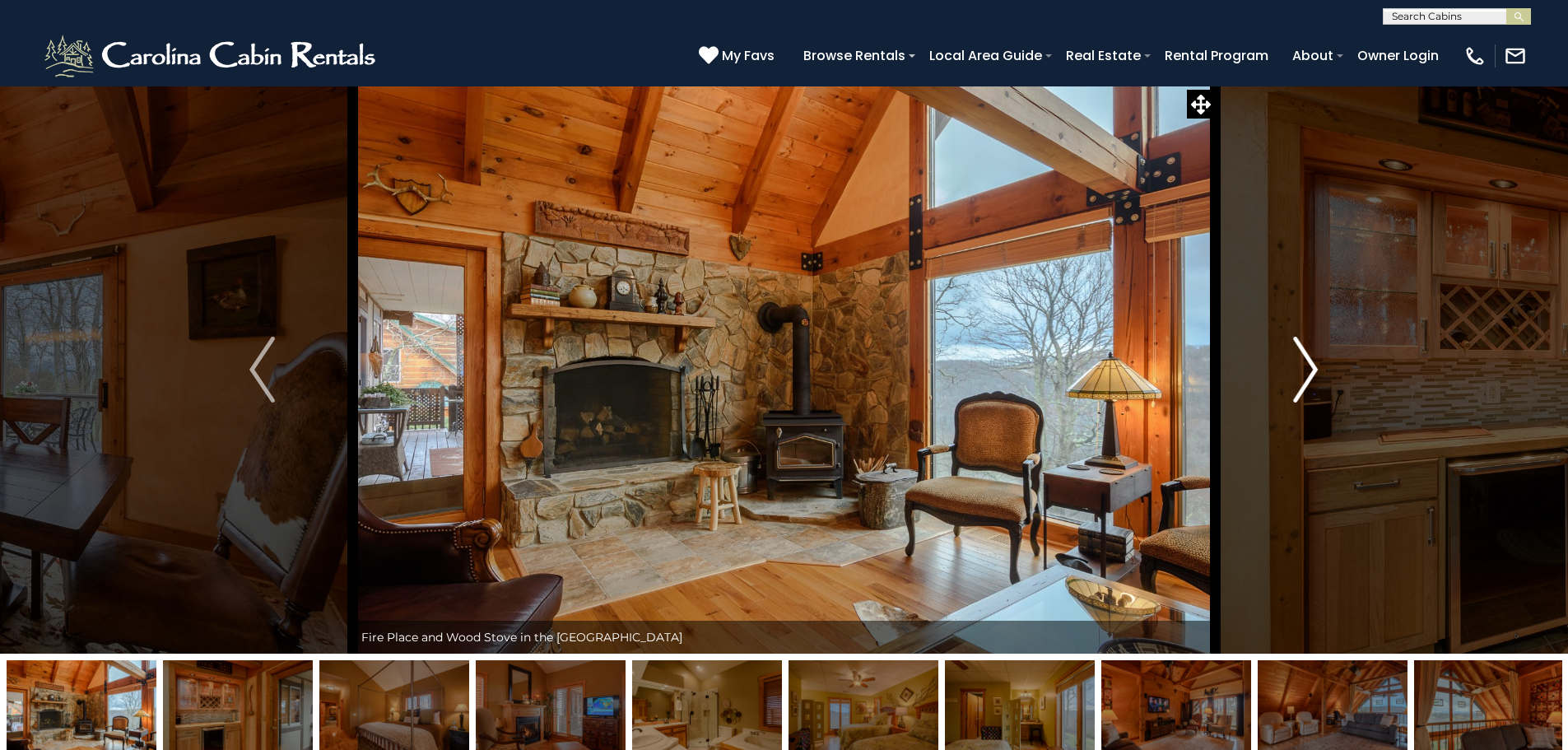
click at [1310, 378] on img "Next" at bounding box center [1304, 369] width 24 height 66
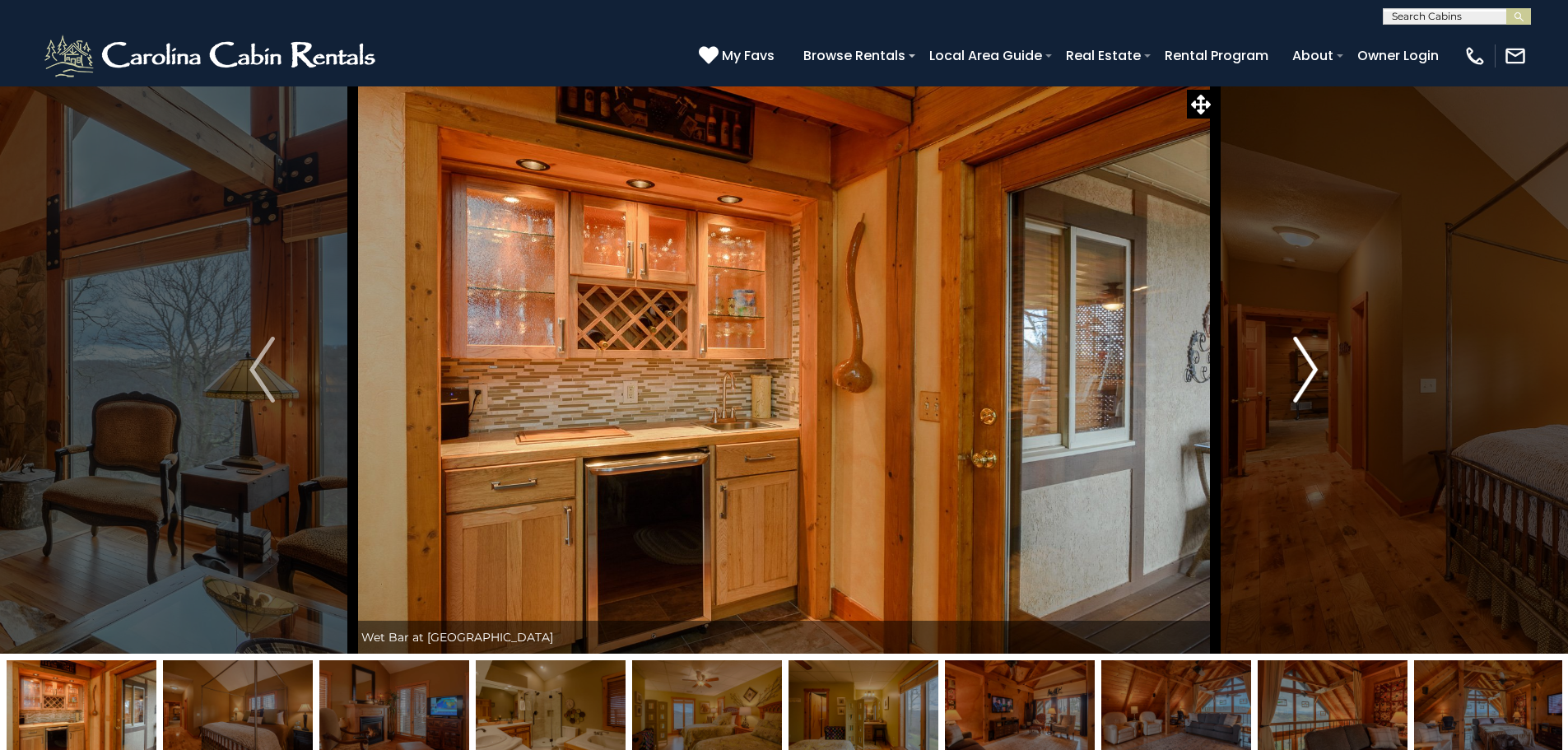
click at [1310, 378] on img "Next" at bounding box center [1304, 369] width 24 height 66
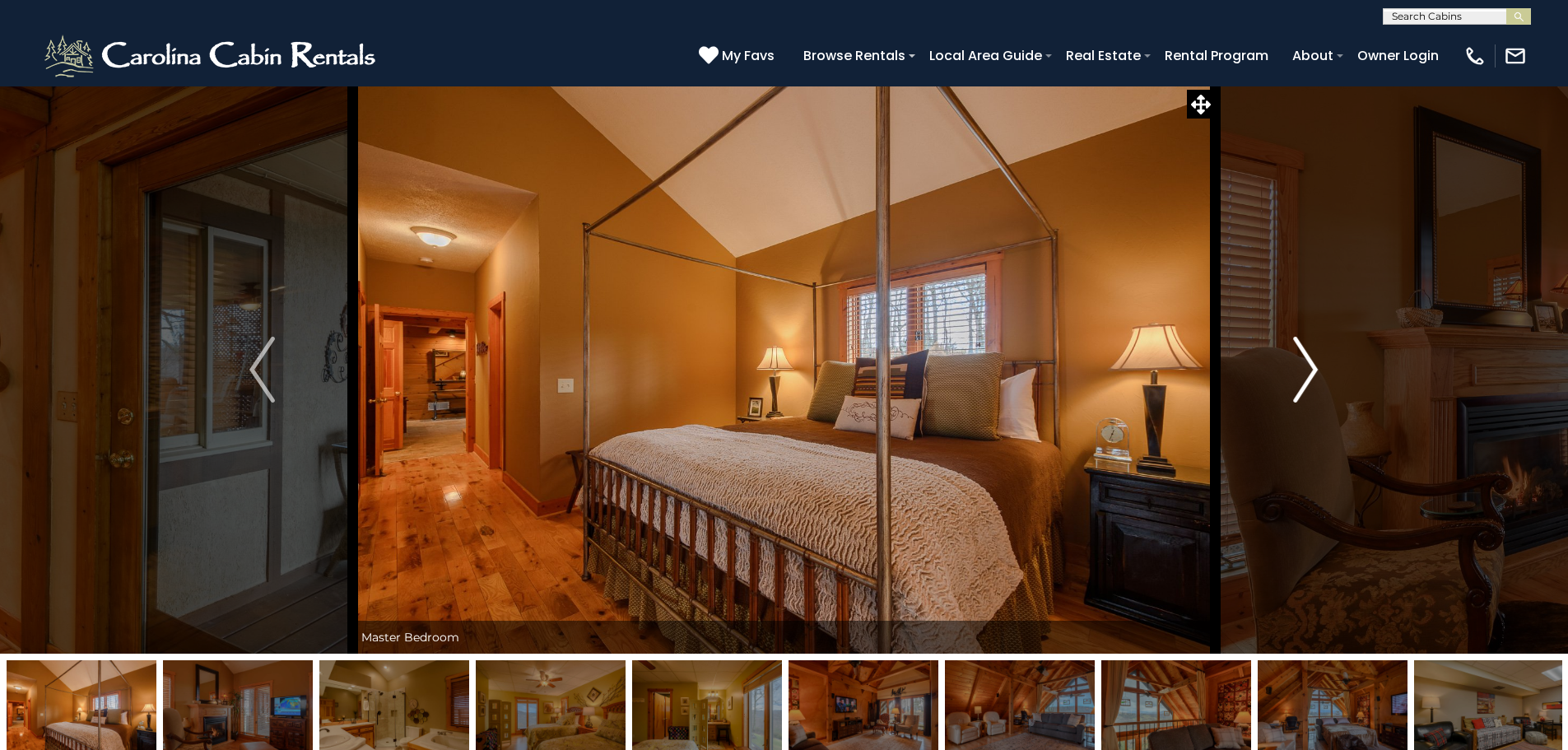
click at [1310, 378] on img "Next" at bounding box center [1304, 369] width 24 height 66
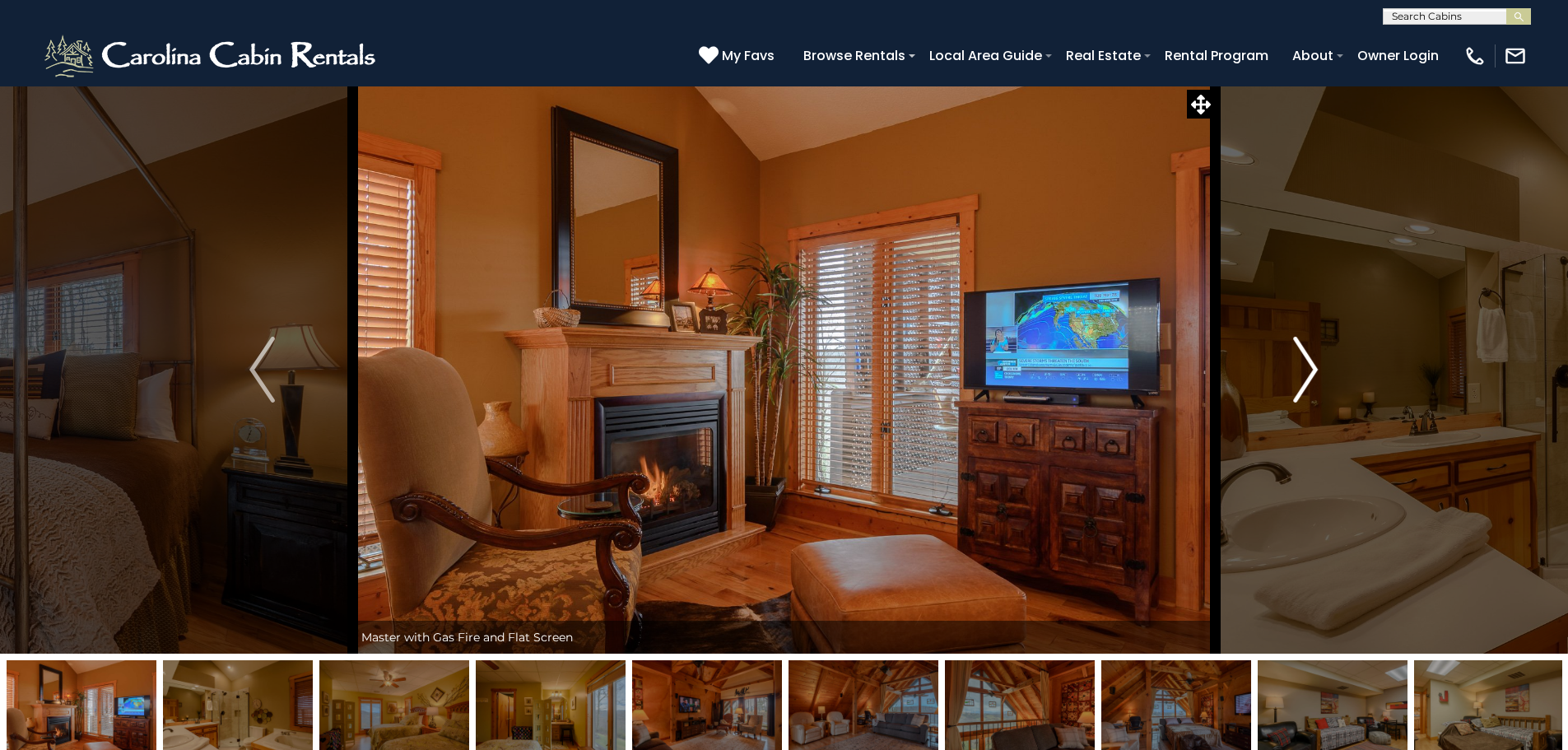
click at [1310, 378] on img "Next" at bounding box center [1304, 369] width 24 height 66
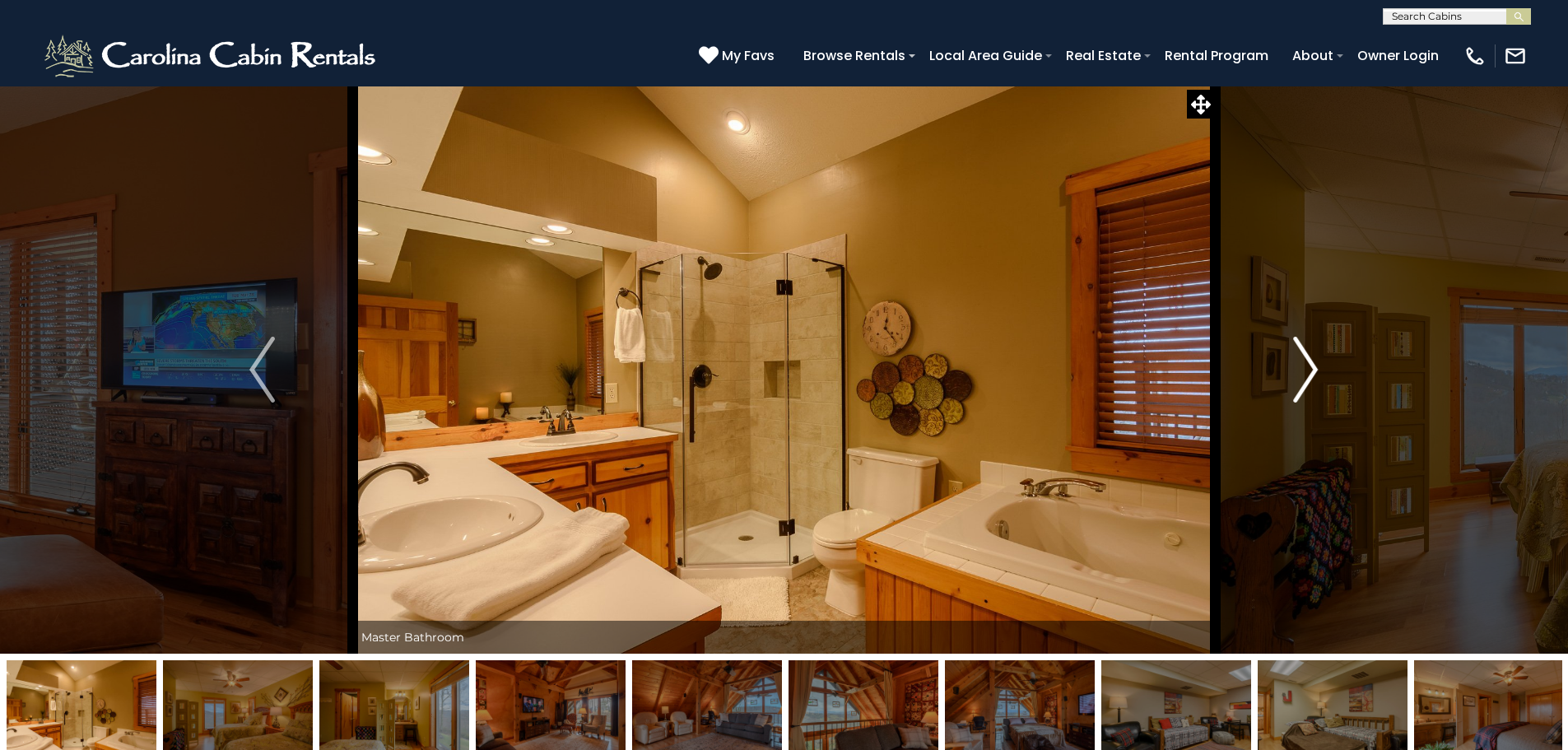
click at [1310, 378] on img "Next" at bounding box center [1304, 369] width 24 height 66
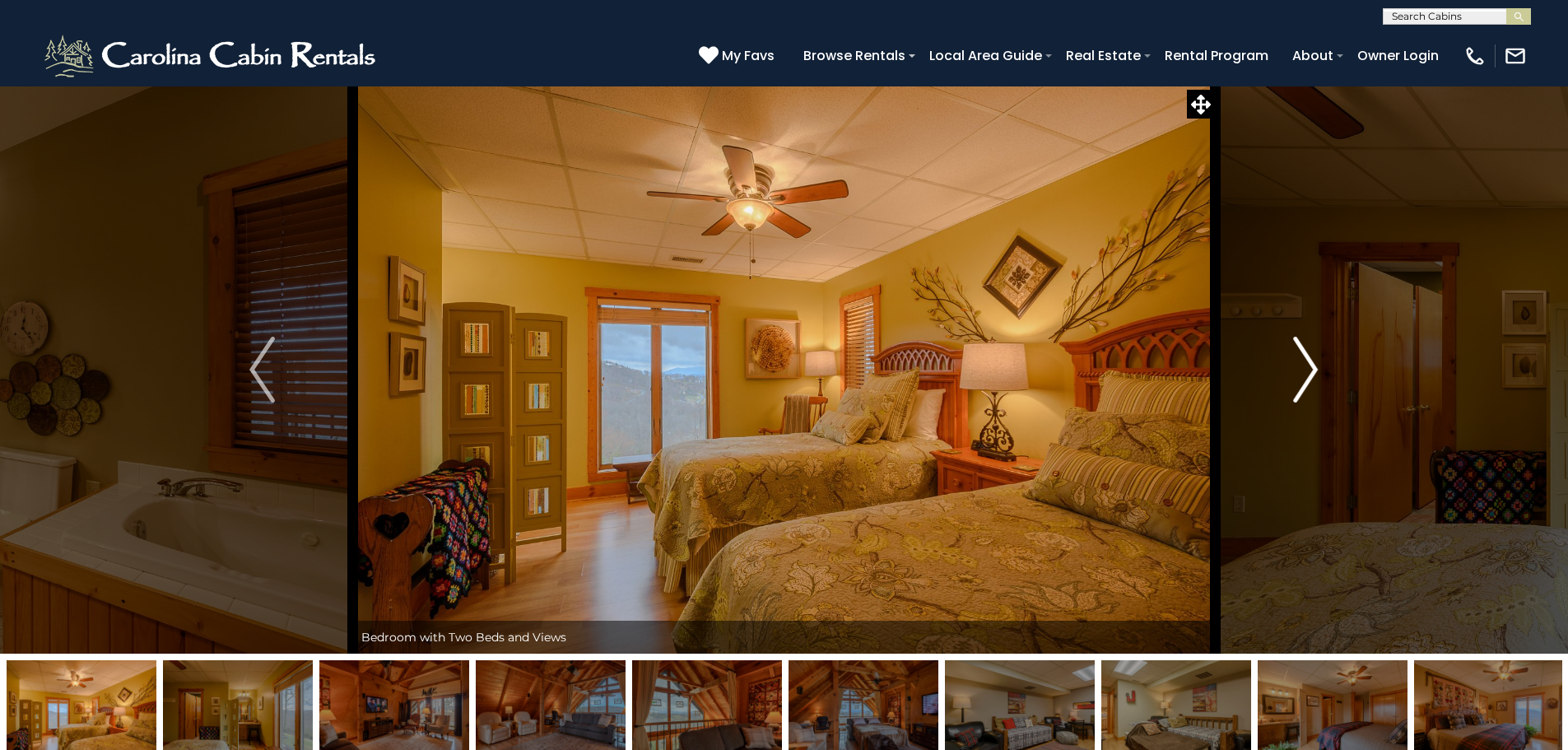
click at [1310, 378] on img "Next" at bounding box center [1304, 369] width 24 height 66
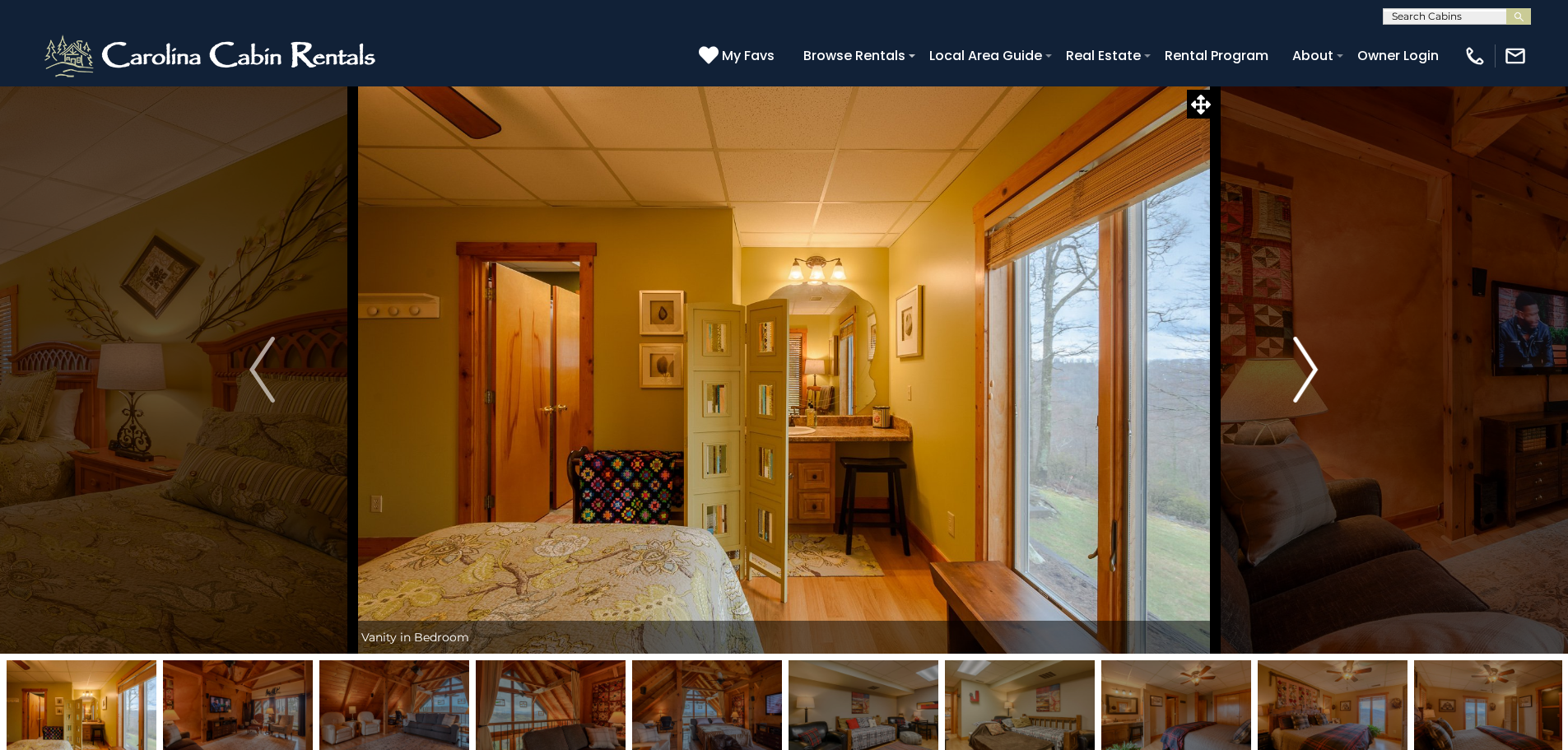
click at [1310, 378] on img "Next" at bounding box center [1304, 369] width 24 height 66
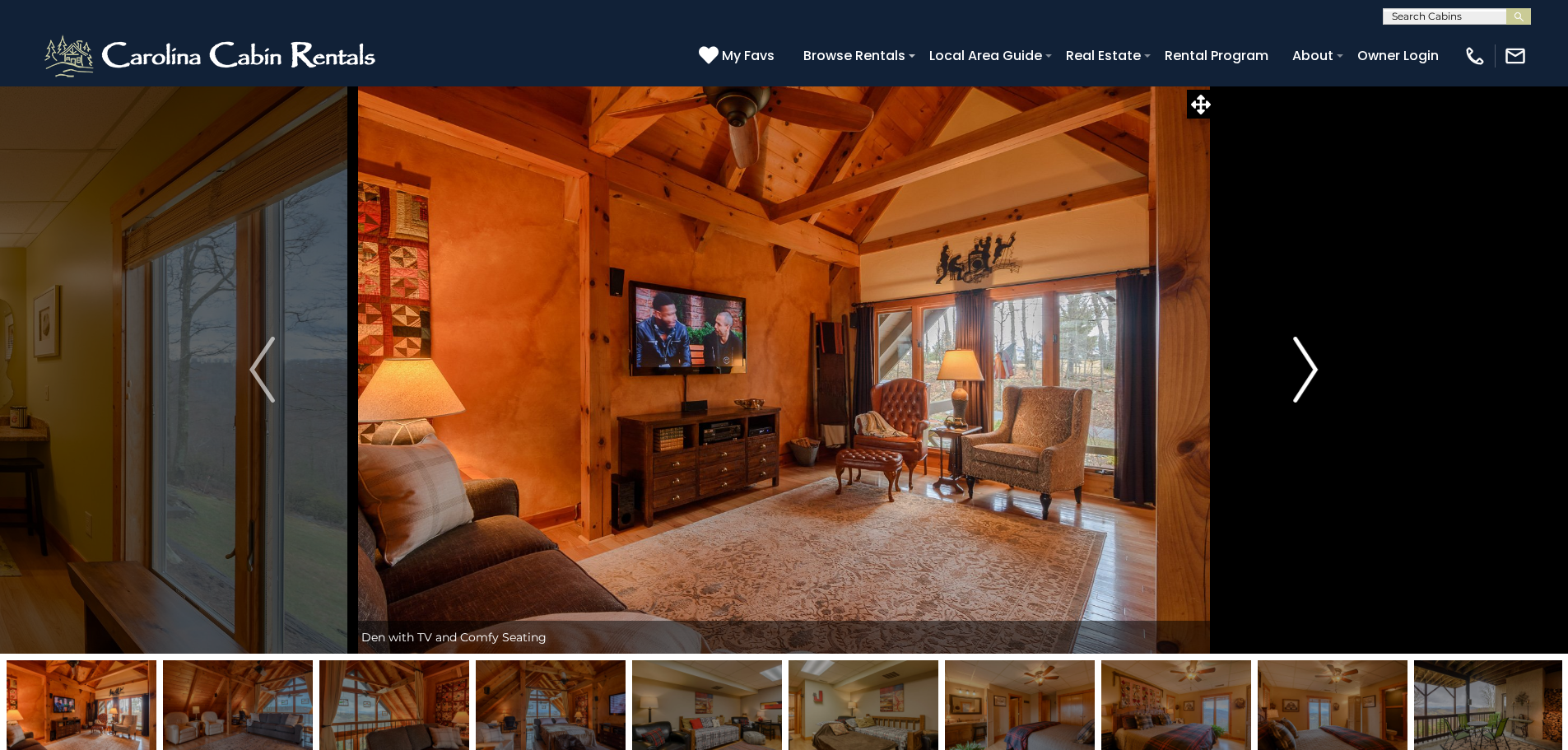
click at [1310, 378] on img "Next" at bounding box center [1304, 369] width 24 height 66
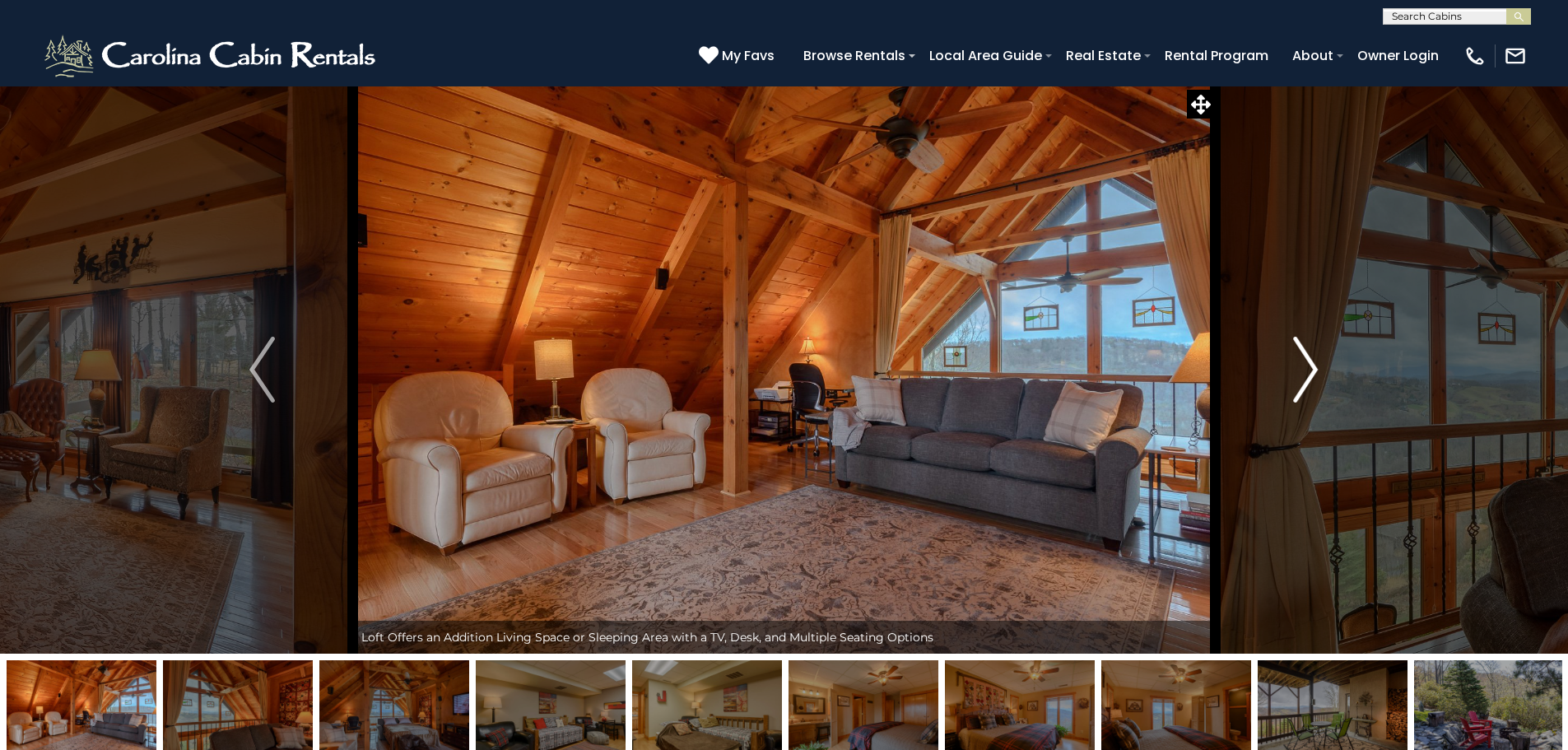
click at [1310, 378] on img "Next" at bounding box center [1304, 369] width 24 height 66
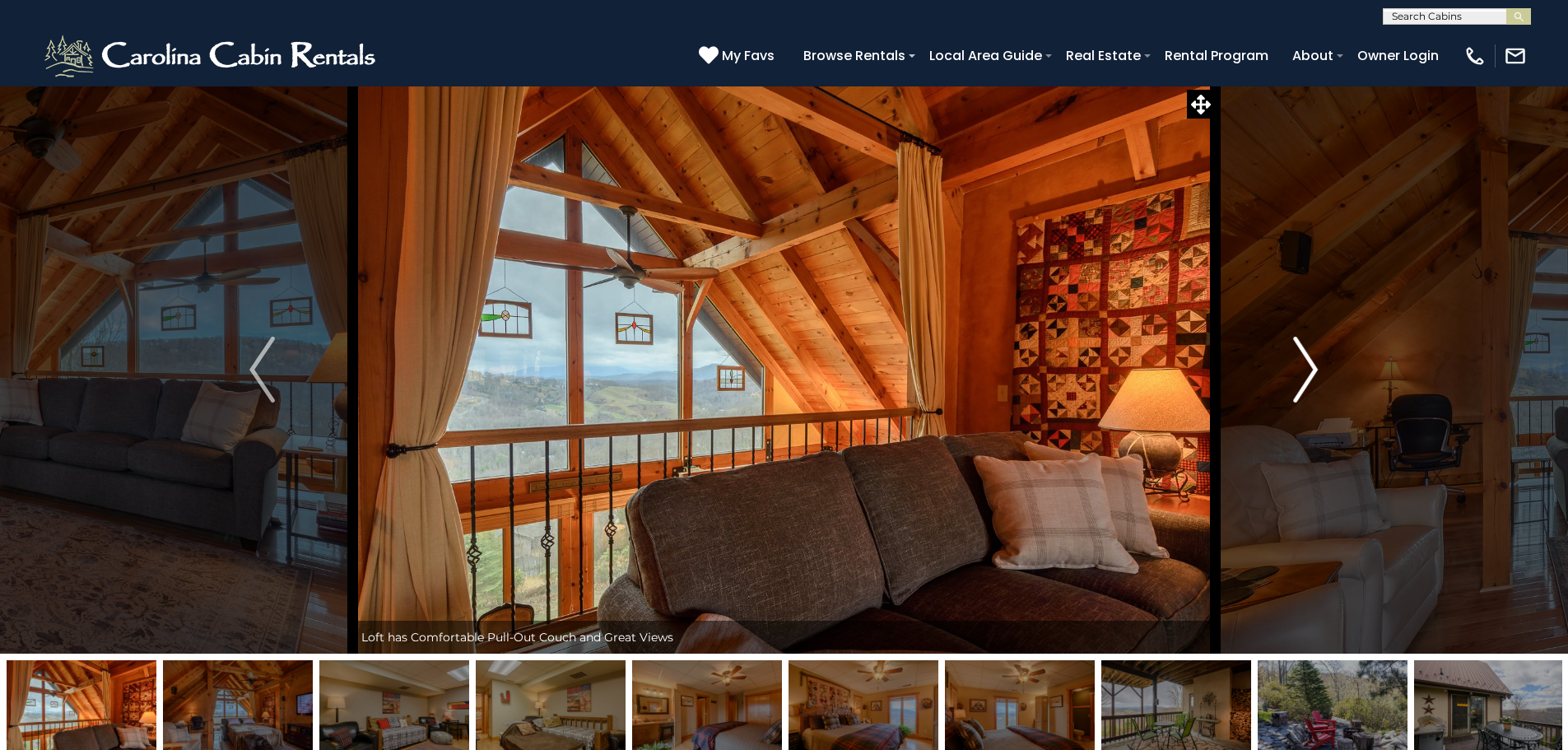
click at [1309, 378] on img "Next" at bounding box center [1304, 369] width 24 height 66
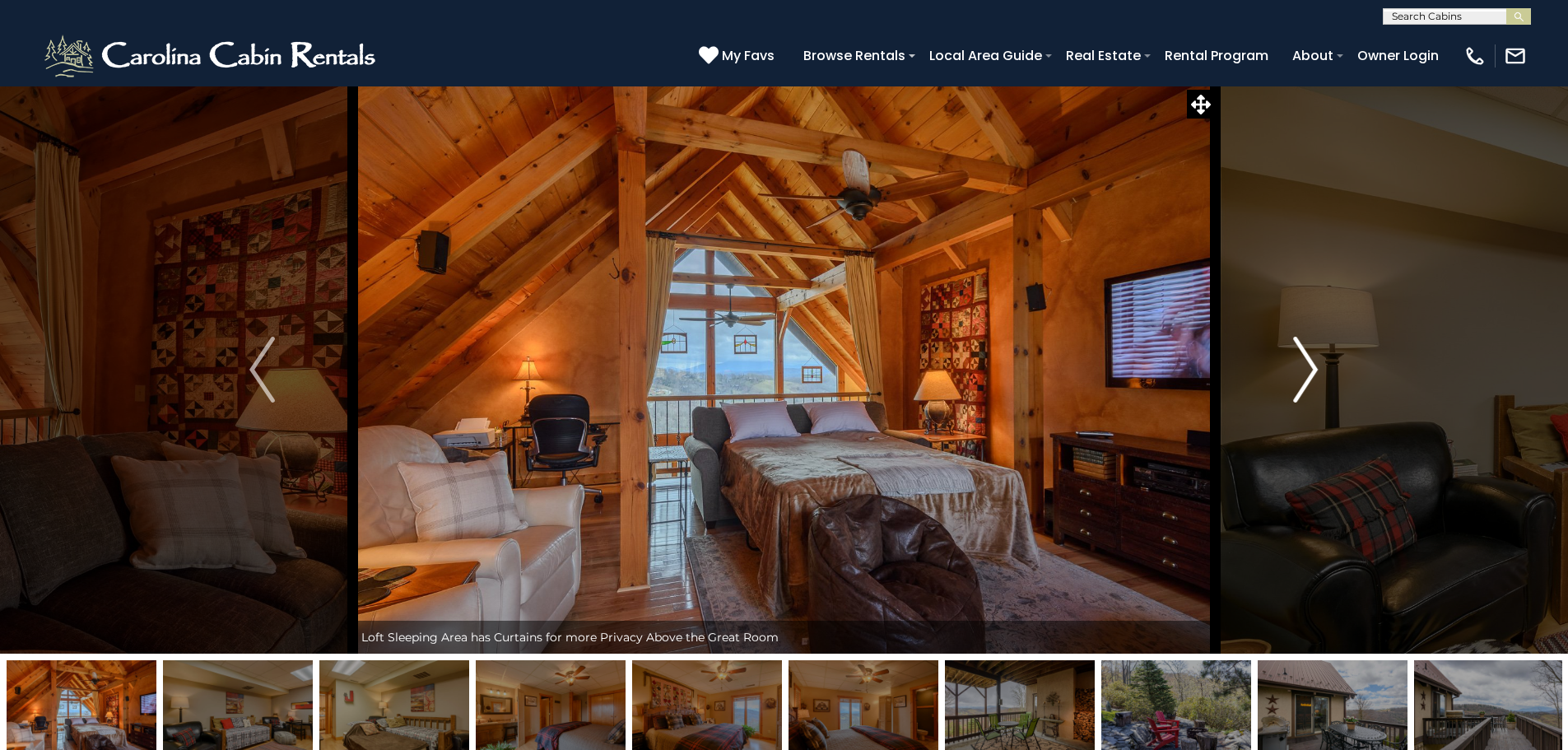
click at [1309, 378] on img "Next" at bounding box center [1304, 369] width 24 height 66
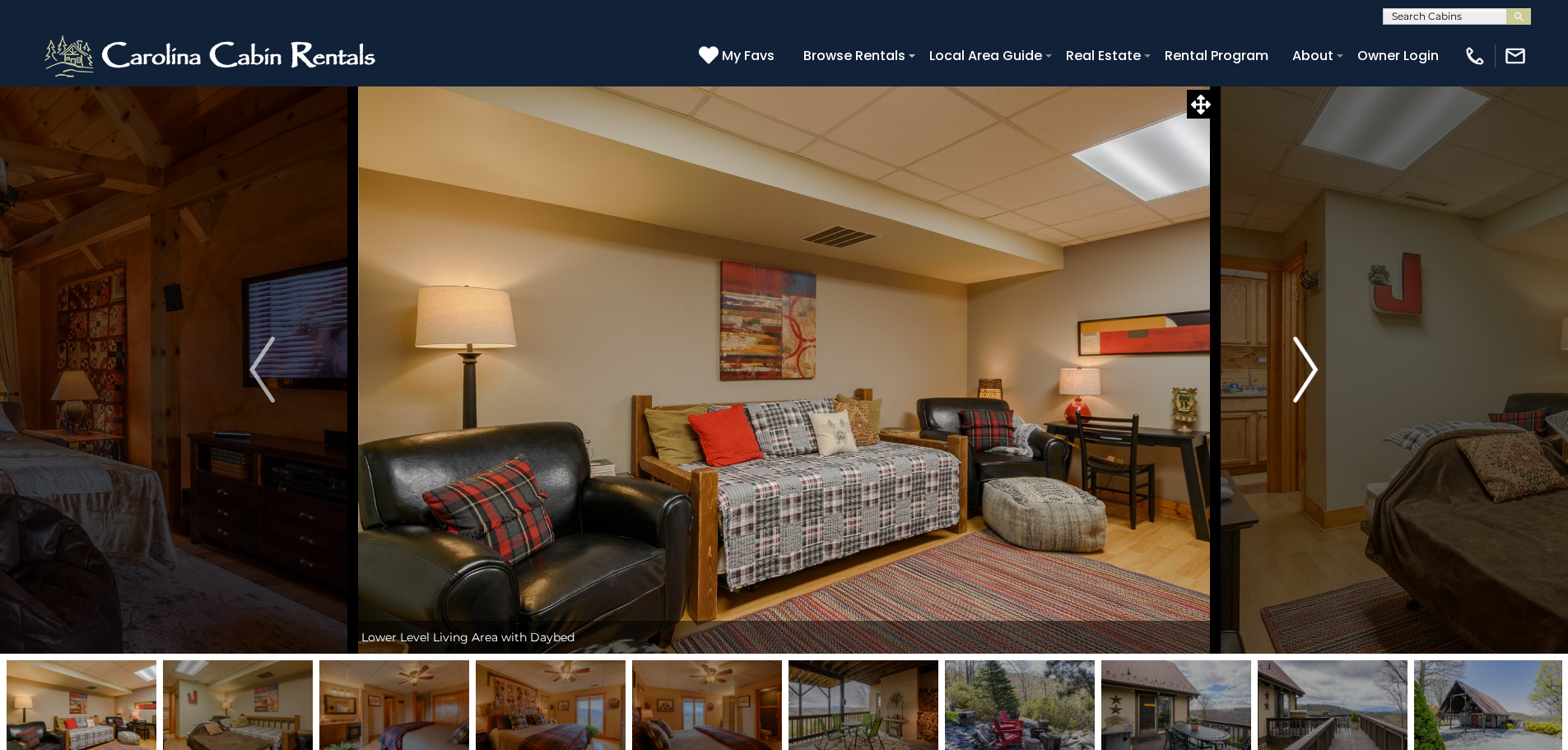
click at [1309, 378] on img "Next" at bounding box center [1304, 369] width 24 height 66
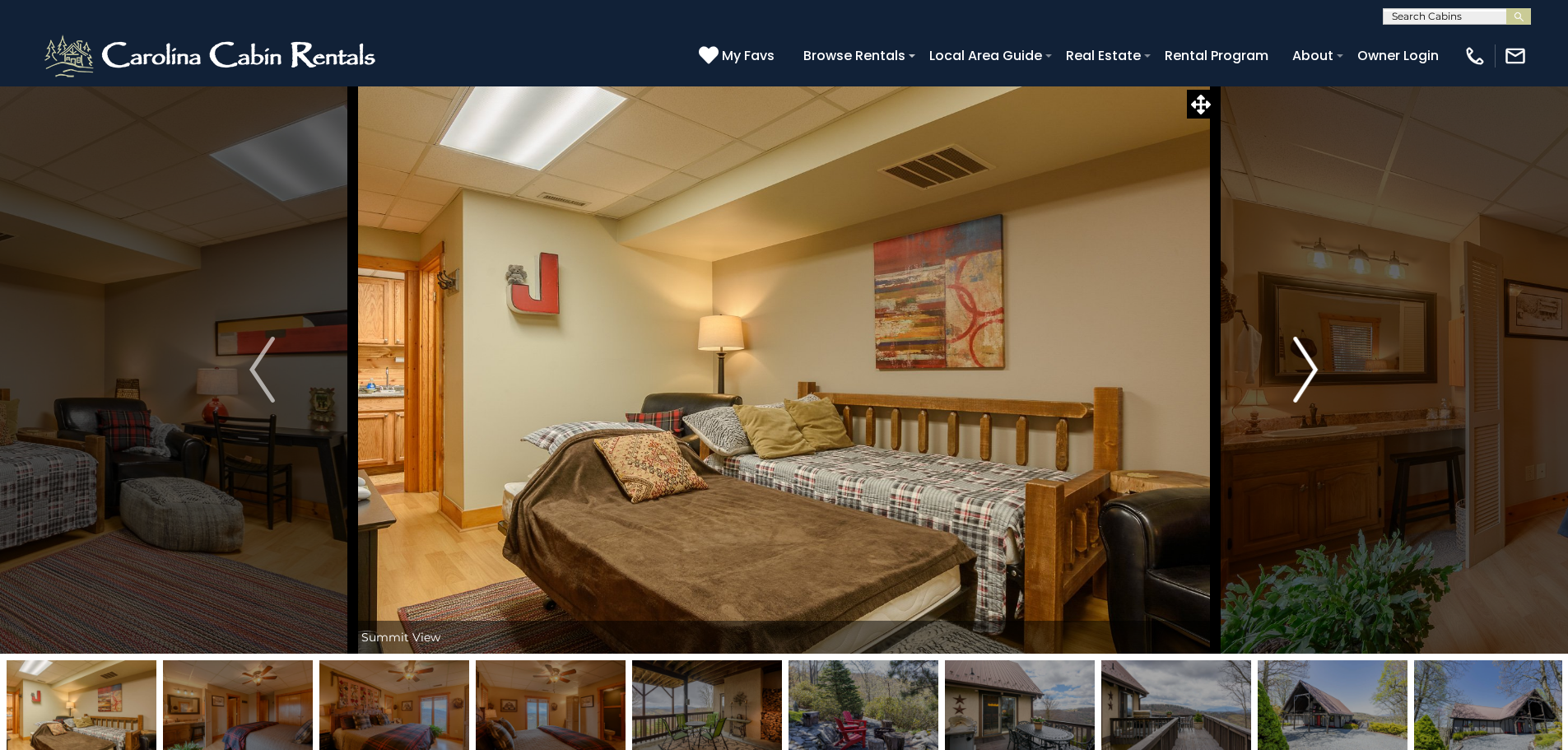
click at [1309, 378] on img "Next" at bounding box center [1304, 369] width 24 height 66
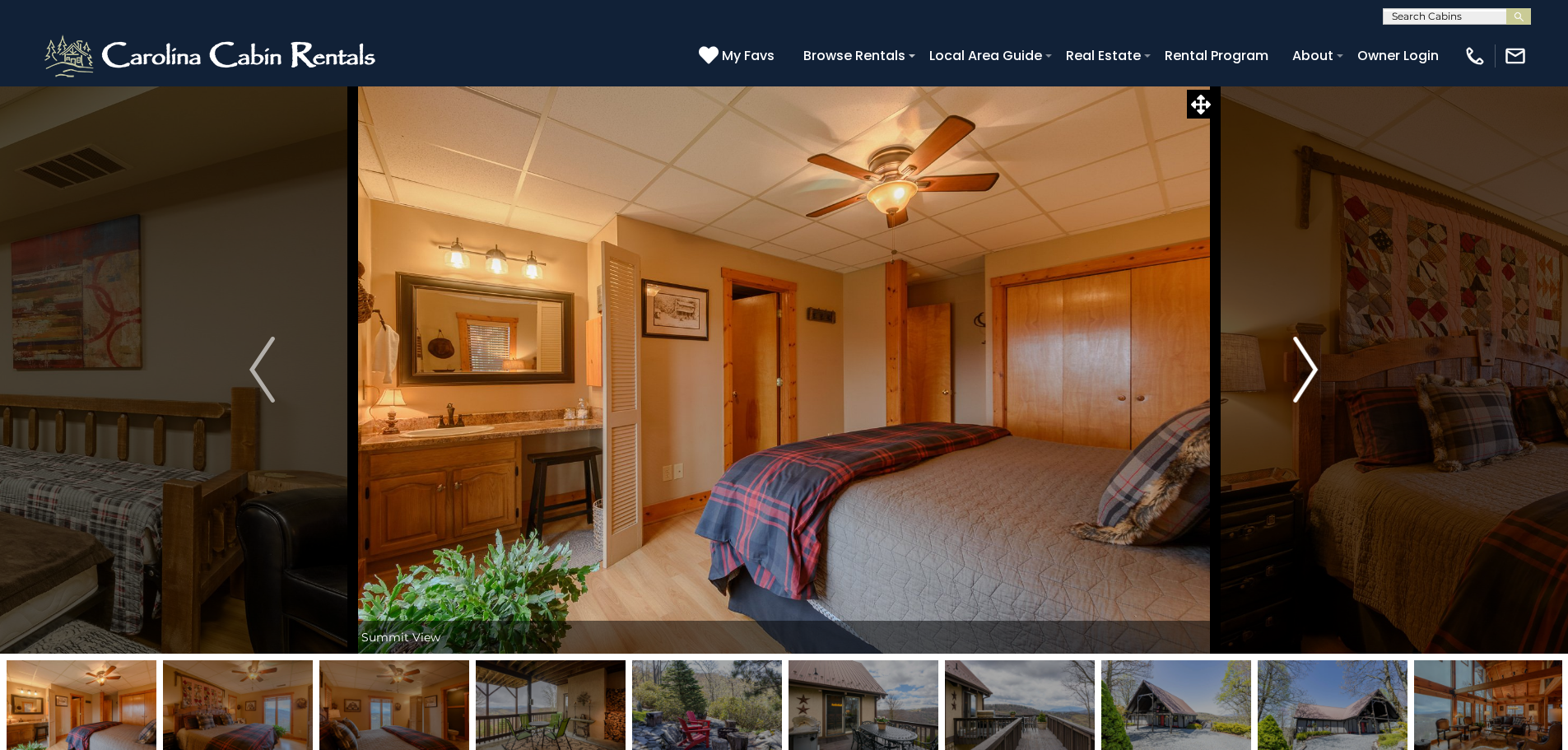
click at [1306, 378] on img "Next" at bounding box center [1304, 369] width 24 height 66
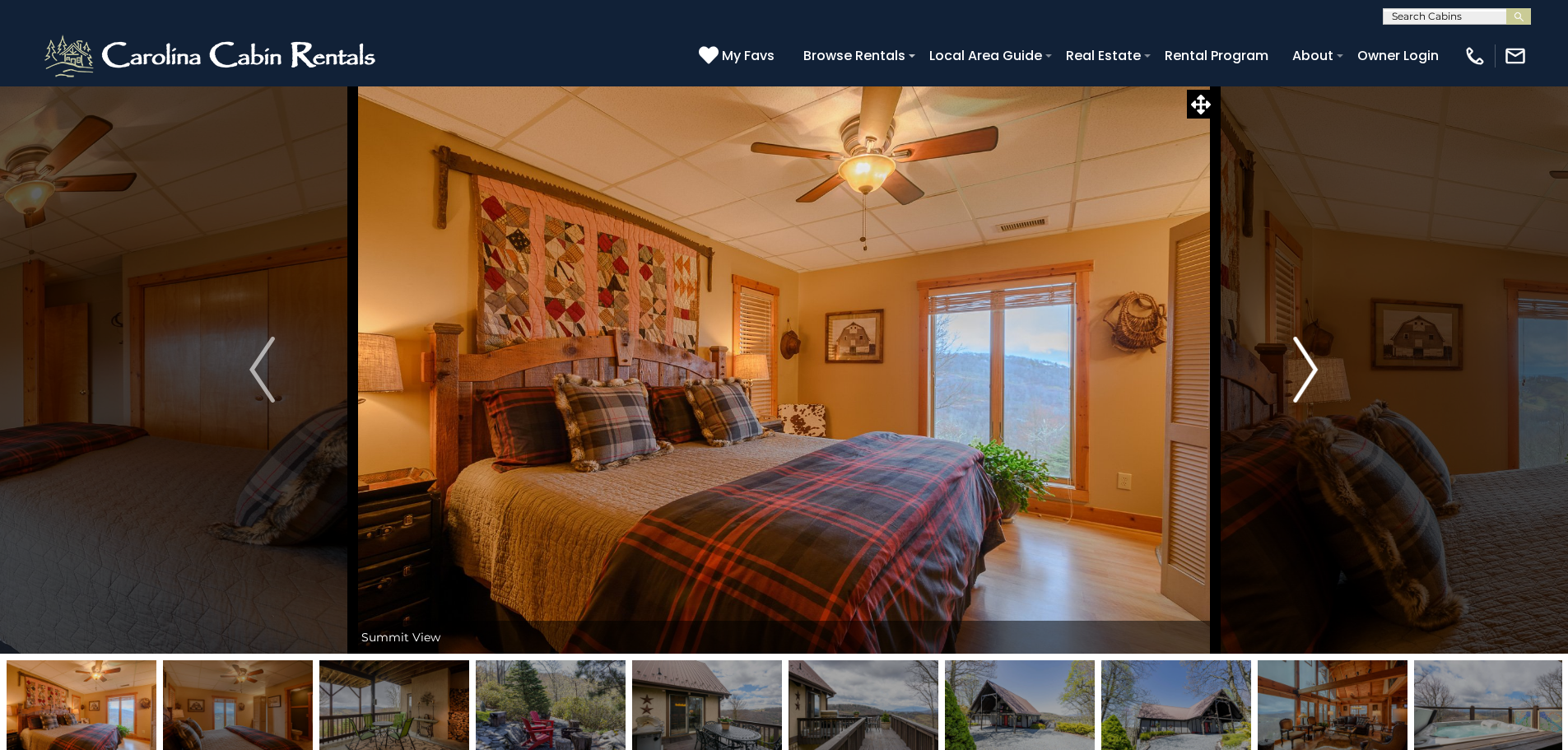
click at [1306, 378] on img "Next" at bounding box center [1304, 369] width 24 height 66
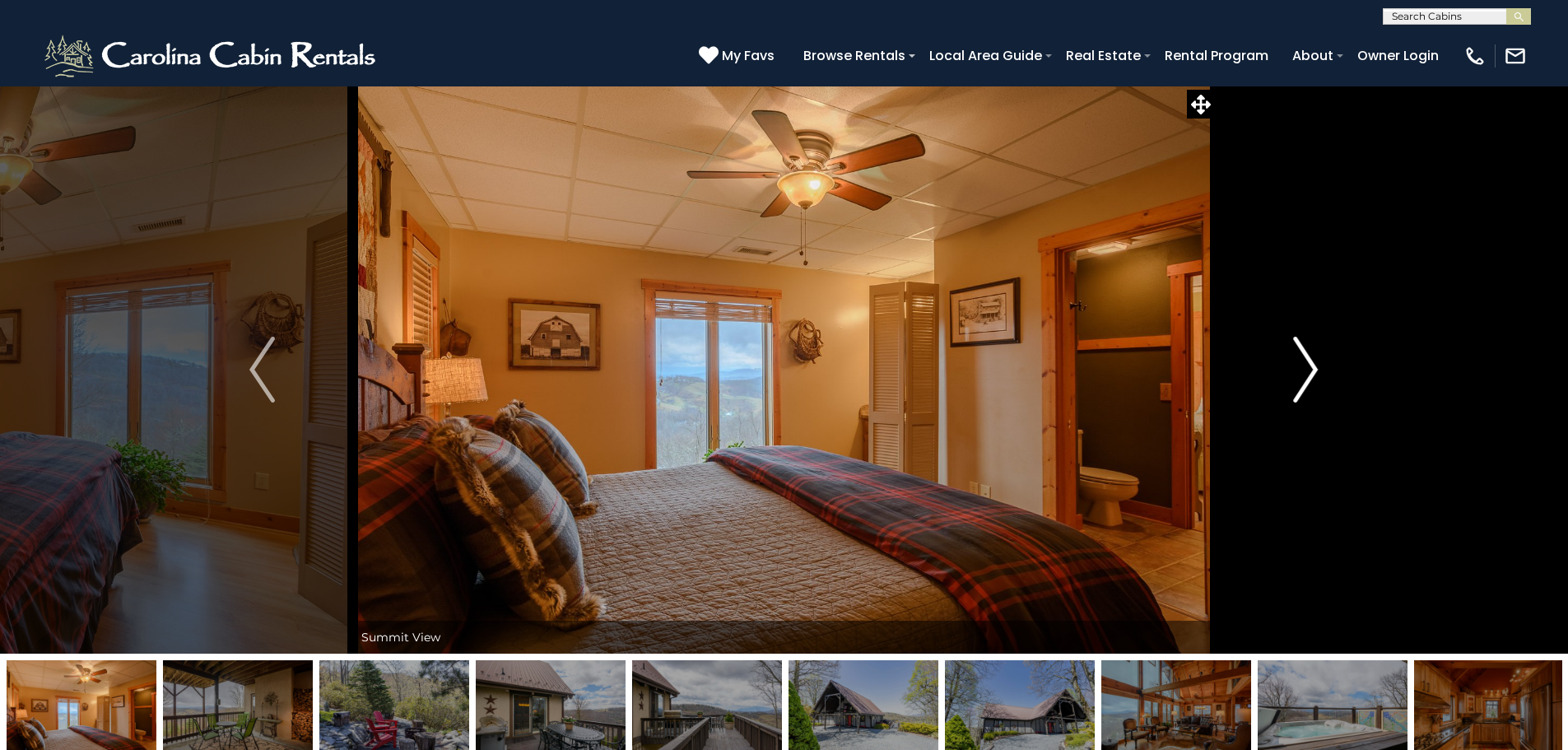
click at [1306, 378] on img "Next" at bounding box center [1304, 369] width 24 height 66
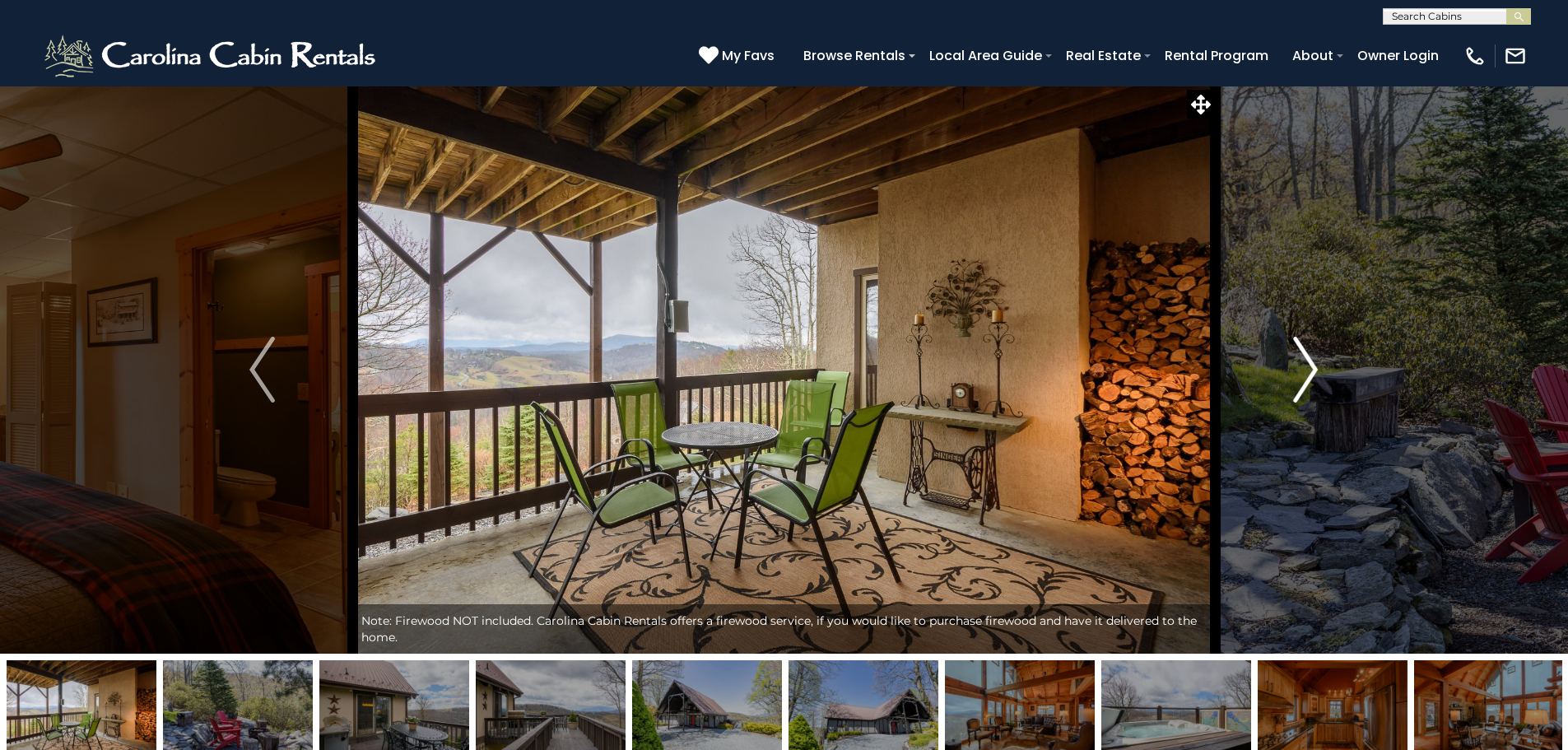
click at [1306, 378] on img "Next" at bounding box center [1304, 369] width 24 height 66
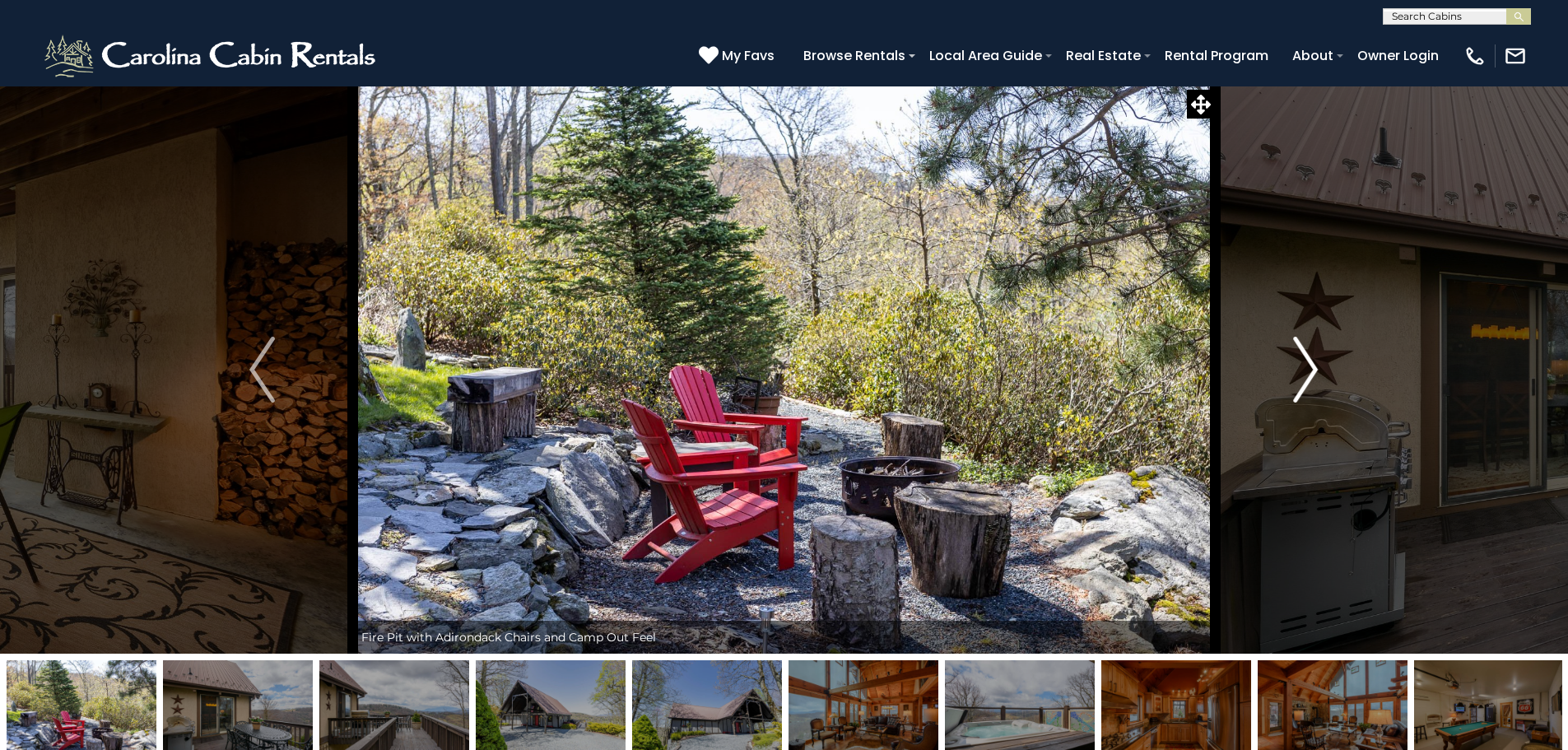
click at [1303, 378] on img "Next" at bounding box center [1304, 369] width 24 height 66
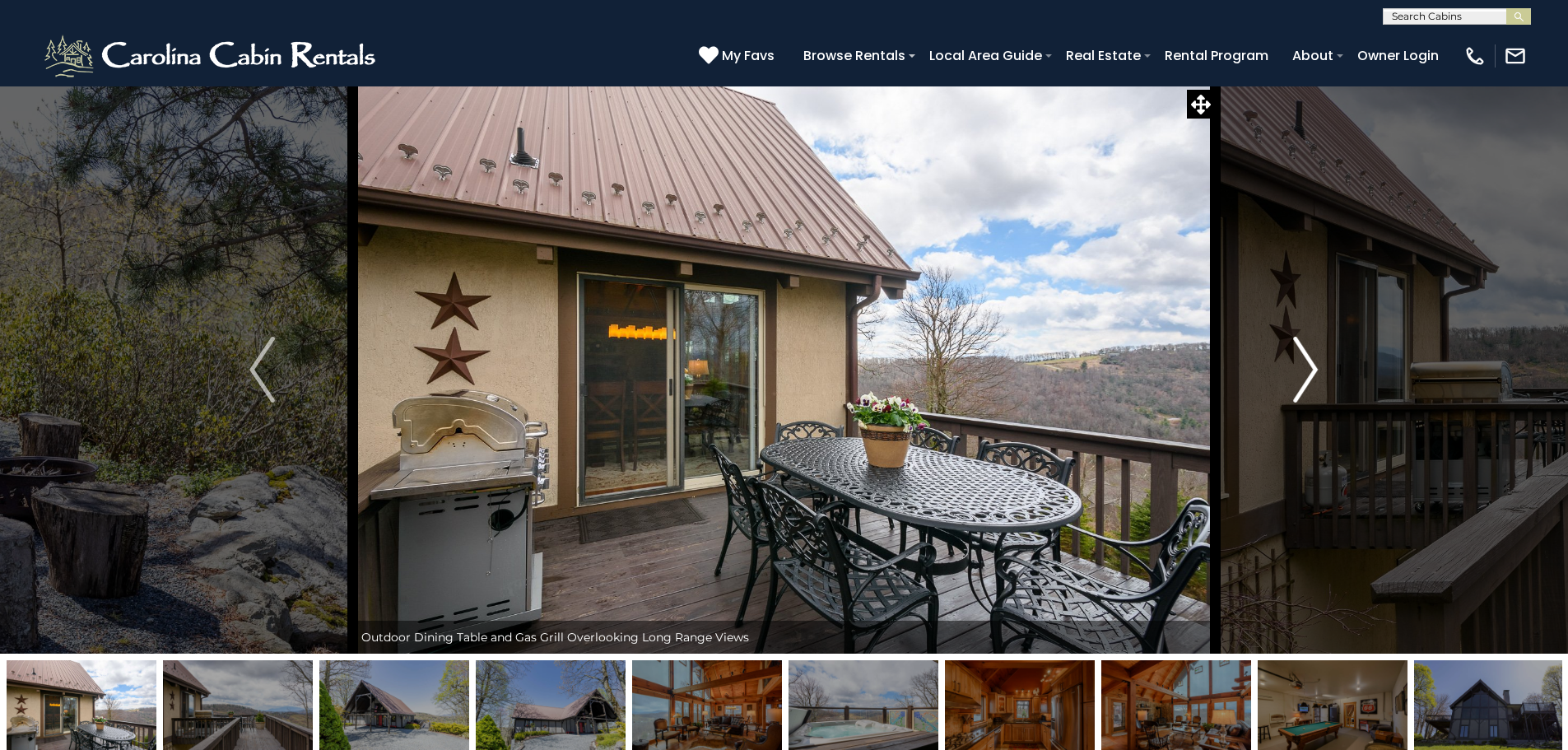
click at [1303, 378] on img "Next" at bounding box center [1304, 369] width 24 height 66
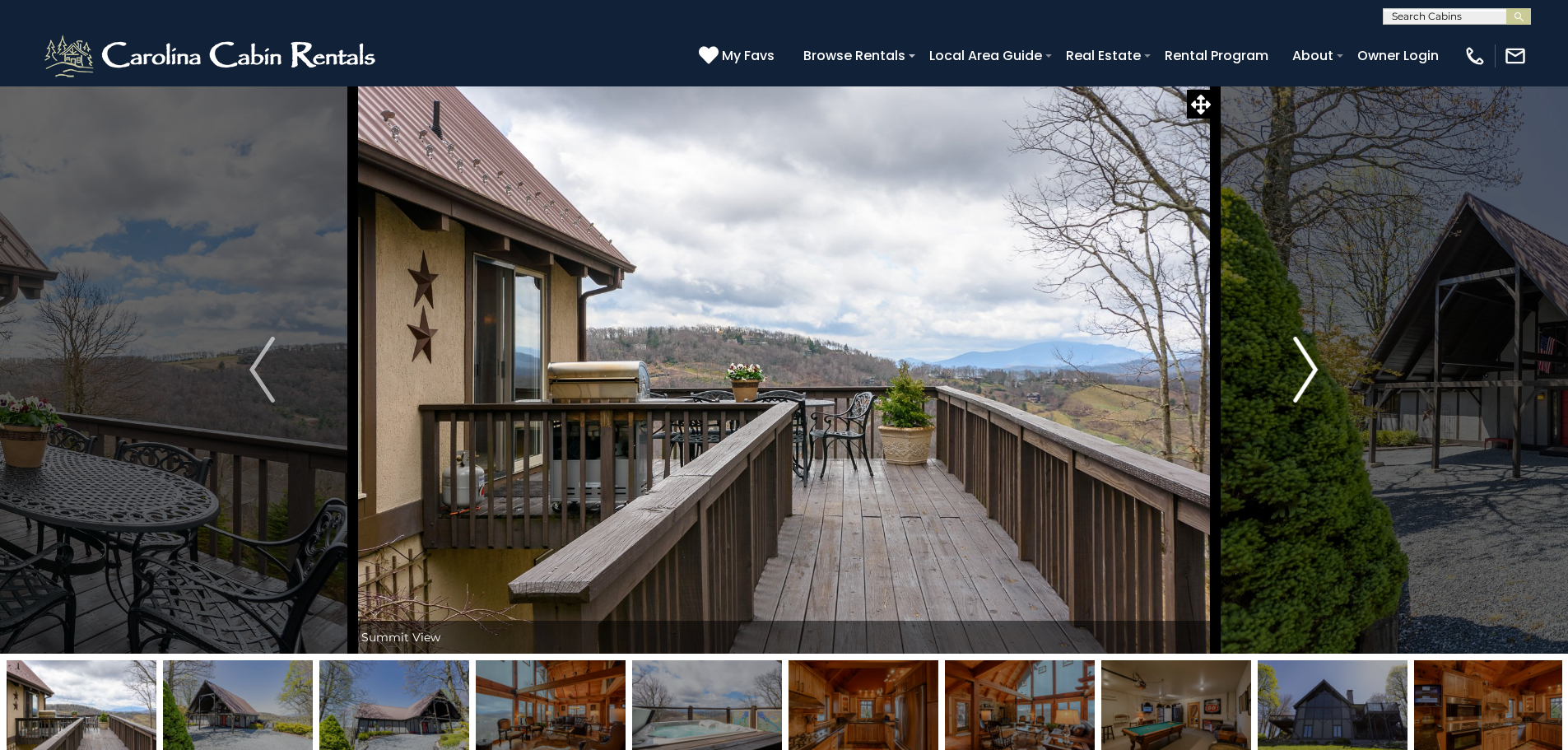
click at [1303, 378] on img "Next" at bounding box center [1304, 369] width 24 height 66
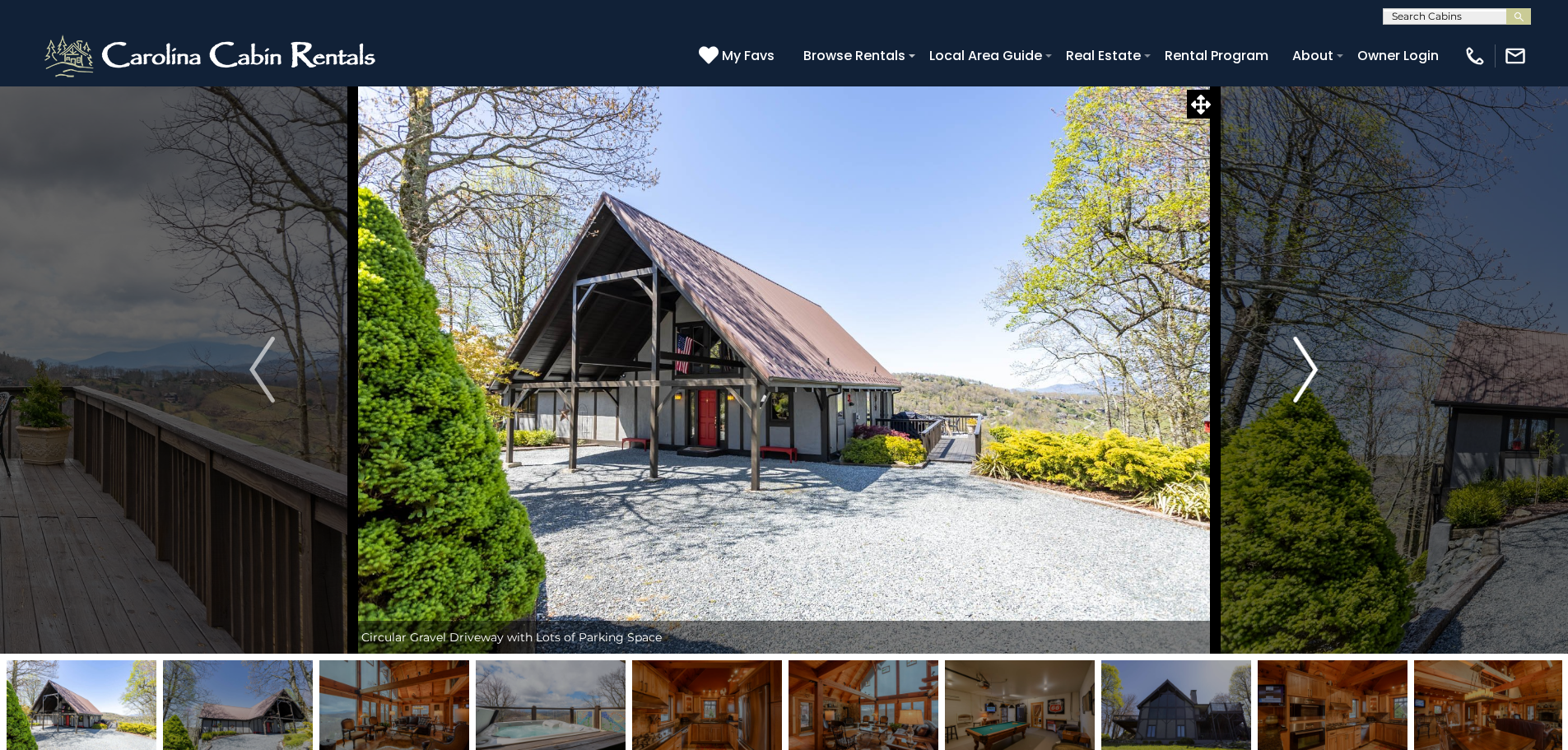
click at [1303, 378] on img "Next" at bounding box center [1304, 369] width 24 height 66
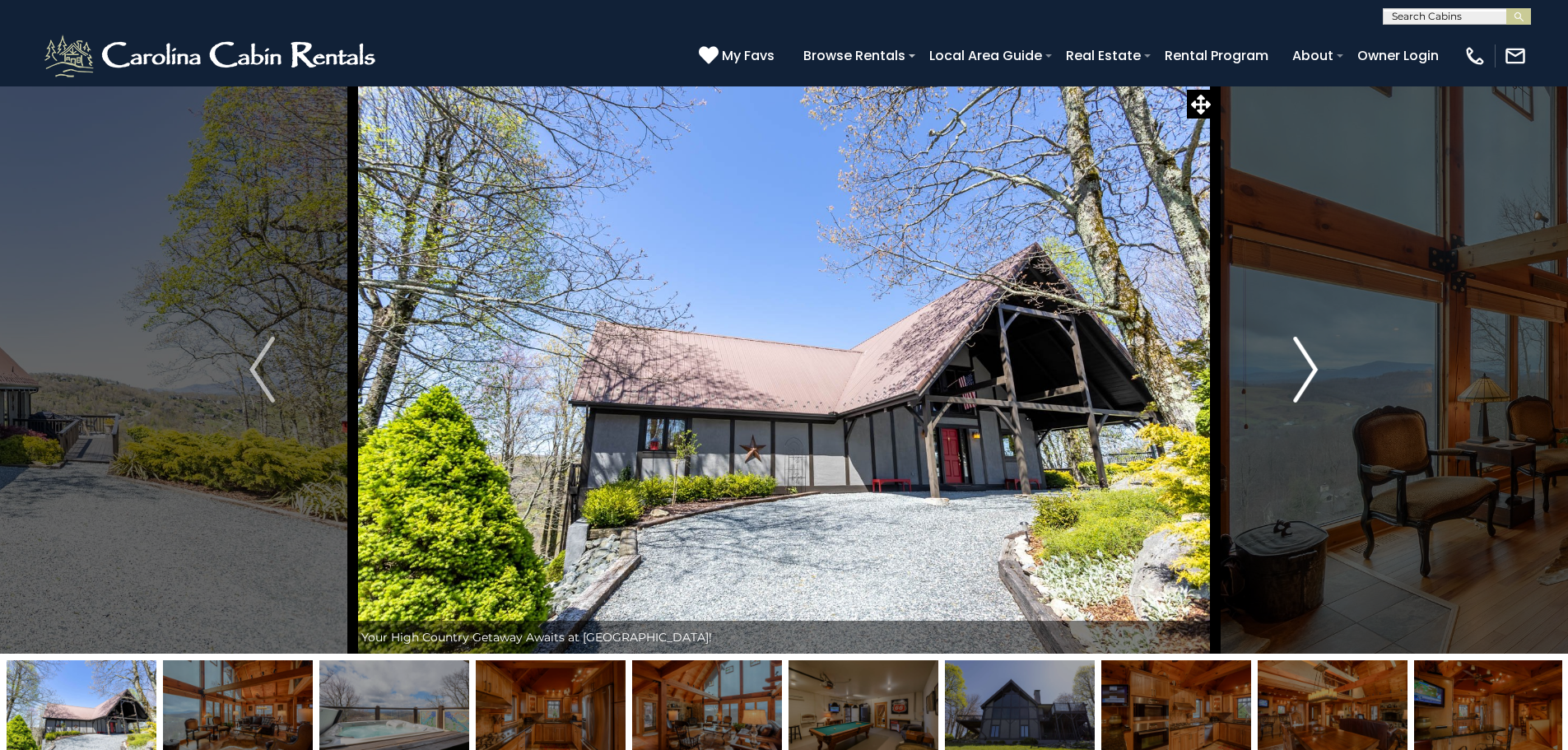
click at [1303, 378] on img "Next" at bounding box center [1304, 369] width 24 height 66
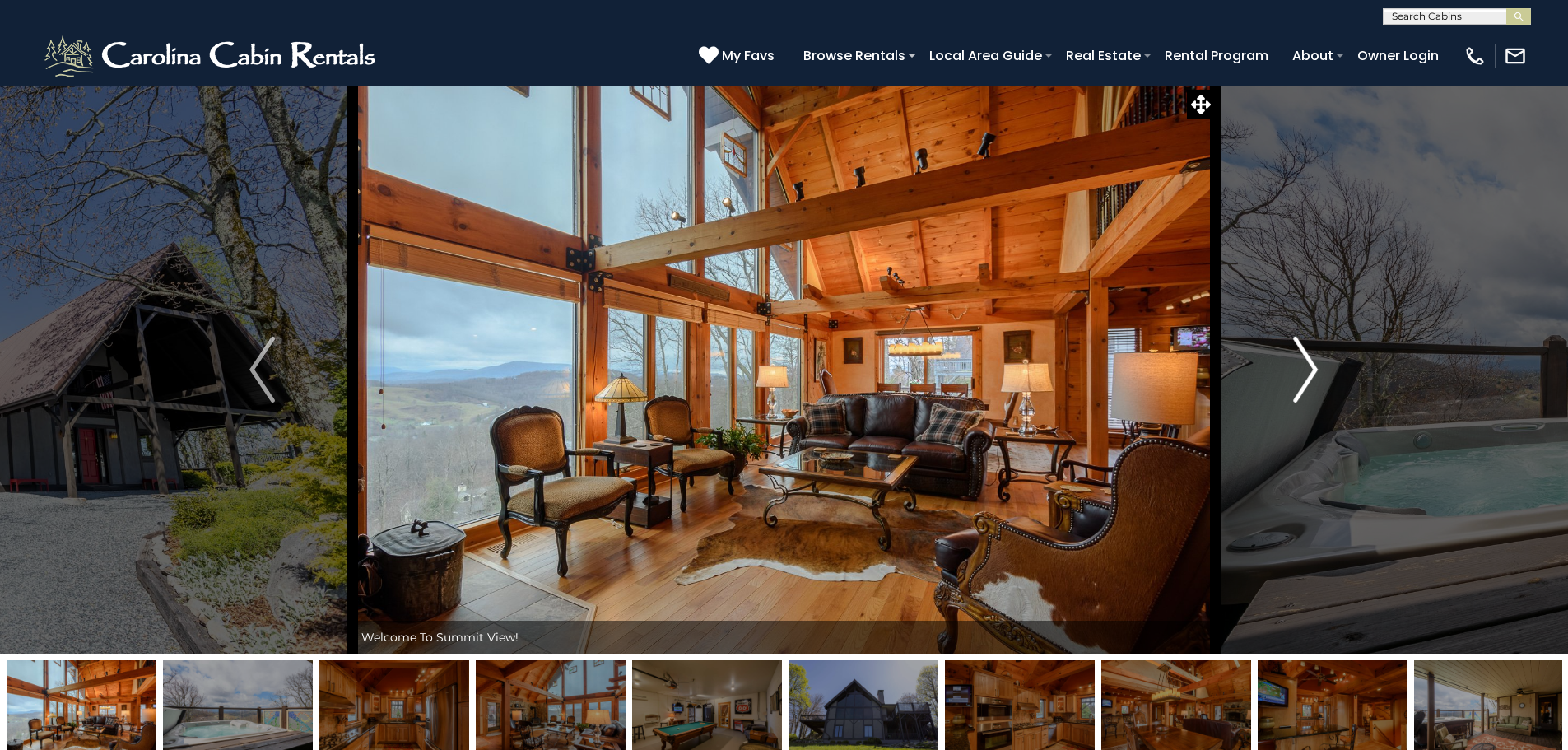
click at [1303, 378] on img "Next" at bounding box center [1304, 369] width 24 height 66
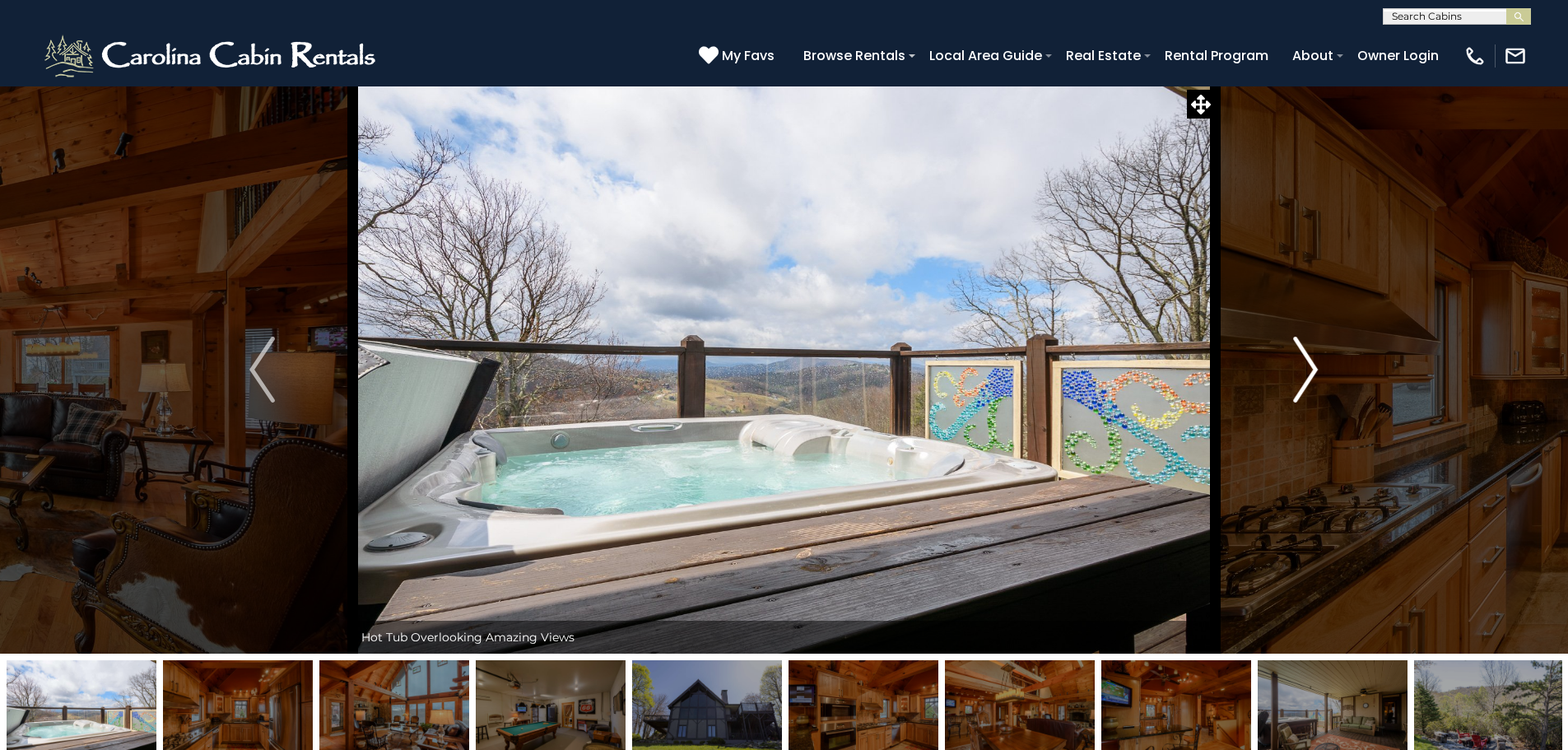
click at [1303, 378] on img "Next" at bounding box center [1304, 369] width 24 height 66
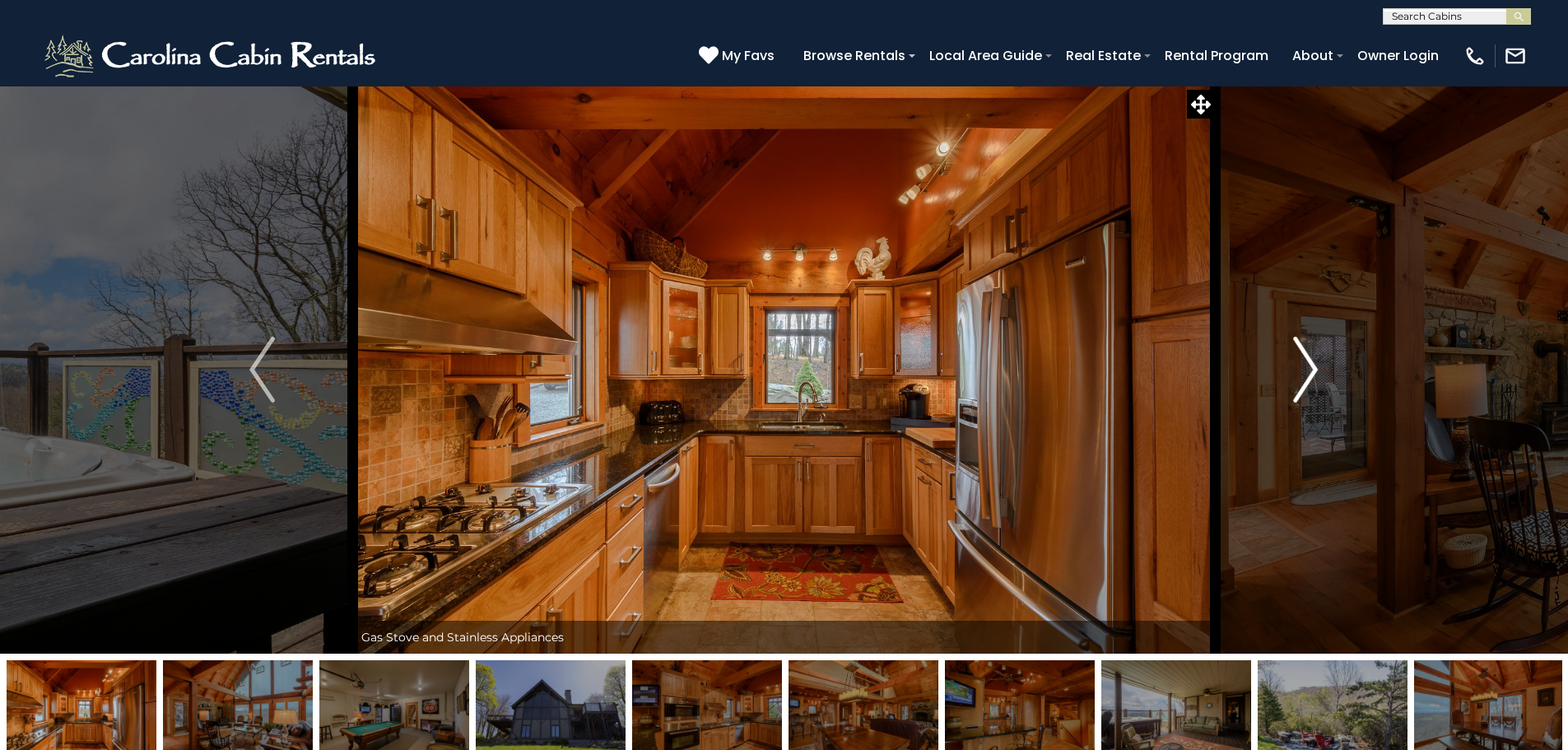
click at [1303, 378] on img "Next" at bounding box center [1304, 369] width 24 height 66
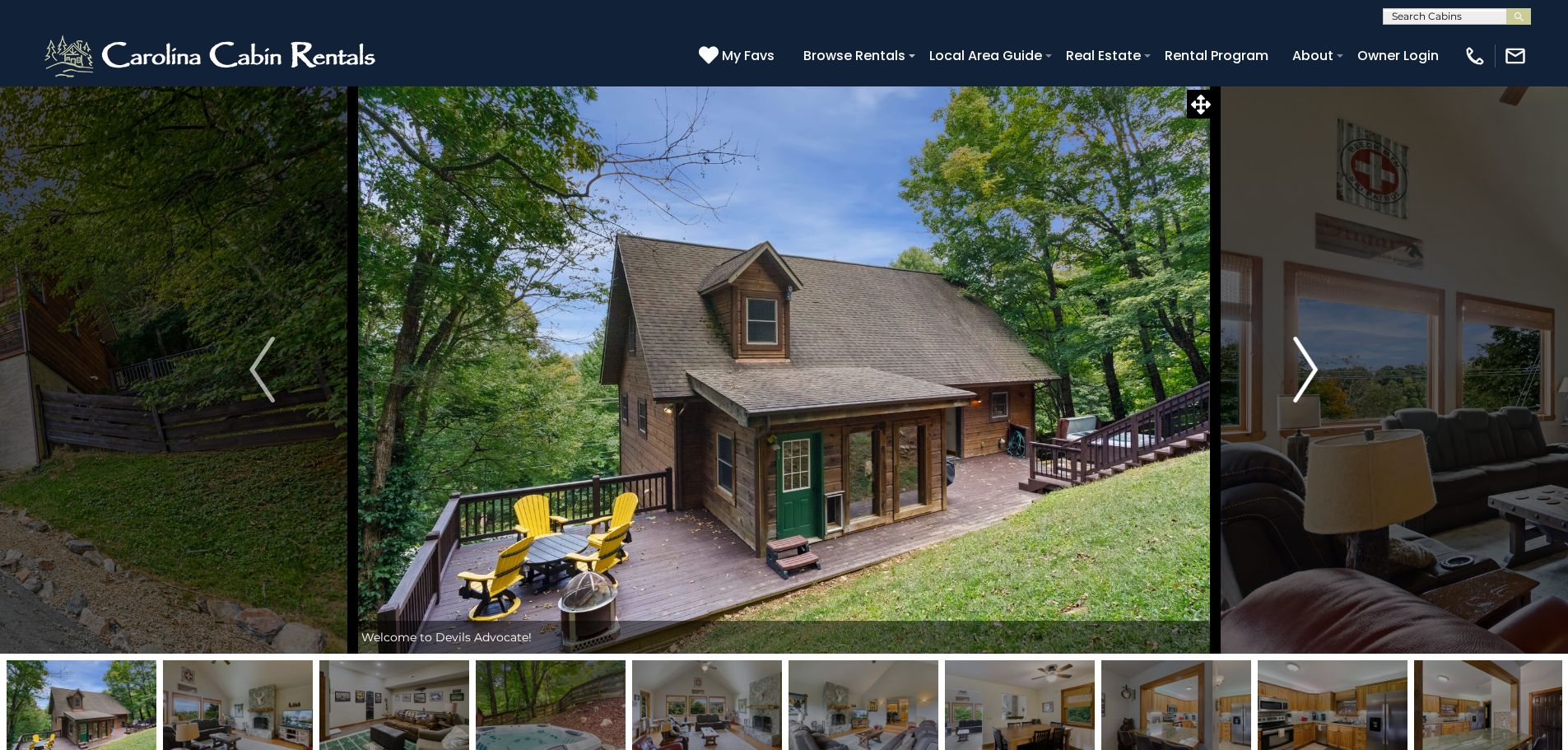
click at [1289, 380] on button "Next" at bounding box center [1304, 369] width 181 height 568
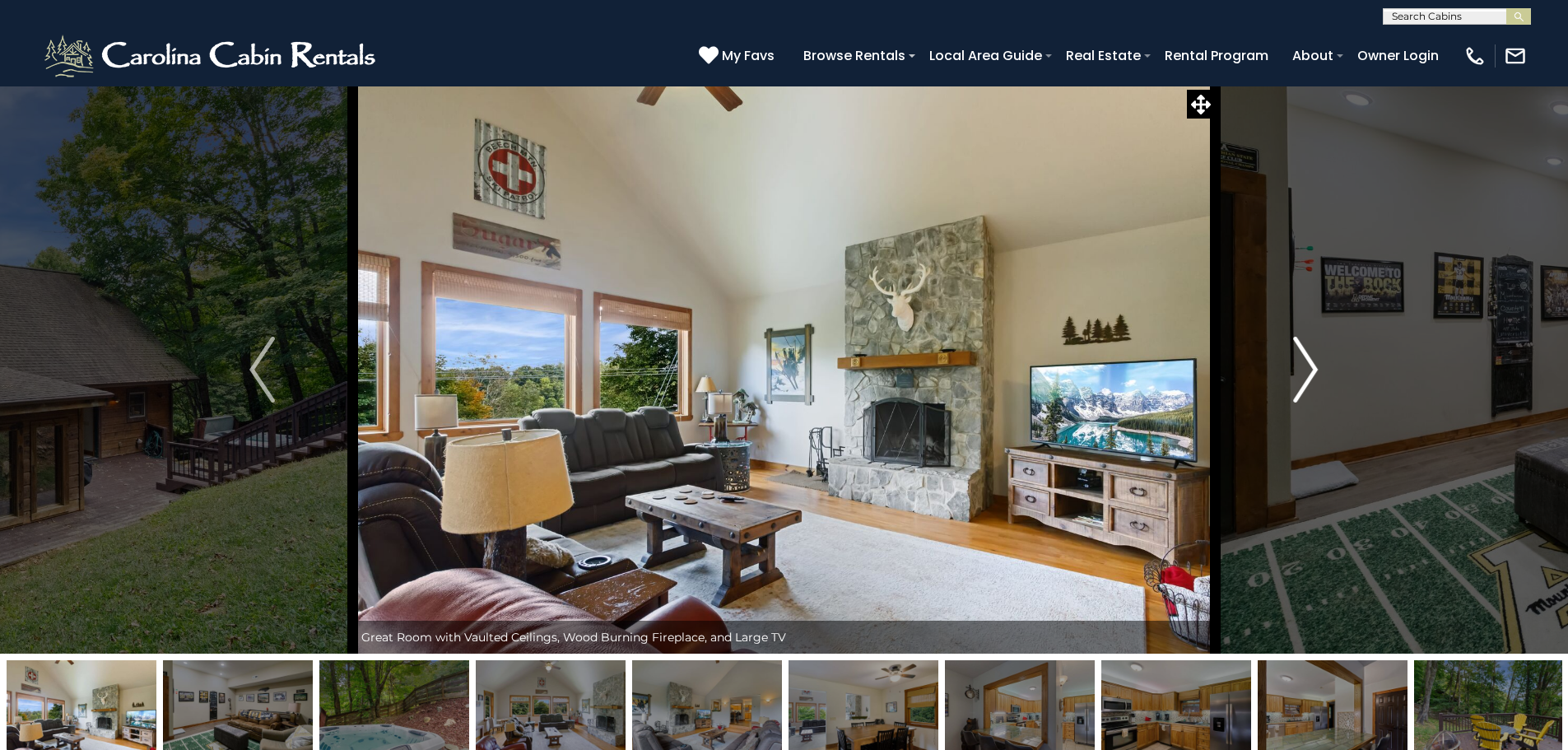
click at [1289, 380] on button "Next" at bounding box center [1304, 369] width 181 height 568
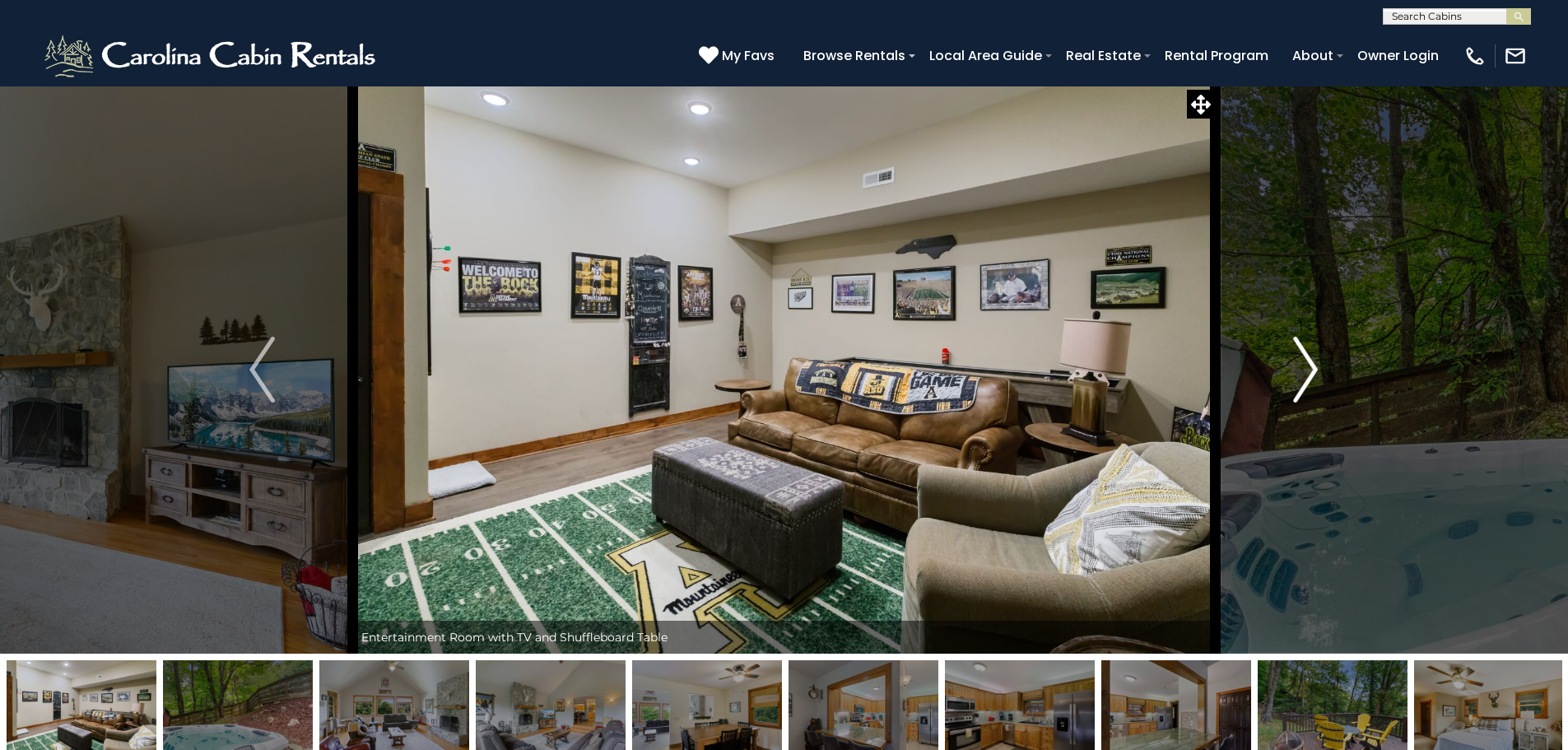
click at [1289, 380] on button "Next" at bounding box center [1304, 369] width 181 height 568
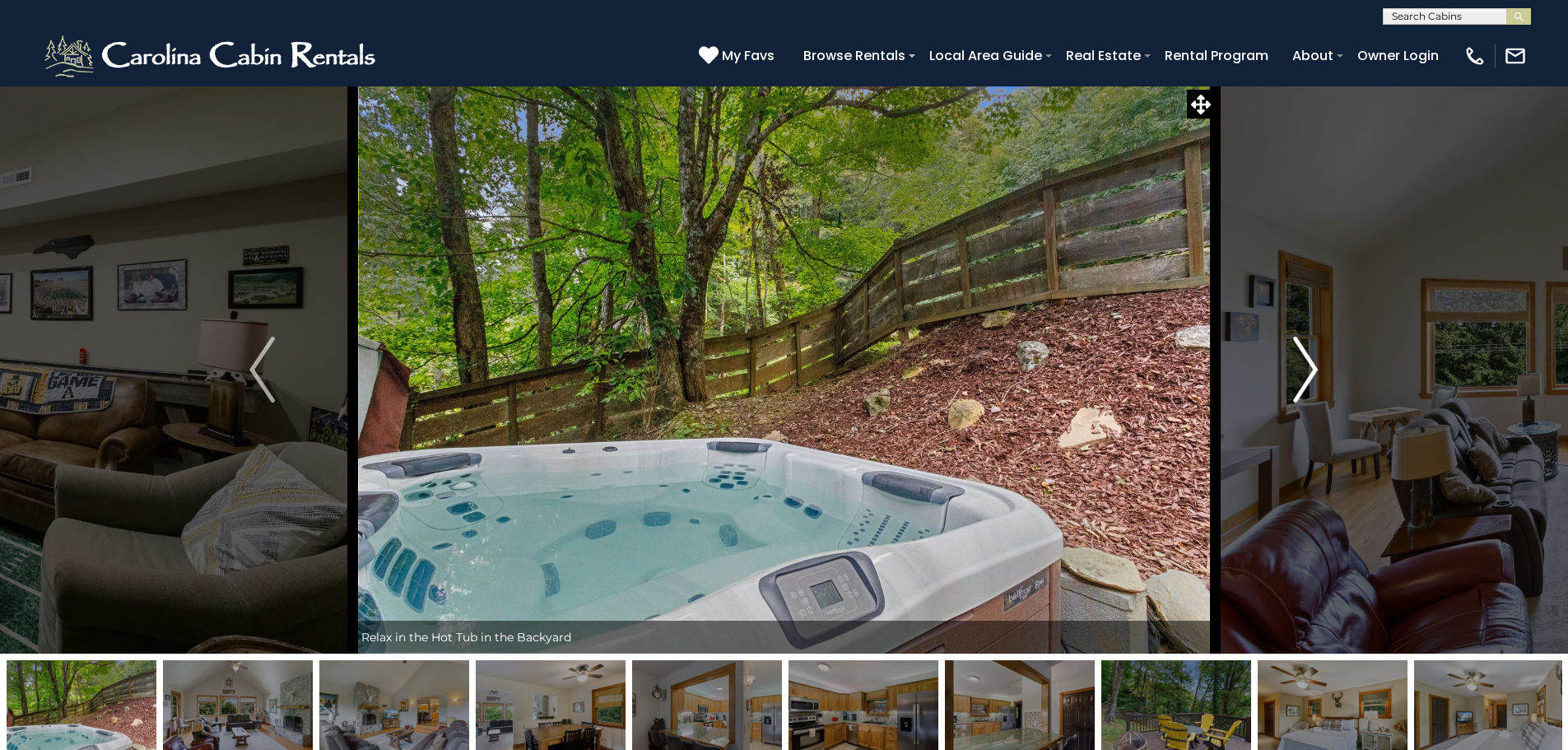
click at [1289, 380] on button "Next" at bounding box center [1304, 369] width 181 height 568
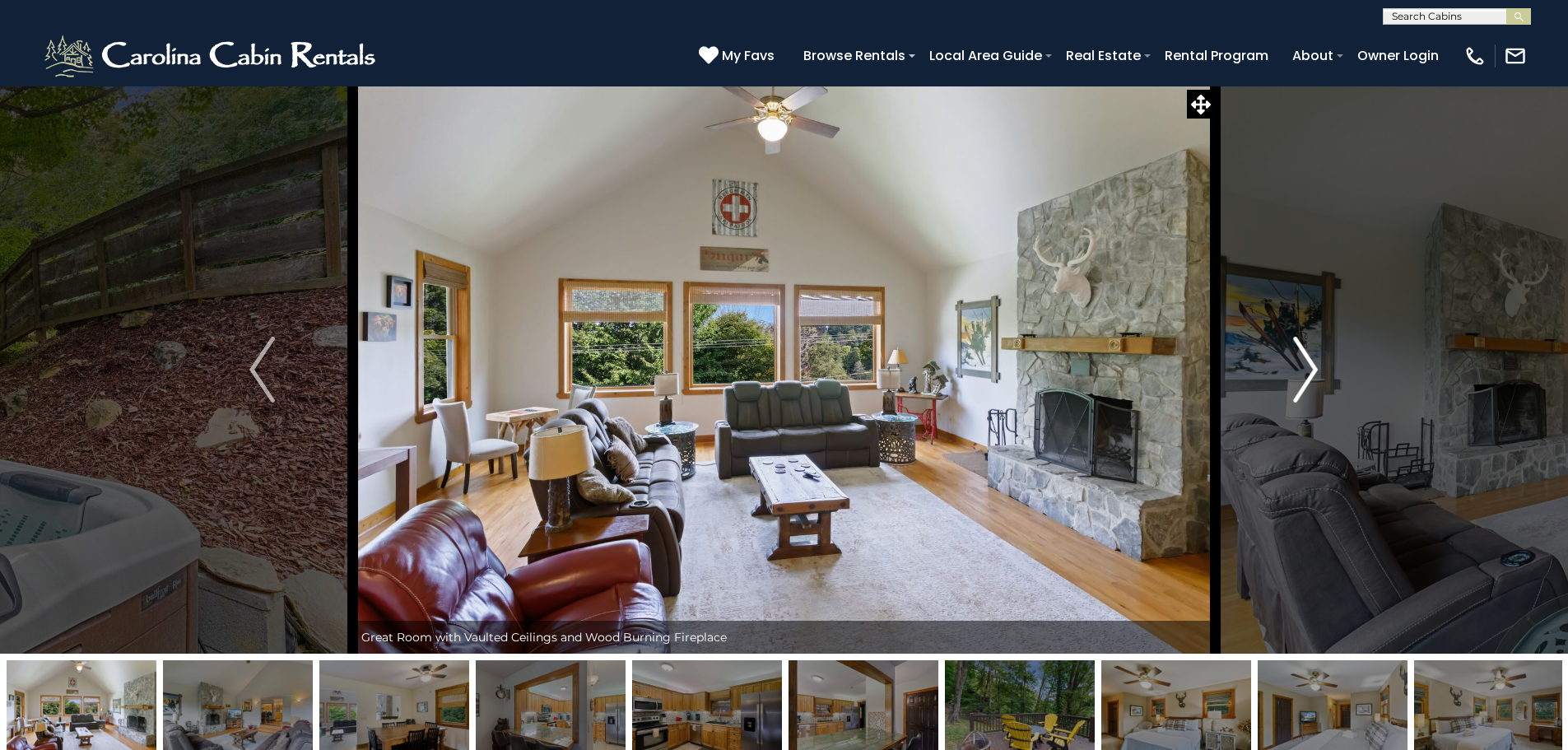
click at [1289, 380] on button "Next" at bounding box center [1304, 369] width 181 height 568
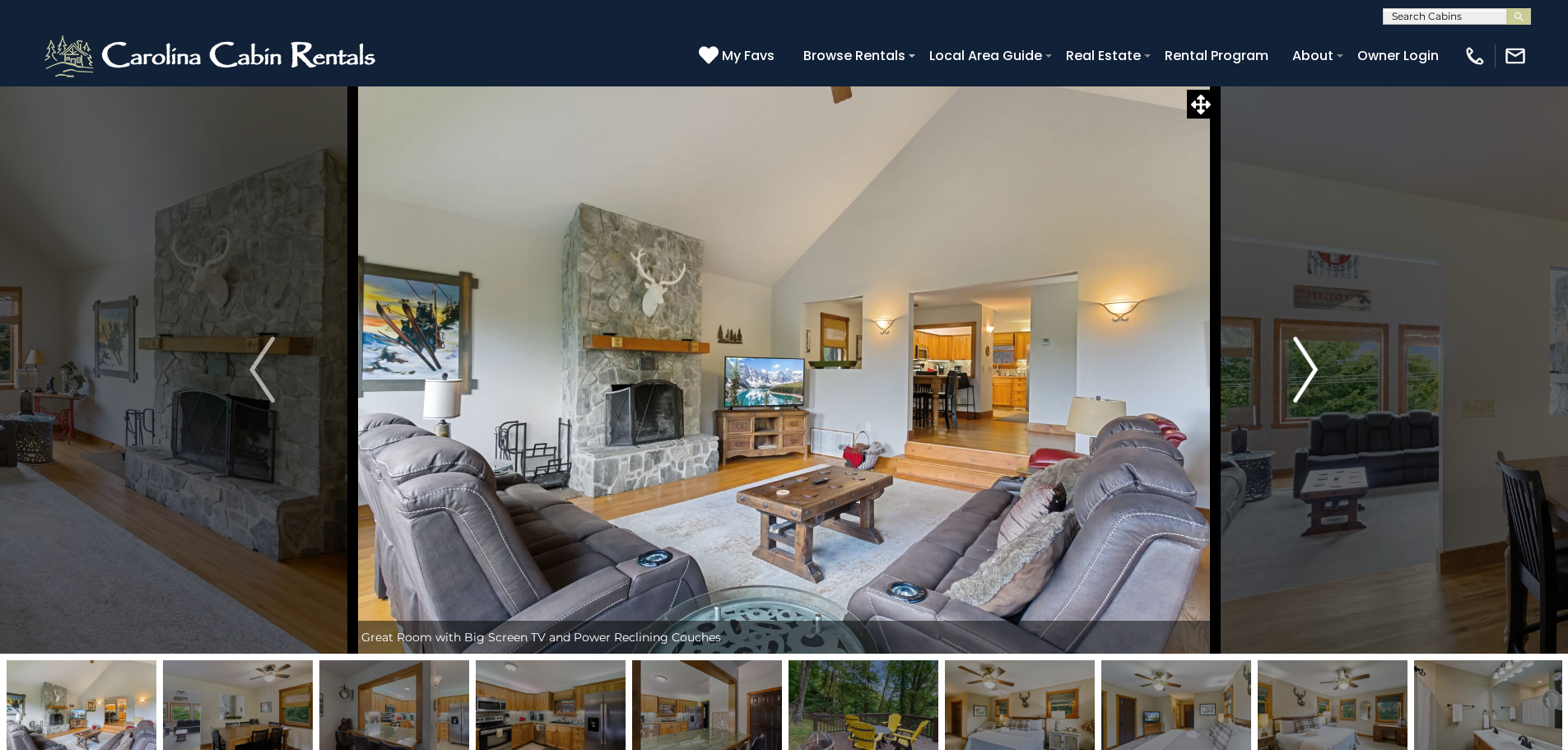
click at [1289, 380] on button "Next" at bounding box center [1304, 369] width 181 height 568
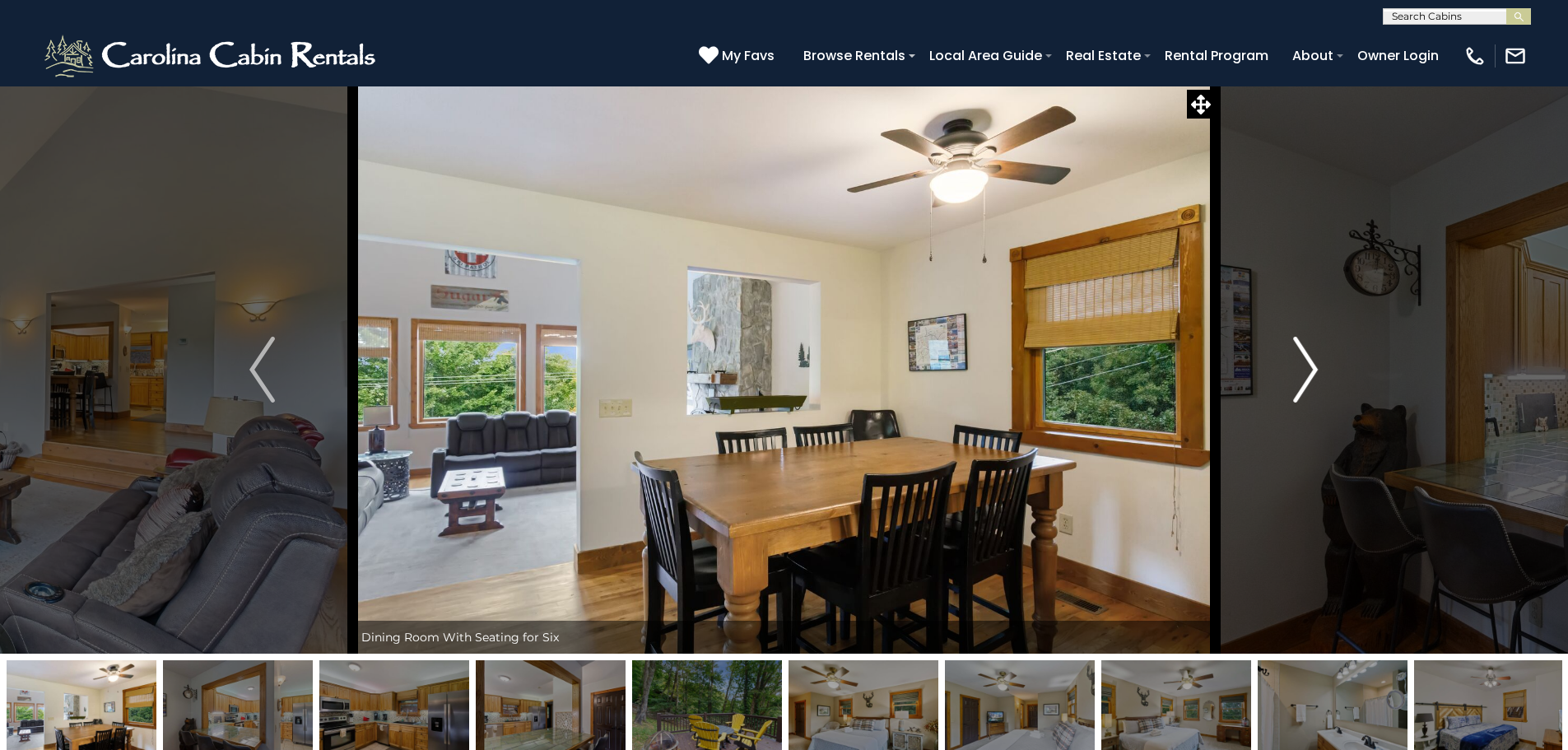
click at [1289, 380] on button "Next" at bounding box center [1304, 369] width 181 height 568
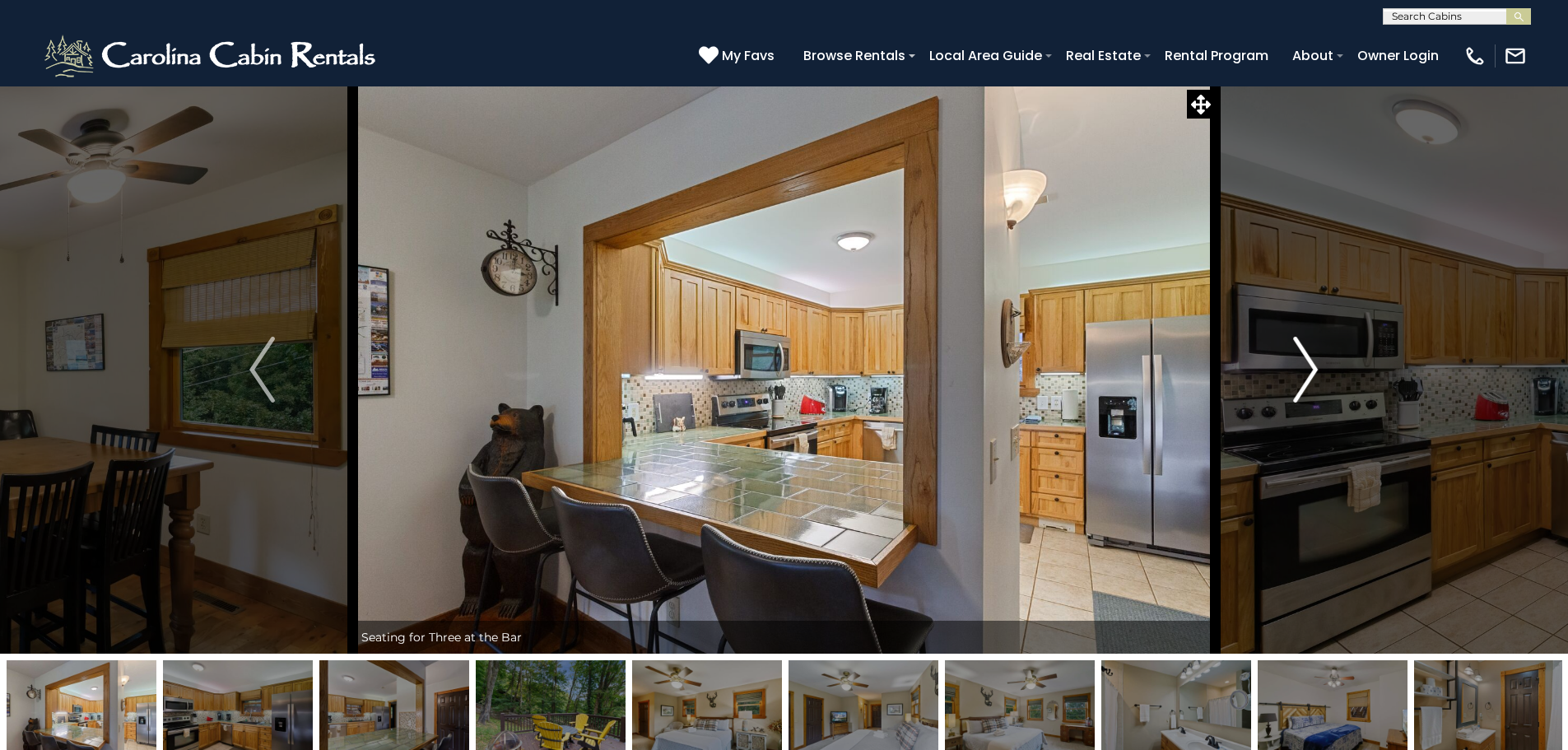
click at [1289, 380] on button "Next" at bounding box center [1304, 369] width 181 height 568
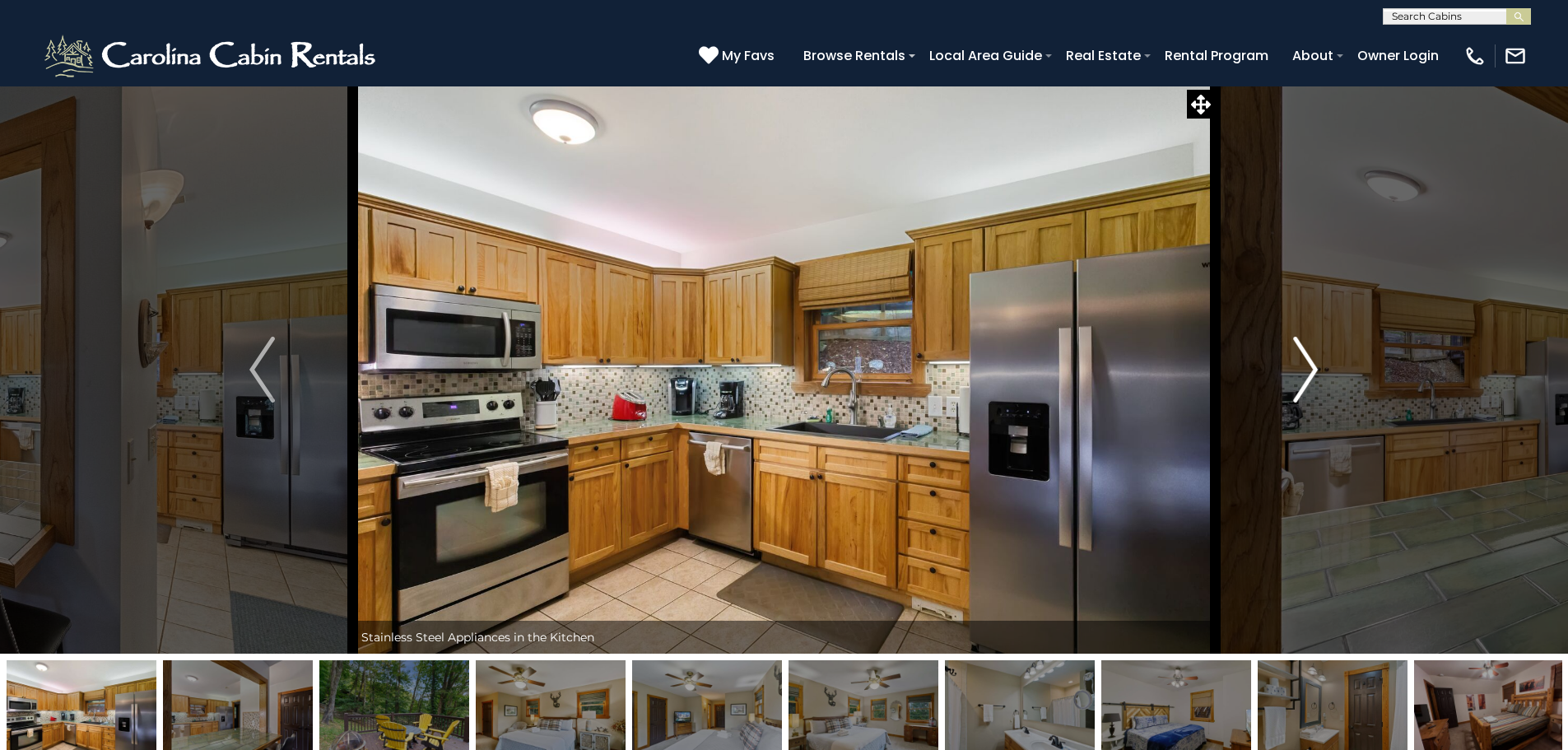
click at [1289, 380] on button "Next" at bounding box center [1304, 369] width 181 height 568
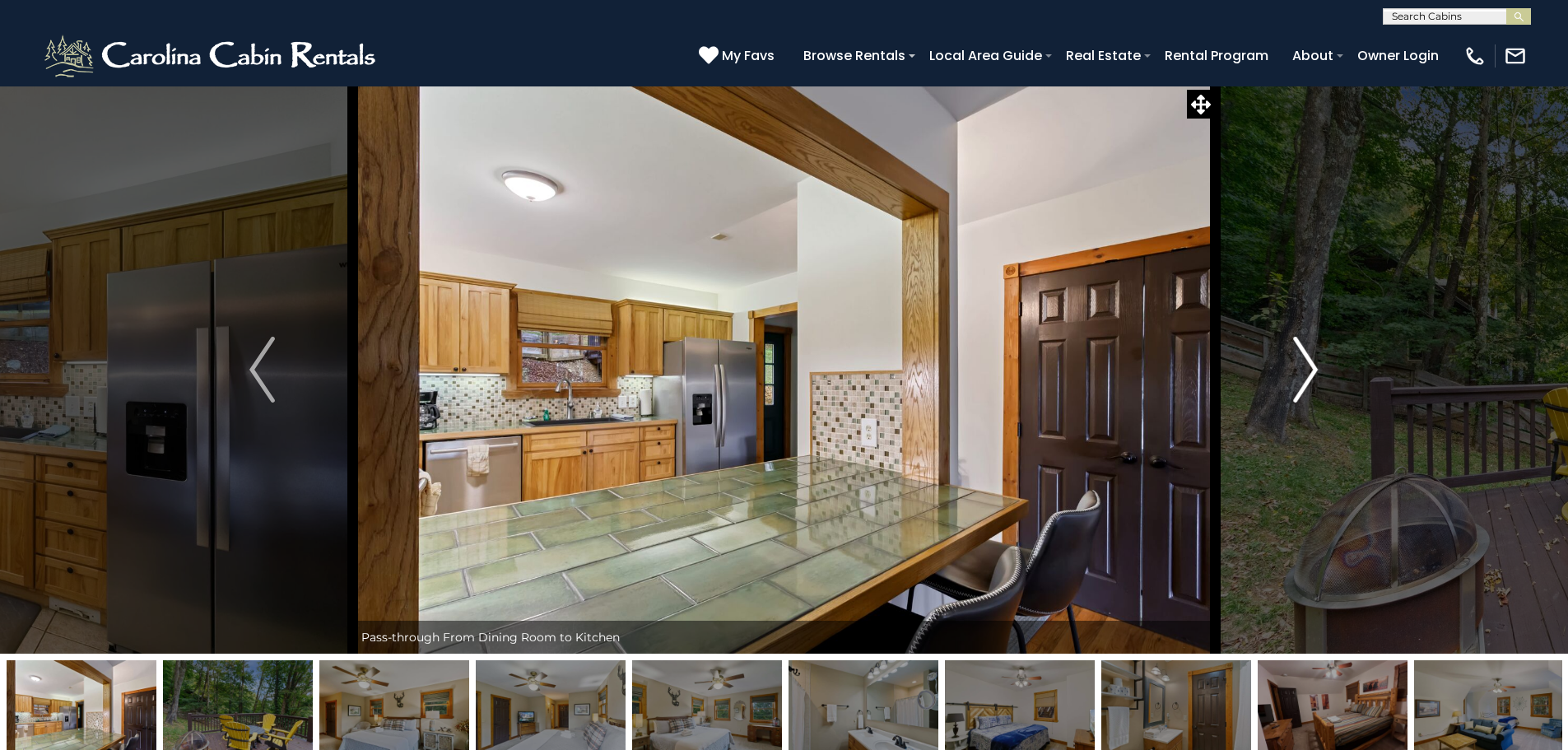
click at [1289, 380] on button "Next" at bounding box center [1304, 369] width 181 height 568
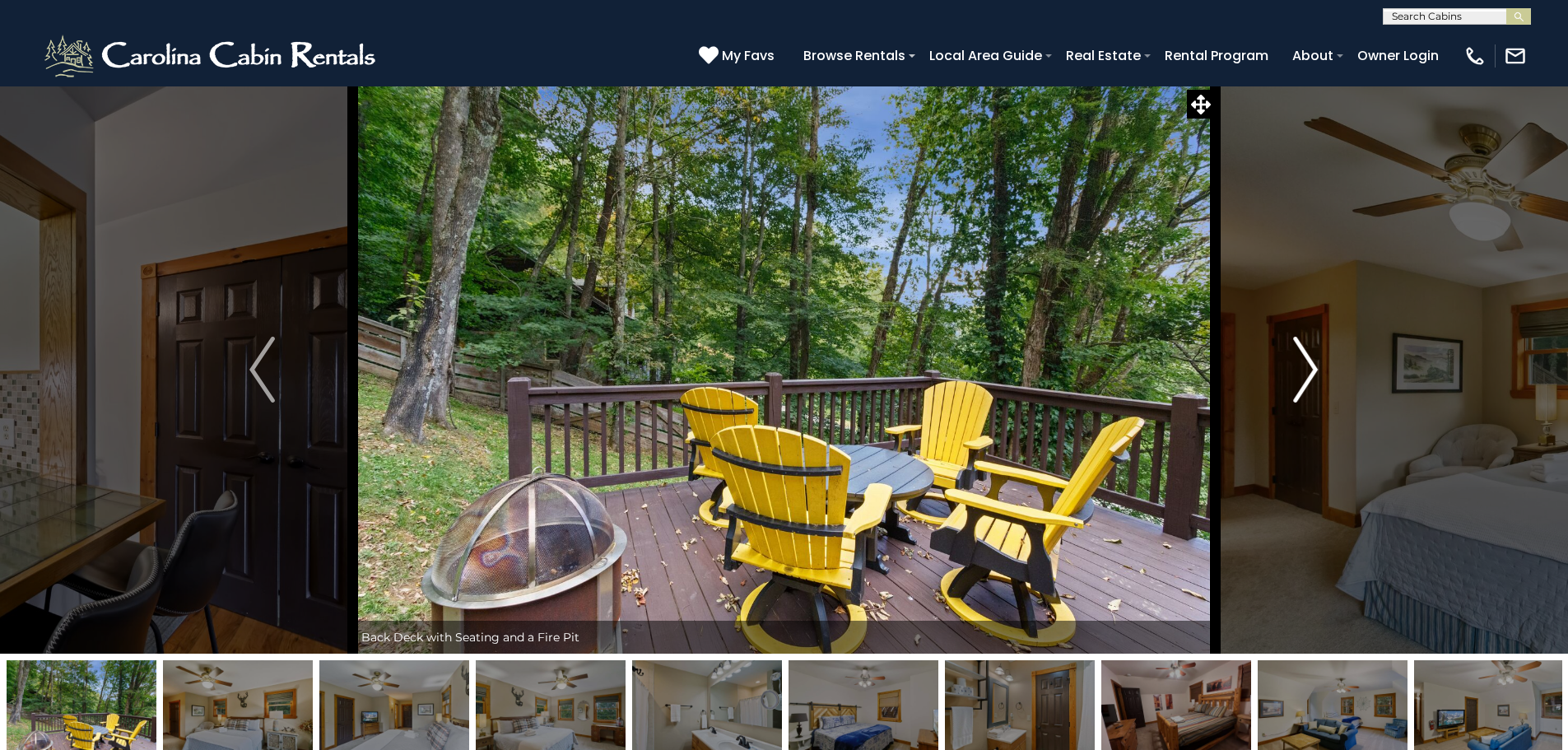
click at [1289, 380] on button "Next" at bounding box center [1304, 369] width 181 height 568
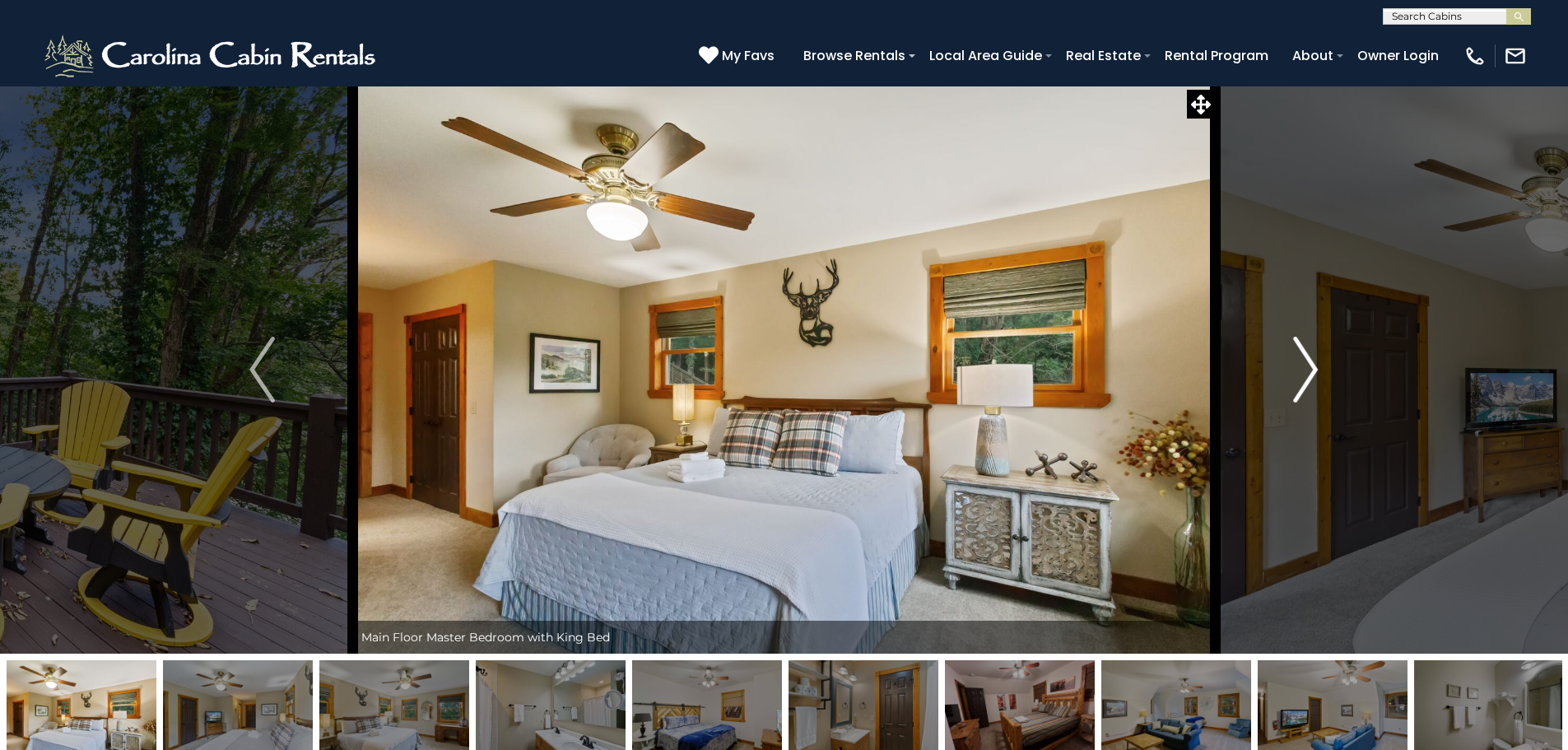
click at [1289, 380] on button "Next" at bounding box center [1304, 369] width 181 height 568
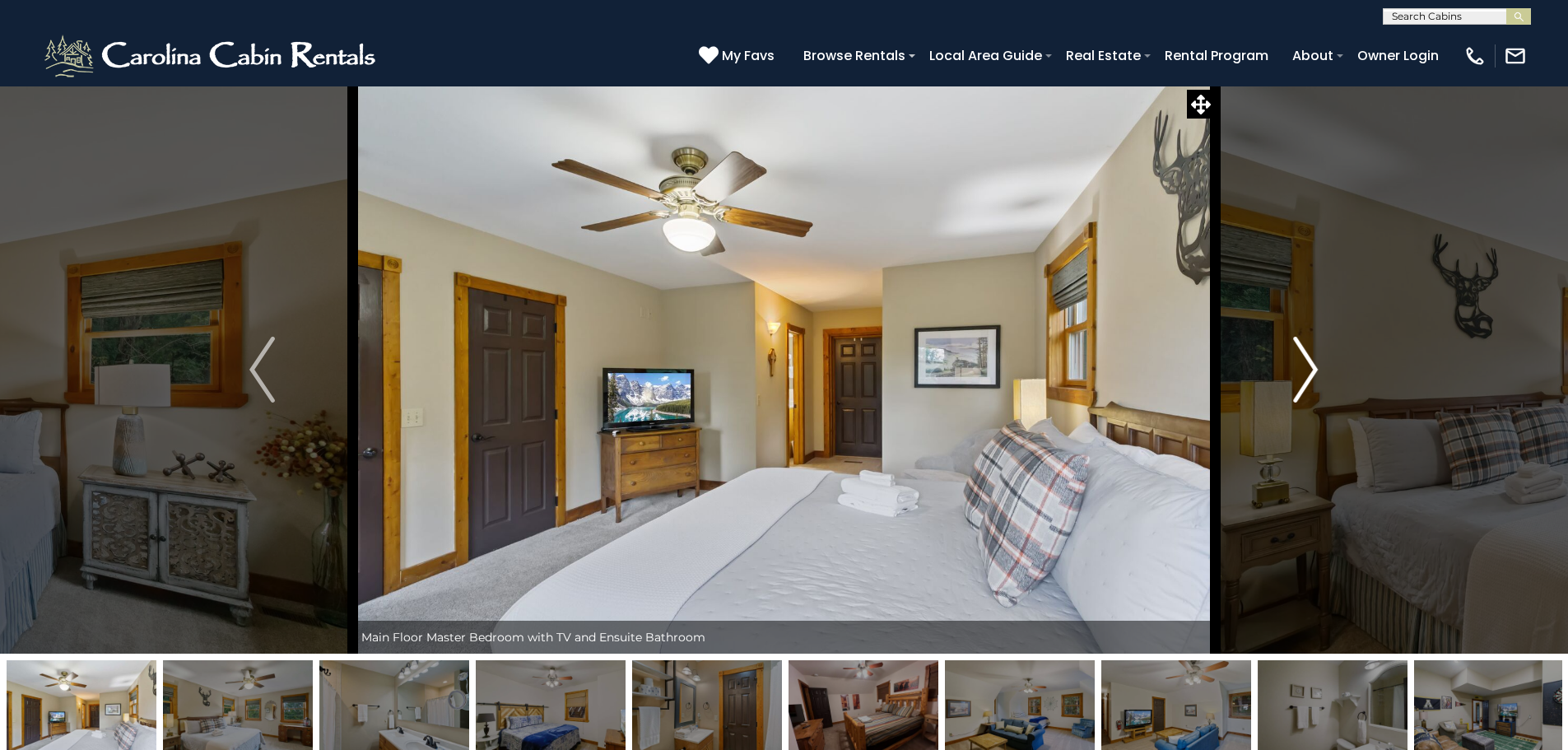
click at [1289, 380] on button "Next" at bounding box center [1304, 369] width 181 height 568
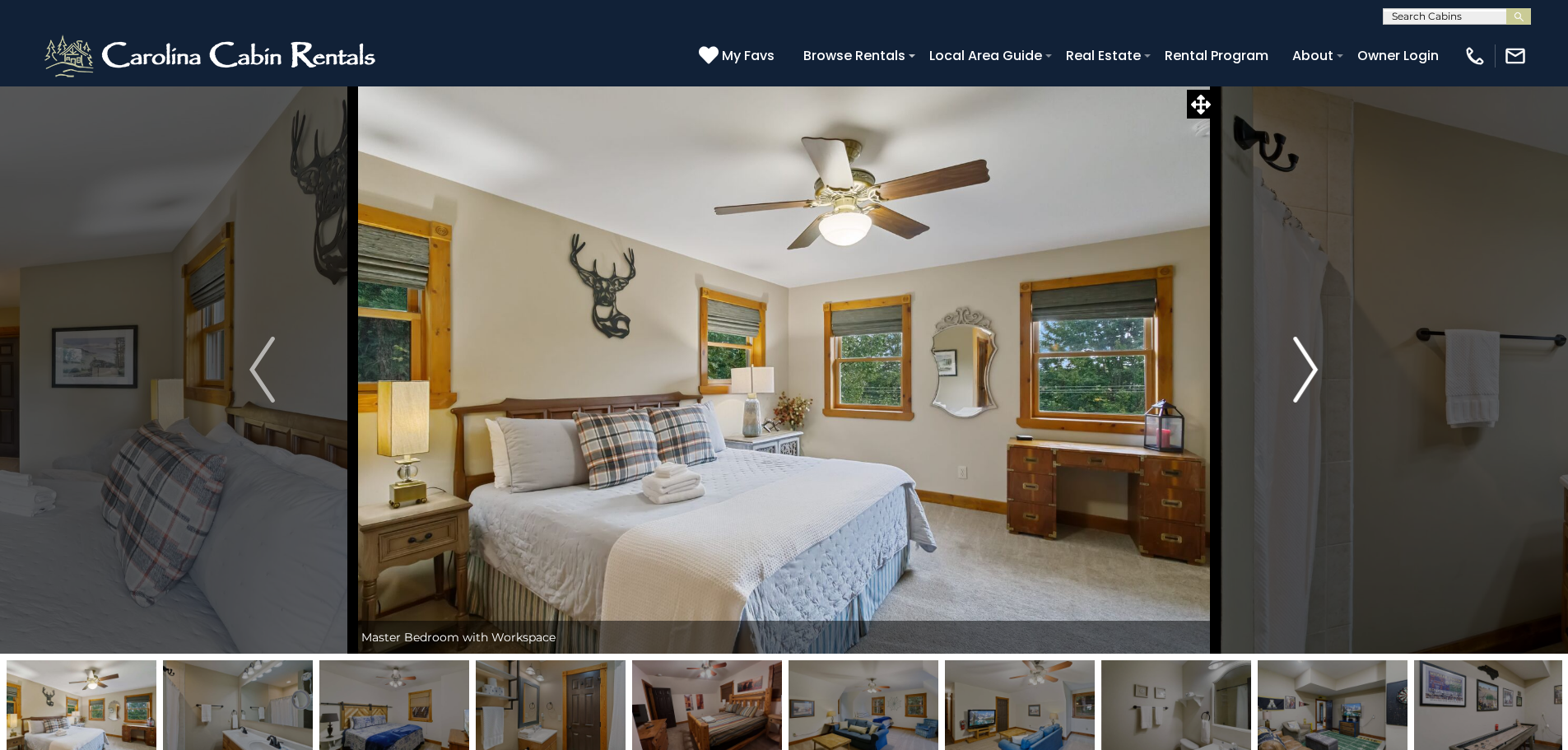
click at [1289, 380] on button "Next" at bounding box center [1304, 369] width 181 height 568
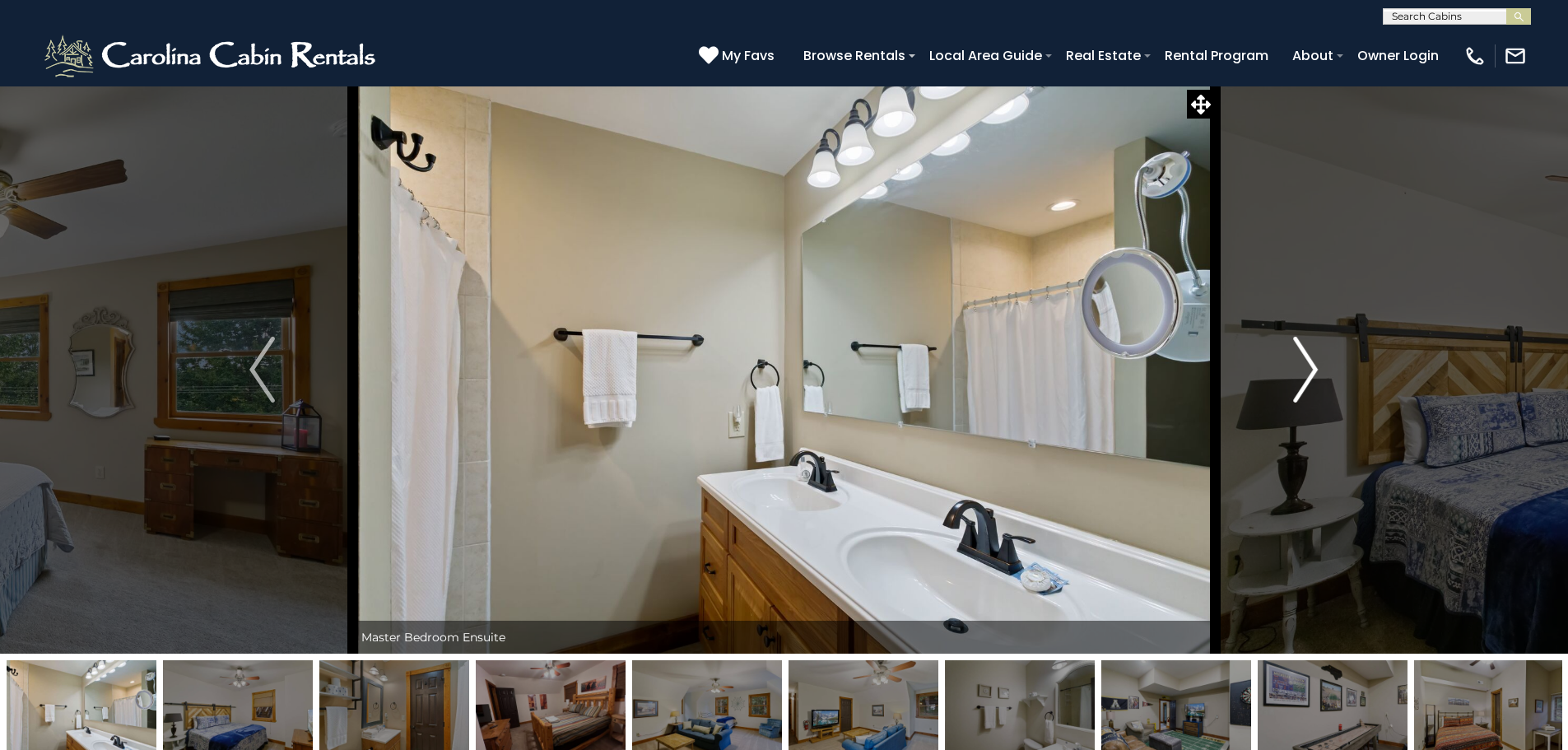
click at [1289, 380] on button "Next" at bounding box center [1304, 369] width 181 height 568
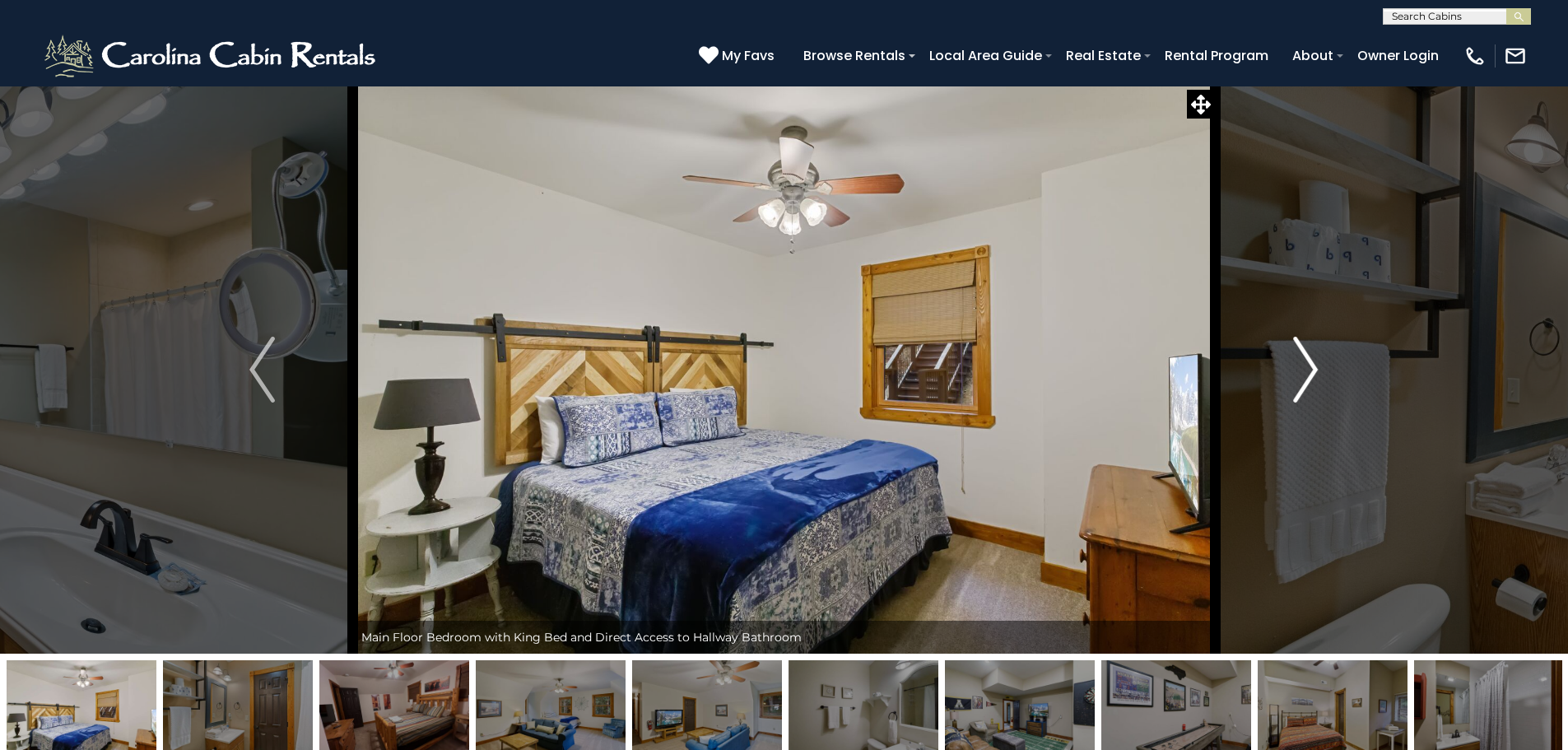
click at [1289, 380] on button "Next" at bounding box center [1304, 369] width 181 height 568
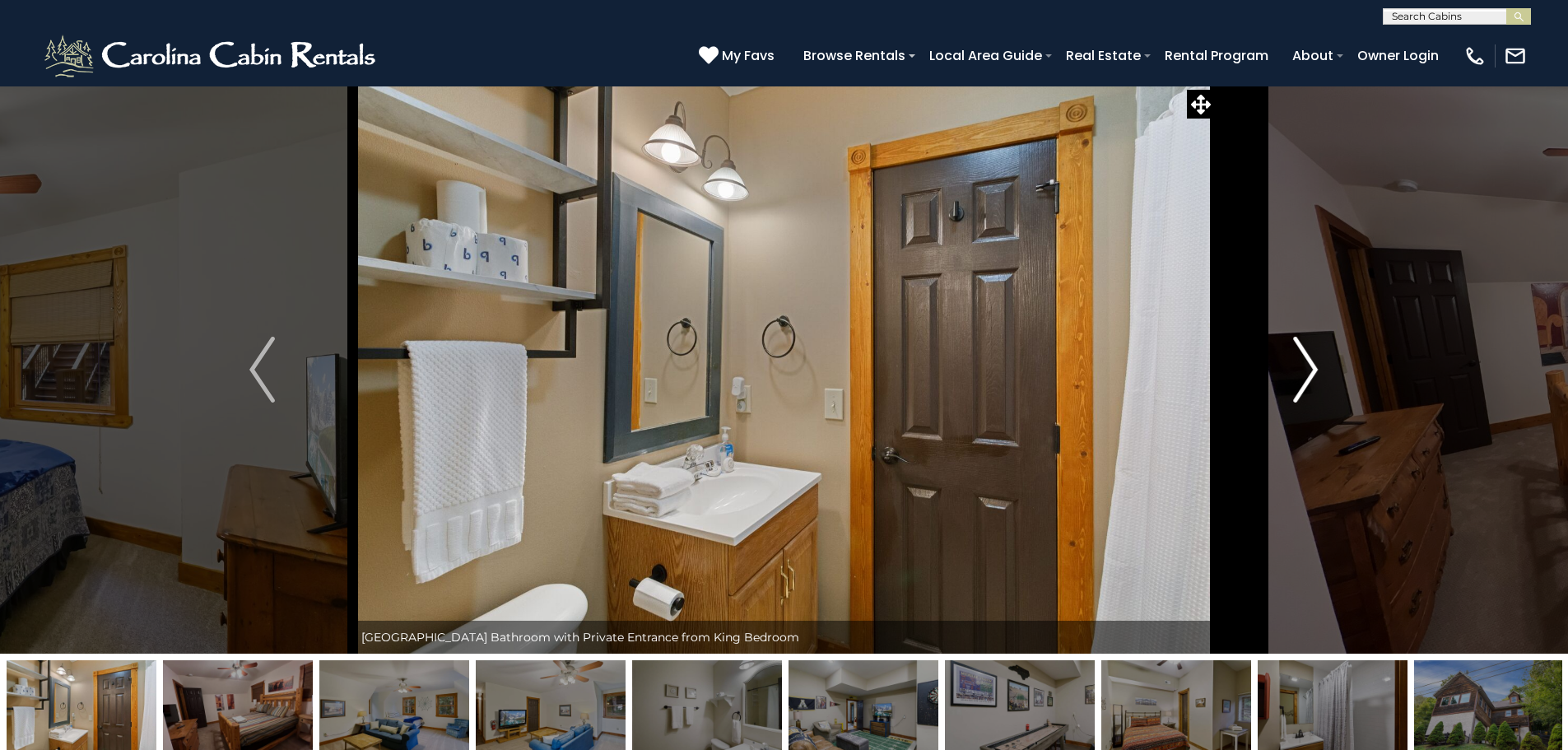
click at [1289, 380] on button "Next" at bounding box center [1304, 369] width 181 height 568
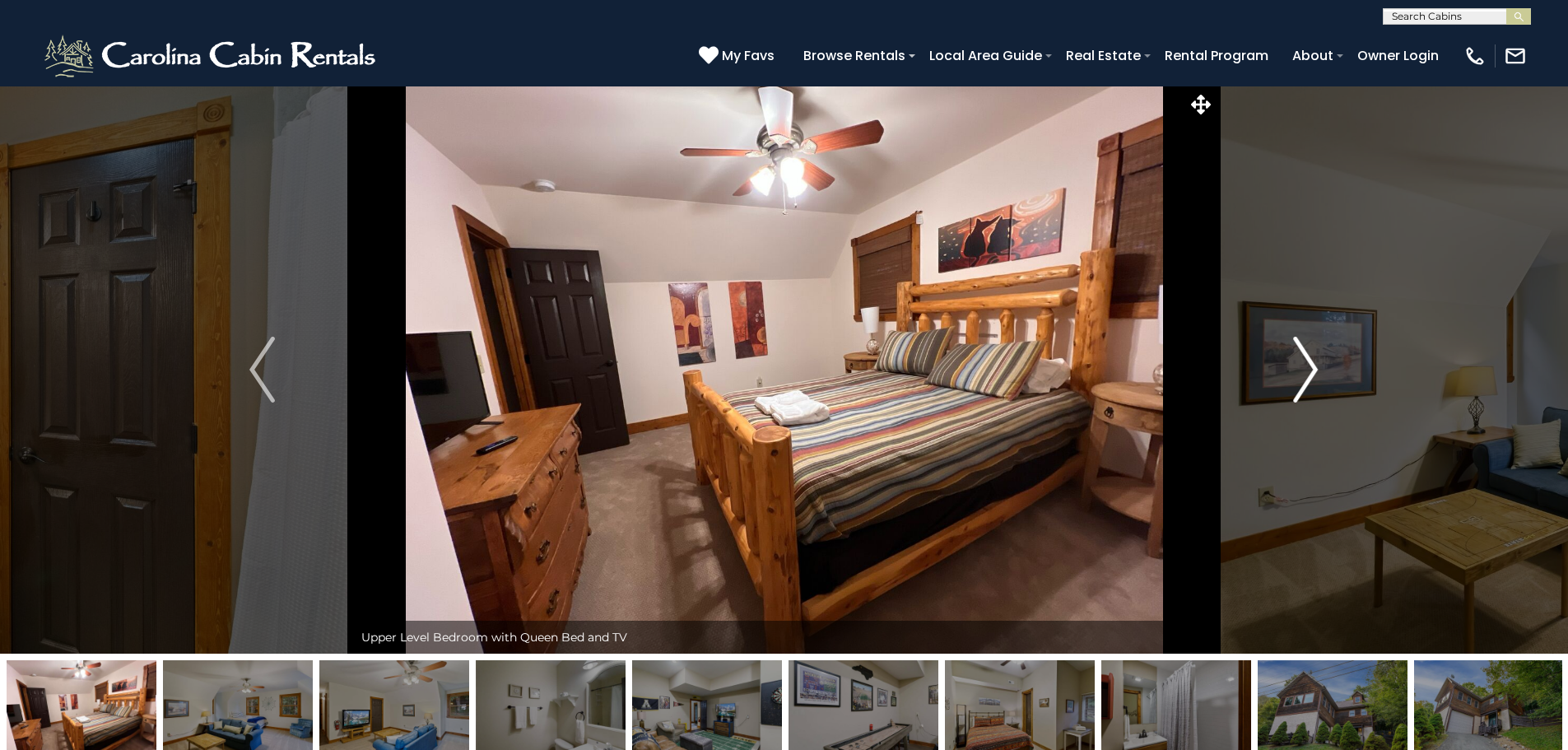
click at [1289, 380] on button "Next" at bounding box center [1304, 369] width 181 height 568
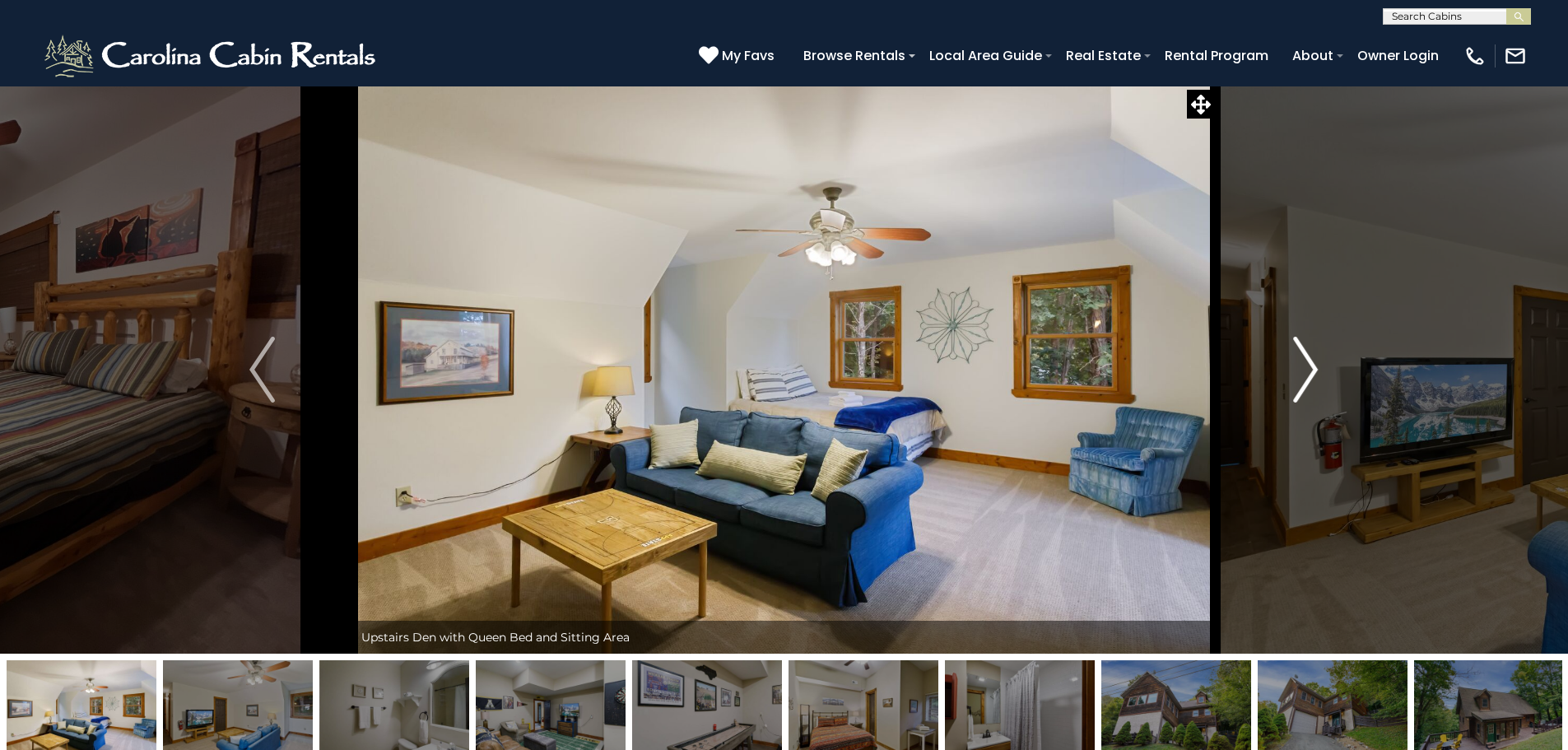
click at [1289, 380] on button "Next" at bounding box center [1304, 369] width 181 height 568
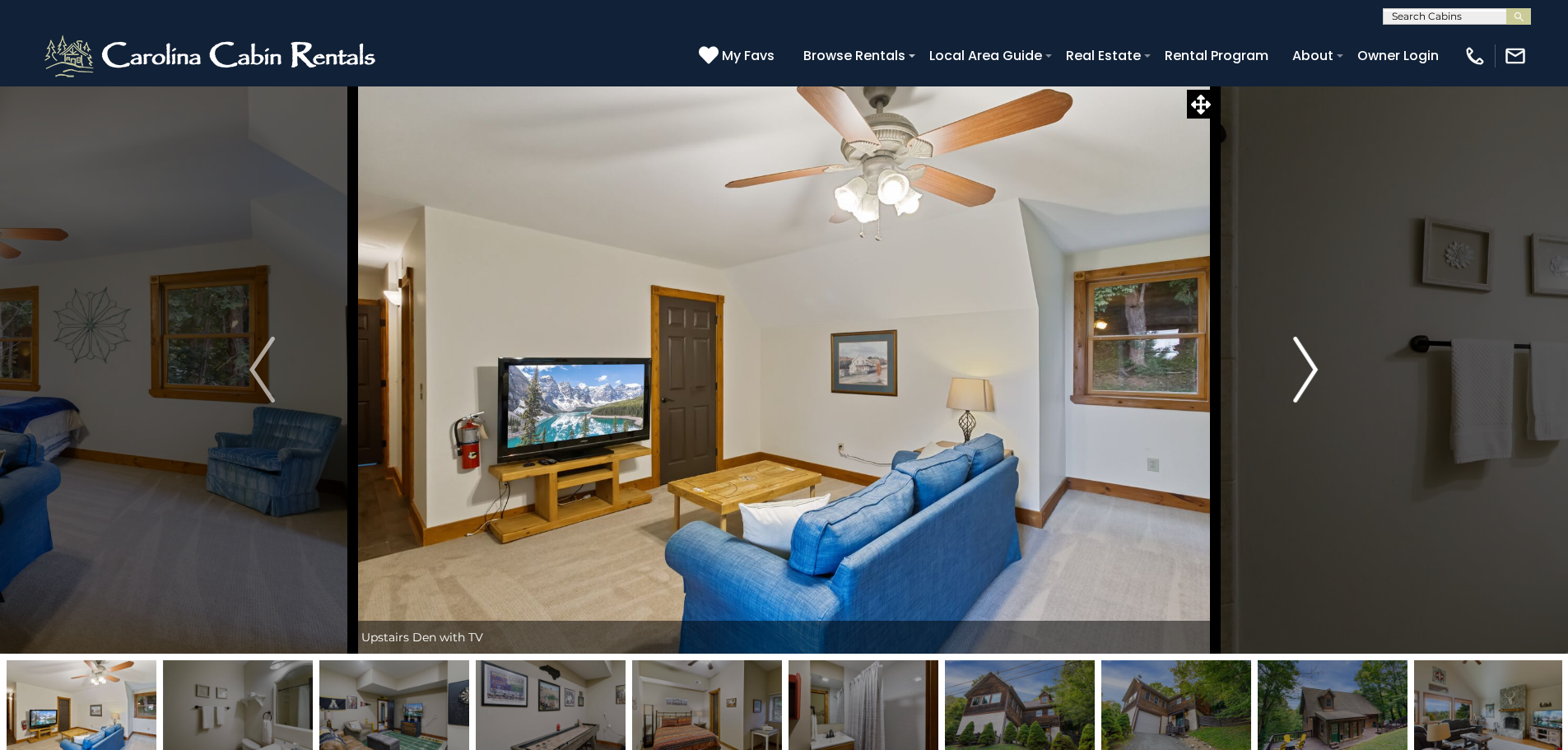
click at [1289, 380] on button "Next" at bounding box center [1304, 369] width 181 height 568
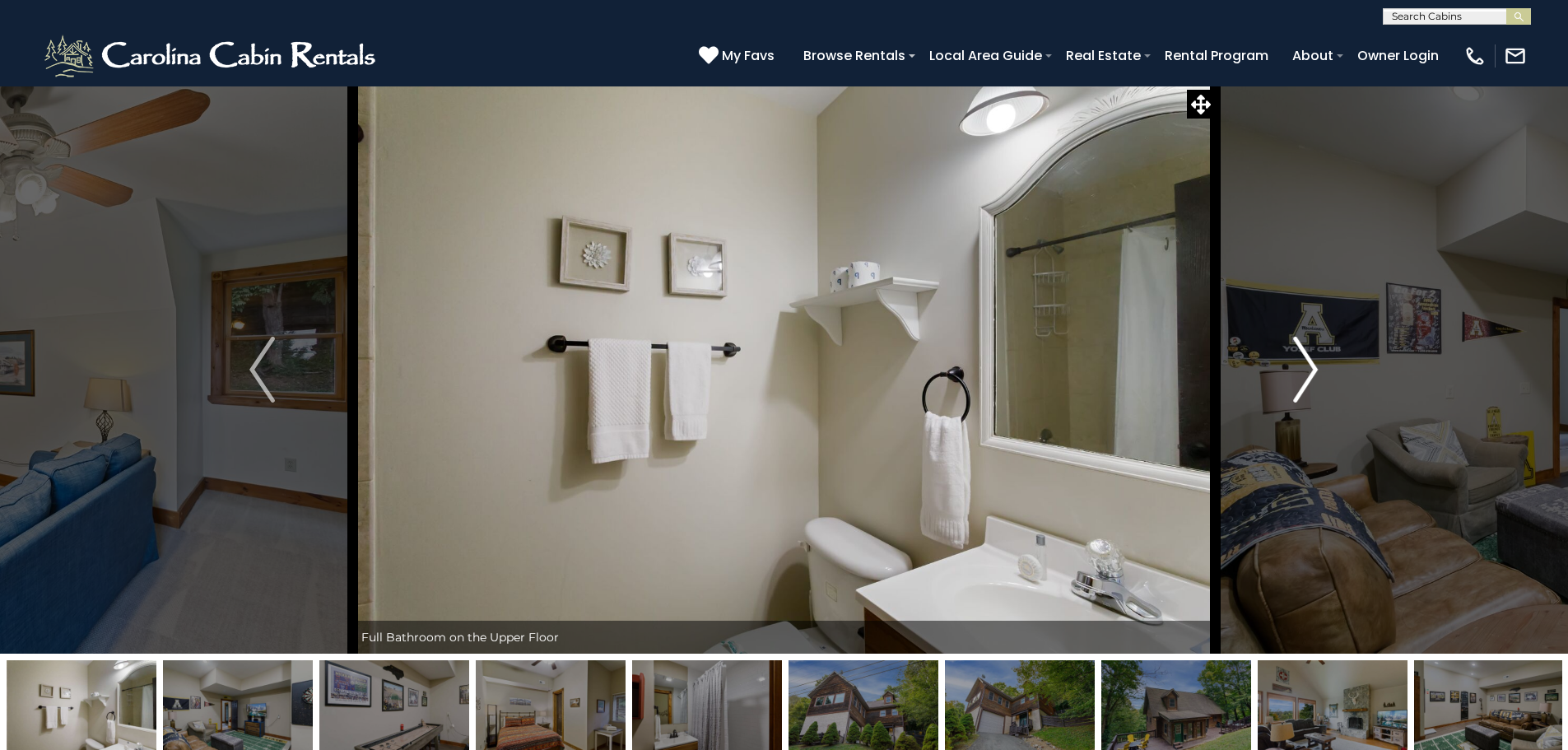
click at [1289, 380] on button "Next" at bounding box center [1304, 369] width 181 height 568
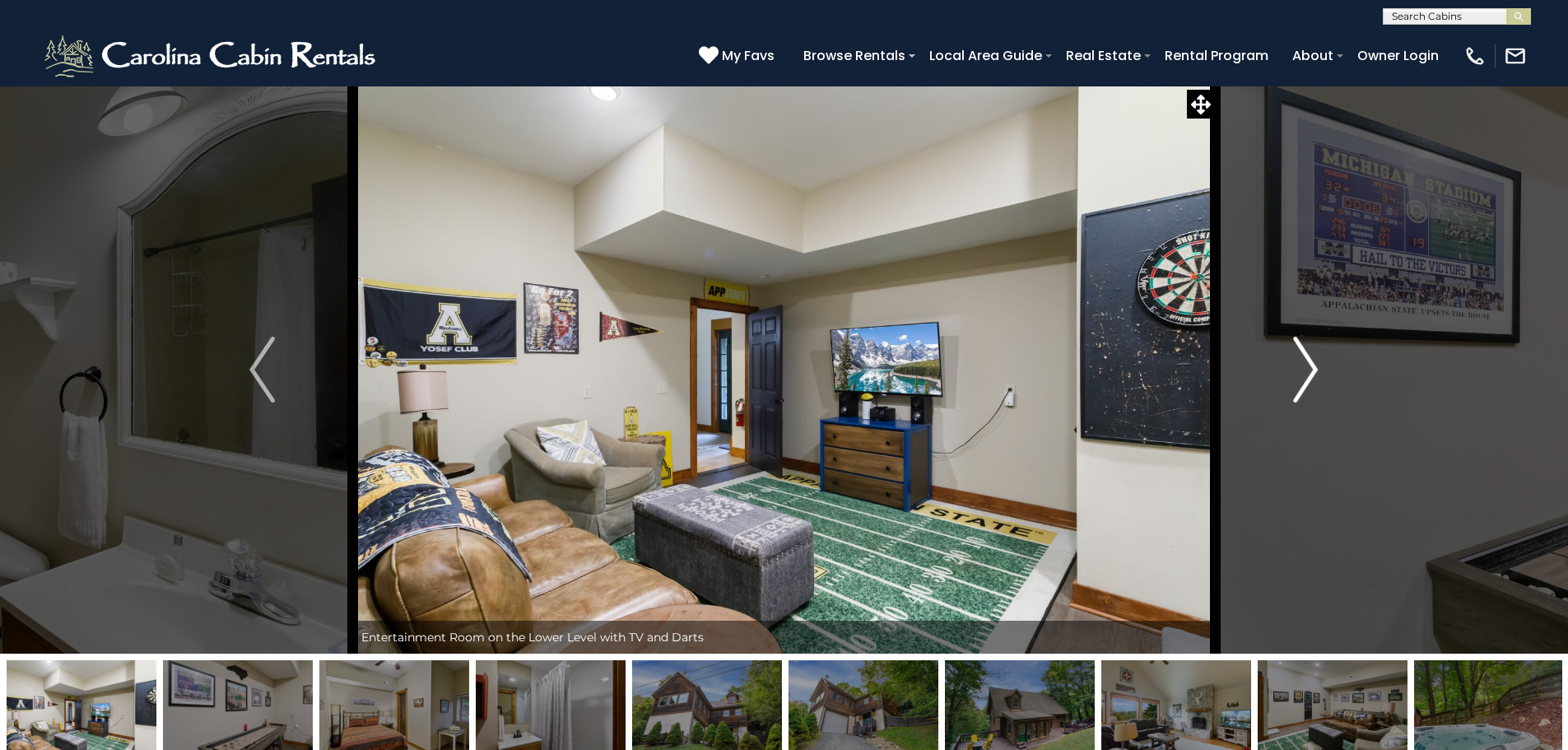
click at [1289, 380] on button "Next" at bounding box center [1304, 369] width 181 height 568
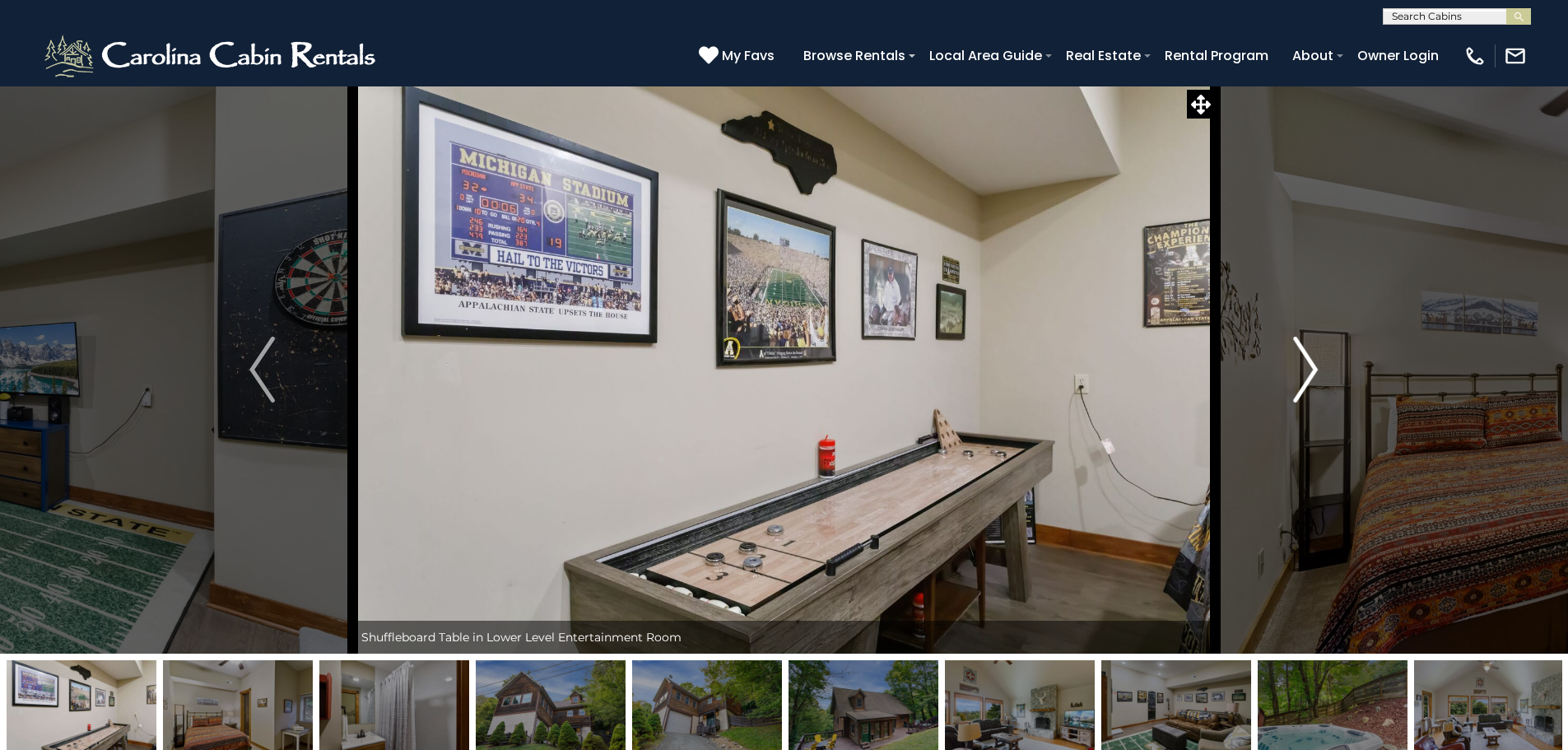
click at [1289, 380] on button "Next" at bounding box center [1304, 369] width 181 height 568
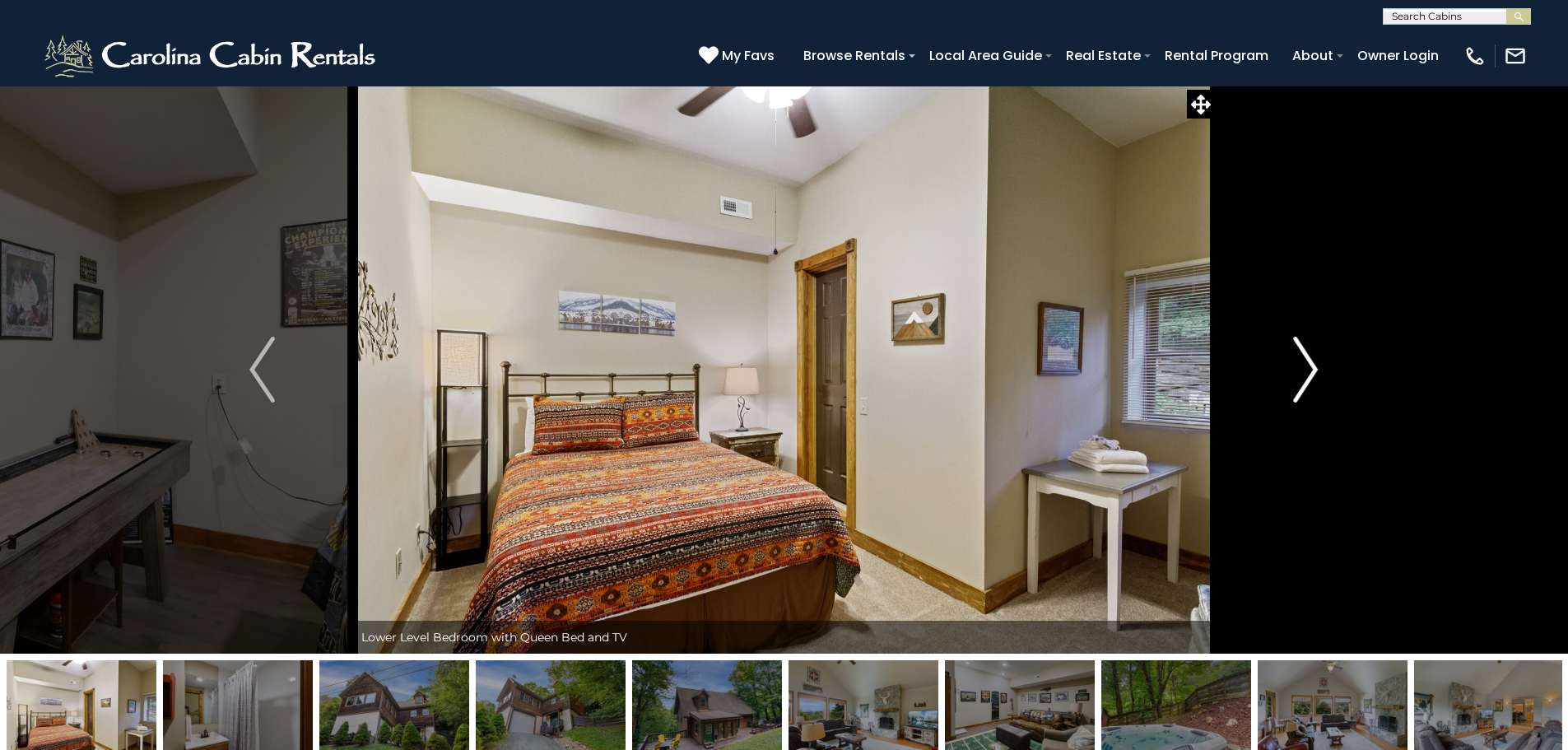
click at [1289, 380] on button "Next" at bounding box center [1304, 369] width 181 height 568
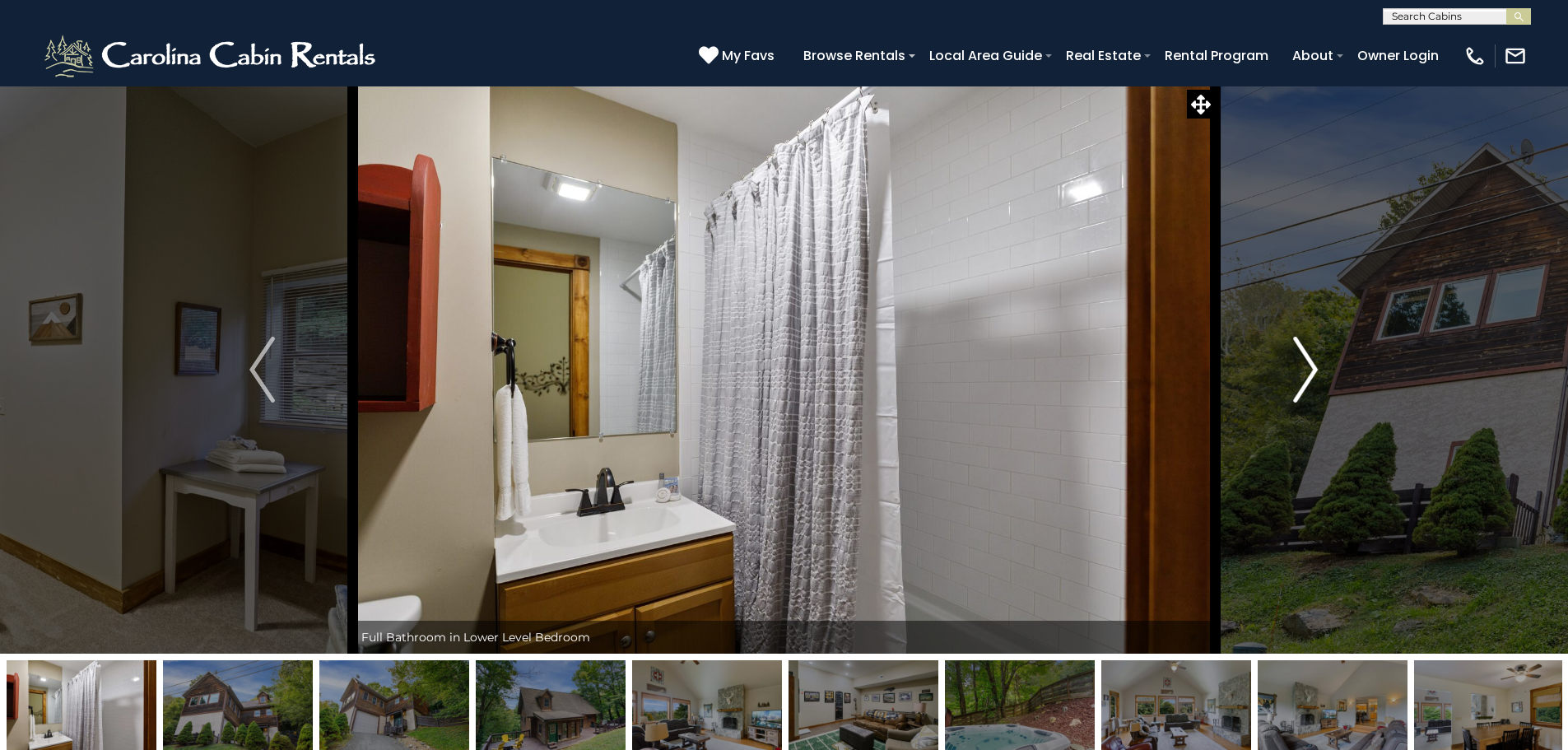
click at [1289, 380] on button "Next" at bounding box center [1304, 369] width 181 height 568
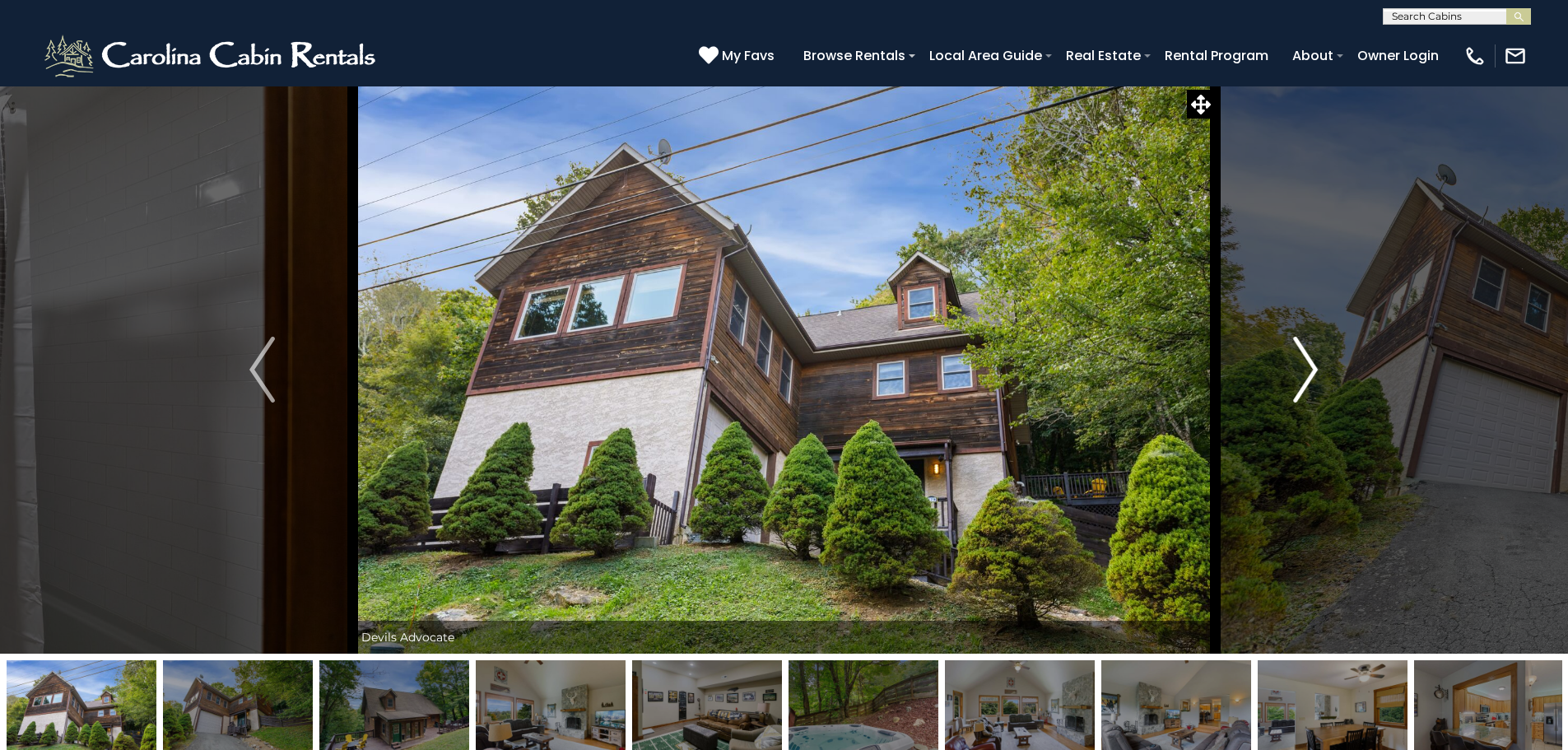
click at [1289, 380] on button "Next" at bounding box center [1304, 369] width 181 height 568
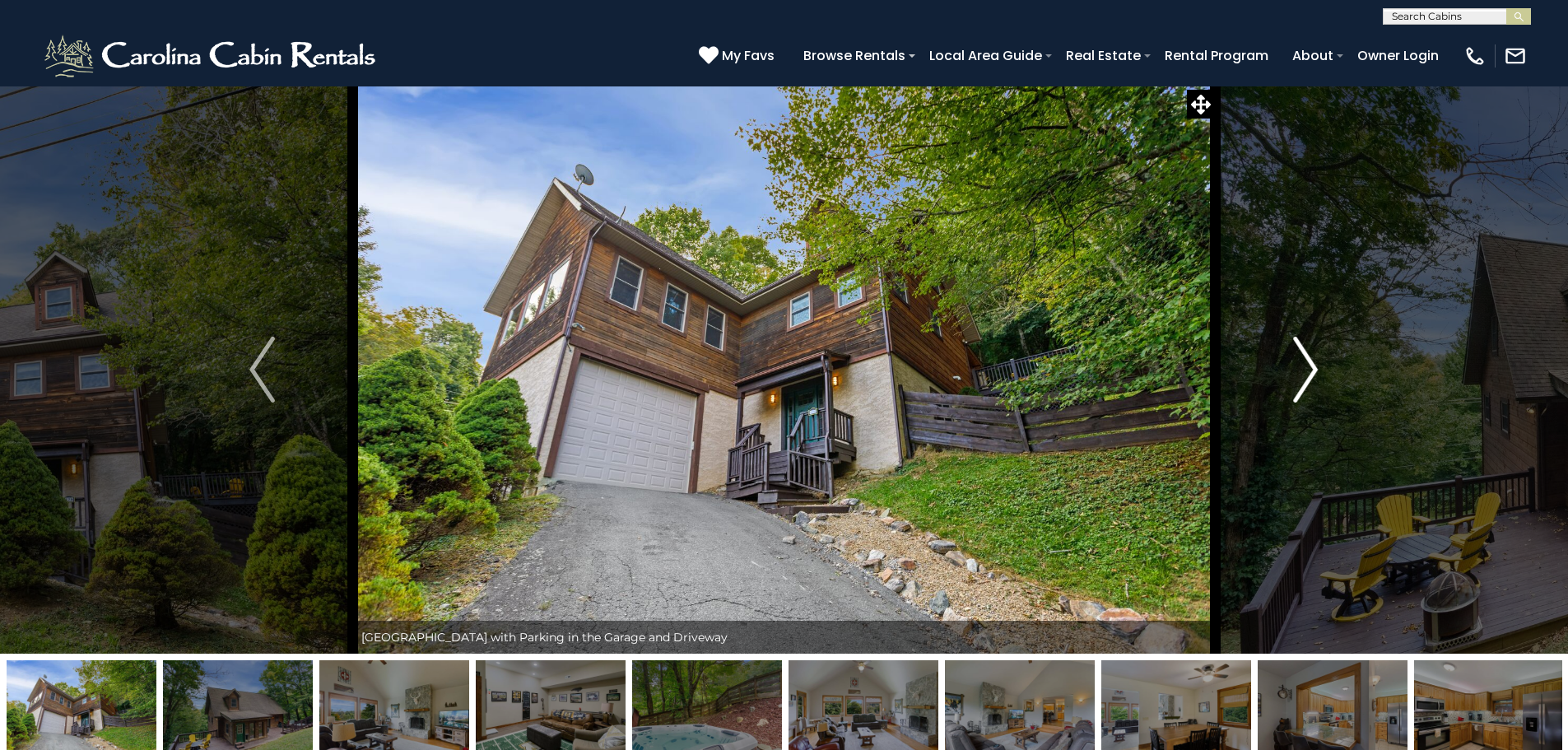
click at [1310, 377] on img "Next" at bounding box center [1304, 369] width 24 height 66
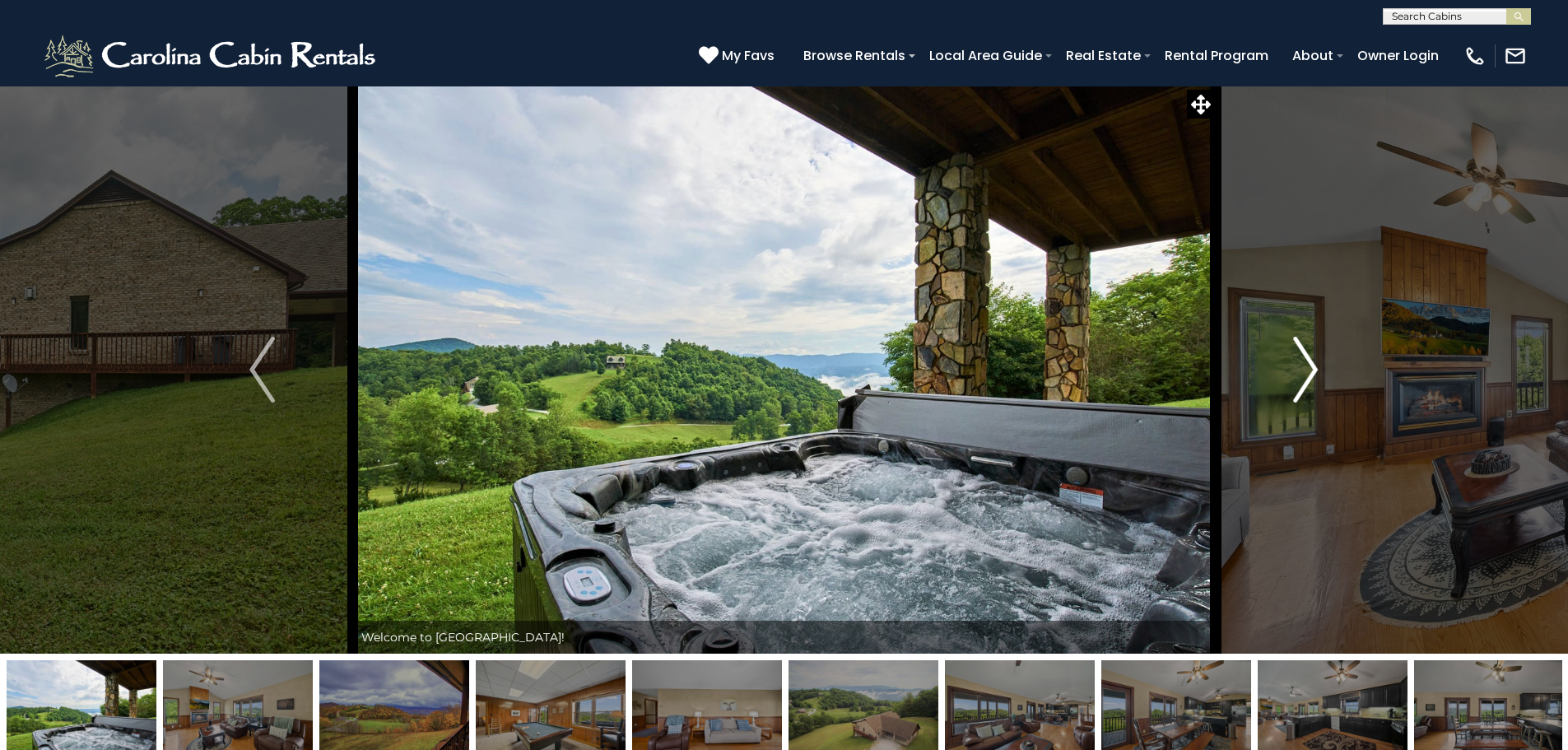
click at [1293, 358] on img "Next" at bounding box center [1304, 369] width 24 height 66
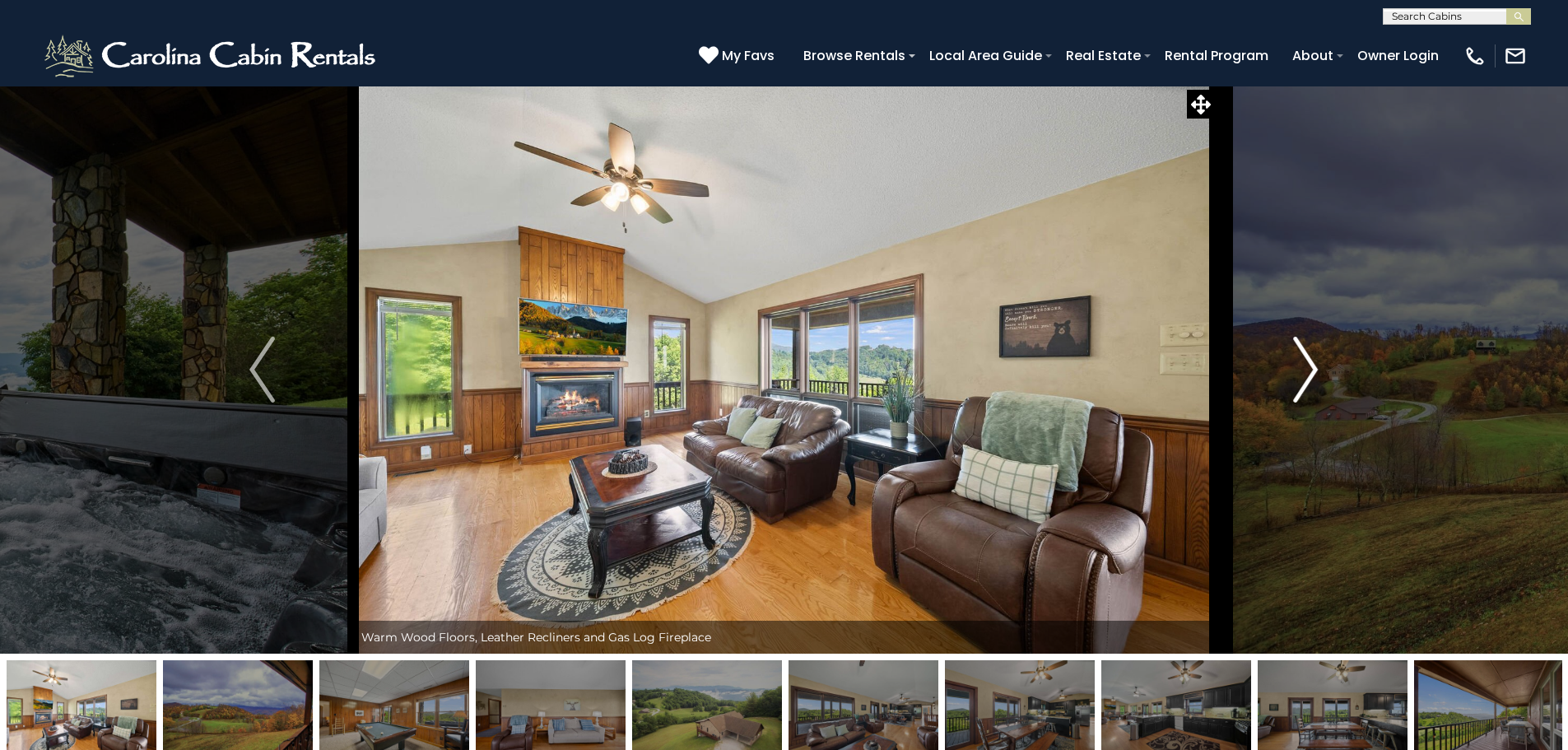
click at [1293, 358] on img "Next" at bounding box center [1304, 369] width 24 height 66
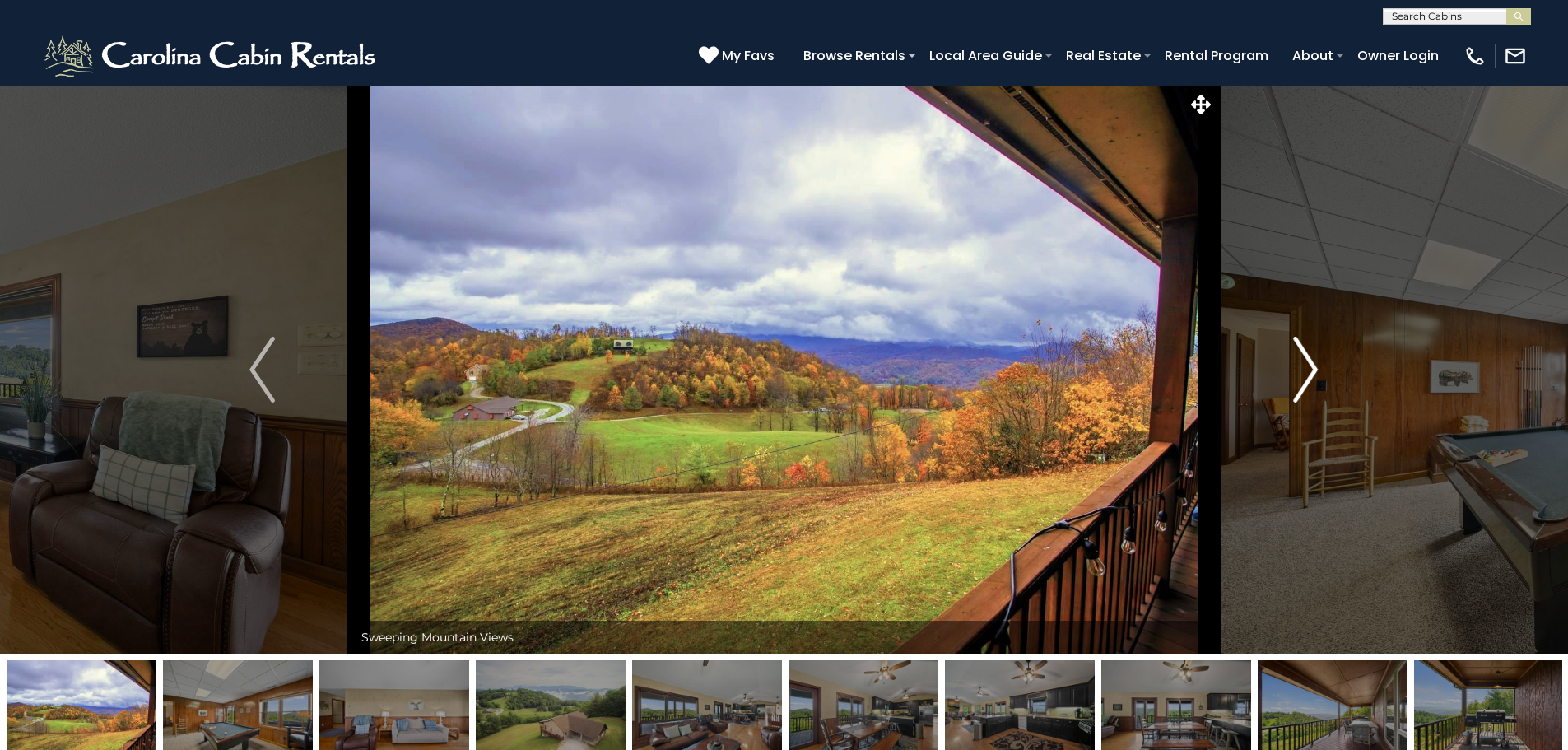
click at [1293, 358] on img "Next" at bounding box center [1304, 369] width 24 height 66
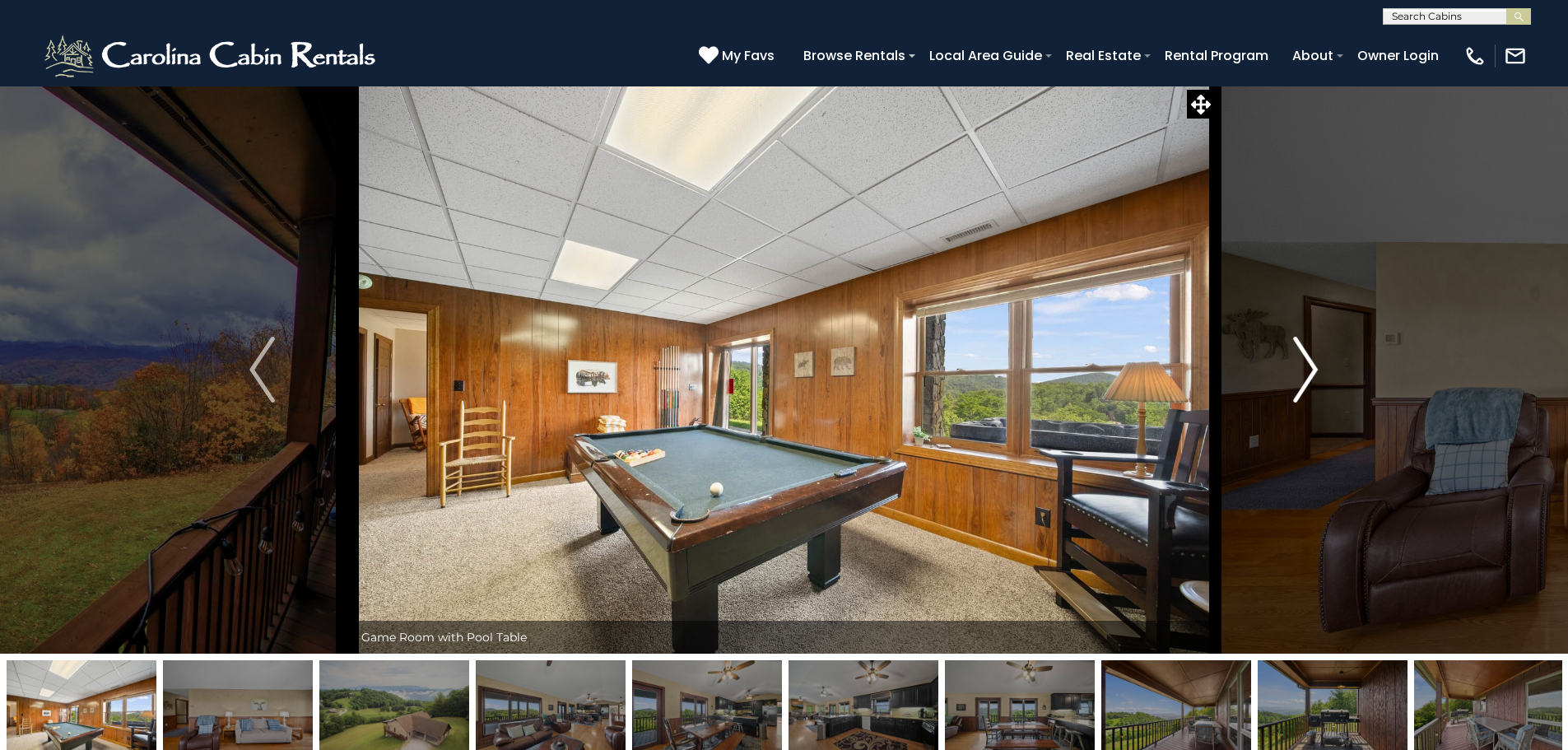
click at [1293, 358] on img "Next" at bounding box center [1304, 369] width 24 height 66
